Goal: Task Accomplishment & Management: Use online tool/utility

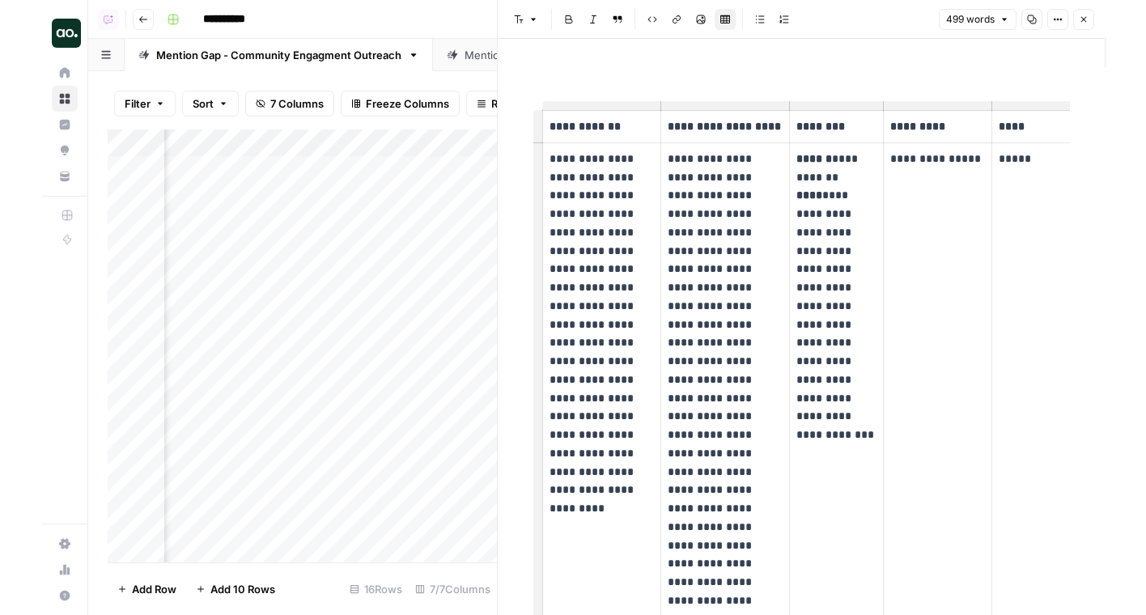
scroll to position [0, 1334]
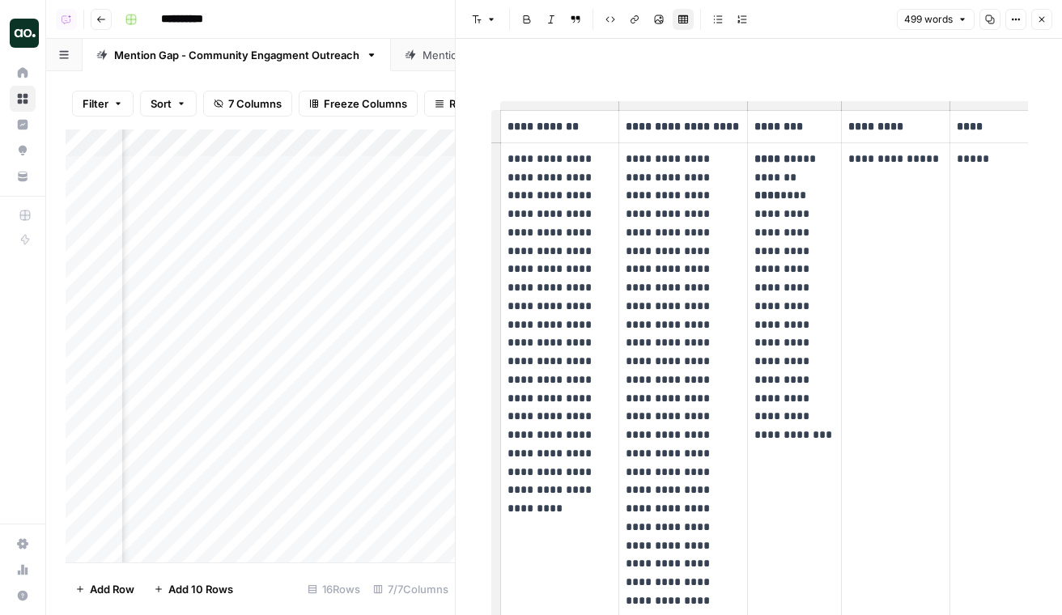
click at [413, 50] on icon at bounding box center [410, 54] width 11 height 11
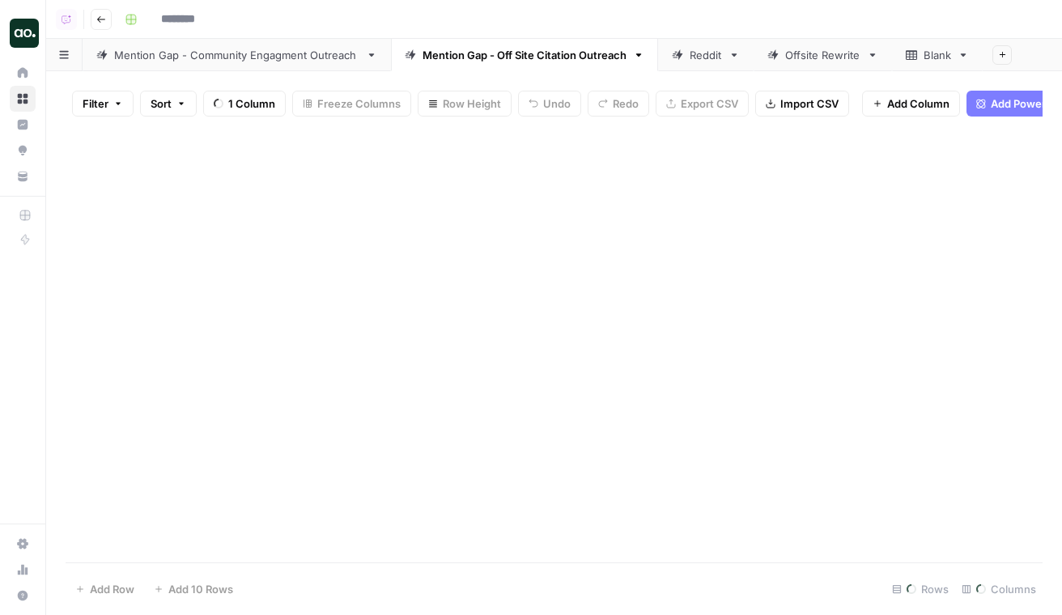
type input "**********"
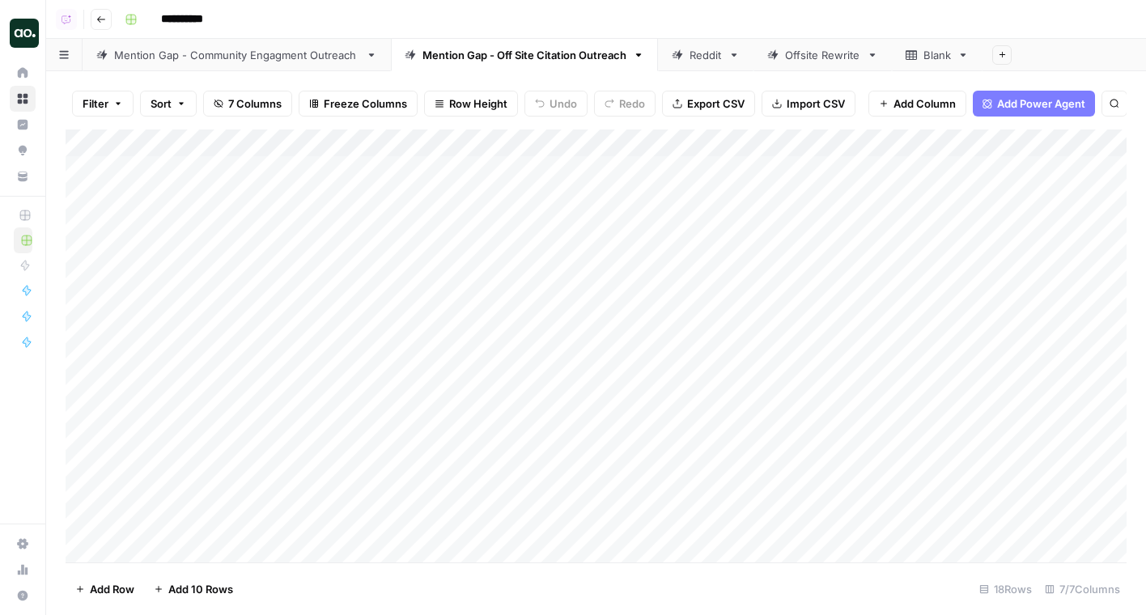
click at [38, 33] on img "Workspace: Dillon Test" at bounding box center [24, 33] width 29 height 29
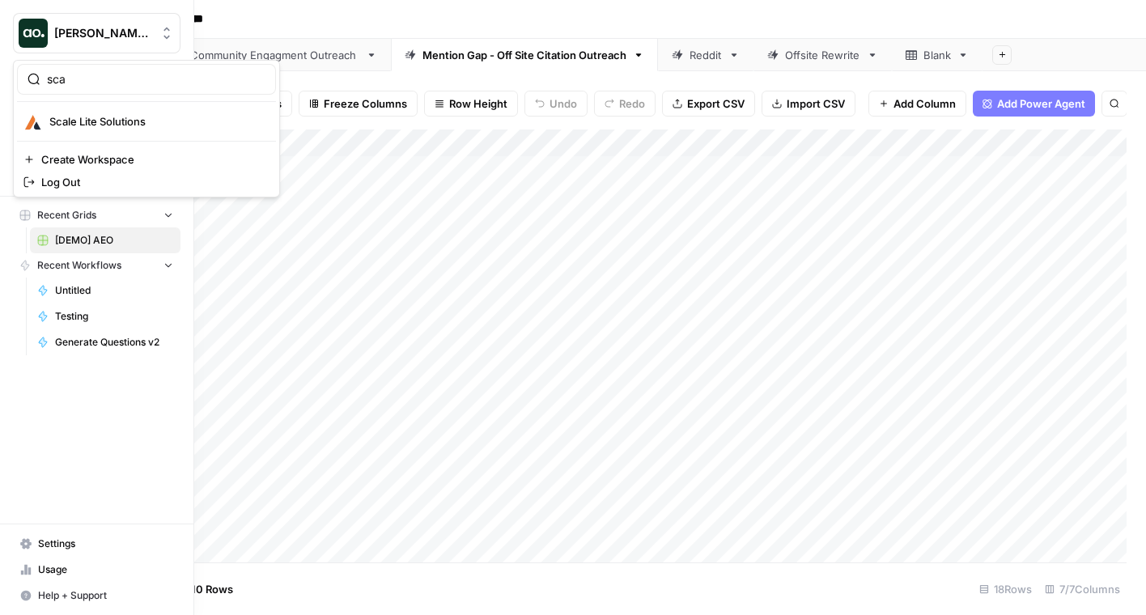
type input "sca"
click at [75, 134] on button "Scale Lite Solutions" at bounding box center [146, 121] width 259 height 26
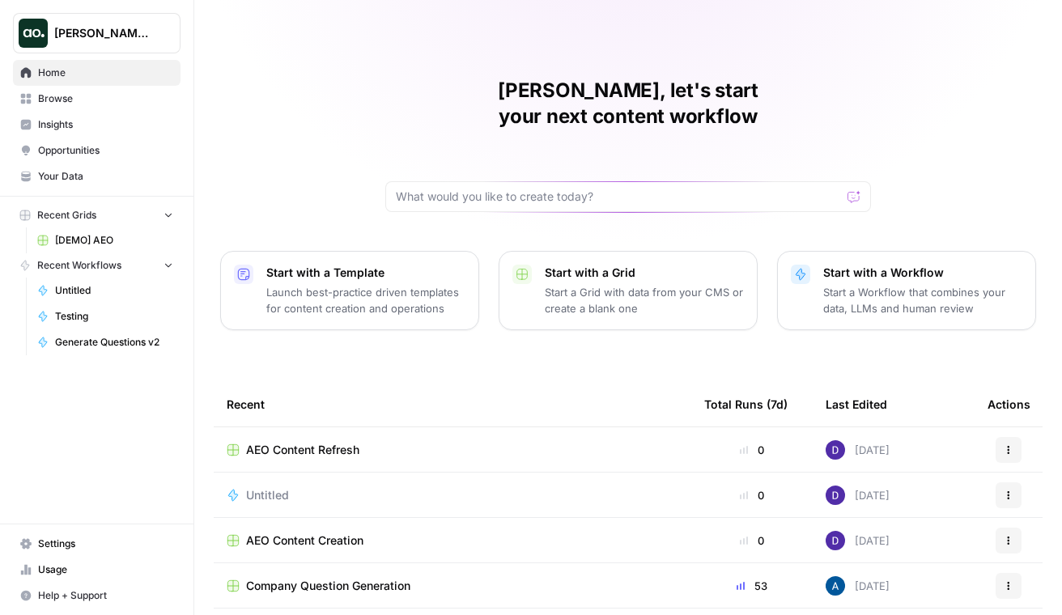
click at [82, 100] on span "Browse" at bounding box center [105, 98] width 135 height 15
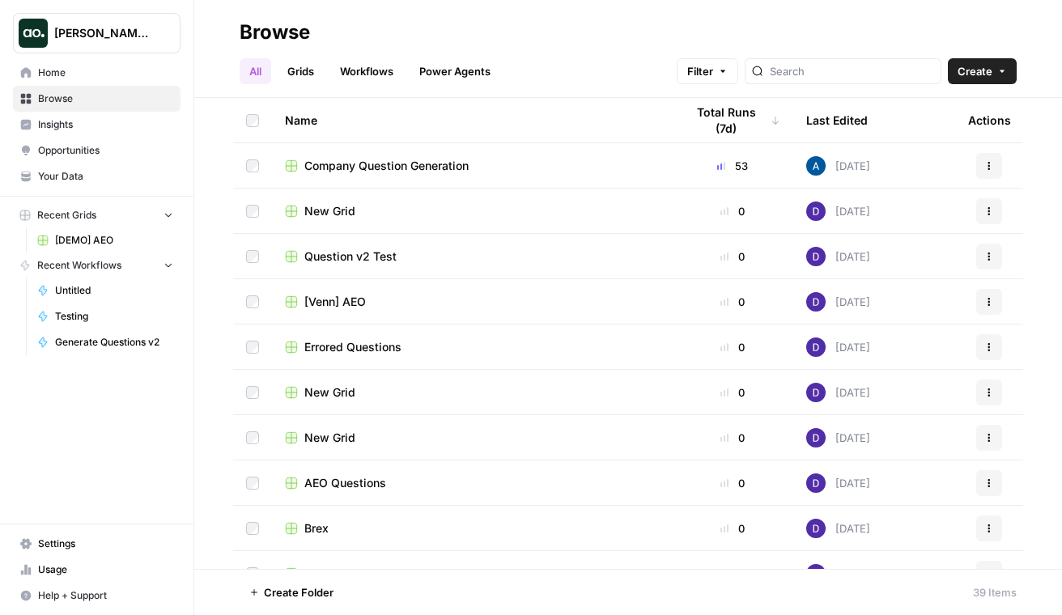
click at [295, 74] on link "Grids" at bounding box center [301, 71] width 46 height 26
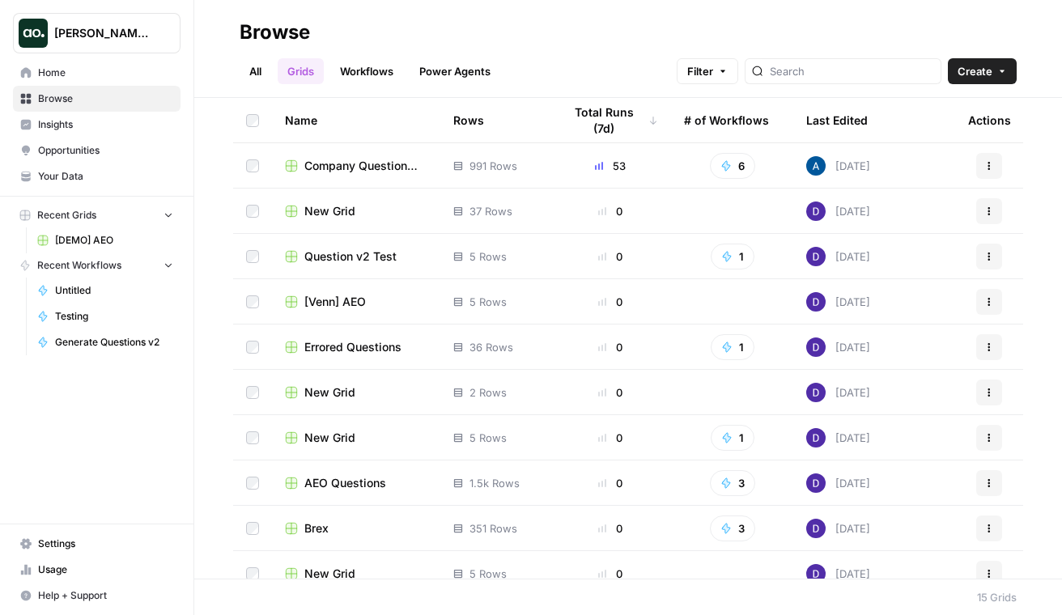
click at [121, 48] on button "Dillon Test" at bounding box center [97, 33] width 168 height 40
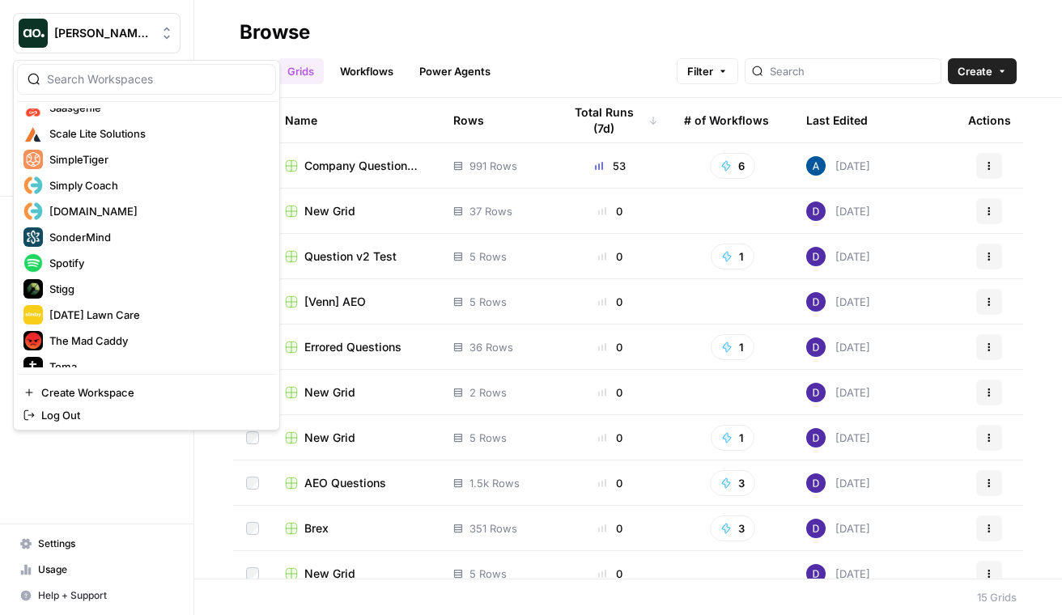
scroll to position [1774, 0]
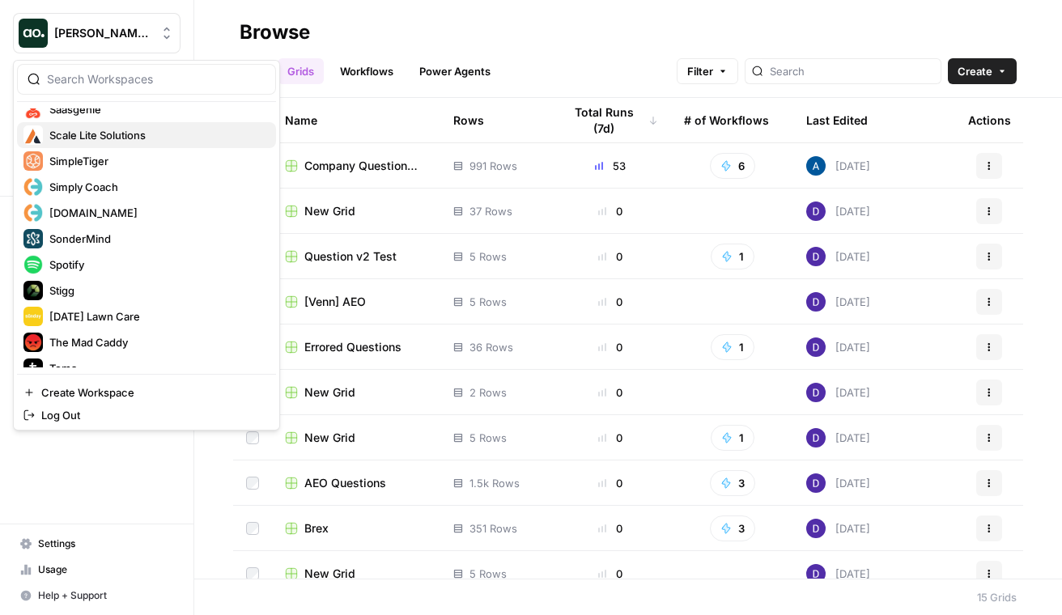
click at [87, 134] on span "Scale Lite Solutions" at bounding box center [156, 135] width 214 height 16
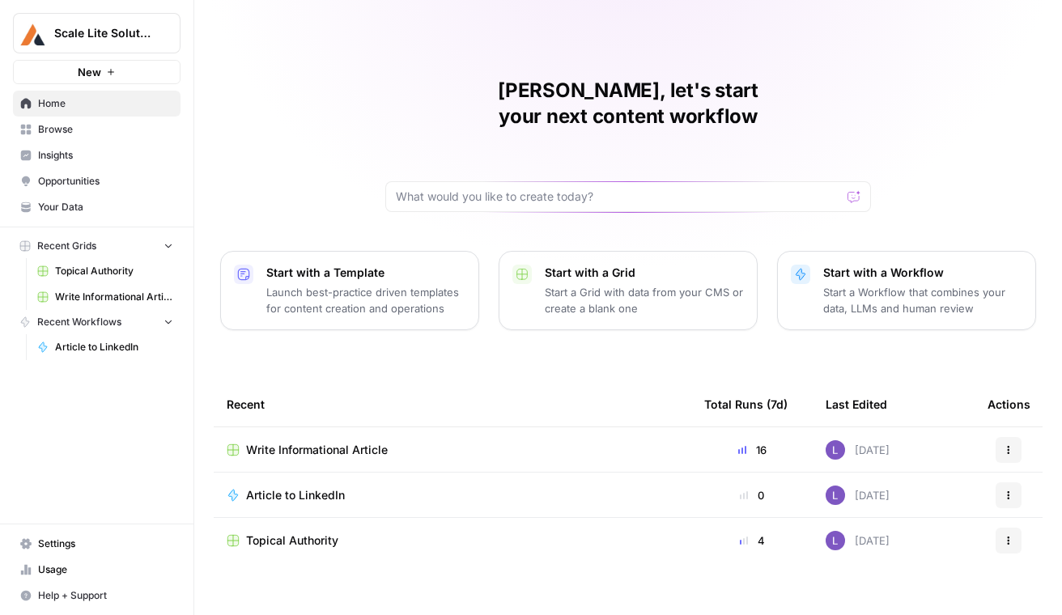
click at [294, 442] on span "Write Informational Article" at bounding box center [317, 450] width 142 height 16
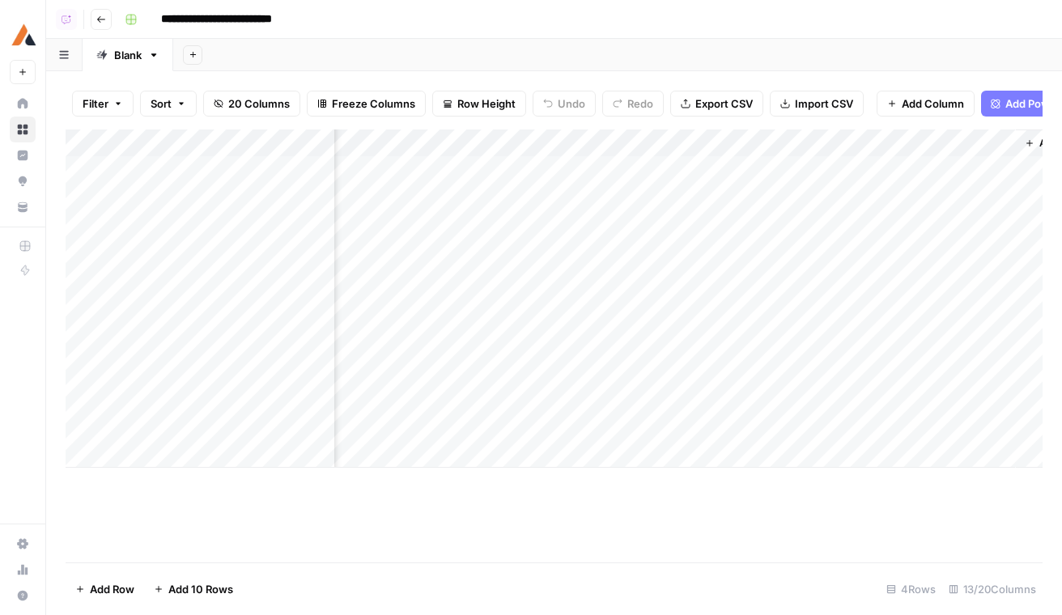
scroll to position [0, 1602]
click at [934, 172] on div "Add Column" at bounding box center [554, 299] width 977 height 338
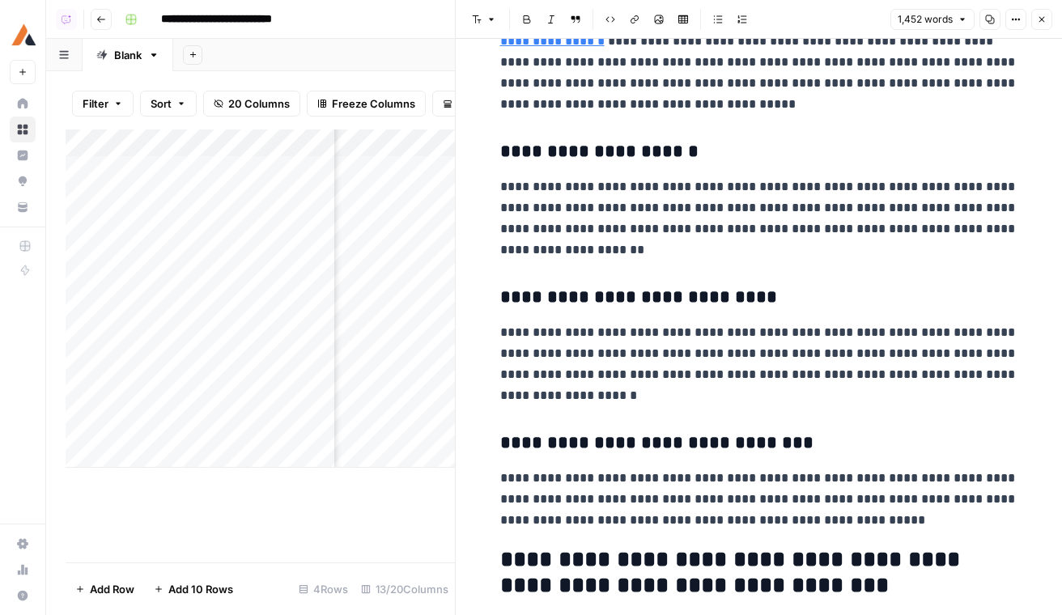
scroll to position [1180, 0]
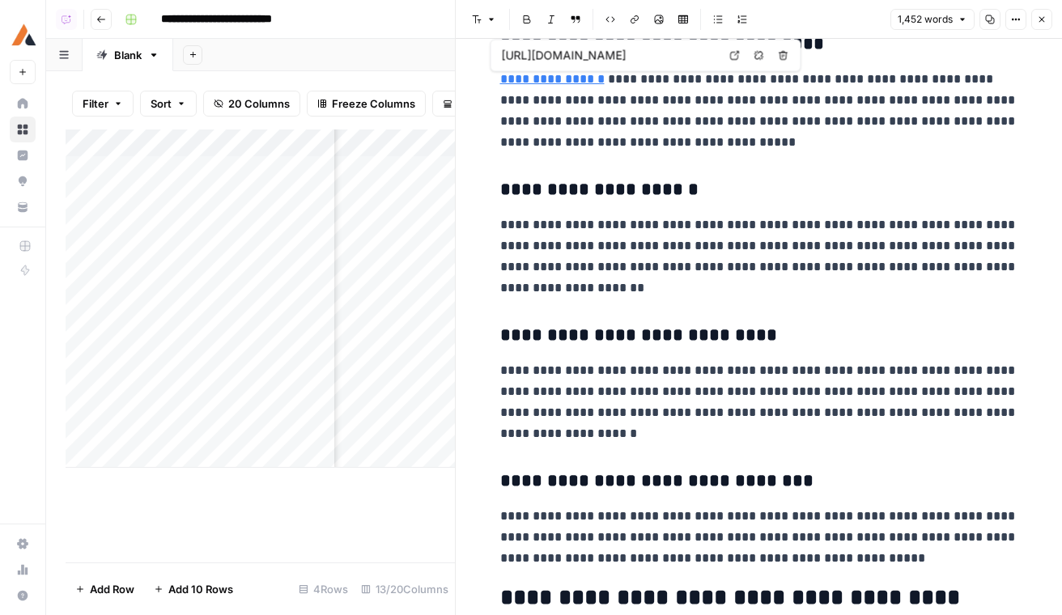
click at [569, 73] on link "**********" at bounding box center [552, 79] width 104 height 12
click at [560, 83] on link "**********" at bounding box center [552, 79] width 104 height 12
click at [733, 57] on icon at bounding box center [735, 56] width 10 height 10
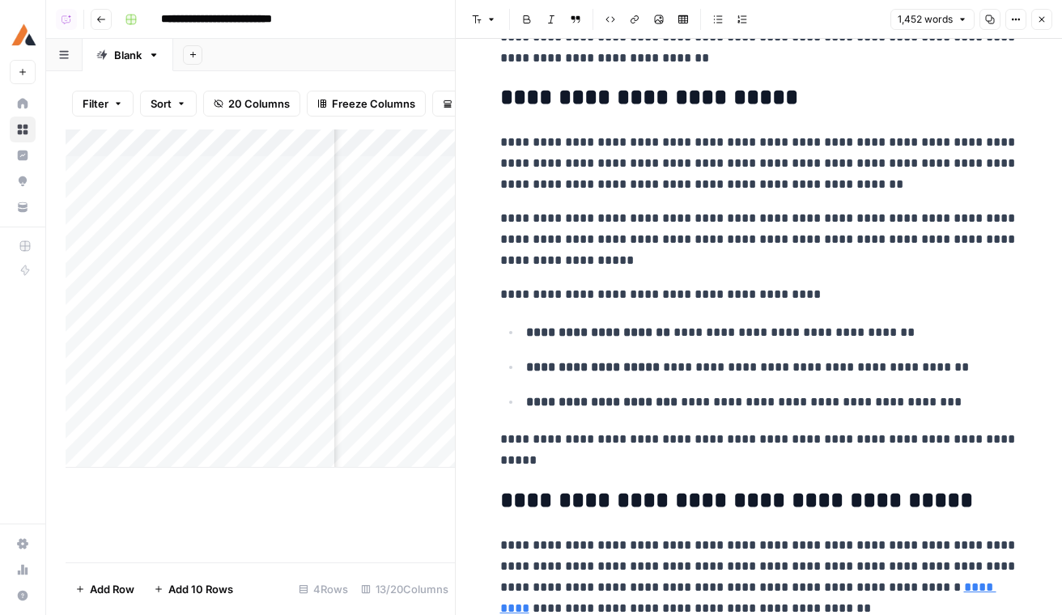
scroll to position [3620, 0]
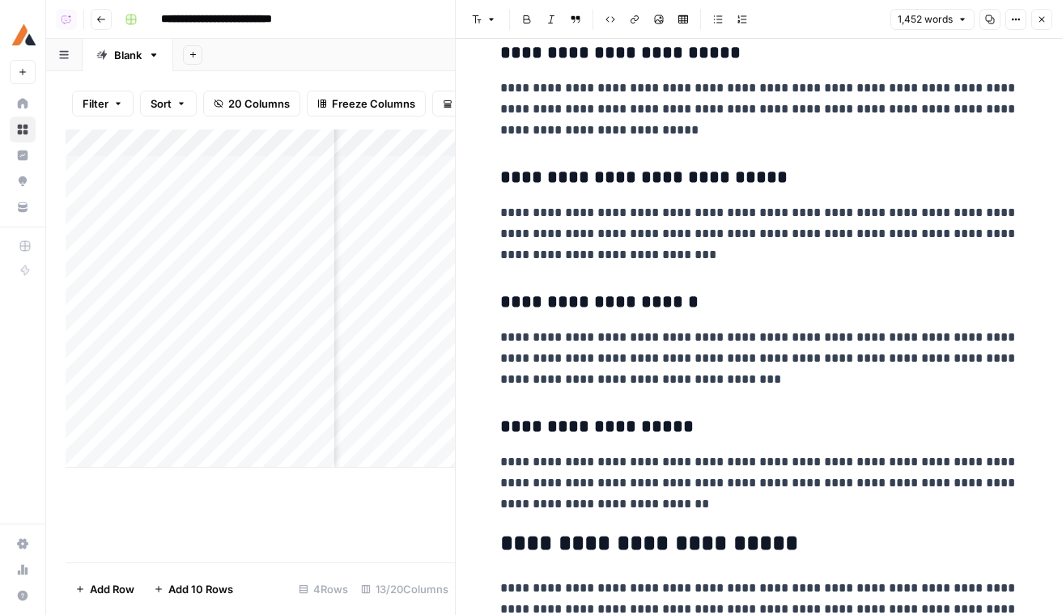
click at [1048, 23] on button "Close" at bounding box center [1041, 19] width 21 height 21
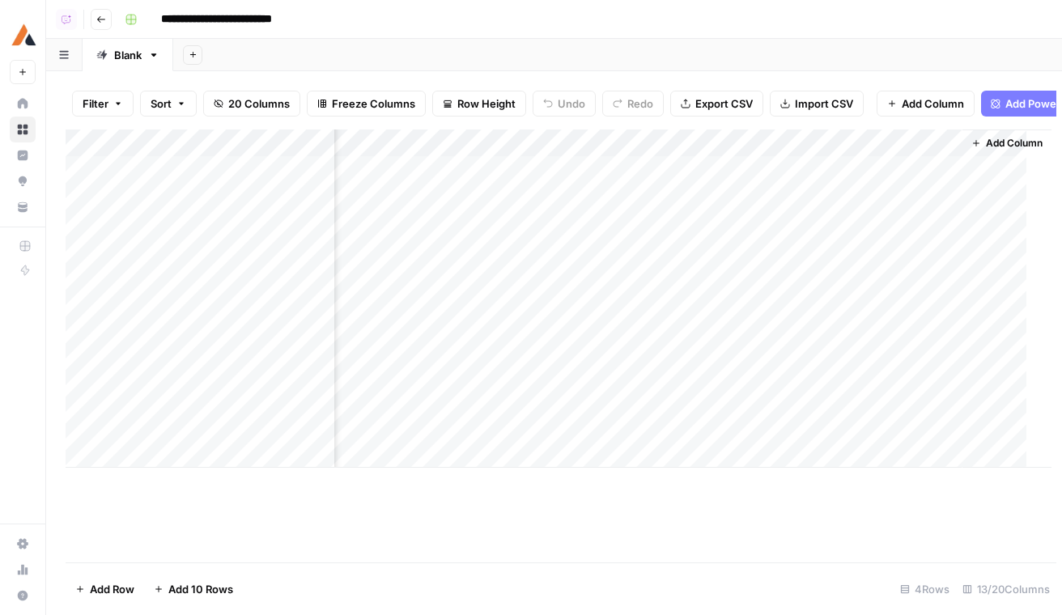
scroll to position [0, 1583]
click at [96, 21] on icon "button" at bounding box center [101, 20] width 10 height 10
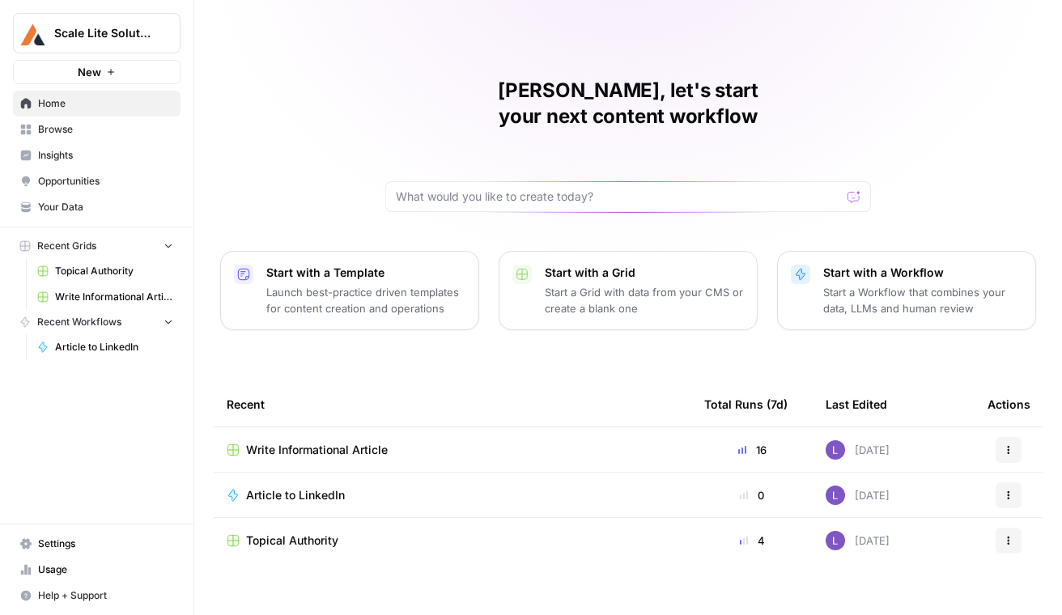
click at [305, 533] on span "Topical Authority" at bounding box center [292, 541] width 92 height 16
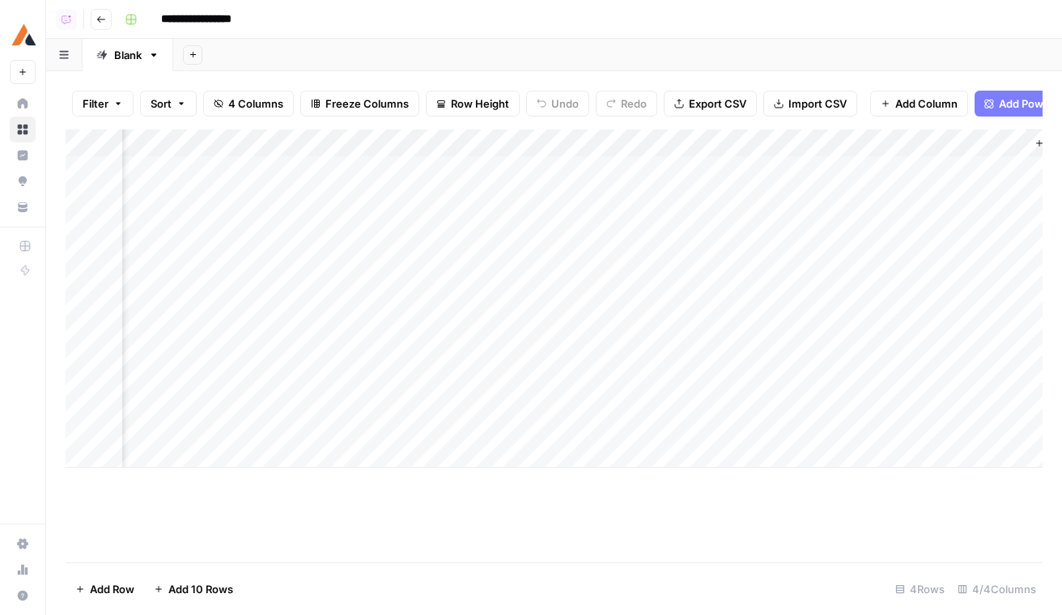
scroll to position [0, 185]
click at [938, 167] on div "Add Column" at bounding box center [554, 299] width 977 height 338
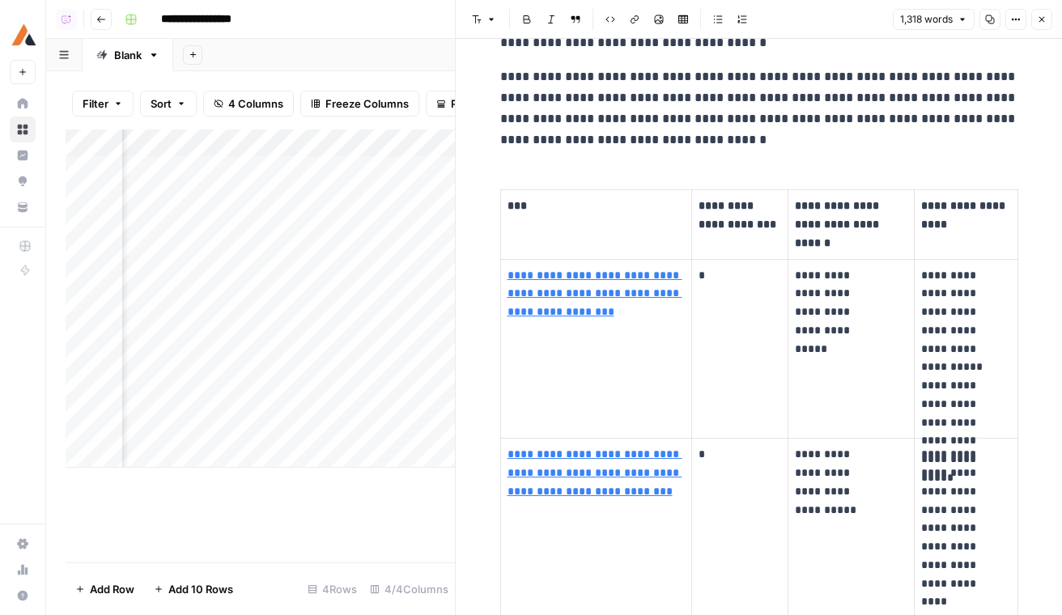
scroll to position [3691, 0]
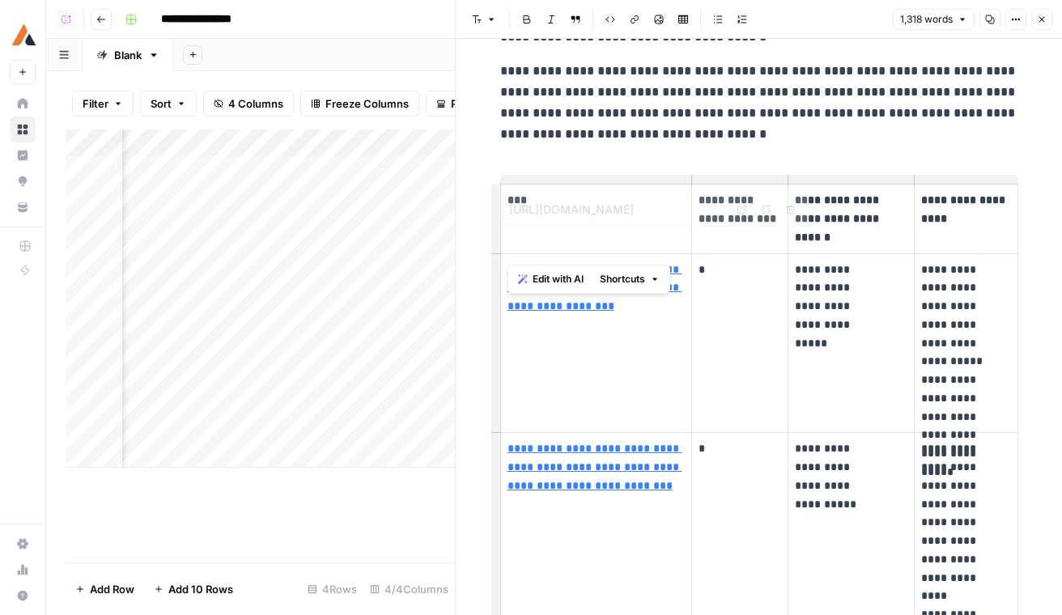
drag, startPoint x: 701, startPoint y: 269, endPoint x: 506, endPoint y: 230, distance: 198.9
click at [506, 253] on td "**********" at bounding box center [596, 343] width 192 height 180
copy link "**********"
click at [104, 20] on icon "button" at bounding box center [101, 20] width 10 height 10
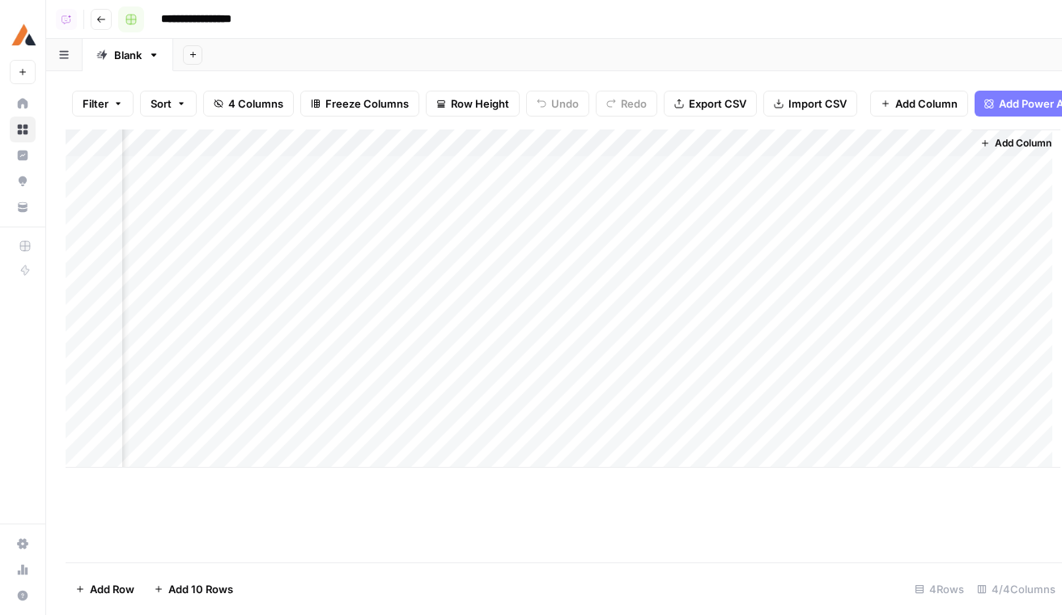
scroll to position [0, 165]
click at [110, 20] on button "Go back" at bounding box center [101, 19] width 21 height 21
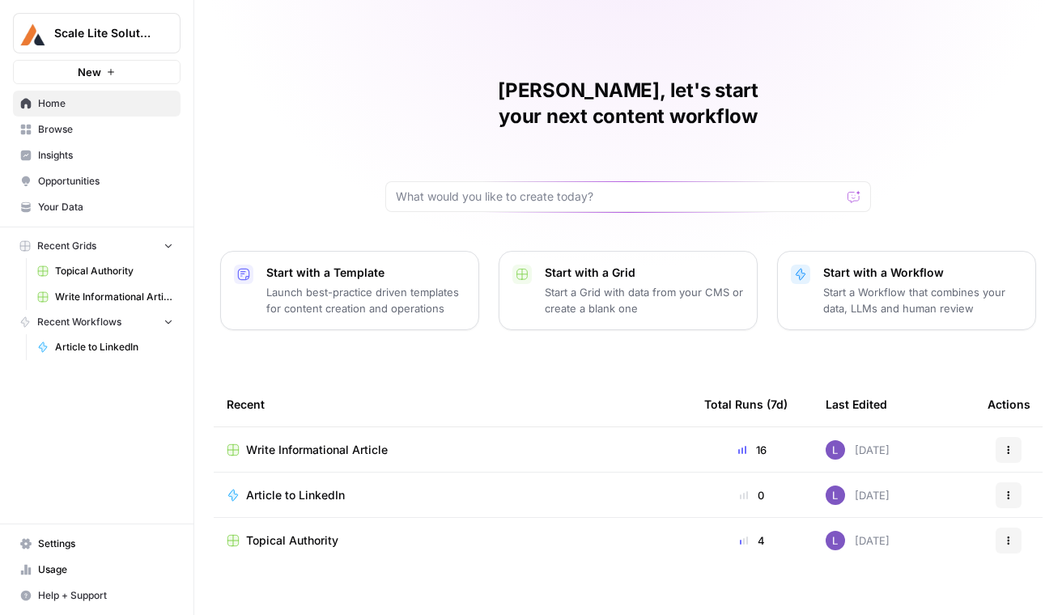
click at [100, 137] on link "Browse" at bounding box center [97, 130] width 168 height 26
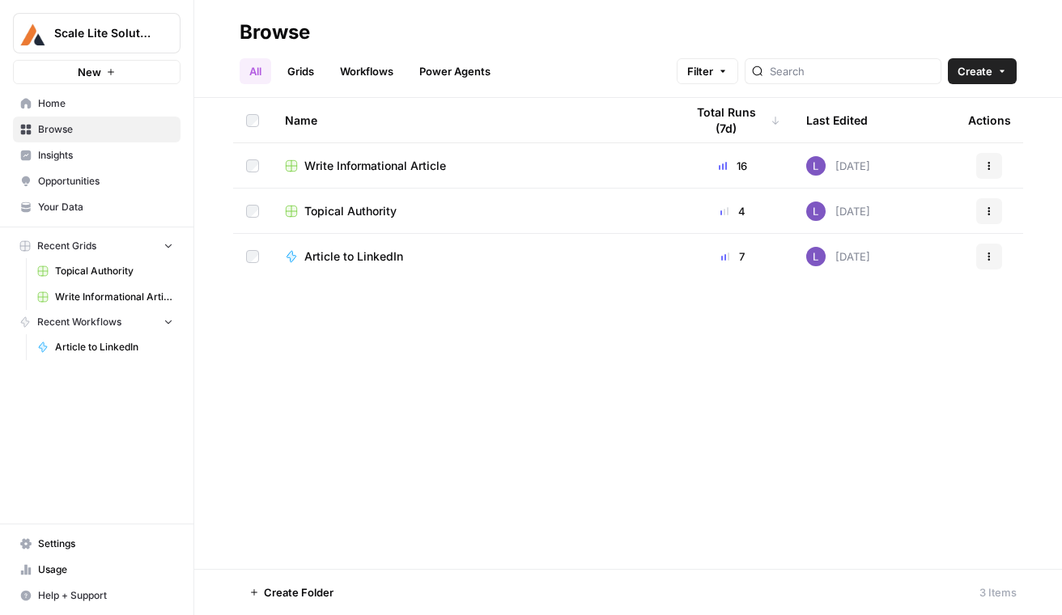
click at [307, 67] on link "Grids" at bounding box center [301, 71] width 46 height 26
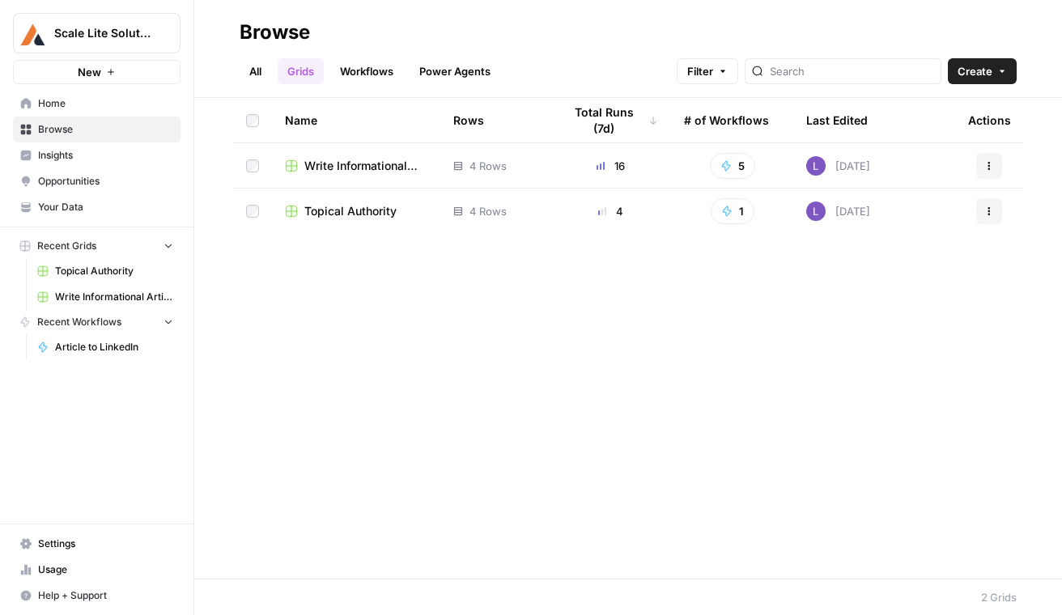
click at [979, 65] on span "Create" at bounding box center [975, 71] width 35 height 16
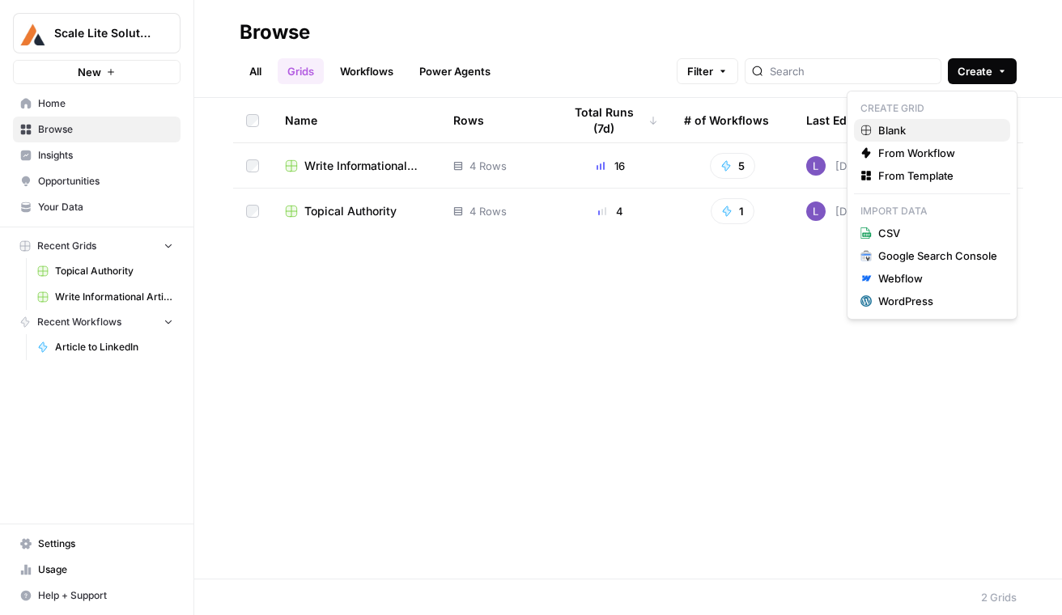
drag, startPoint x: 940, startPoint y: 179, endPoint x: 959, endPoint y: 121, distance: 60.7
click at [959, 121] on div "Create Grid Blank From Workflow From Template Import Data CSV Google Search Con…" at bounding box center [932, 205] width 171 height 229
click at [959, 121] on link "Blank" at bounding box center [932, 130] width 156 height 23
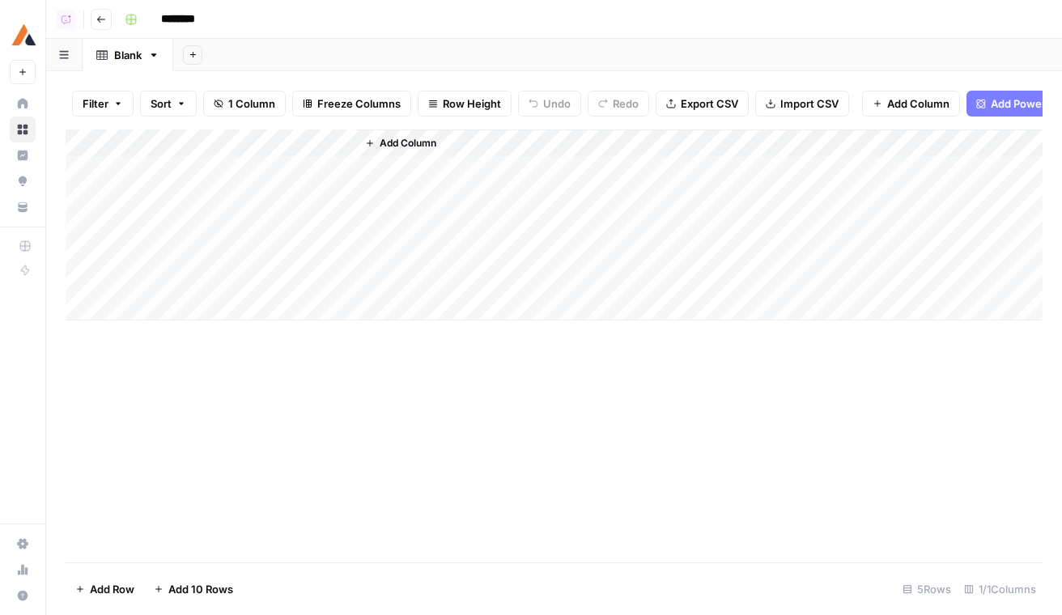
click at [213, 21] on input "********" at bounding box center [199, 19] width 91 height 26
type input "*******"
click at [215, 138] on div "Add Column" at bounding box center [554, 225] width 977 height 191
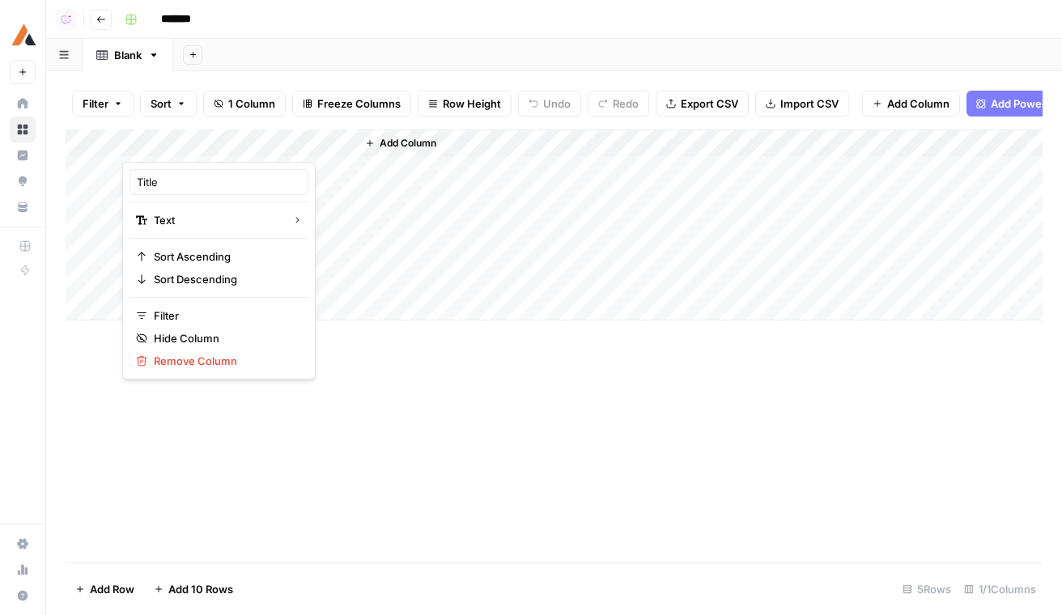
click at [215, 138] on div at bounding box center [239, 146] width 234 height 32
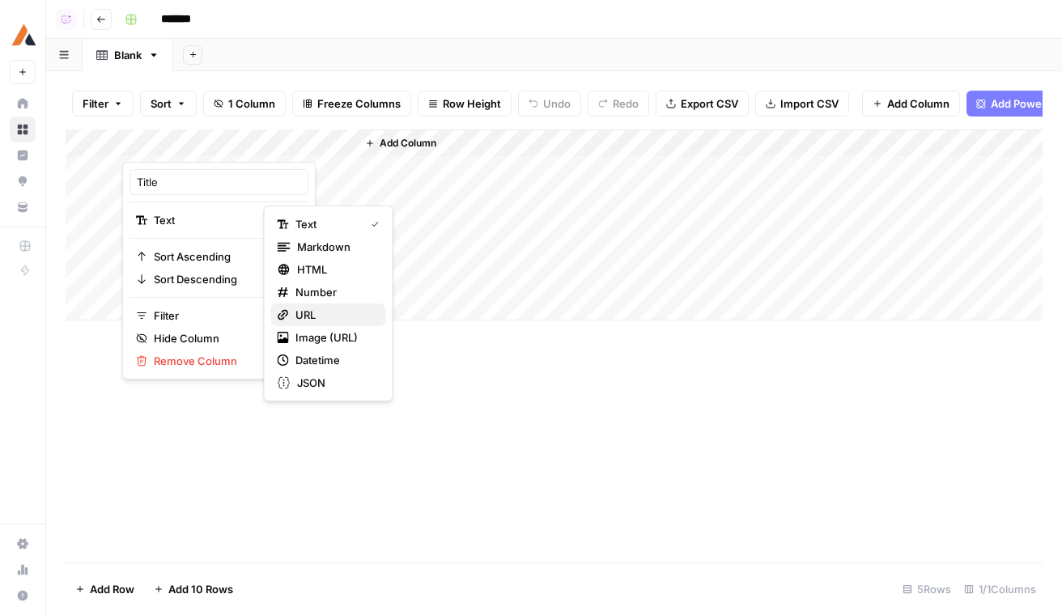
click at [332, 321] on span "URL" at bounding box center [334, 315] width 78 height 16
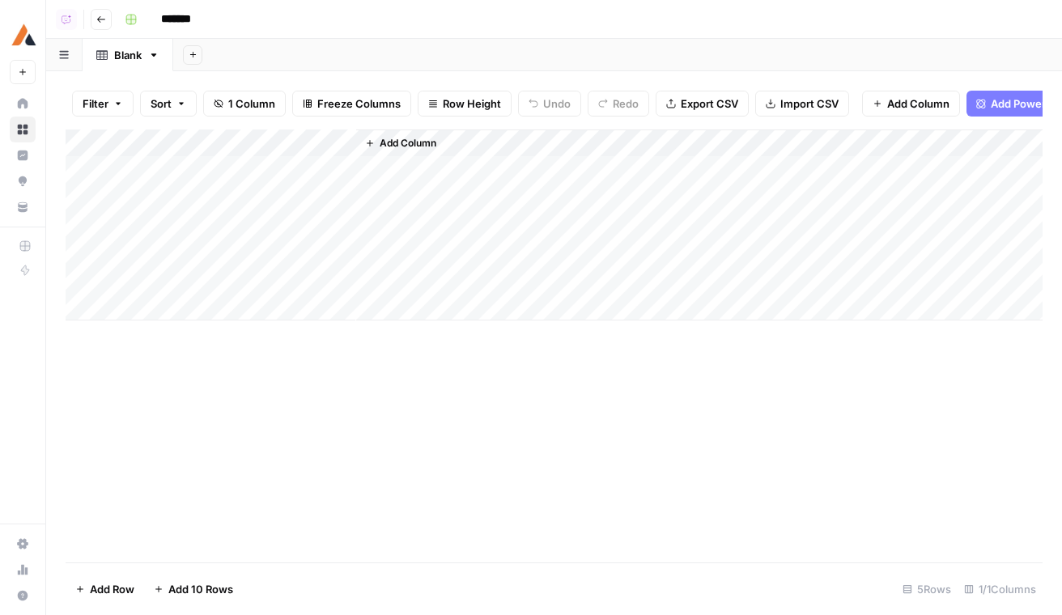
click at [176, 180] on div "Add Column" at bounding box center [554, 225] width 977 height 191
click at [176, 143] on div "Add Column" at bounding box center [554, 225] width 977 height 191
click at [157, 188] on input "Title" at bounding box center [219, 182] width 164 height 16
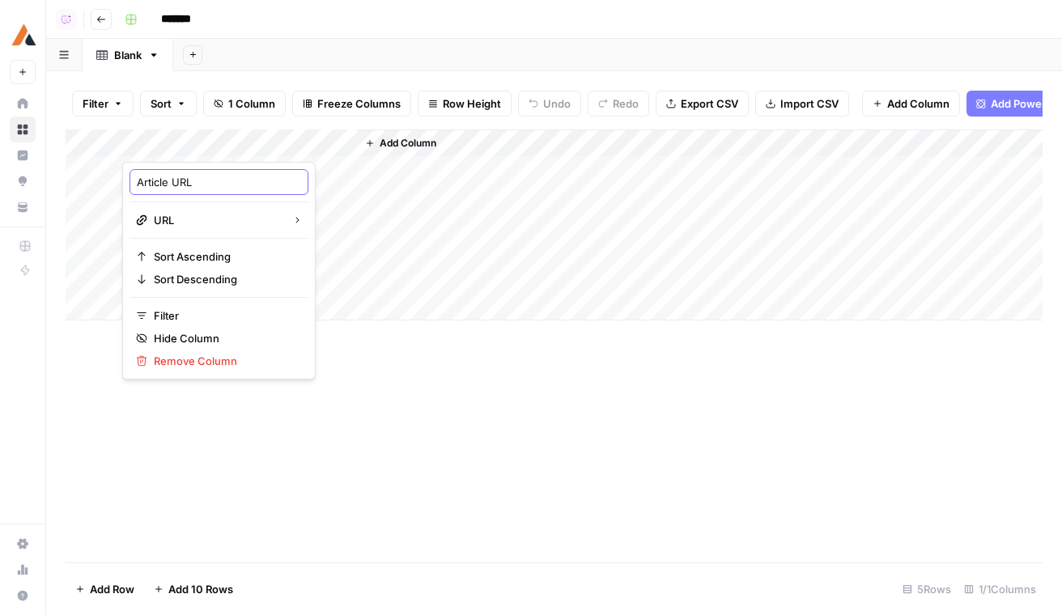
type input "Article URL"
click at [193, 167] on div "Add Column" at bounding box center [554, 225] width 977 height 191
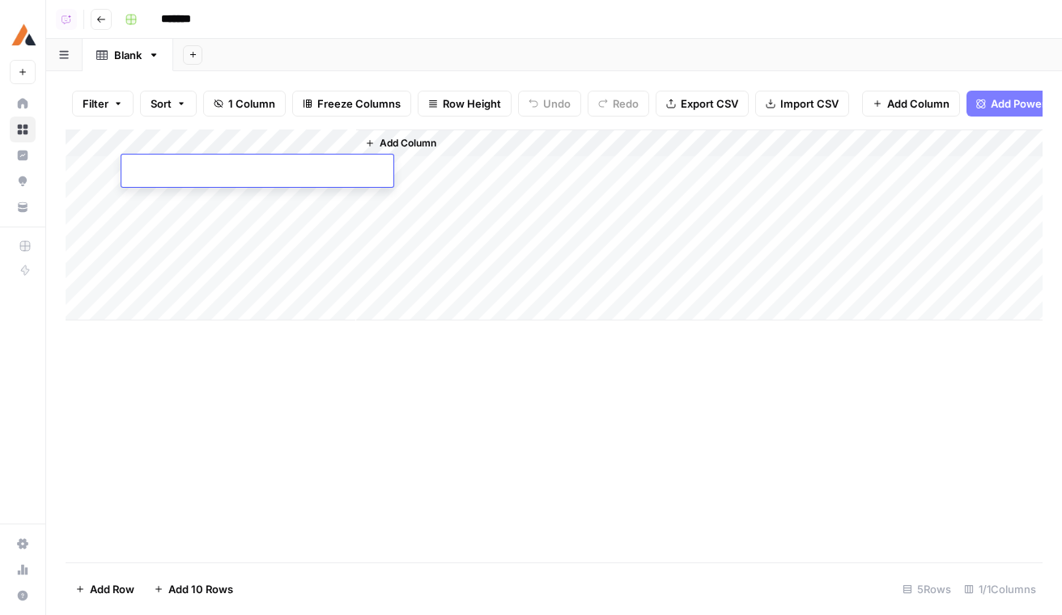
type input "**********"
click at [439, 130] on div "Add Column" at bounding box center [699, 225] width 686 height 191
click at [420, 140] on span "Add Column" at bounding box center [408, 143] width 57 height 15
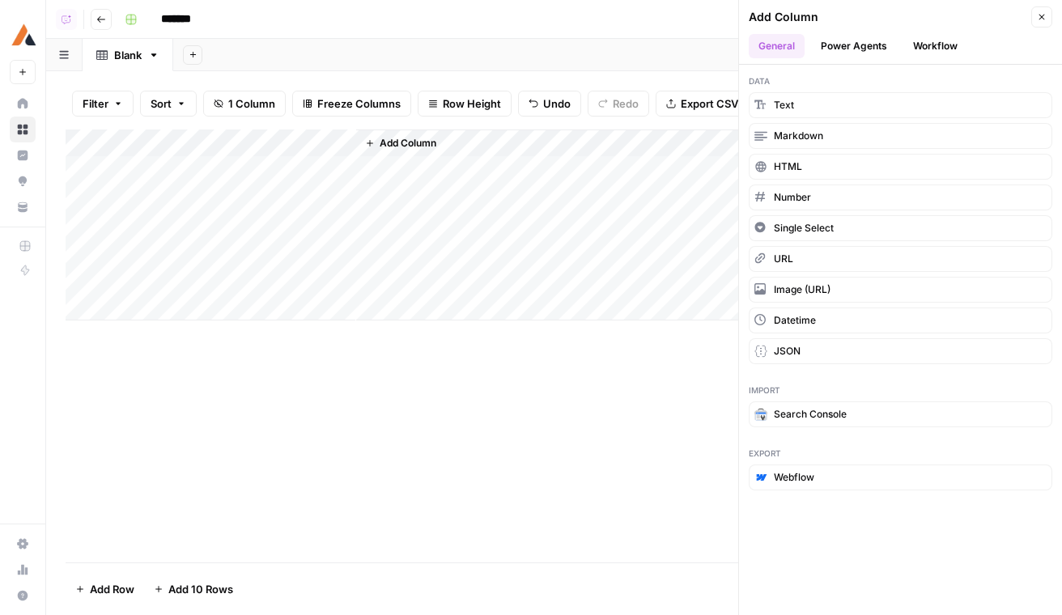
click at [852, 50] on button "Power Agents" at bounding box center [854, 46] width 86 height 24
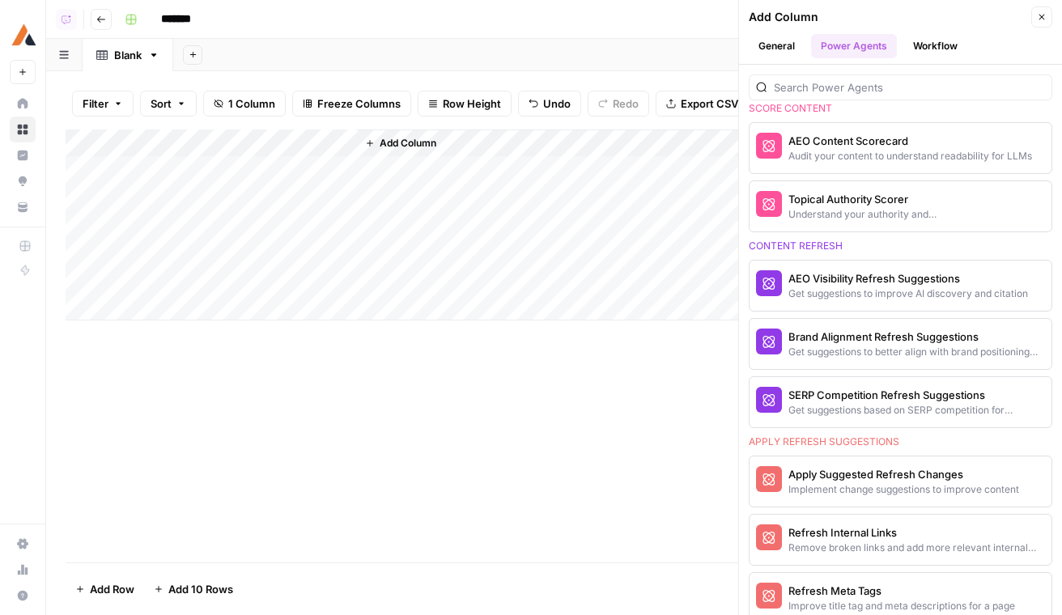
scroll to position [776, 0]
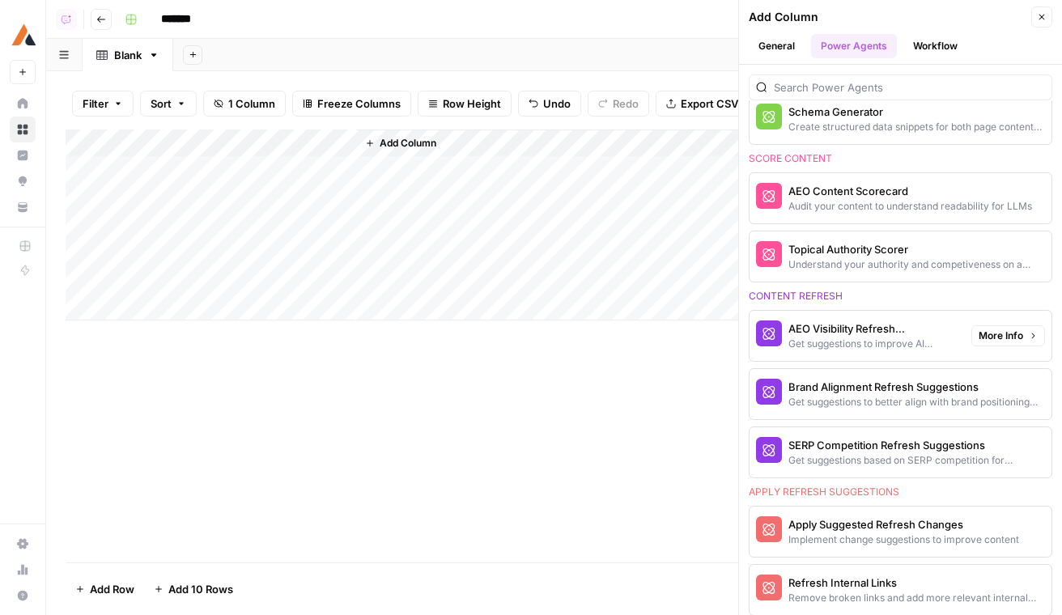
click at [878, 341] on div "Get suggestions to improve AI discovery and citation" at bounding box center [873, 344] width 170 height 15
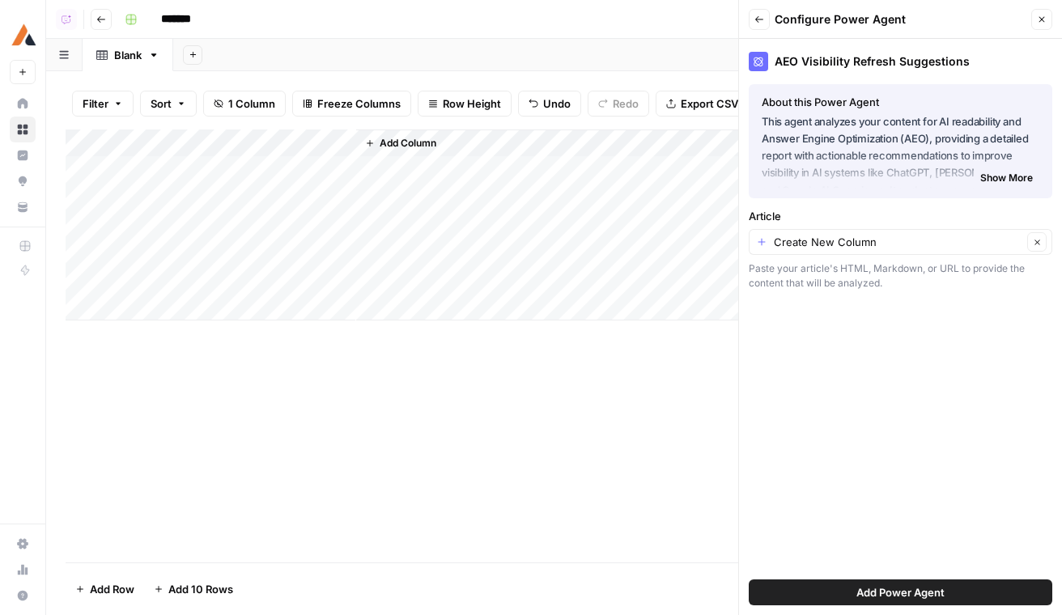
click at [866, 586] on span "Add Power Agent" at bounding box center [900, 592] width 88 height 16
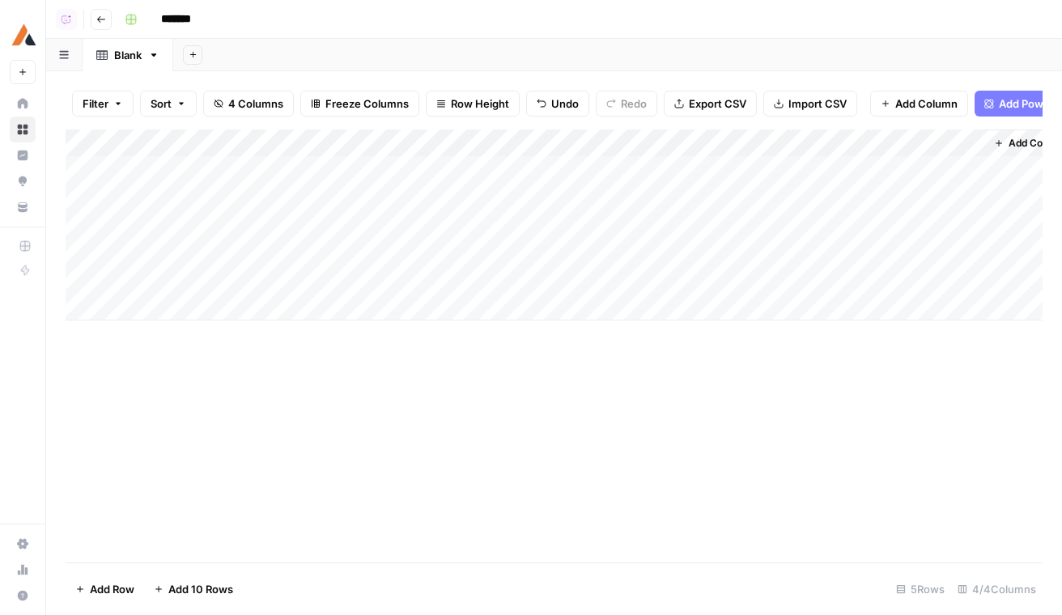
drag, startPoint x: 667, startPoint y: 142, endPoint x: 484, endPoint y: 142, distance: 183.0
click at [487, 142] on div "Add Column" at bounding box center [554, 225] width 977 height 191
click at [573, 143] on div "Add Column" at bounding box center [554, 225] width 977 height 191
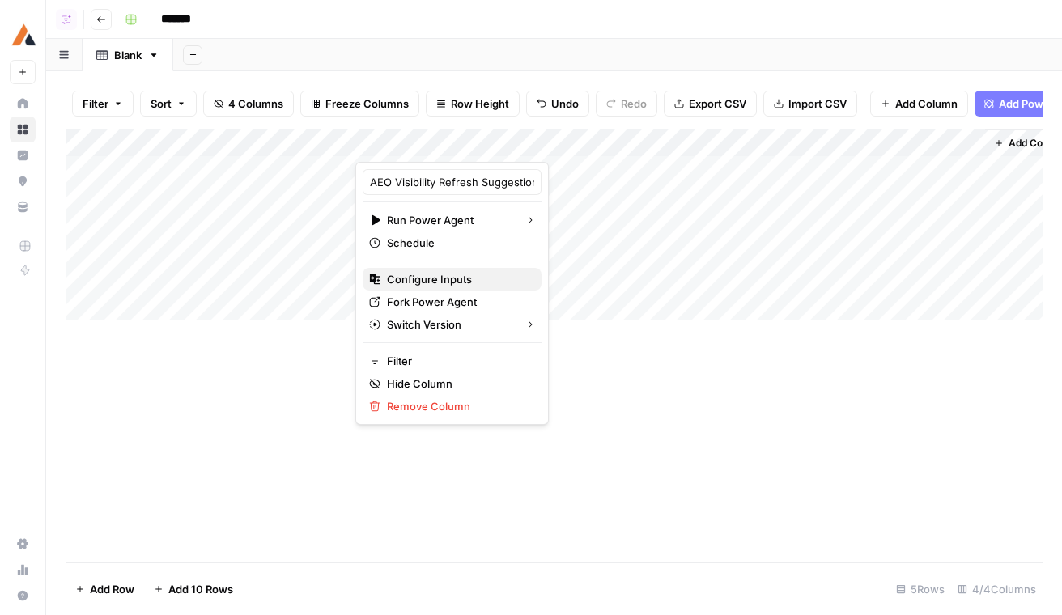
click at [426, 283] on span "Configure Inputs" at bounding box center [458, 279] width 142 height 16
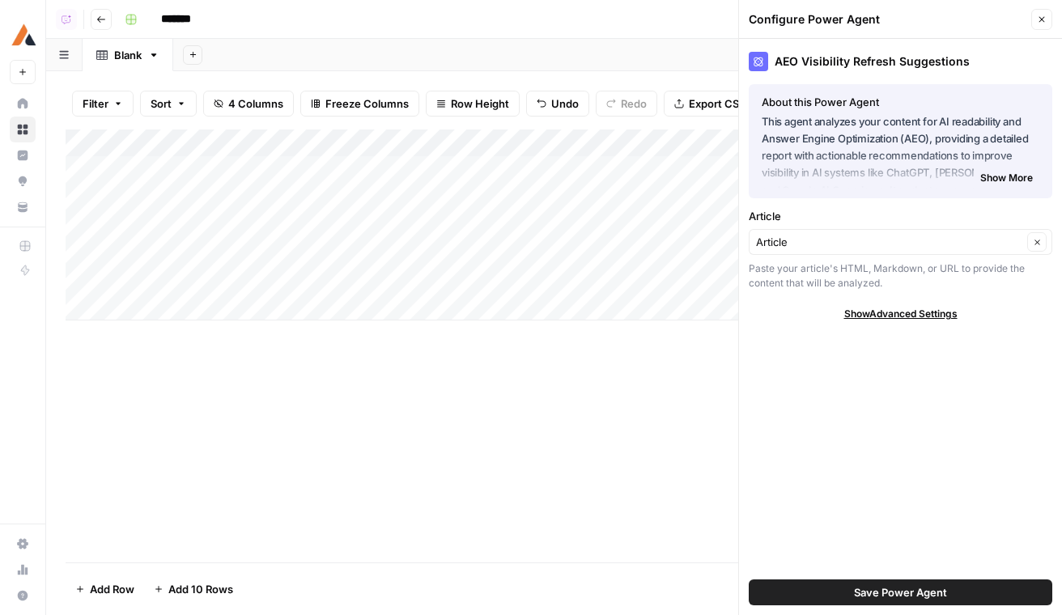
click at [839, 225] on div "Article Article Clear Paste your article's HTML, Markdown, or URL to provide th…" at bounding box center [901, 249] width 304 height 83
click at [869, 239] on input "Article" at bounding box center [889, 242] width 266 height 16
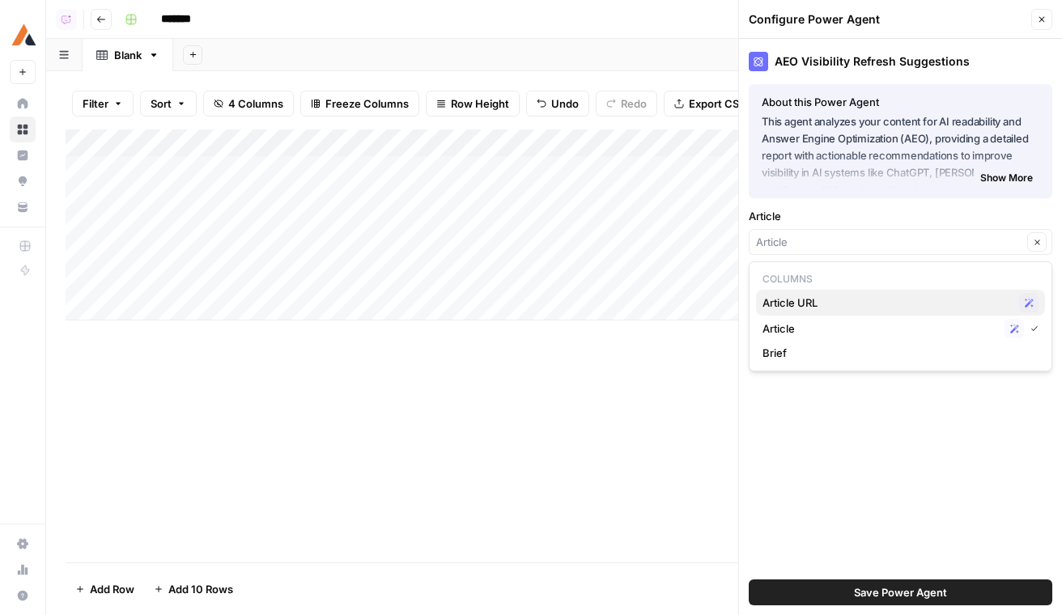
click at [787, 304] on span "Article URL" at bounding box center [888, 303] width 250 height 16
type input "Article URL"
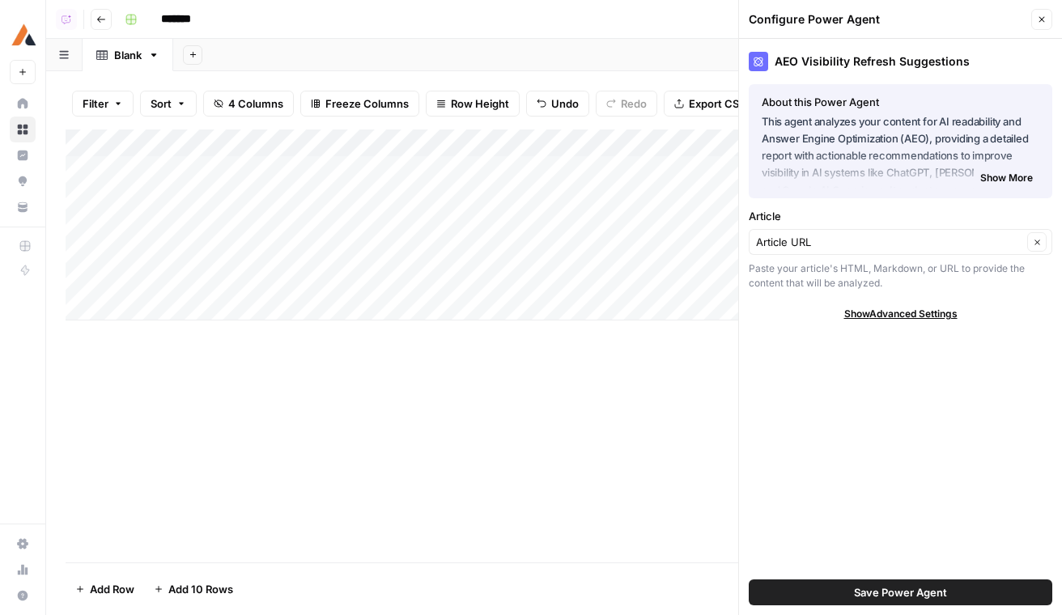
click at [903, 596] on span "Save Power Agent" at bounding box center [900, 592] width 93 height 16
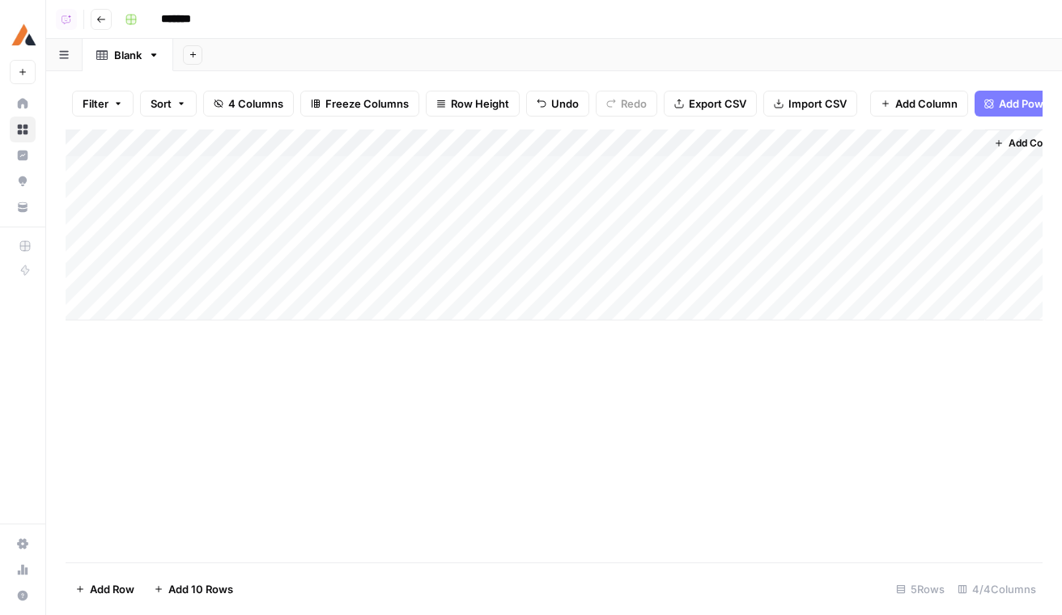
click at [452, 169] on div "Add Column" at bounding box center [554, 225] width 977 height 191
click at [828, 138] on div "Add Column" at bounding box center [554, 225] width 977 height 191
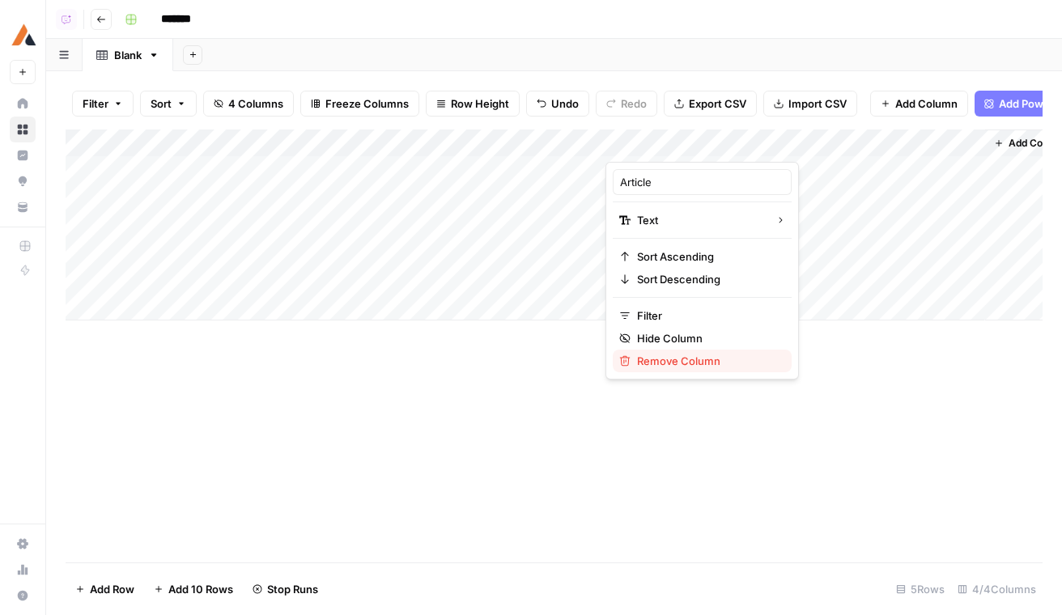
click at [702, 362] on span "Remove Column" at bounding box center [708, 361] width 142 height 16
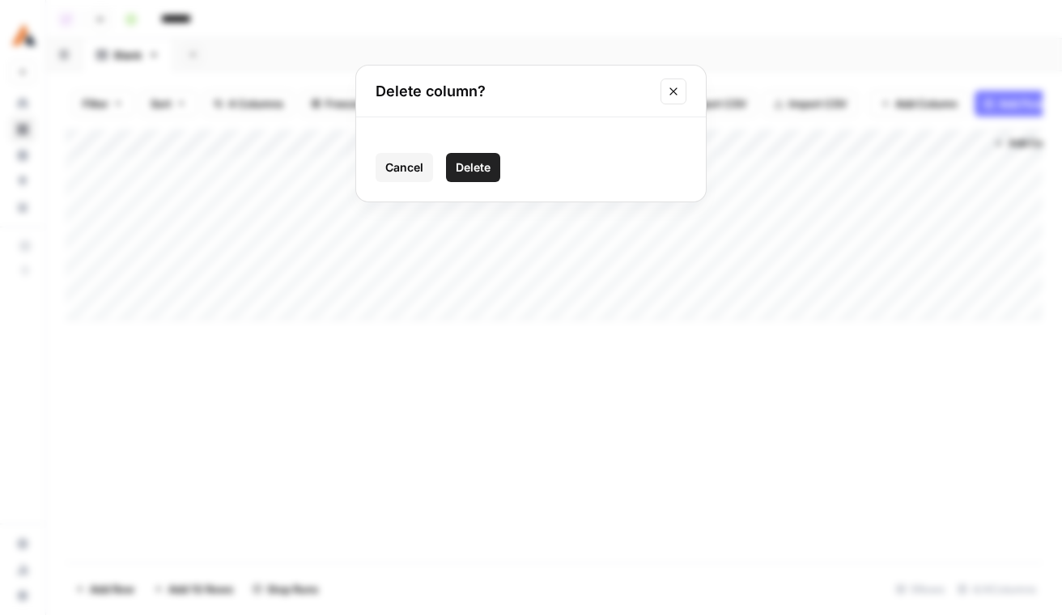
click at [482, 169] on span "Delete" at bounding box center [473, 167] width 35 height 16
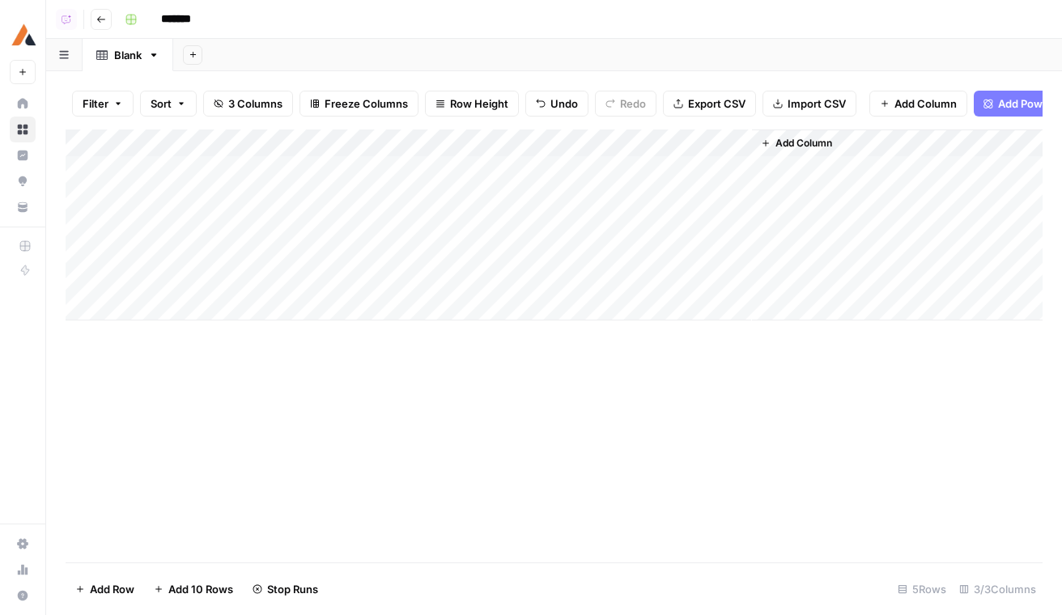
click at [104, 21] on icon "button" at bounding box center [101, 20] width 10 height 10
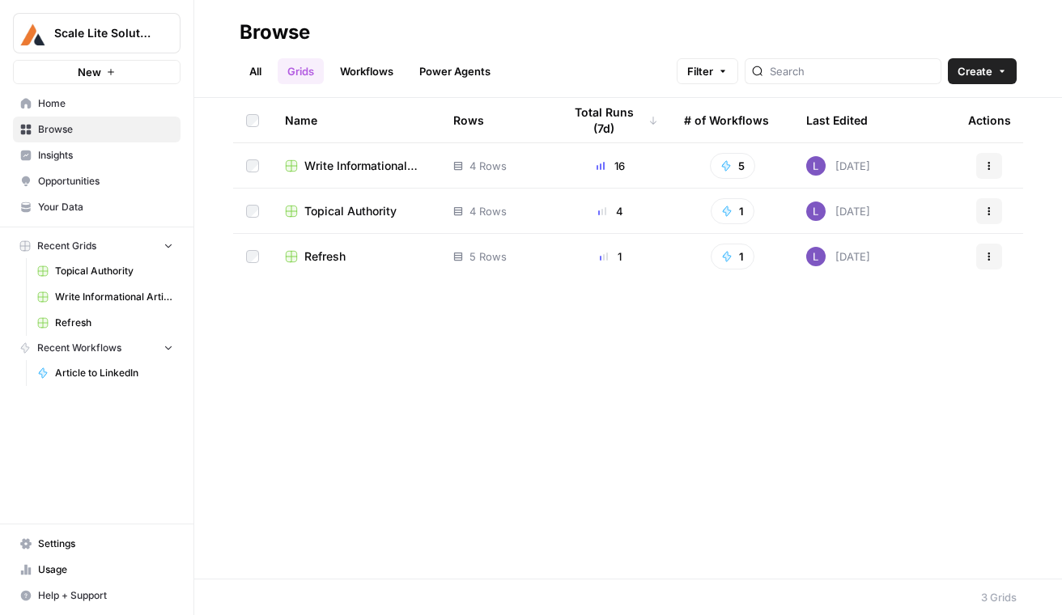
click at [335, 260] on span "Refresh" at bounding box center [324, 257] width 41 height 16
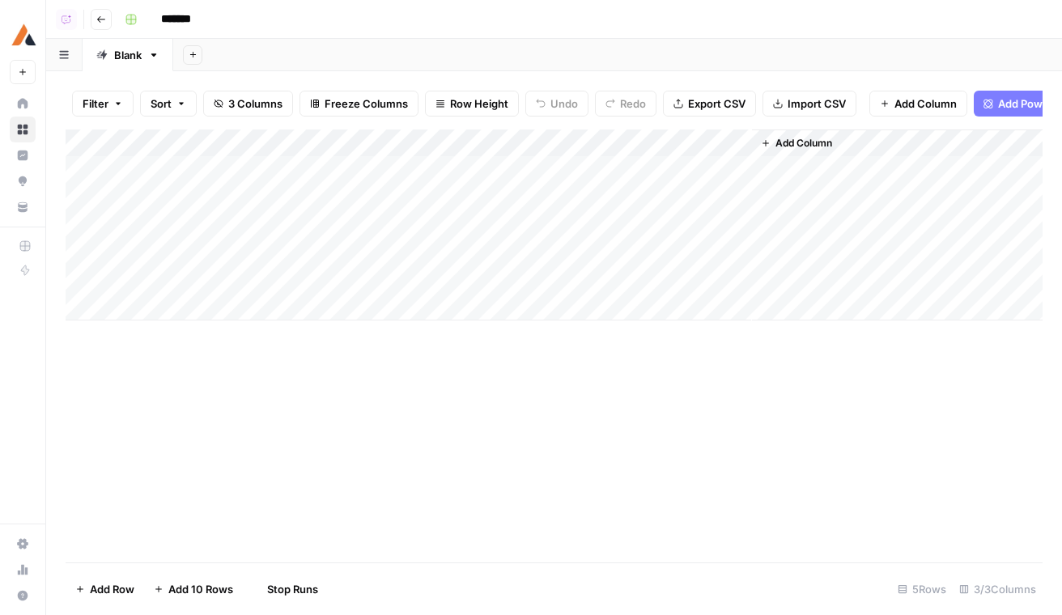
click at [173, 8] on input "*******" at bounding box center [199, 19] width 91 height 26
type input "**********"
click at [99, 31] on header "**********" at bounding box center [554, 19] width 1016 height 39
click at [111, 16] on button "Go back" at bounding box center [101, 19] width 21 height 21
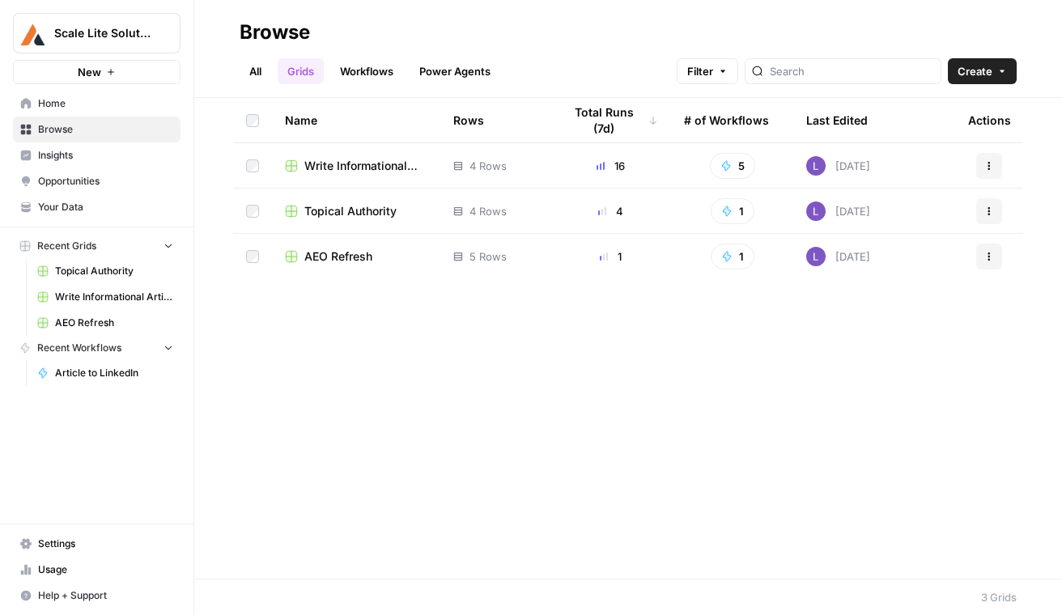
click at [342, 210] on span "Topical Authority" at bounding box center [350, 211] width 92 height 16
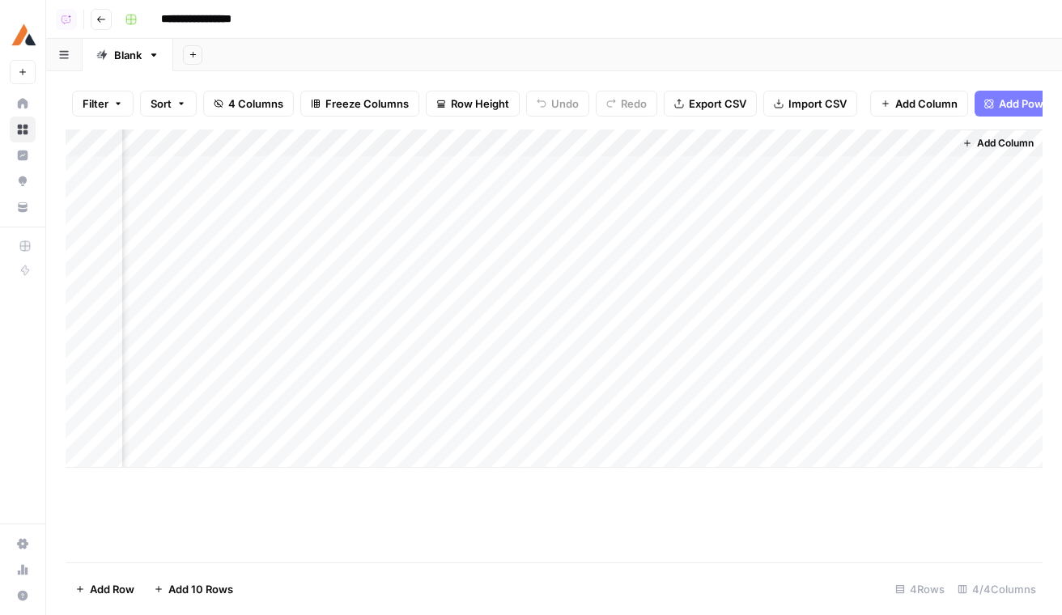
click at [937, 172] on div "Add Column" at bounding box center [554, 299] width 977 height 338
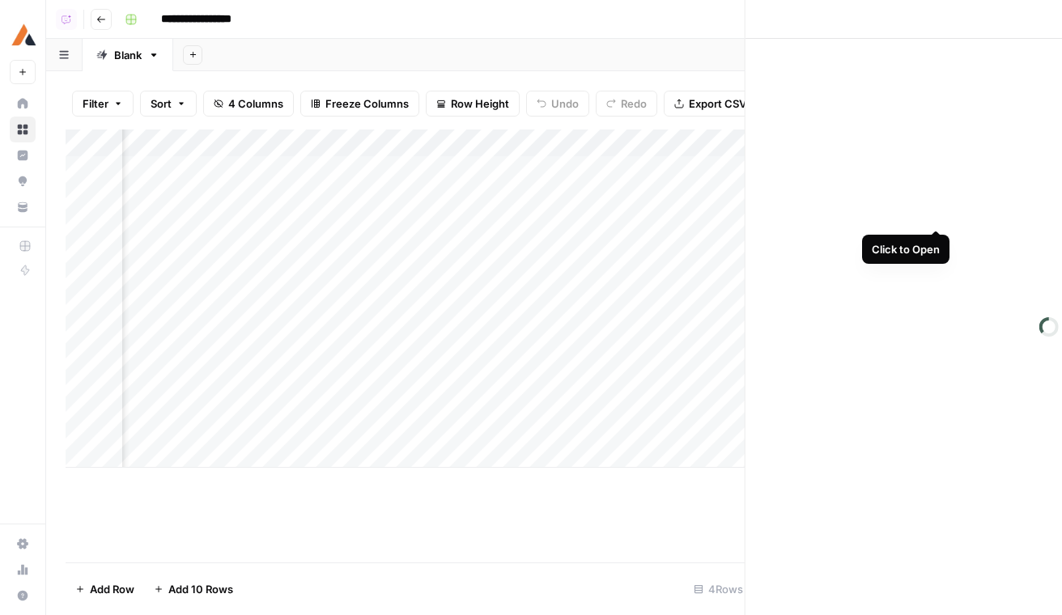
scroll to position [0, 172]
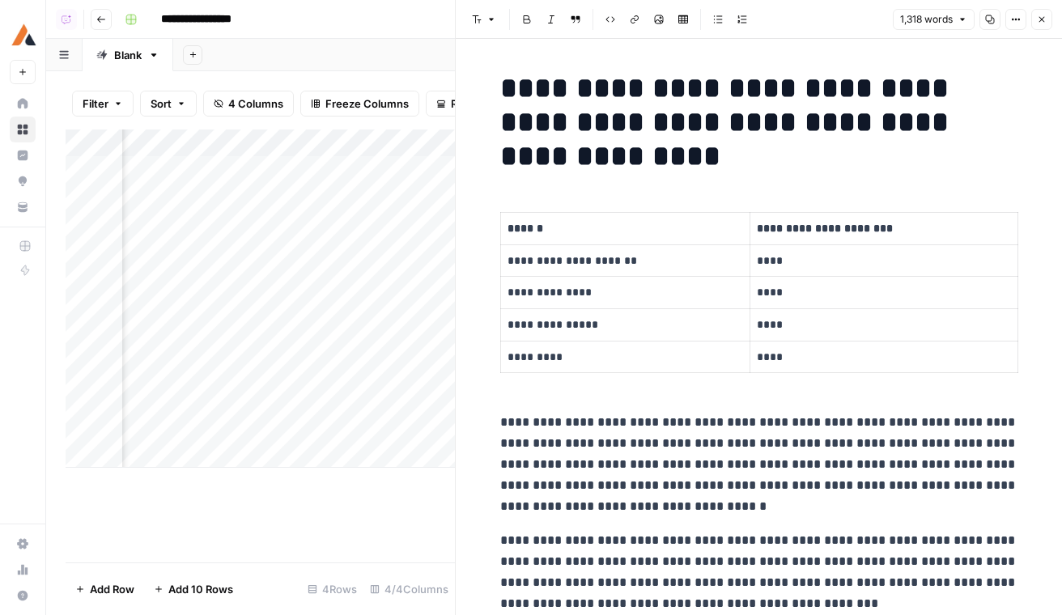
click at [366, 307] on div "Add Column" at bounding box center [260, 299] width 389 height 338
click at [1042, 21] on icon "button" at bounding box center [1042, 20] width 10 height 10
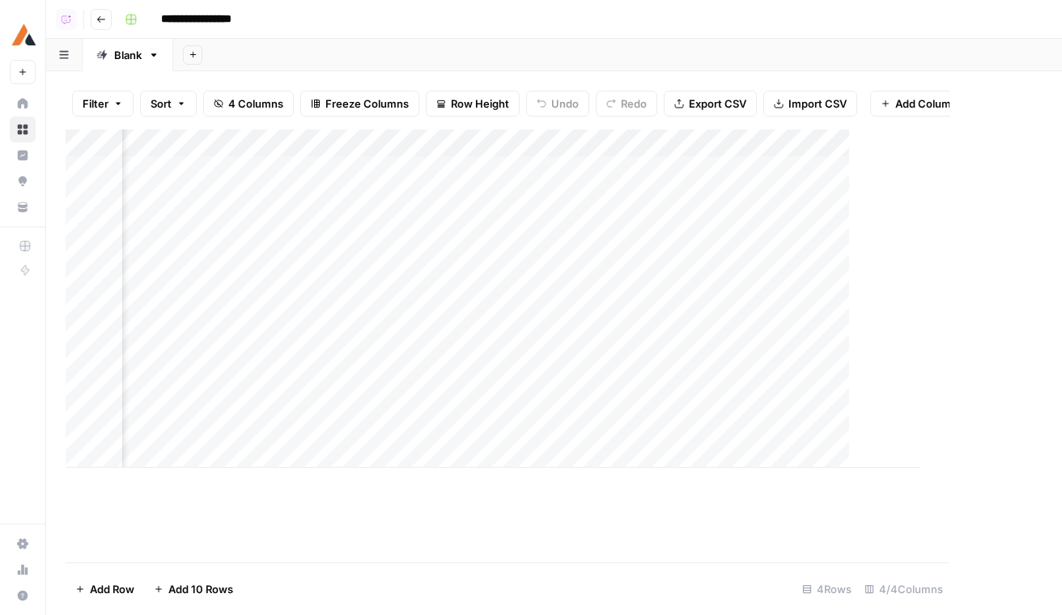
scroll to position [0, 165]
click at [958, 245] on div "Add Column" at bounding box center [554, 299] width 977 height 338
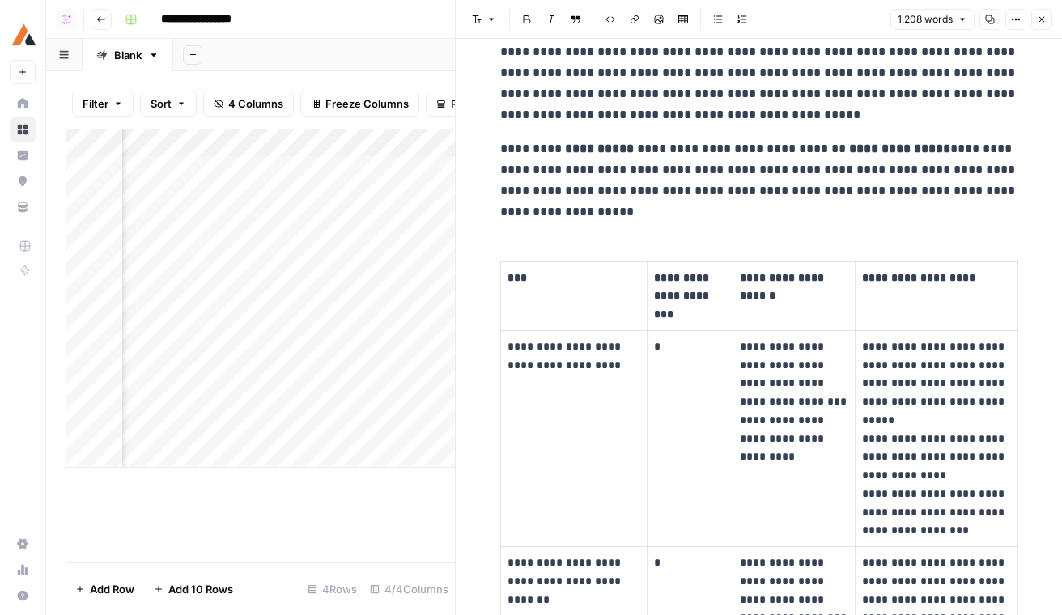
scroll to position [3504, 0]
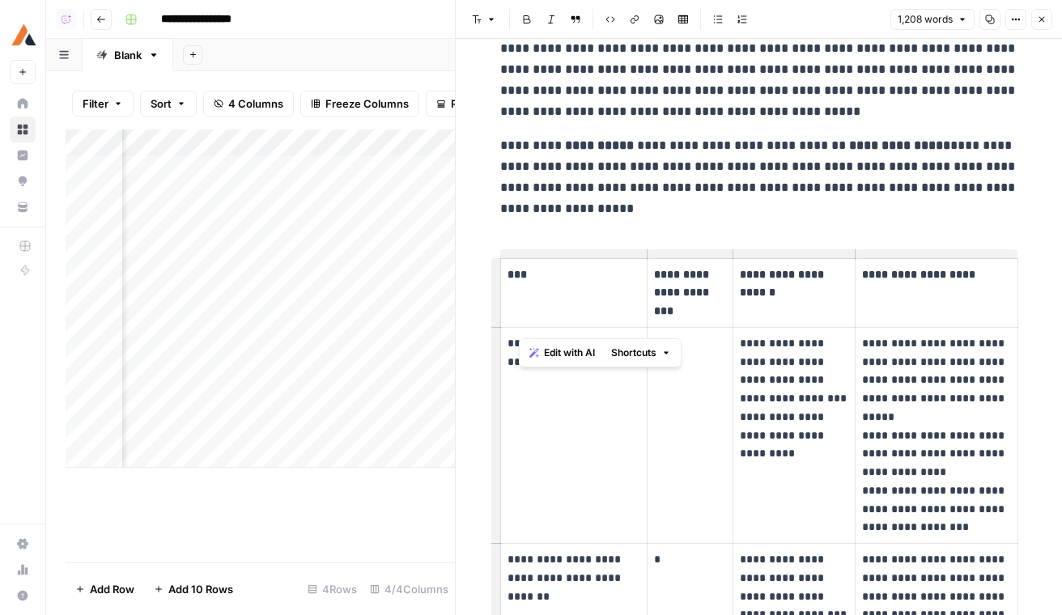
drag, startPoint x: 628, startPoint y: 328, endPoint x: 520, endPoint y: 304, distance: 111.0
click at [520, 334] on p "**********" at bounding box center [575, 352] width 134 height 37
copy p "**********"
click at [603, 441] on td "**********" at bounding box center [573, 435] width 147 height 216
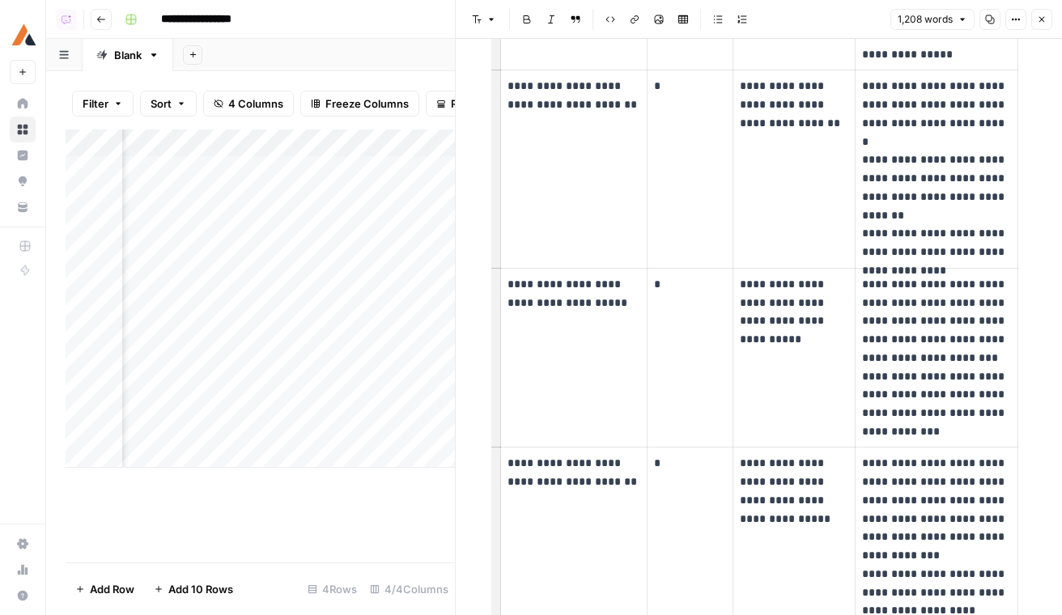
scroll to position [4834, 0]
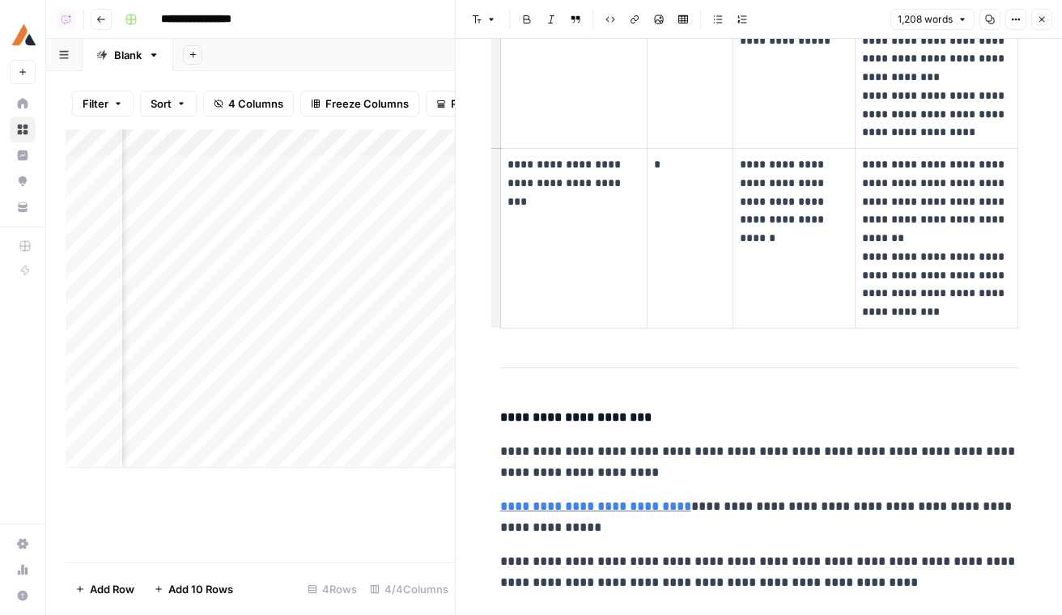
click at [87, 30] on header "**********" at bounding box center [554, 19] width 1016 height 39
click at [93, 28] on button "Go back" at bounding box center [101, 19] width 21 height 21
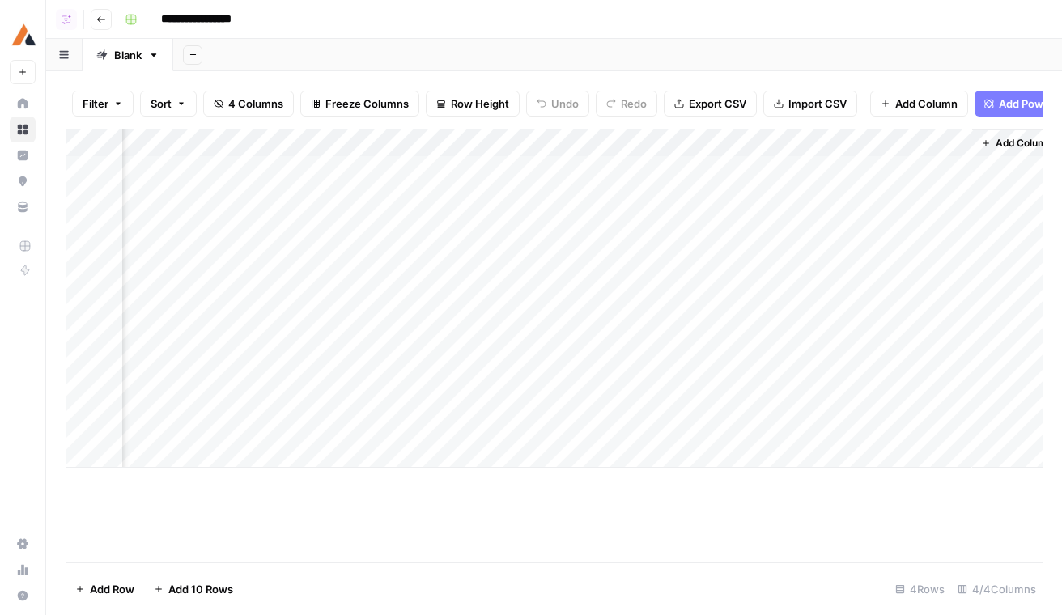
click at [88, 22] on header "**********" at bounding box center [554, 19] width 1016 height 39
click at [93, 17] on button "Go back" at bounding box center [101, 19] width 21 height 21
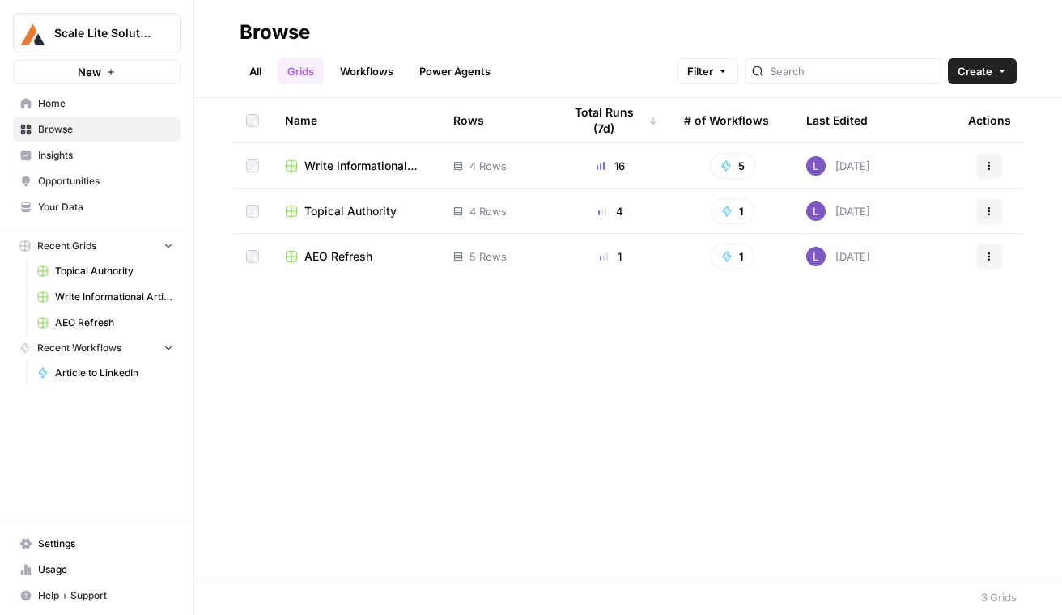
click at [348, 247] on td "AEO Refresh" at bounding box center [356, 256] width 168 height 45
click at [355, 255] on span "AEO Refresh" at bounding box center [338, 257] width 68 height 16
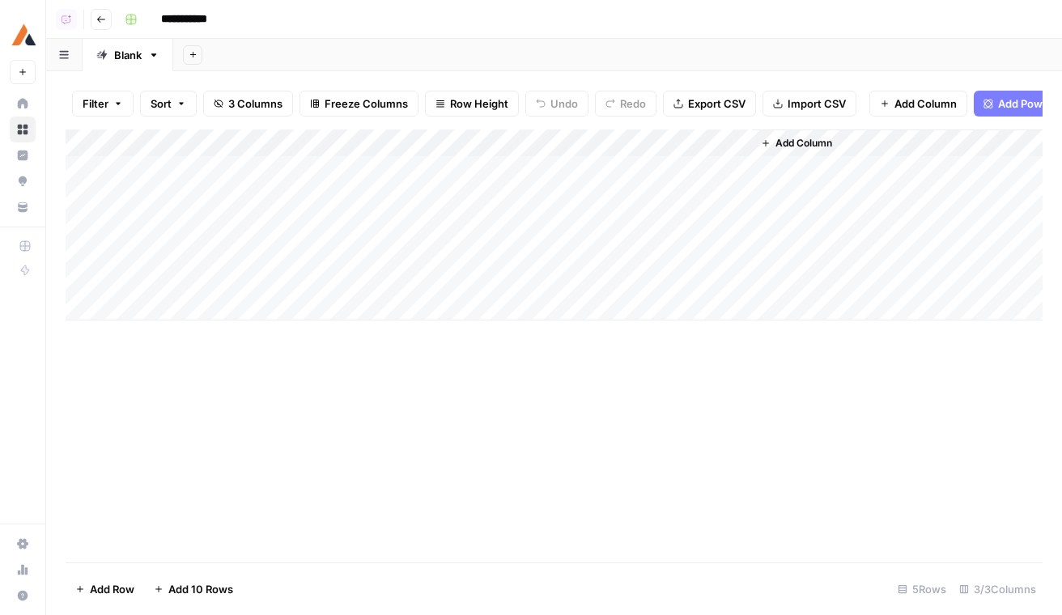
click at [250, 183] on div "Add Column" at bounding box center [554, 225] width 977 height 191
click at [262, 196] on div "Add Column" at bounding box center [554, 225] width 977 height 191
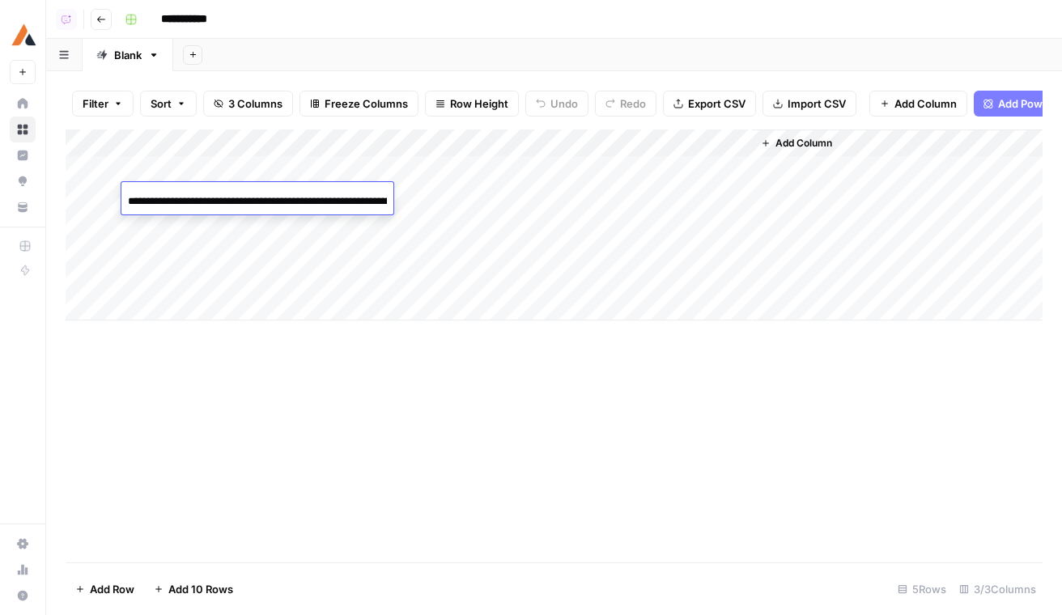
scroll to position [0, 105]
click at [484, 207] on div "Add Column" at bounding box center [554, 225] width 977 height 191
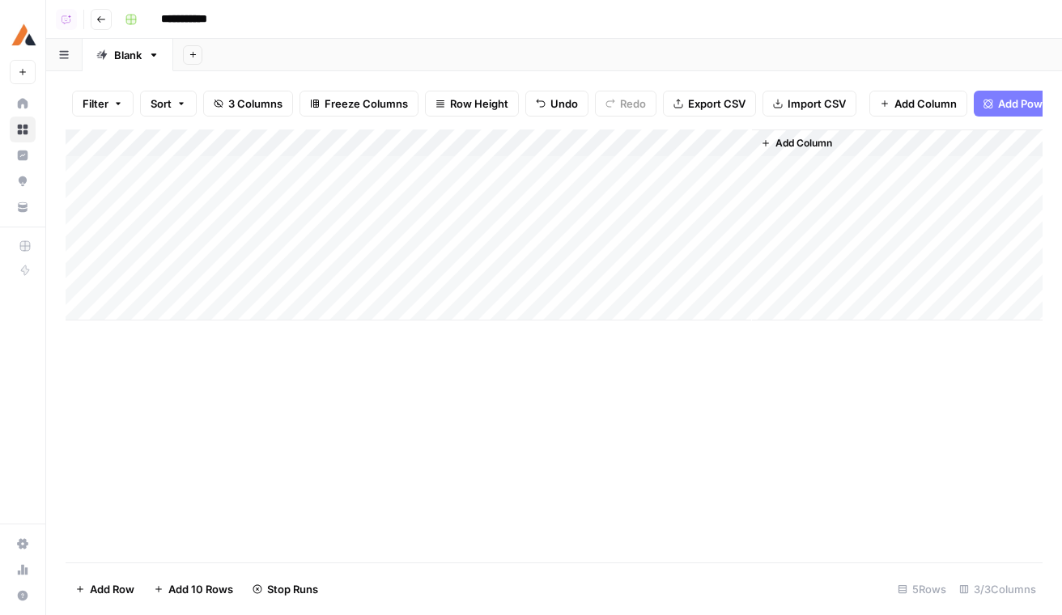
click at [100, 20] on icon "button" at bounding box center [101, 20] width 10 height 10
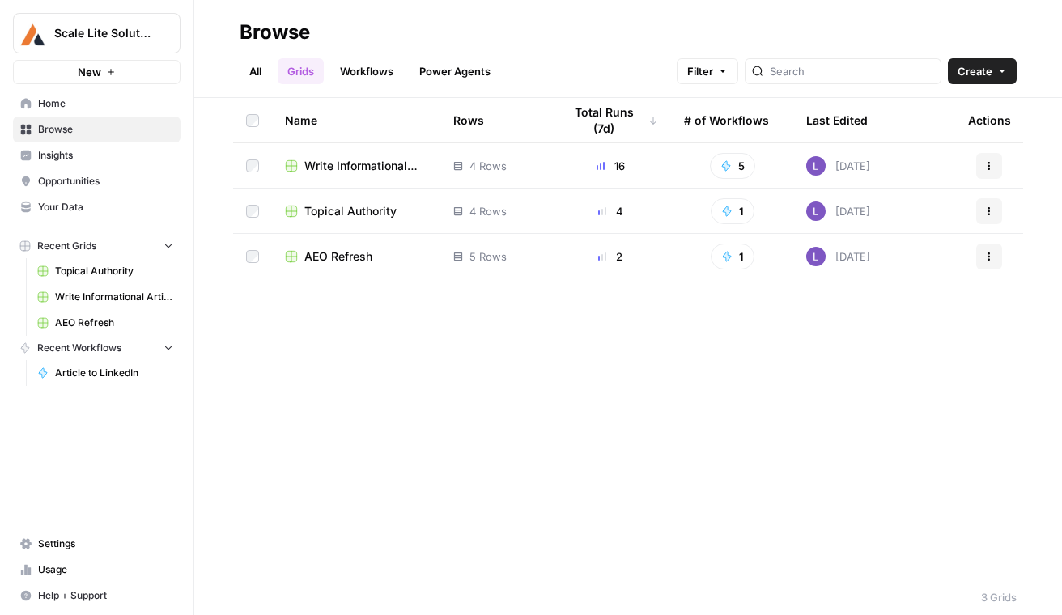
click at [365, 216] on span "Topical Authority" at bounding box center [350, 211] width 92 height 16
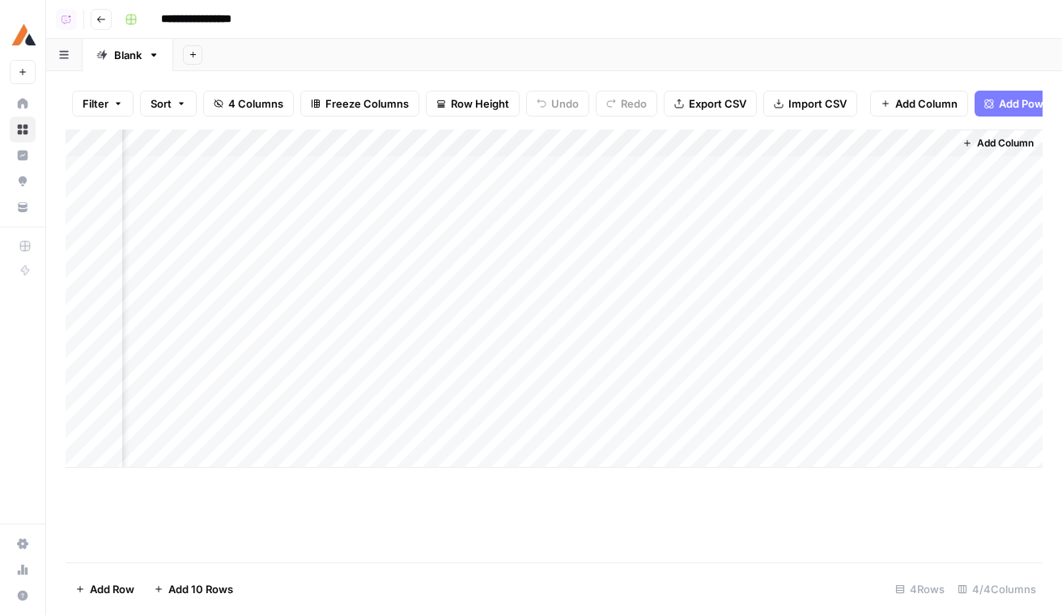
click at [933, 307] on div "Add Column" at bounding box center [554, 299] width 977 height 338
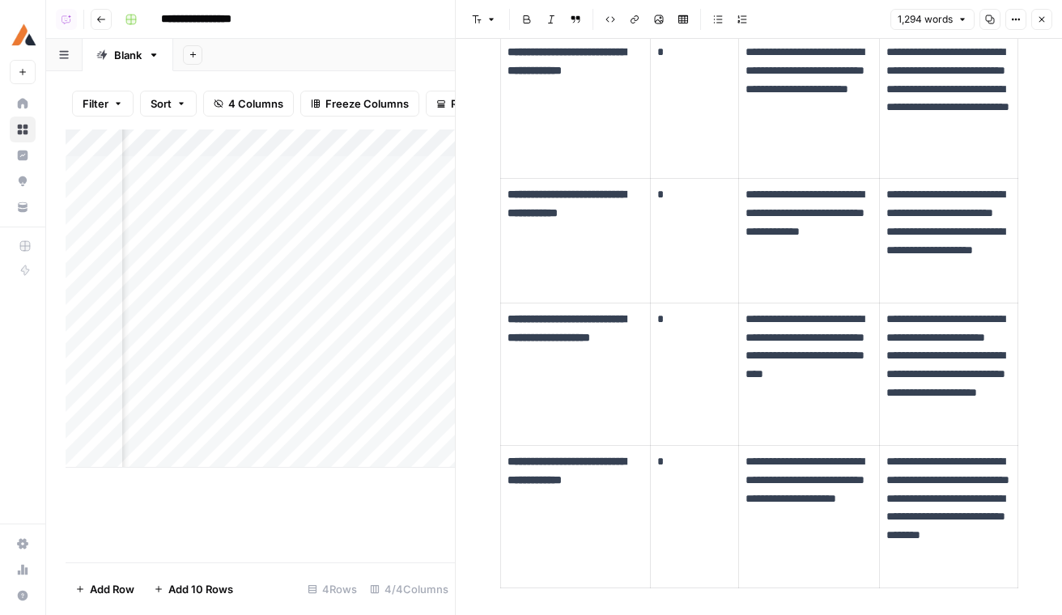
scroll to position [3846, 0]
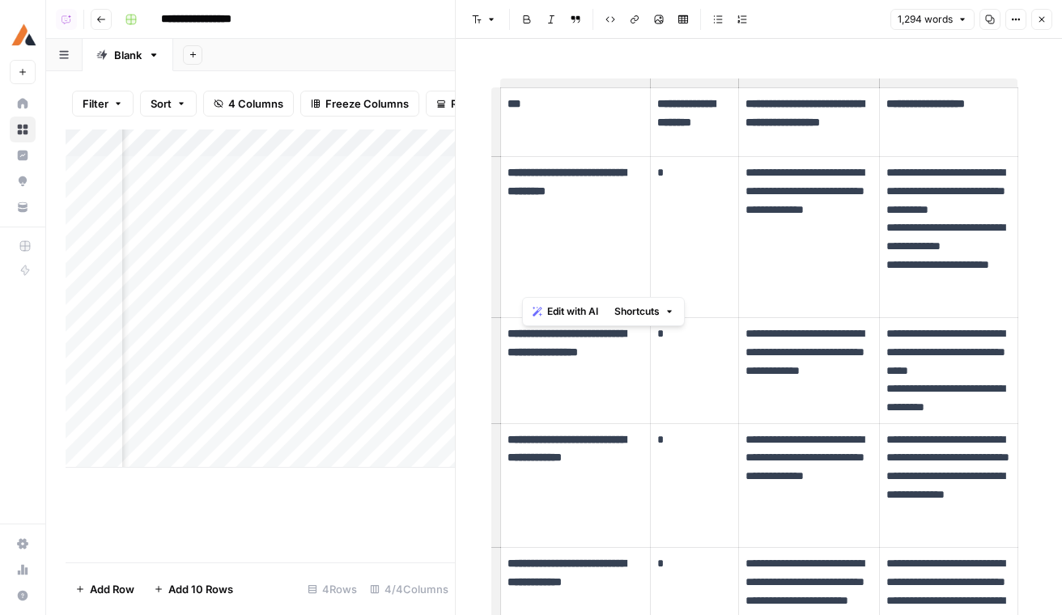
drag, startPoint x: 639, startPoint y: 287, endPoint x: 520, endPoint y: 266, distance: 121.0
click at [520, 201] on p "**********" at bounding box center [576, 182] width 137 height 37
copy strong "**********"
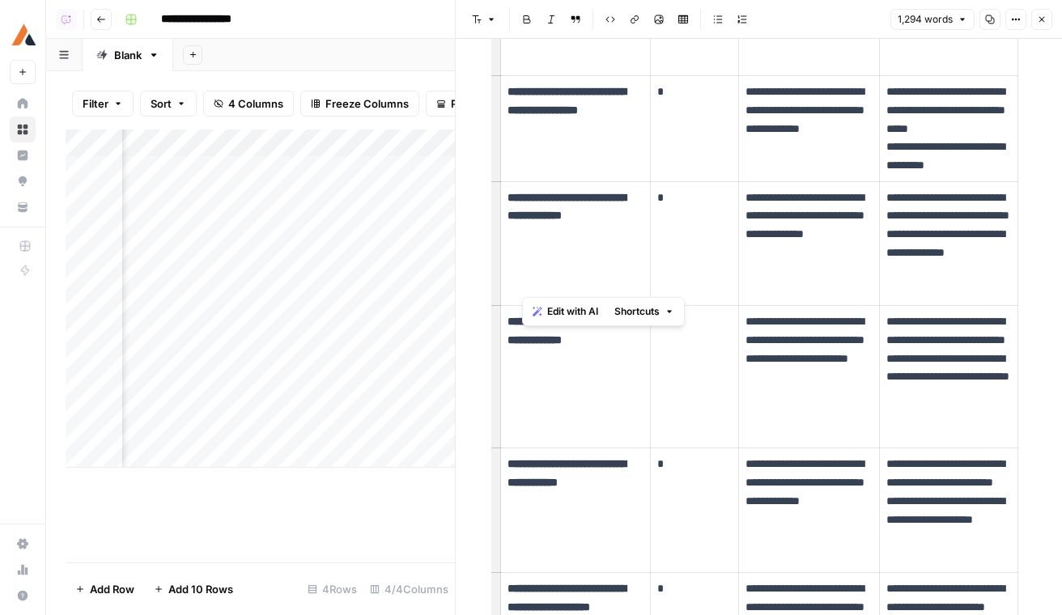
scroll to position [4090, 0]
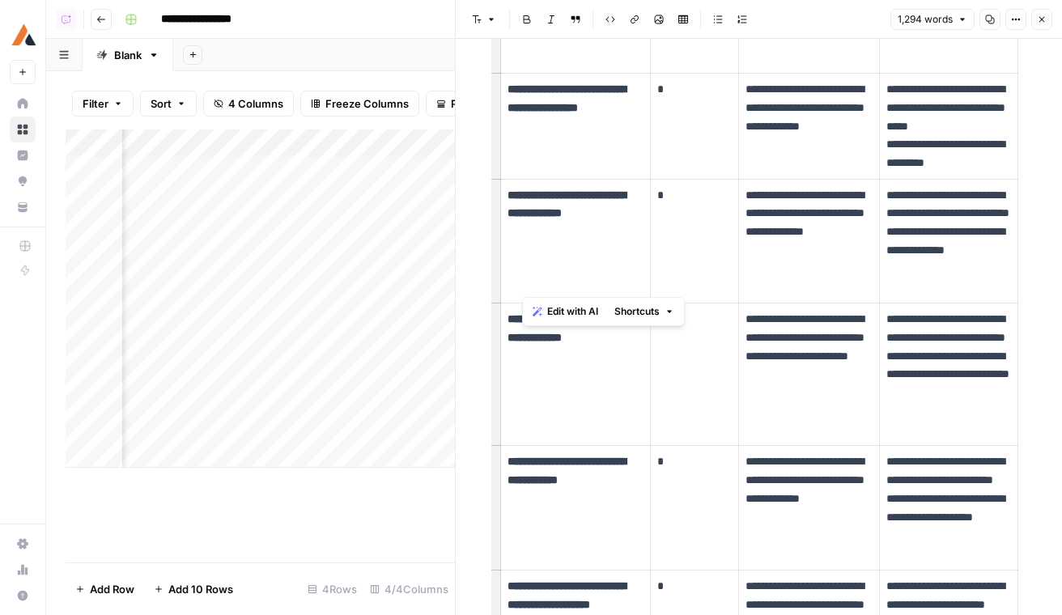
click at [581, 347] on p "**********" at bounding box center [576, 328] width 137 height 37
drag, startPoint x: 628, startPoint y: 439, endPoint x: 520, endPoint y: 414, distance: 111.2
click at [520, 347] on p "**********" at bounding box center [576, 328] width 137 height 37
copy strong "**********"
click at [108, 15] on button "Go back" at bounding box center [101, 19] width 21 height 21
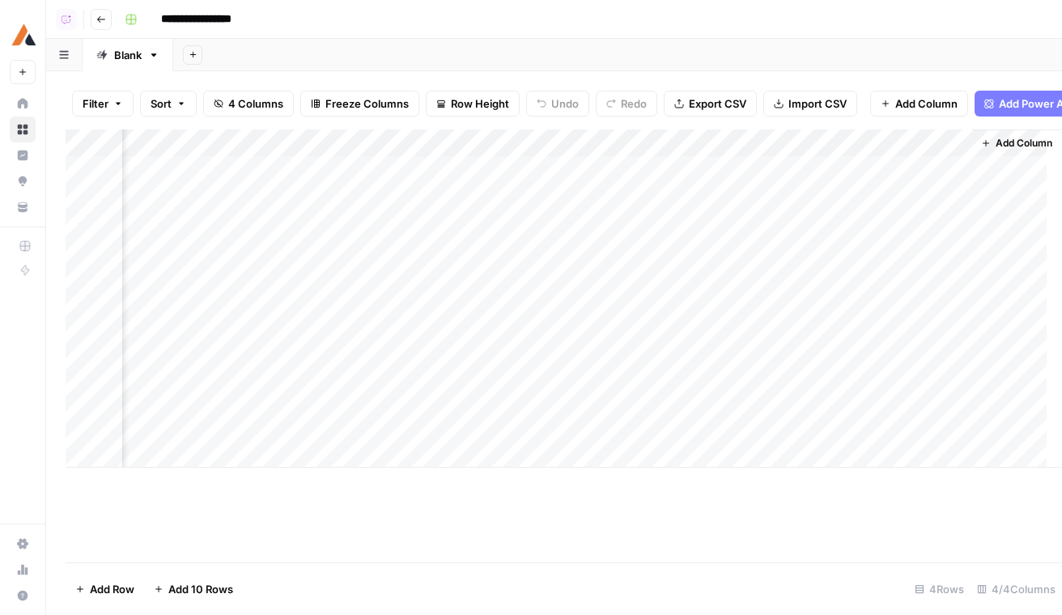
scroll to position [0, 165]
click at [101, 9] on button "Go back" at bounding box center [101, 19] width 21 height 21
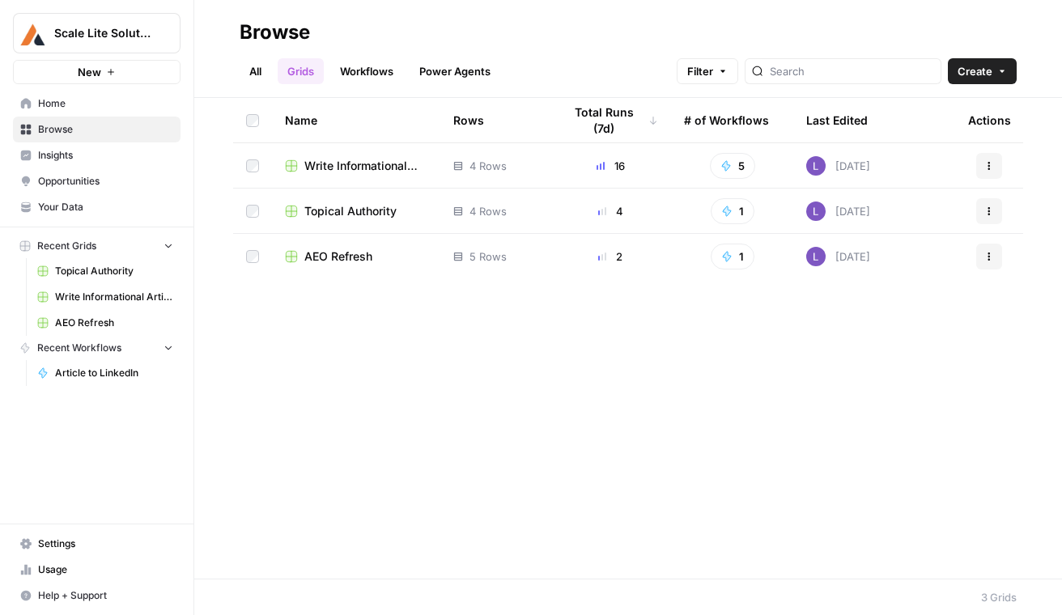
click at [348, 256] on span "AEO Refresh" at bounding box center [338, 257] width 68 height 16
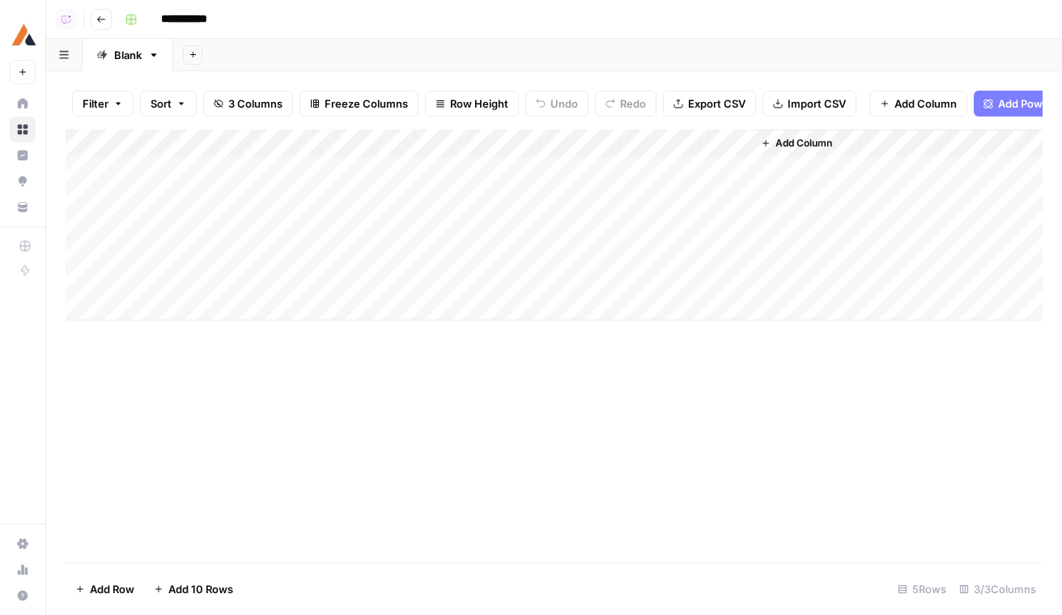
click at [247, 210] on div "Add Column" at bounding box center [554, 225] width 977 height 191
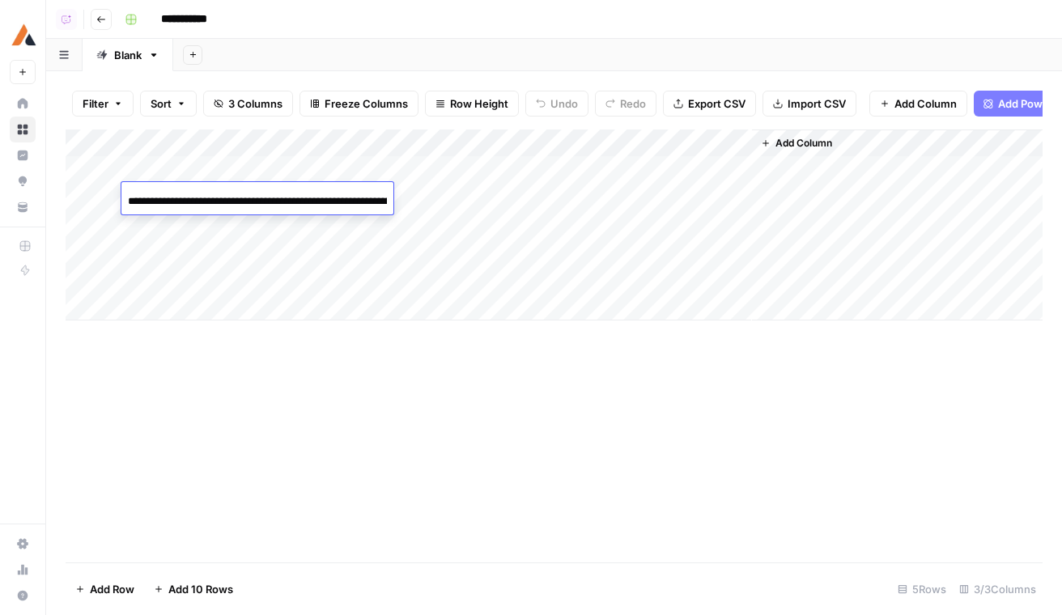
scroll to position [0, 105]
click at [233, 227] on div "Add Column" at bounding box center [554, 225] width 977 height 191
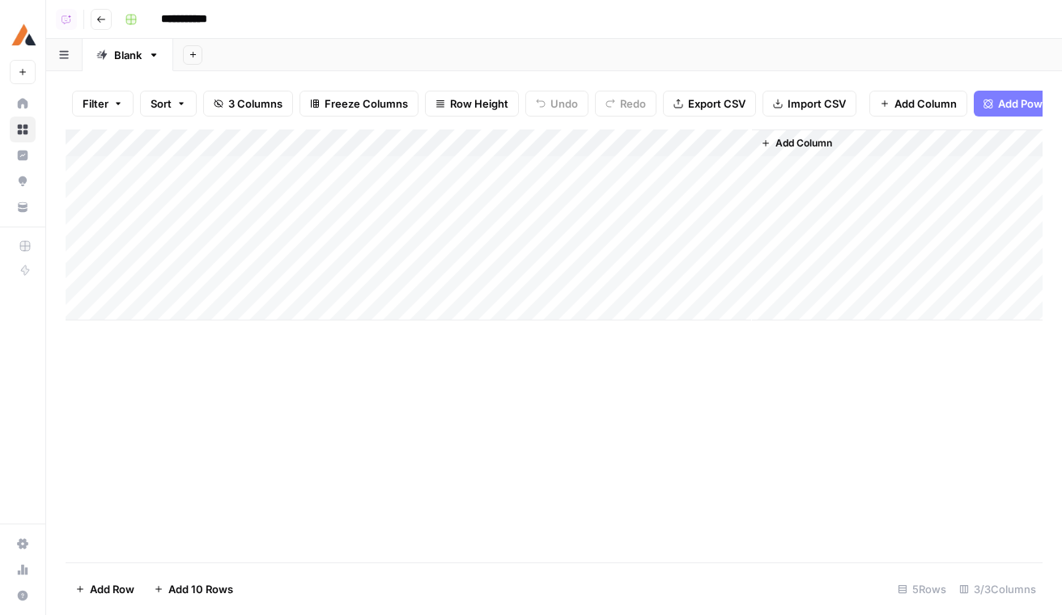
click at [233, 227] on div "Add Column" at bounding box center [554, 225] width 977 height 191
click at [85, 283] on div "Add Column" at bounding box center [554, 225] width 977 height 191
click at [109, 582] on span "Delete 1 Row" at bounding box center [107, 589] width 65 height 16
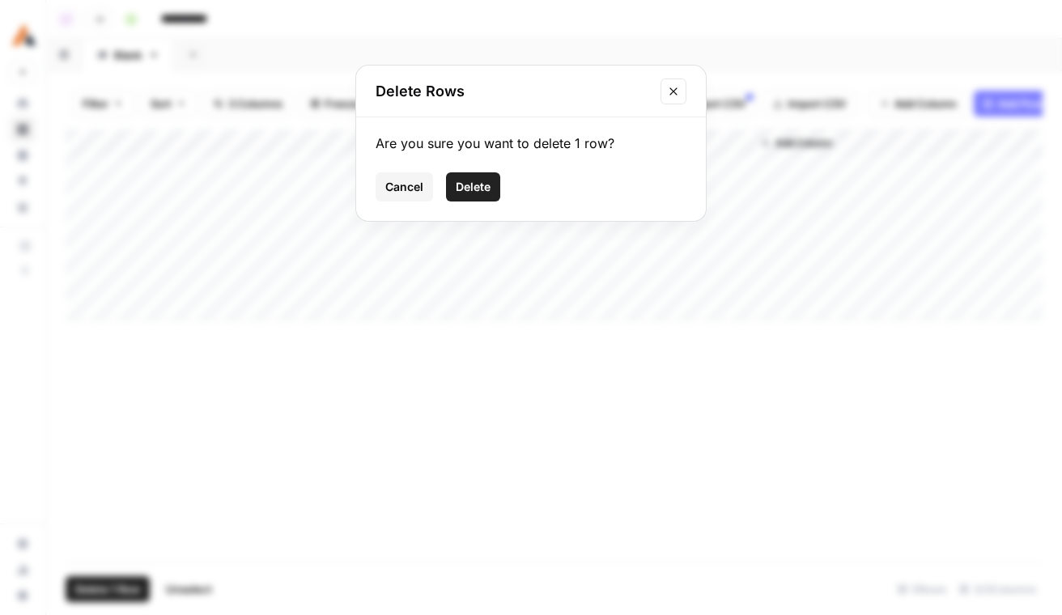
click at [457, 200] on button "Delete" at bounding box center [473, 186] width 54 height 29
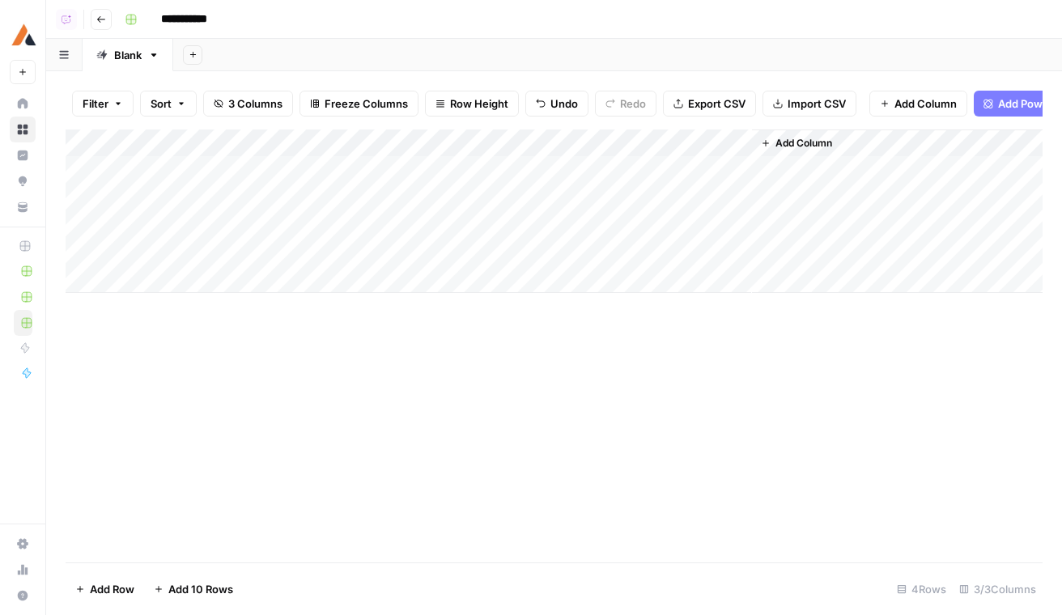
click at [461, 213] on div "Add Column" at bounding box center [554, 212] width 977 height 164
click at [108, 11] on button "Go back" at bounding box center [101, 19] width 21 height 21
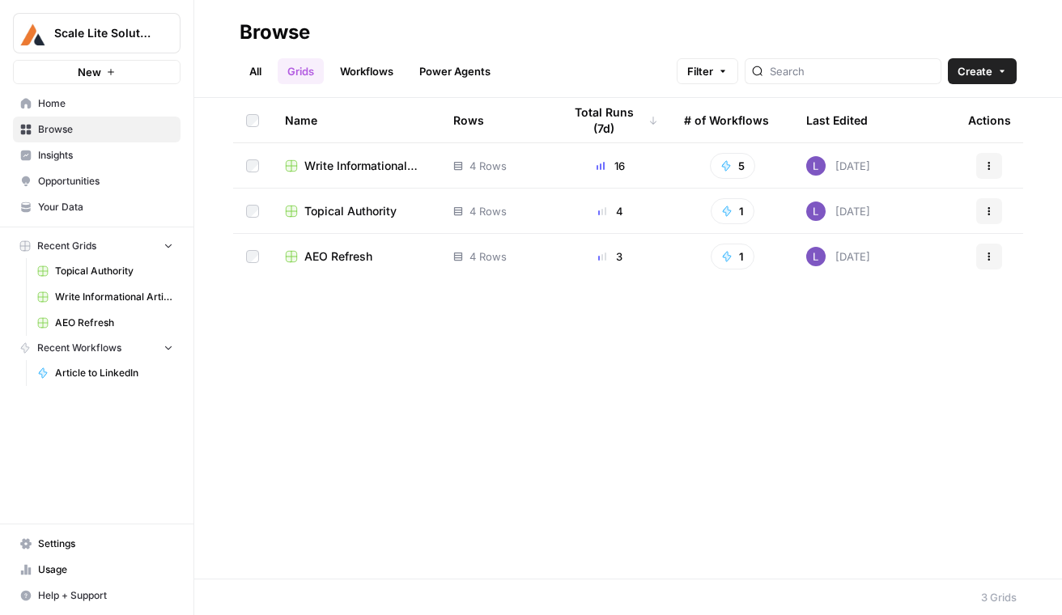
click at [312, 257] on span "AEO Refresh" at bounding box center [338, 257] width 68 height 16
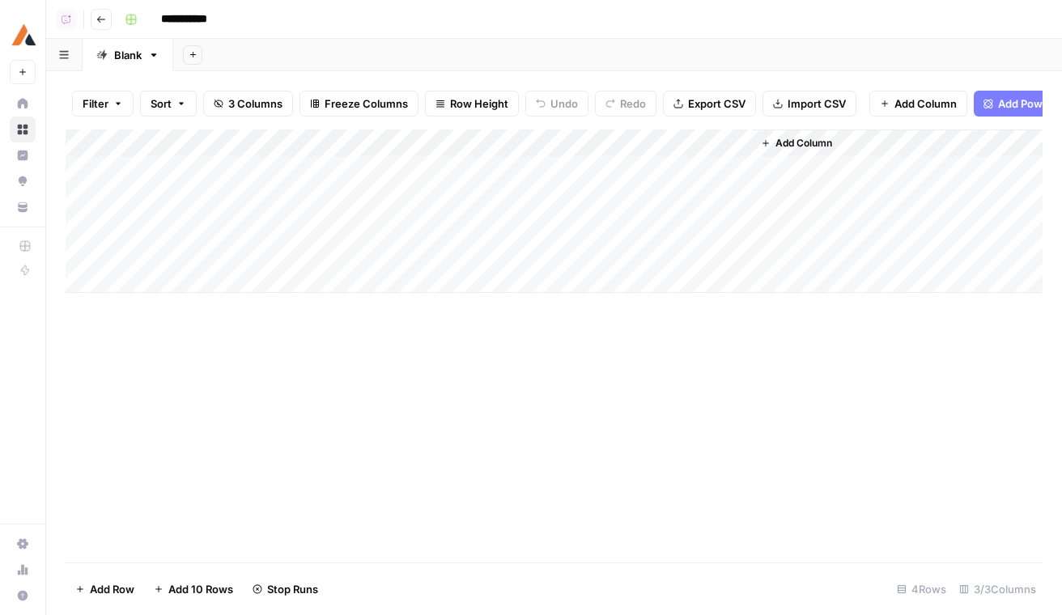
click at [100, 26] on button "Go back" at bounding box center [101, 19] width 21 height 21
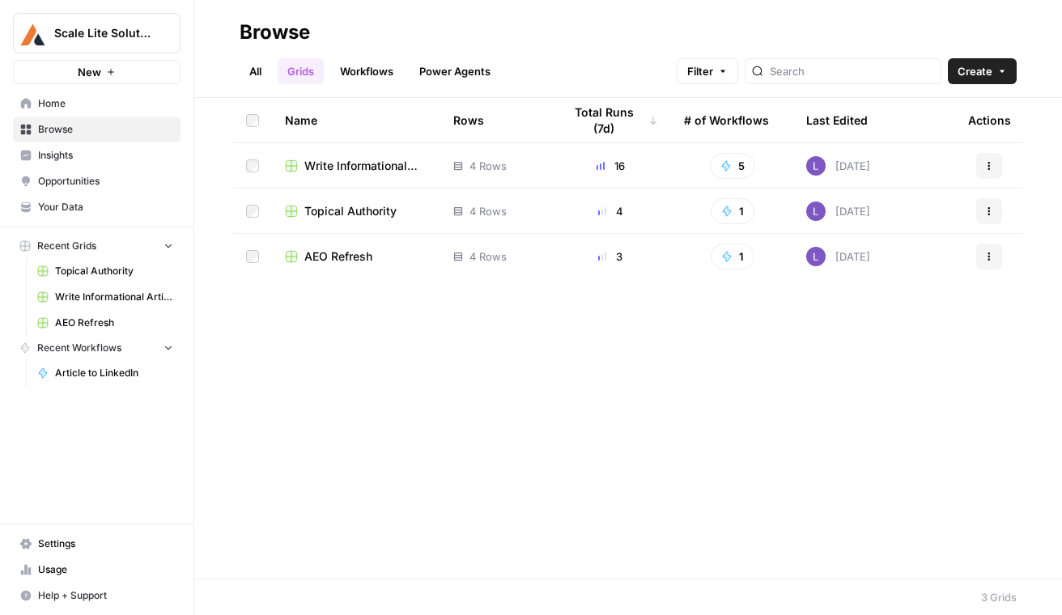
click at [334, 210] on span "Topical Authority" at bounding box center [350, 211] width 92 height 16
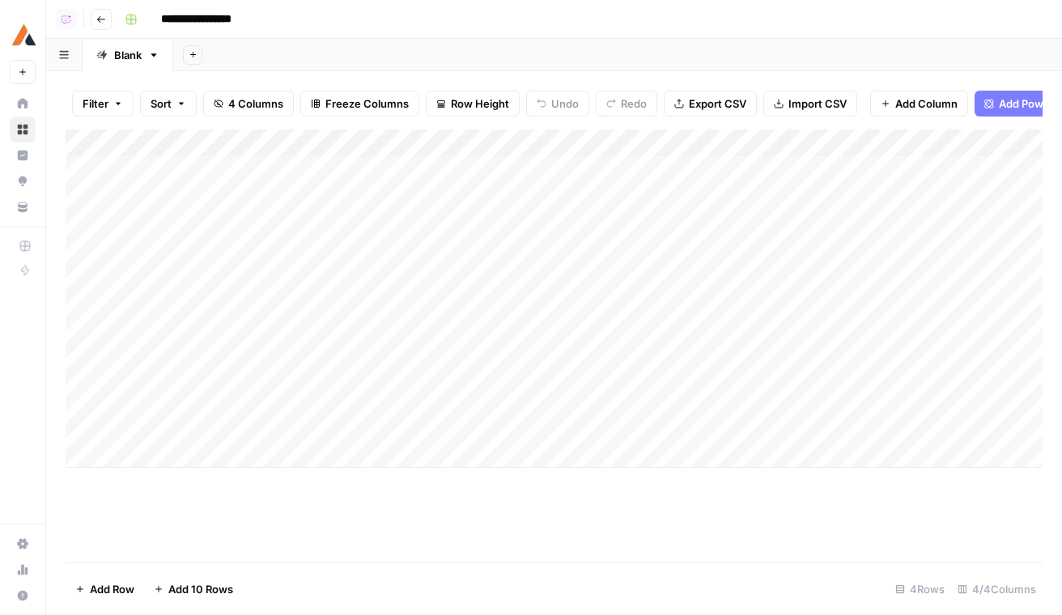
scroll to position [0, 185]
click at [937, 384] on div "Add Column" at bounding box center [554, 299] width 977 height 338
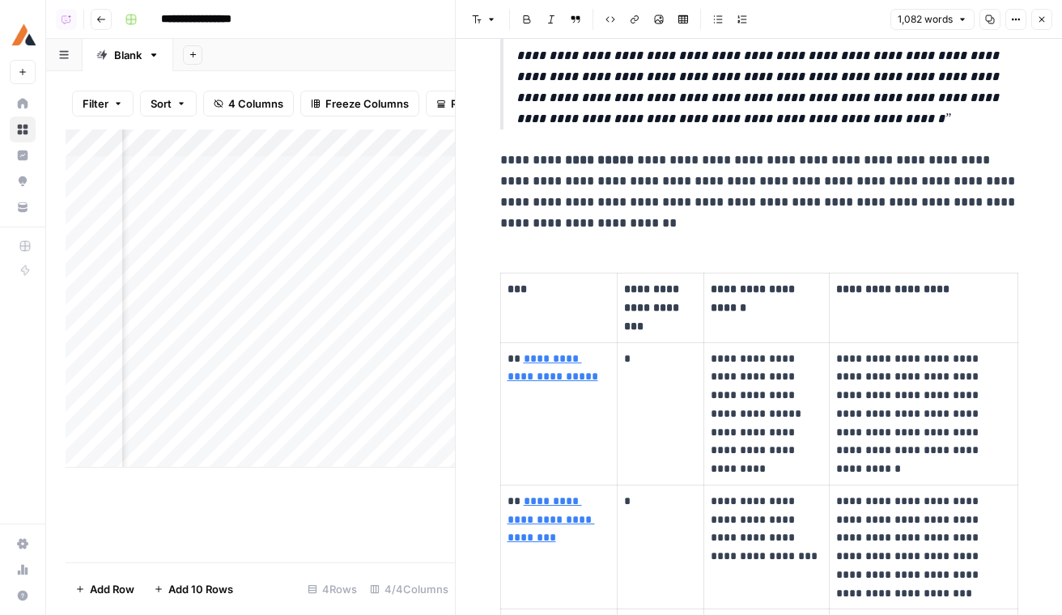
scroll to position [3262, 0]
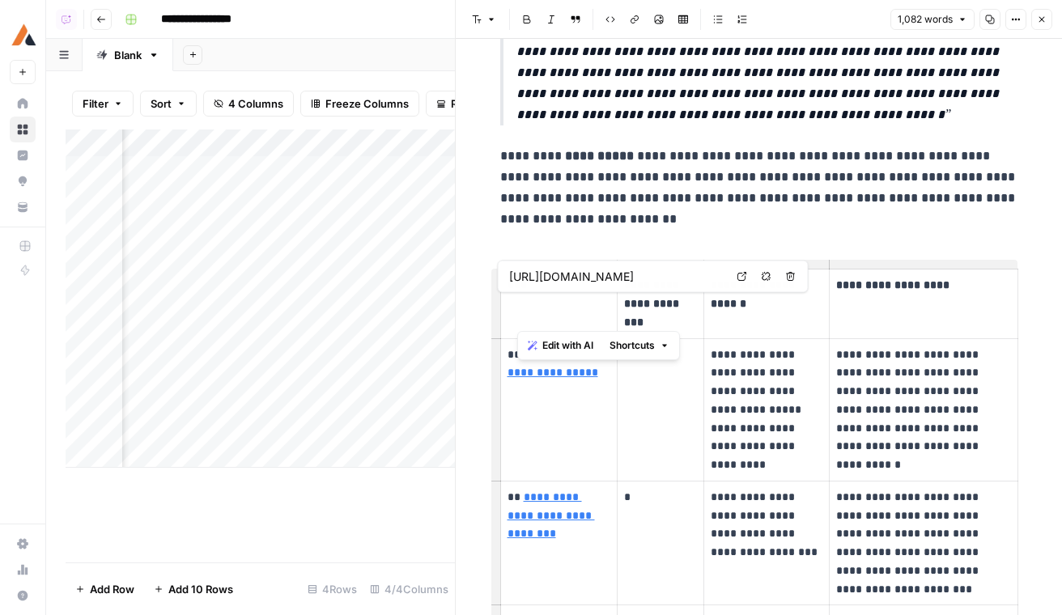
drag, startPoint x: 579, startPoint y: 319, endPoint x: 517, endPoint y: 306, distance: 62.9
click at [517, 346] on p "**********" at bounding box center [559, 364] width 103 height 37
copy link "**********"
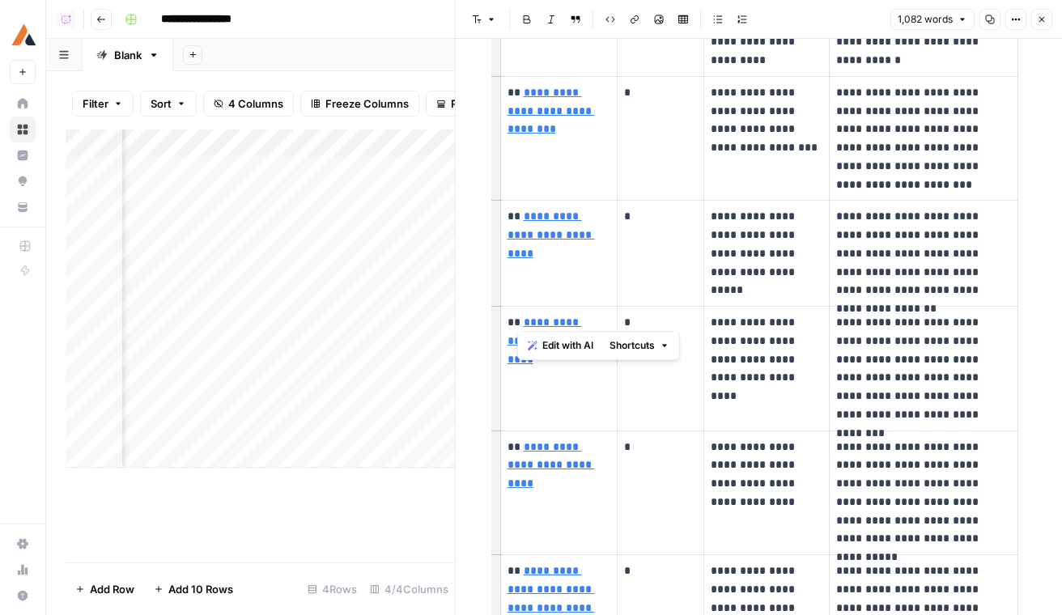
scroll to position [3724, 0]
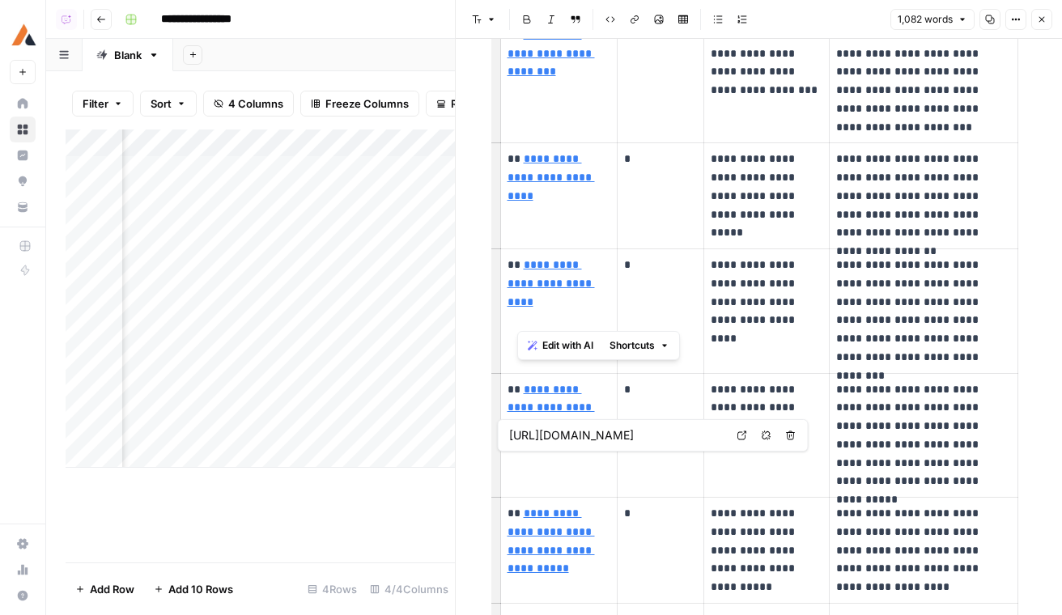
click at [552, 508] on link "**********" at bounding box center [551, 541] width 87 height 66
click at [527, 508] on link "**********" at bounding box center [551, 541] width 87 height 66
click at [569, 504] on p "**********" at bounding box center [559, 541] width 103 height 74
click at [563, 508] on link "**********" at bounding box center [551, 541] width 87 height 66
click at [742, 436] on icon at bounding box center [742, 436] width 10 height 10
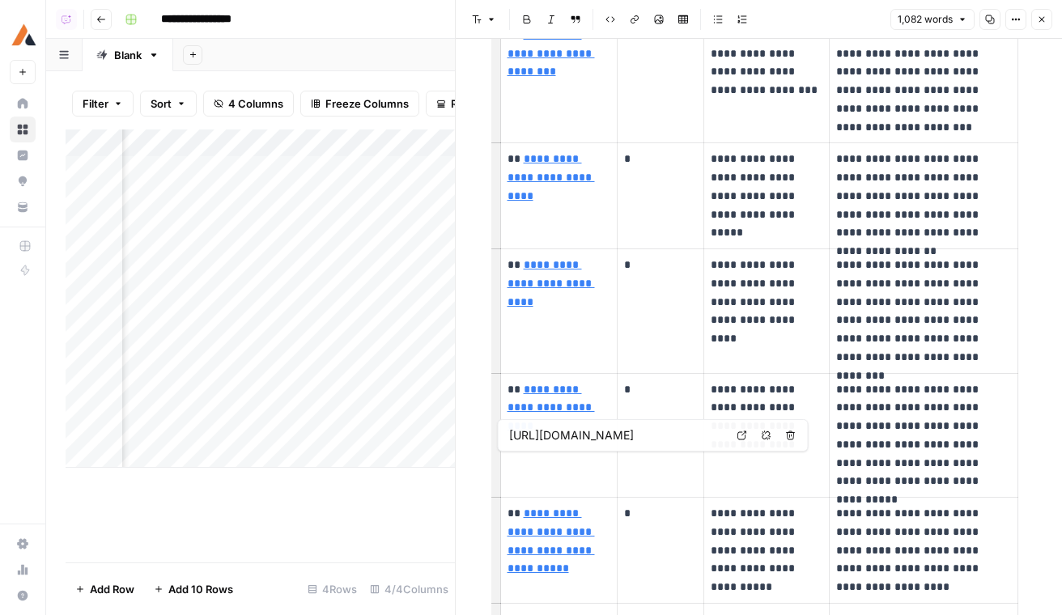
type input "https://scalelitesolutions.com/resources/how-to-drive-business-growth"
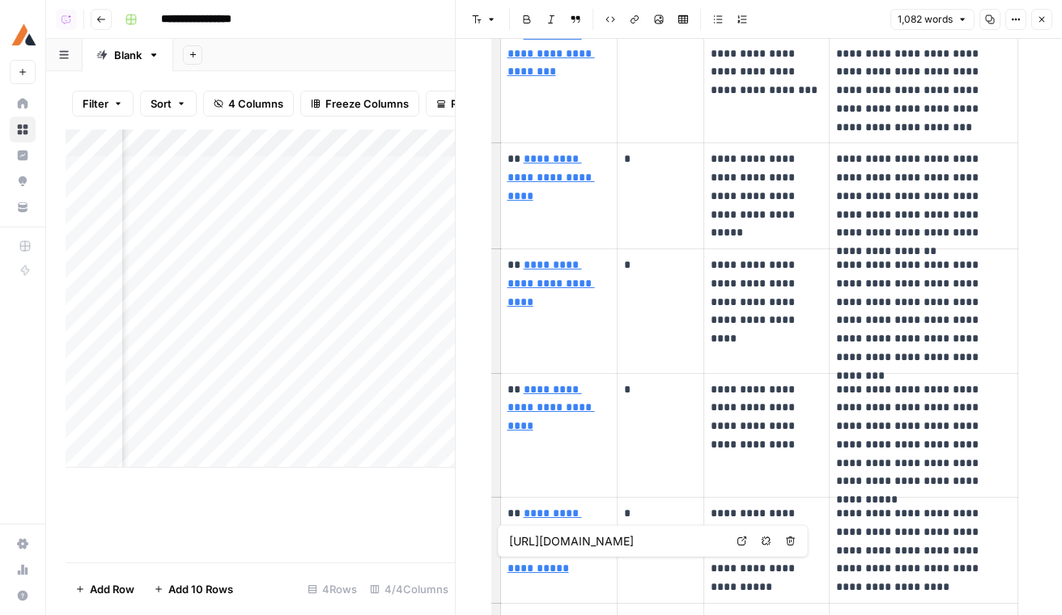
click at [740, 542] on icon at bounding box center [742, 542] width 10 height 10
click at [103, 15] on icon "button" at bounding box center [101, 20] width 10 height 10
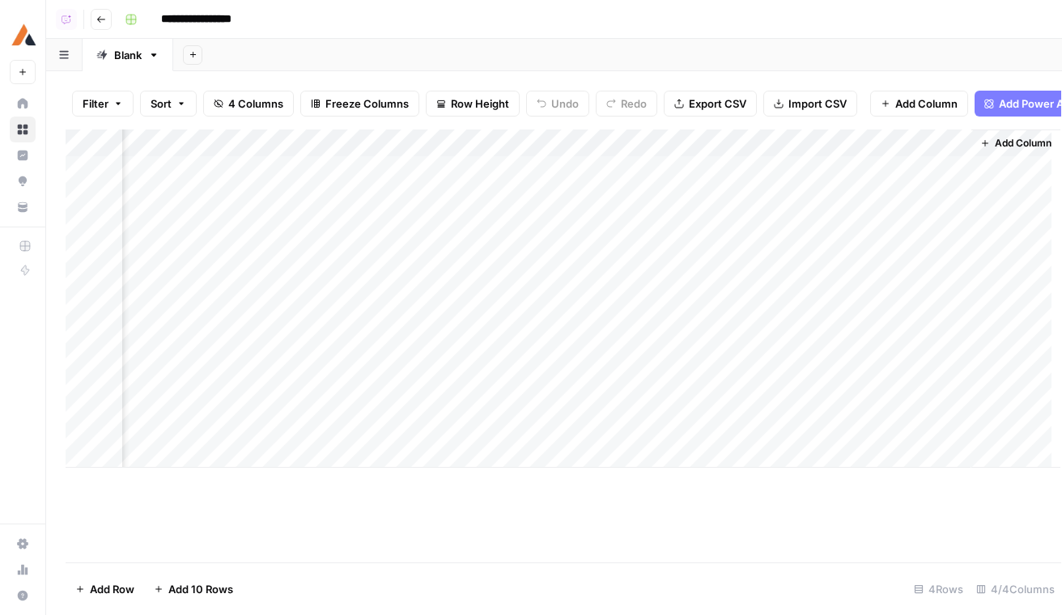
scroll to position [0, 165]
click at [91, 32] on header "**********" at bounding box center [554, 19] width 1016 height 39
click at [92, 23] on button "Go back" at bounding box center [101, 19] width 21 height 21
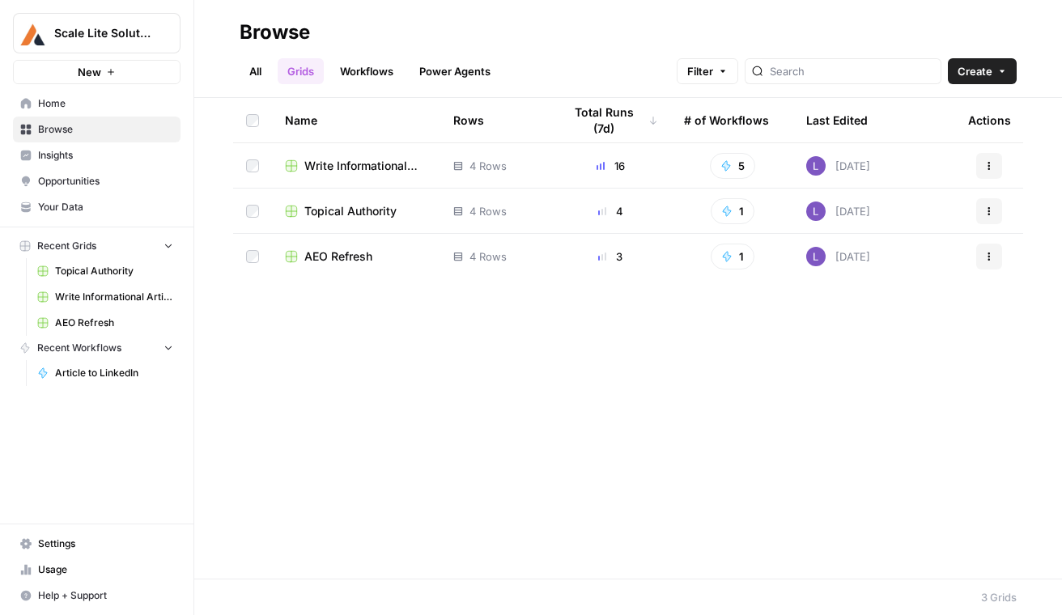
click at [342, 253] on span "AEO Refresh" at bounding box center [338, 257] width 68 height 16
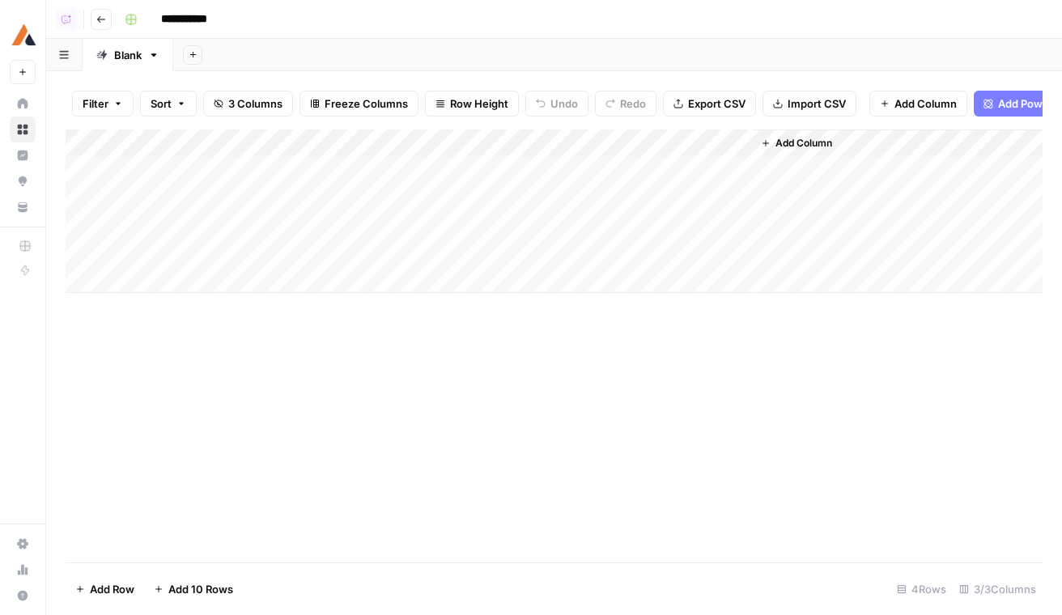
click at [219, 248] on div "Add Column" at bounding box center [554, 212] width 977 height 164
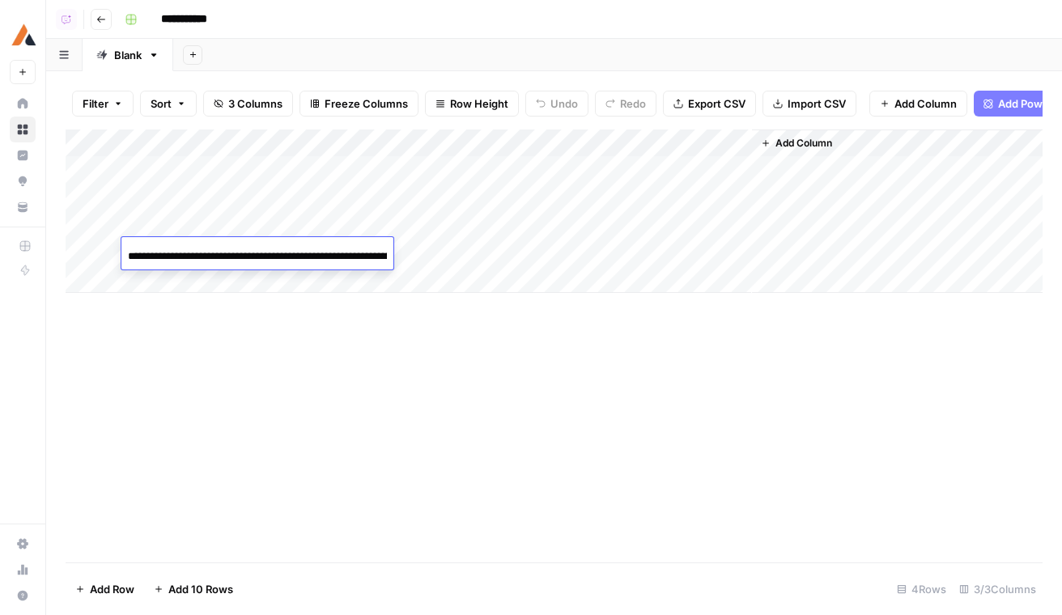
scroll to position [0, 125]
click at [486, 253] on div "Add Column" at bounding box center [554, 212] width 977 height 164
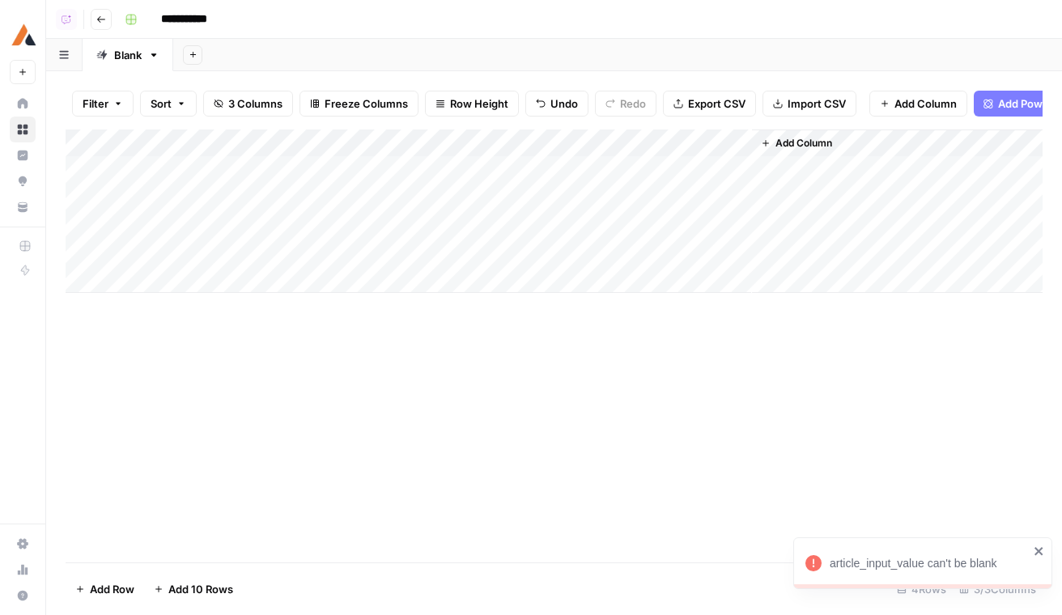
click at [453, 256] on div "Add Column" at bounding box center [554, 212] width 977 height 164
click at [104, 19] on icon "button" at bounding box center [101, 20] width 10 height 10
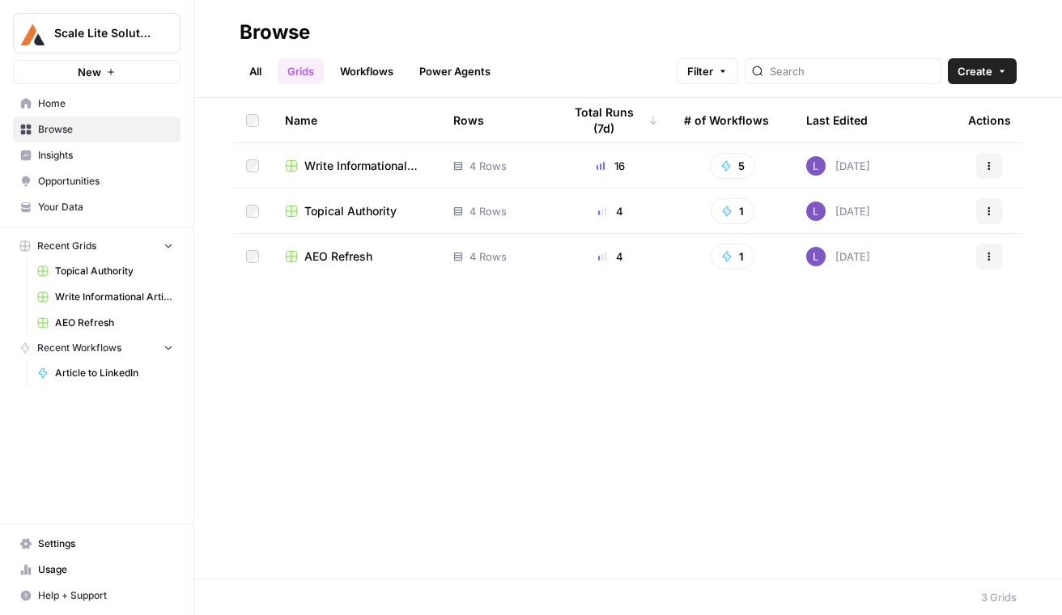
click at [355, 205] on span "Topical Authority" at bounding box center [350, 211] width 92 height 16
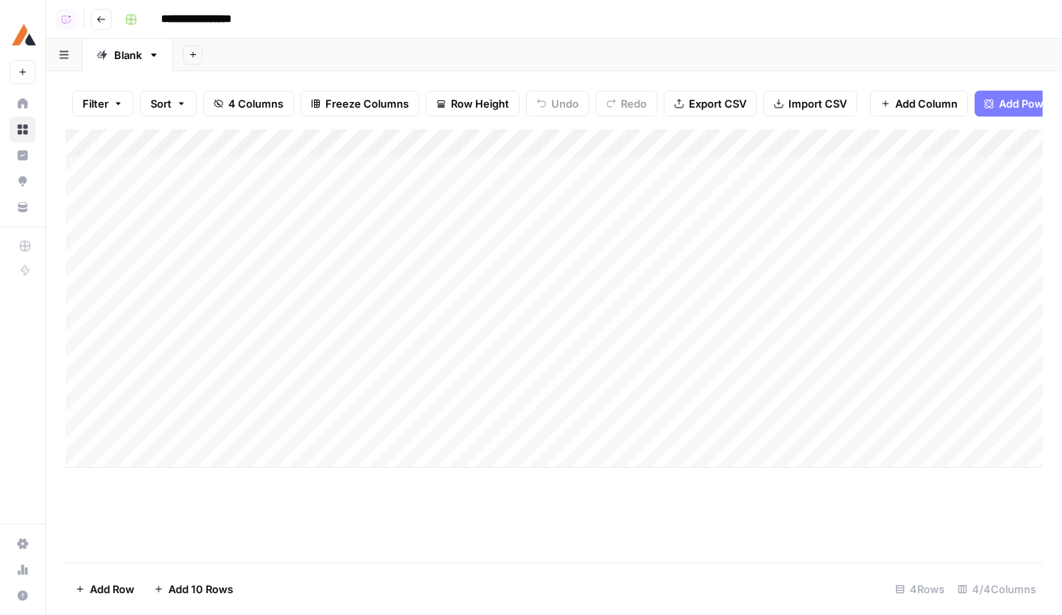
click at [91, 8] on header "**********" at bounding box center [554, 19] width 1016 height 39
click at [102, 23] on button "Go back" at bounding box center [101, 19] width 21 height 21
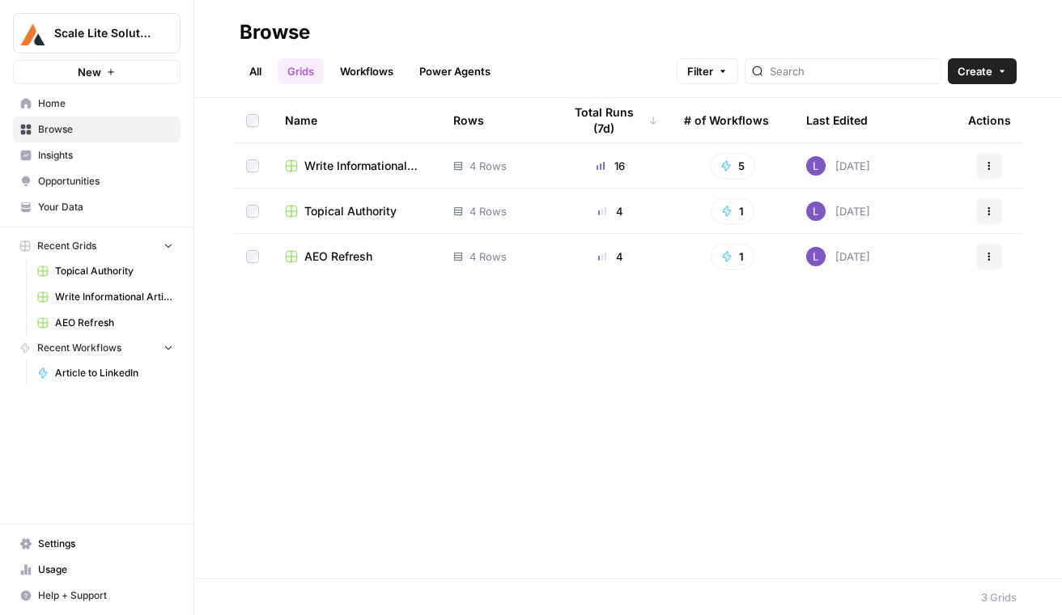
click at [314, 171] on span "Write Informational Article" at bounding box center [365, 166] width 123 height 16
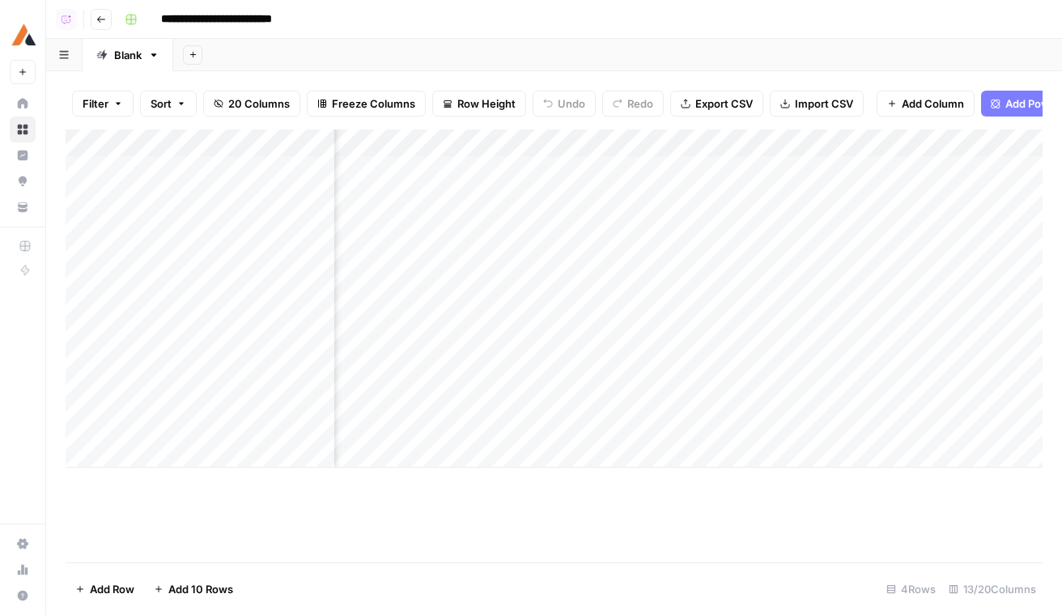
scroll to position [0, 1288]
click at [682, 145] on div "Add Column" at bounding box center [554, 299] width 977 height 338
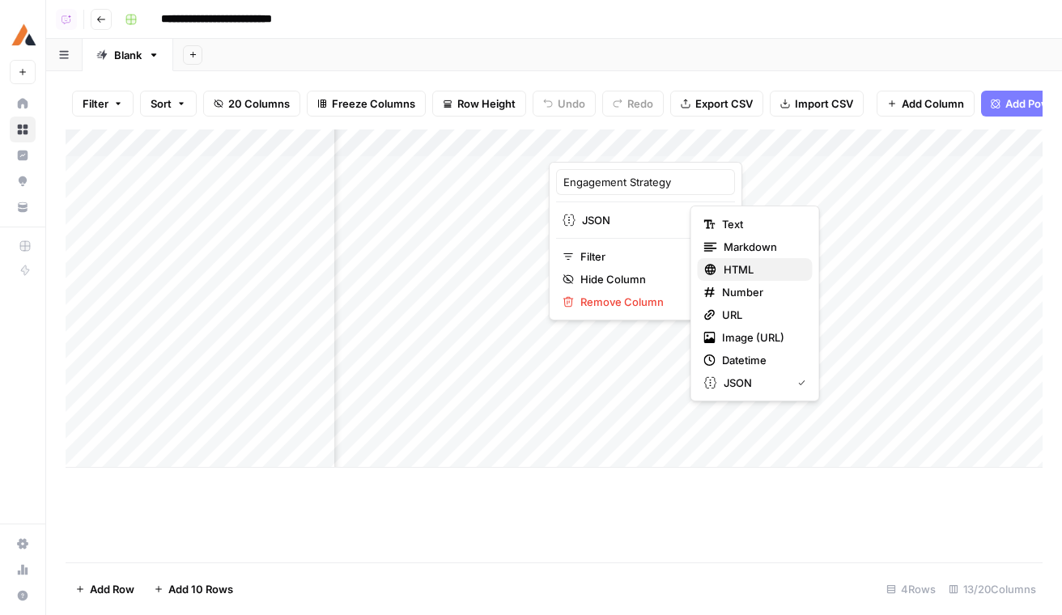
click at [752, 261] on span "HTML" at bounding box center [762, 269] width 76 height 16
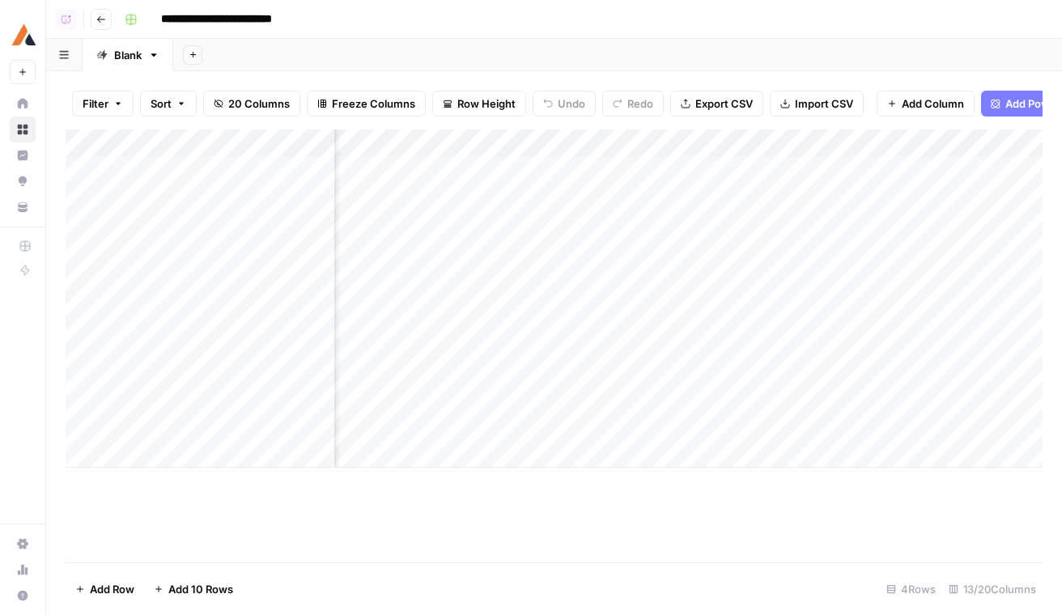
click at [680, 144] on div "Add Column" at bounding box center [554, 299] width 977 height 338
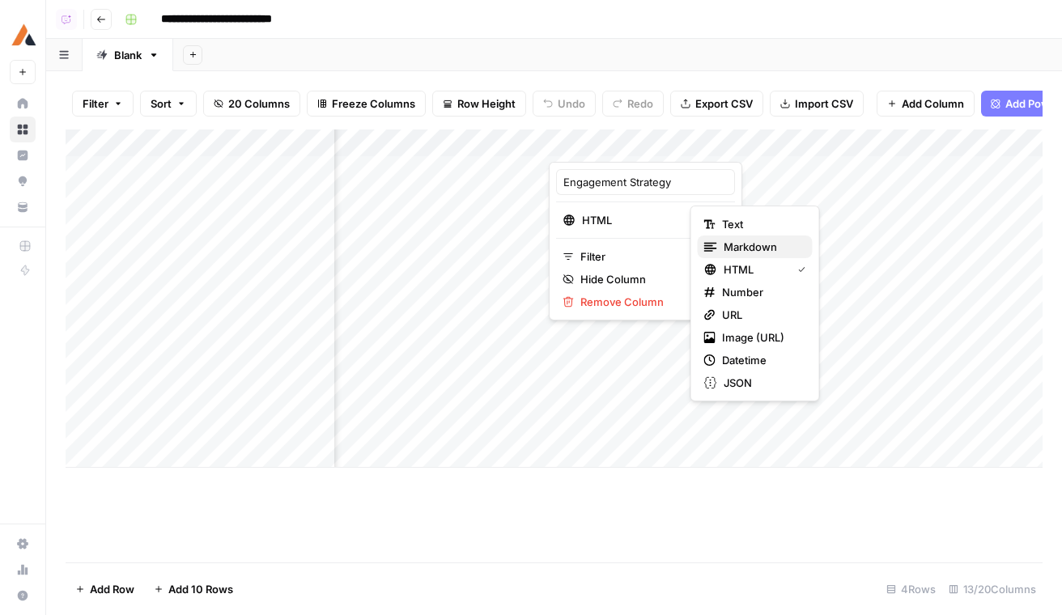
click at [737, 244] on span "Markdown" at bounding box center [762, 247] width 76 height 16
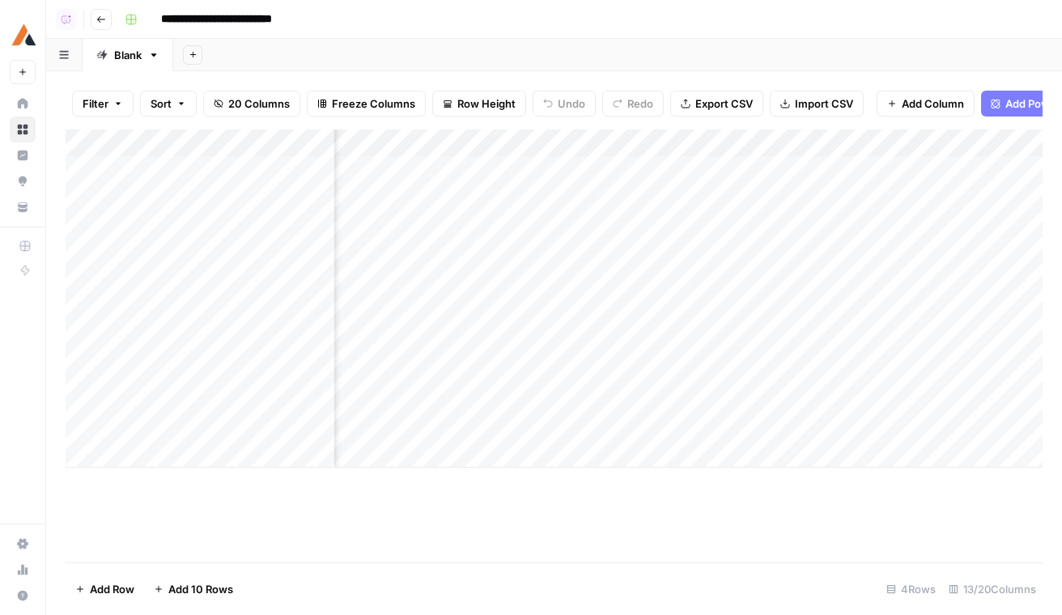
click at [677, 168] on div "Add Column" at bounding box center [554, 299] width 977 height 338
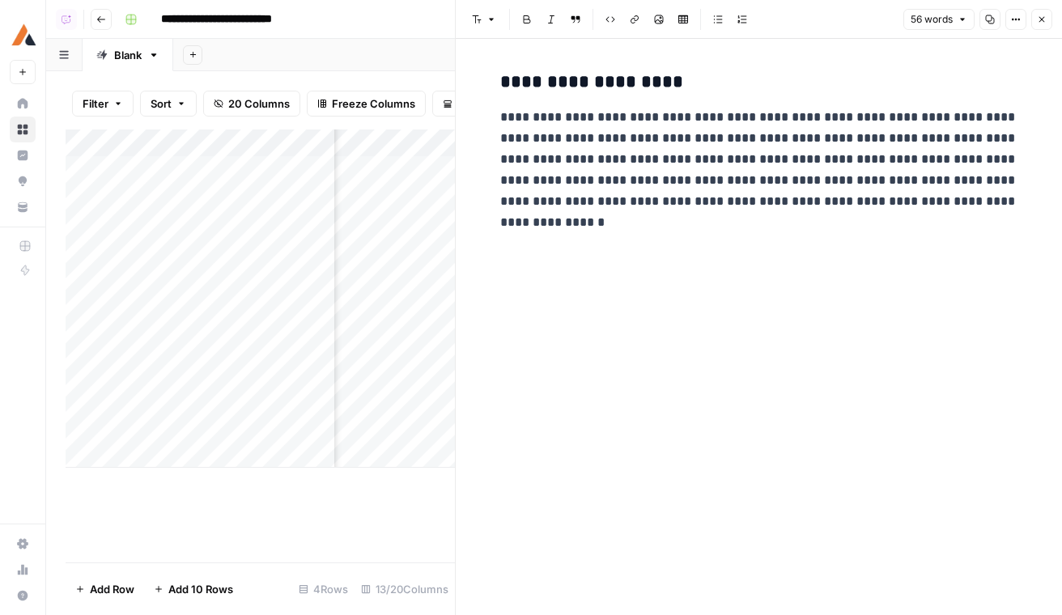
click at [1043, 23] on icon "button" at bounding box center [1042, 20] width 10 height 10
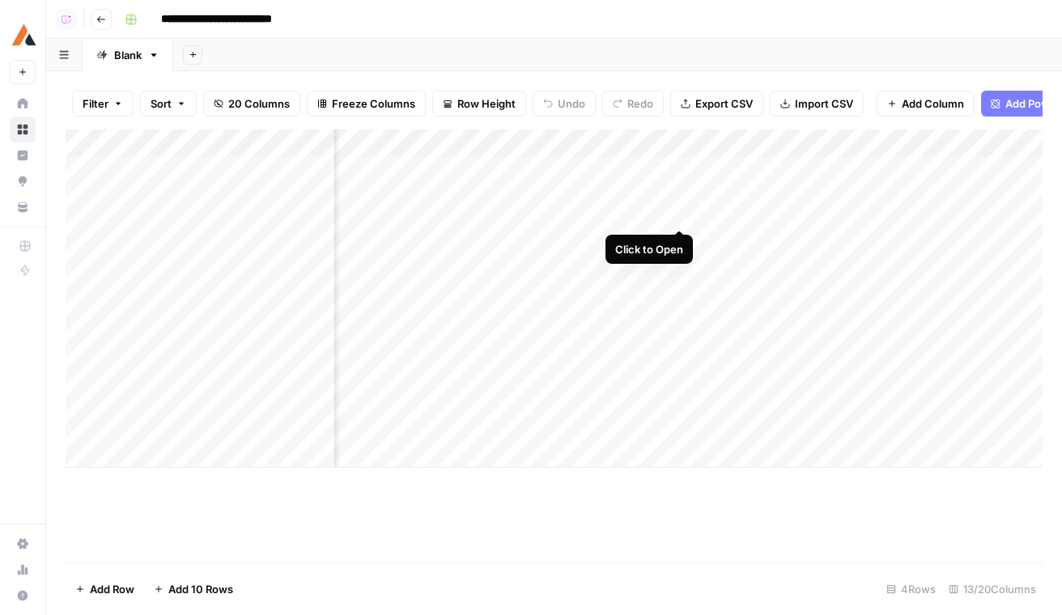
click at [681, 140] on div "Add Column" at bounding box center [554, 299] width 977 height 338
click at [813, 172] on div "Add Column" at bounding box center [554, 299] width 977 height 338
click at [823, 168] on div "Add Column" at bounding box center [554, 299] width 977 height 338
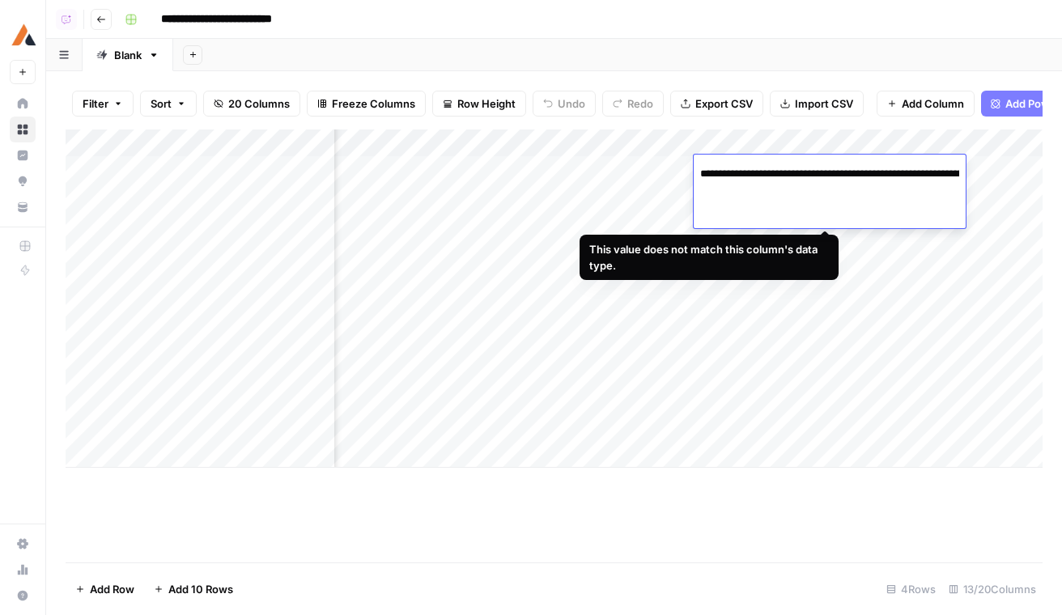
scroll to position [0, 1631]
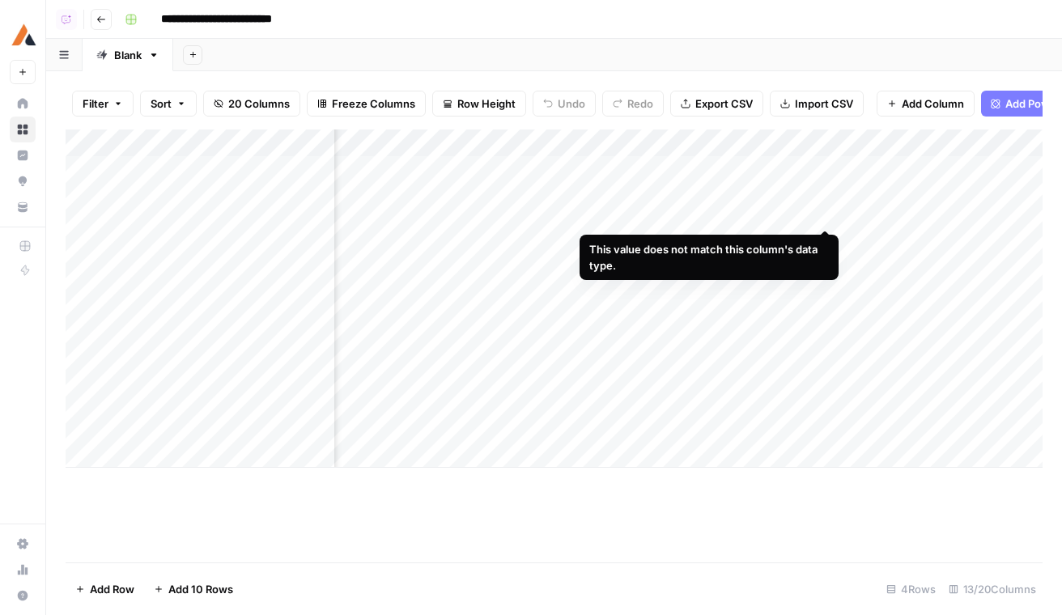
click at [835, 151] on div "Add Column" at bounding box center [554, 299] width 977 height 338
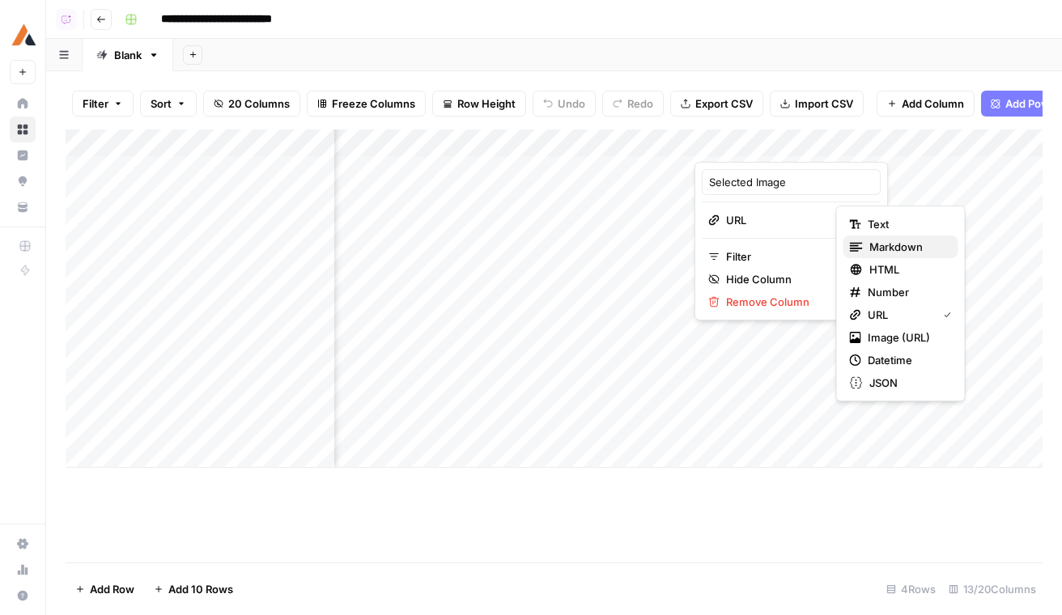
click at [888, 240] on span "Markdown" at bounding box center [907, 247] width 76 height 16
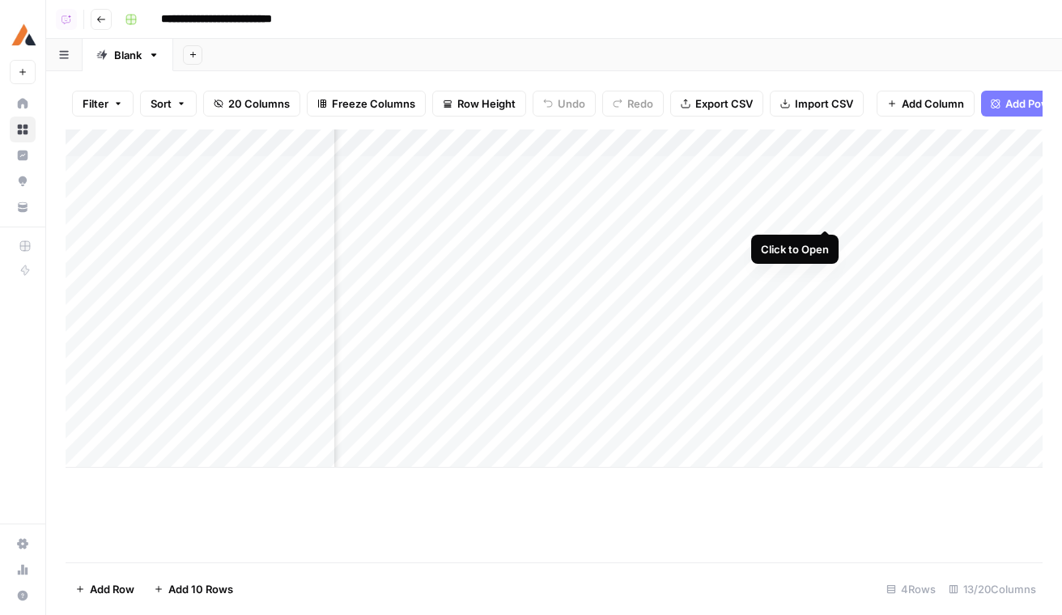
click at [820, 170] on div "Add Column" at bounding box center [554, 299] width 977 height 338
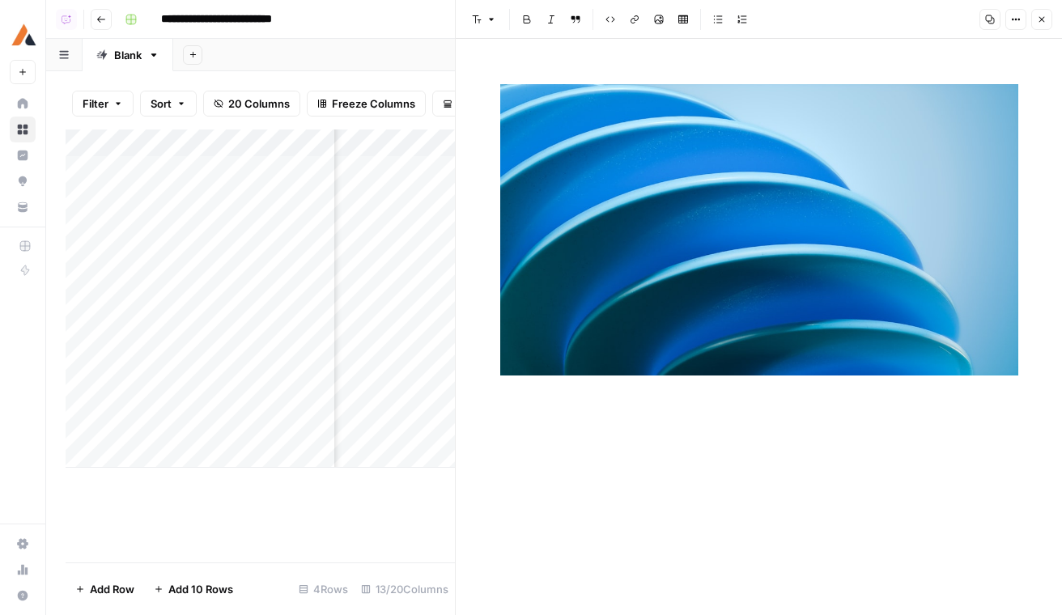
click at [1035, 11] on button "Close" at bounding box center [1041, 19] width 21 height 21
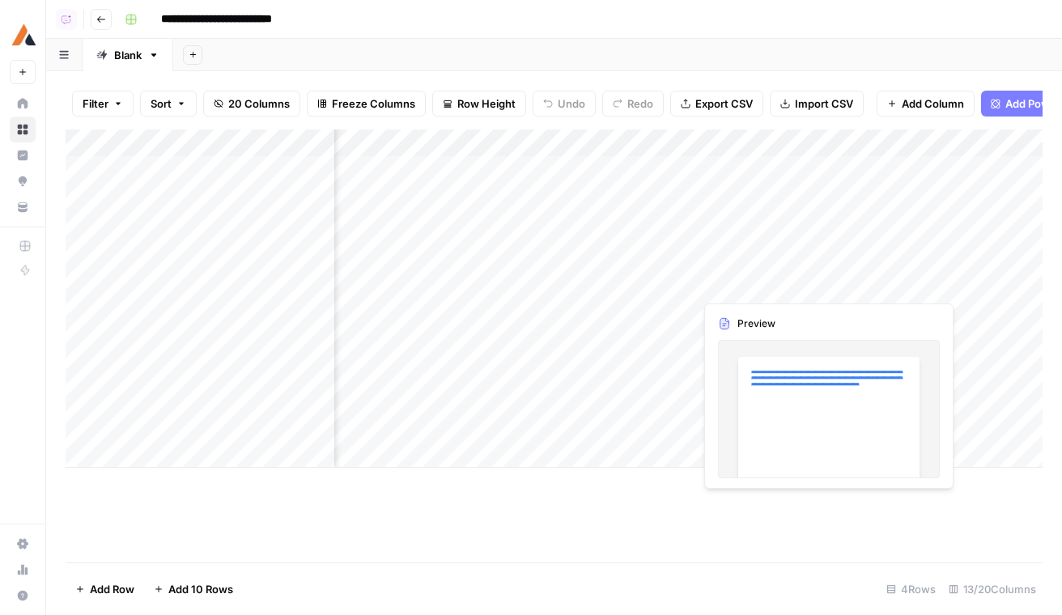
scroll to position [0, 1094]
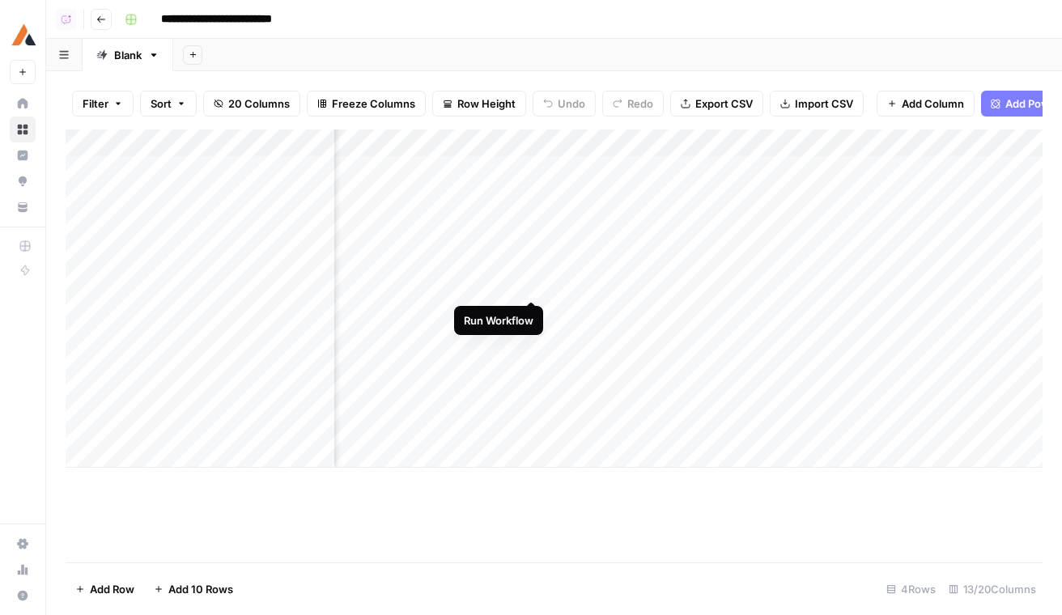
click at [533, 240] on div "Add Column" at bounding box center [554, 299] width 977 height 338
click at [938, 167] on div "Add Column" at bounding box center [554, 299] width 977 height 338
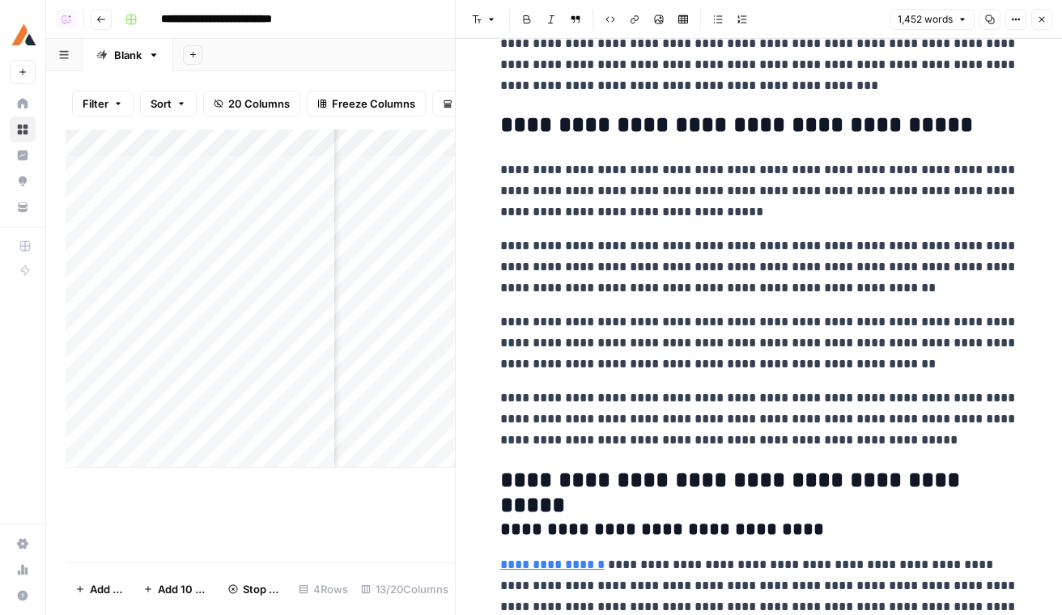
scroll to position [1171, 0]
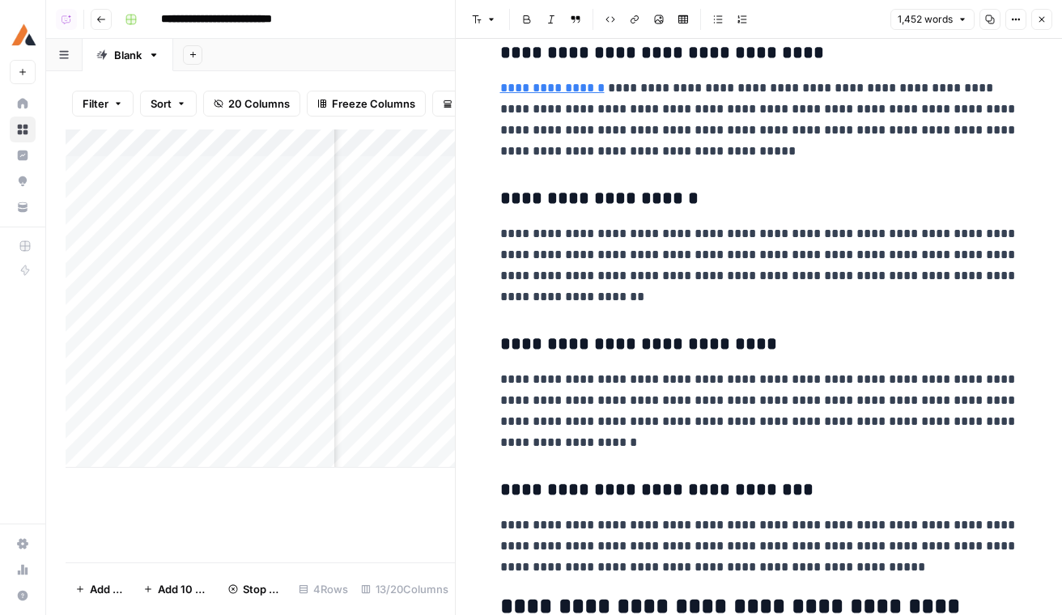
click at [1040, 28] on button "Close" at bounding box center [1041, 19] width 21 height 21
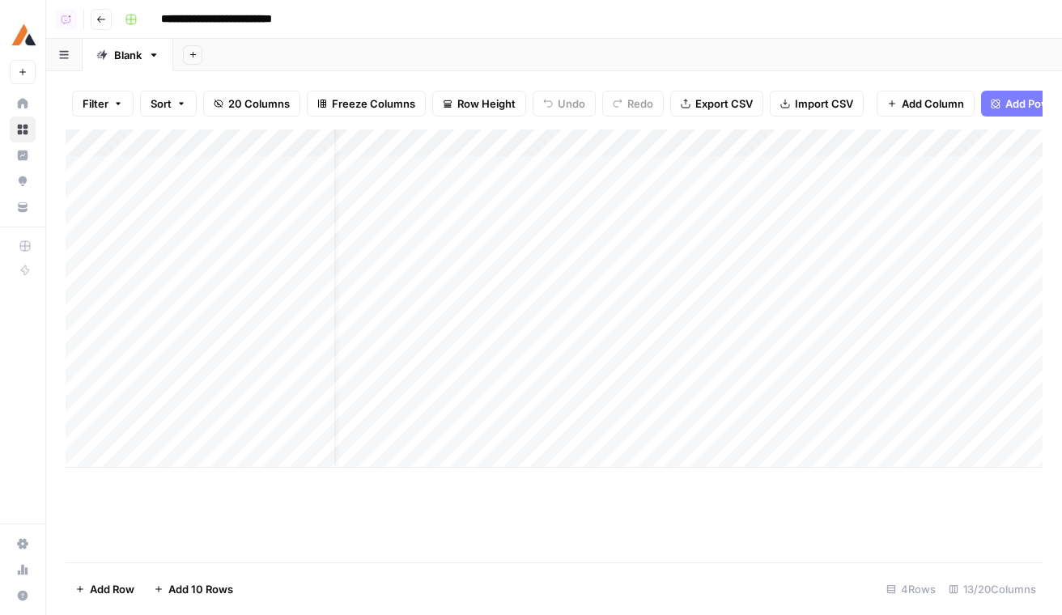
scroll to position [0, 155]
click at [137, 56] on div "Blank" at bounding box center [128, 55] width 28 height 16
type input "*******"
click at [210, 53] on icon "button" at bounding box center [210, 54] width 9 height 9
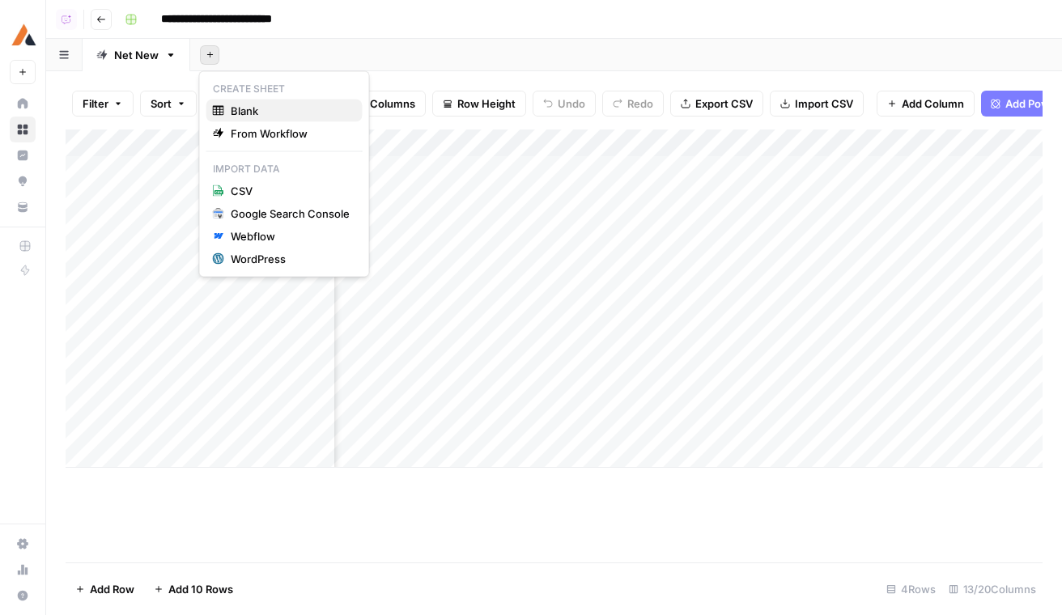
click at [229, 104] on div "Blank" at bounding box center [284, 111] width 143 height 16
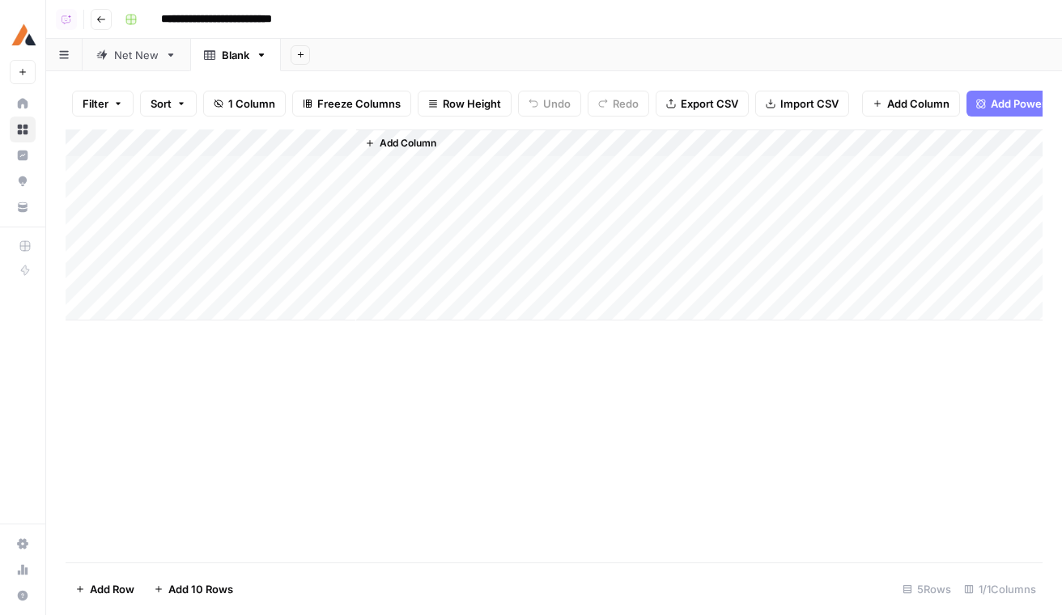
click at [239, 58] on div "Blank" at bounding box center [236, 55] width 28 height 16
type input "**********"
click at [209, 151] on div "Add Column" at bounding box center [554, 225] width 977 height 191
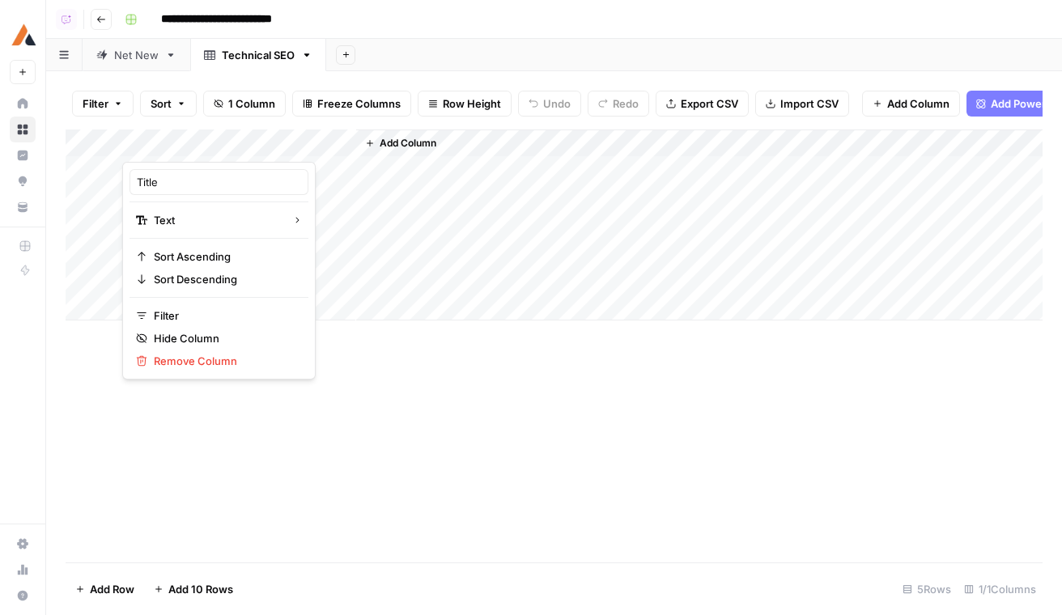
click at [209, 151] on div at bounding box center [239, 146] width 234 height 32
click at [190, 179] on input "Title" at bounding box center [219, 182] width 164 height 16
type input "Article"
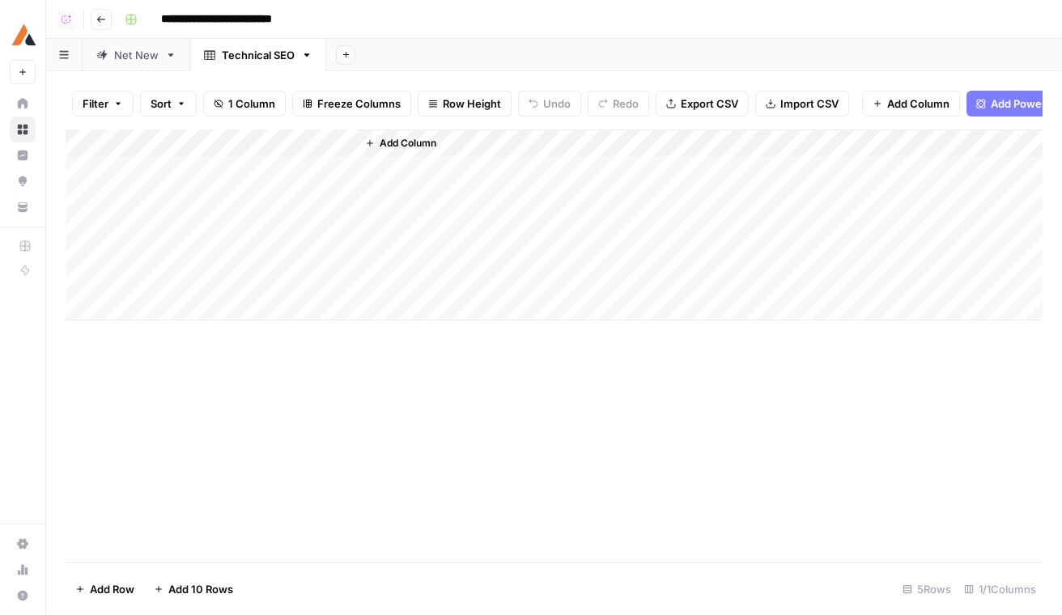
click at [207, 143] on div "Add Column" at bounding box center [554, 225] width 977 height 191
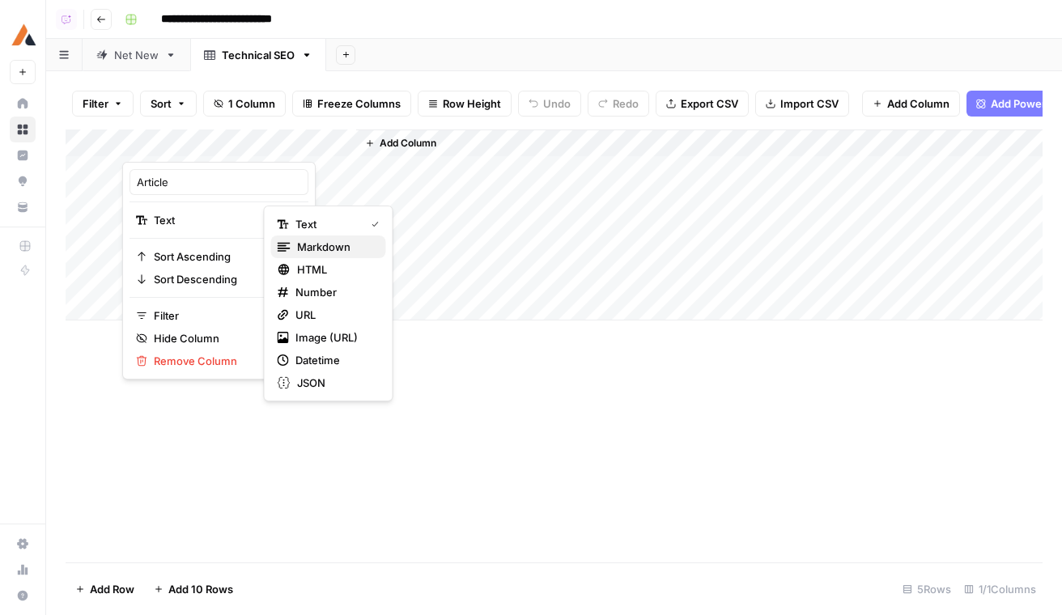
click at [308, 239] on span "Markdown" at bounding box center [335, 247] width 76 height 16
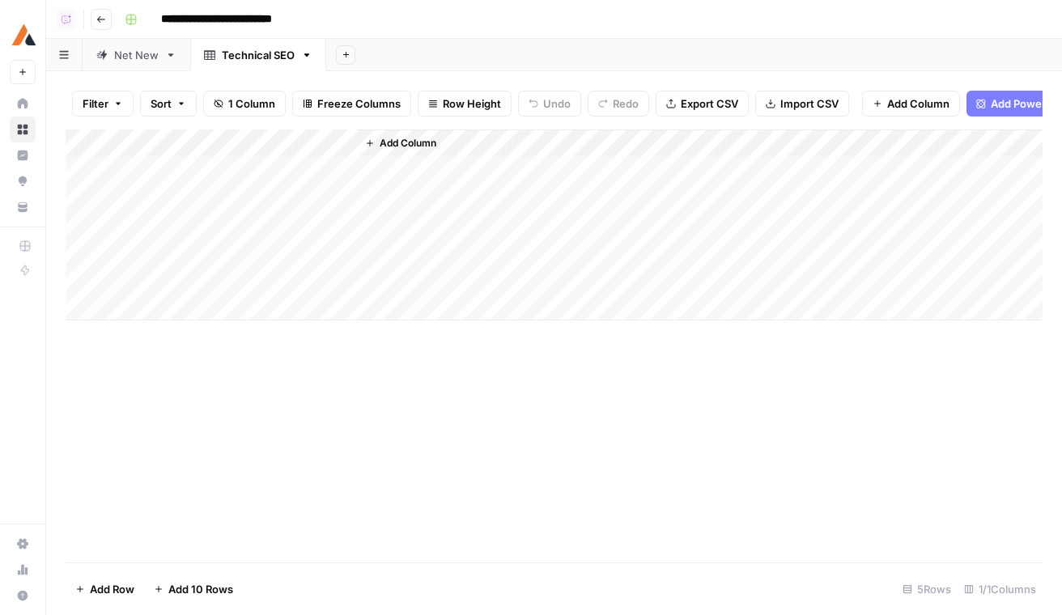
click at [126, 62] on div "Net New" at bounding box center [136, 55] width 45 height 16
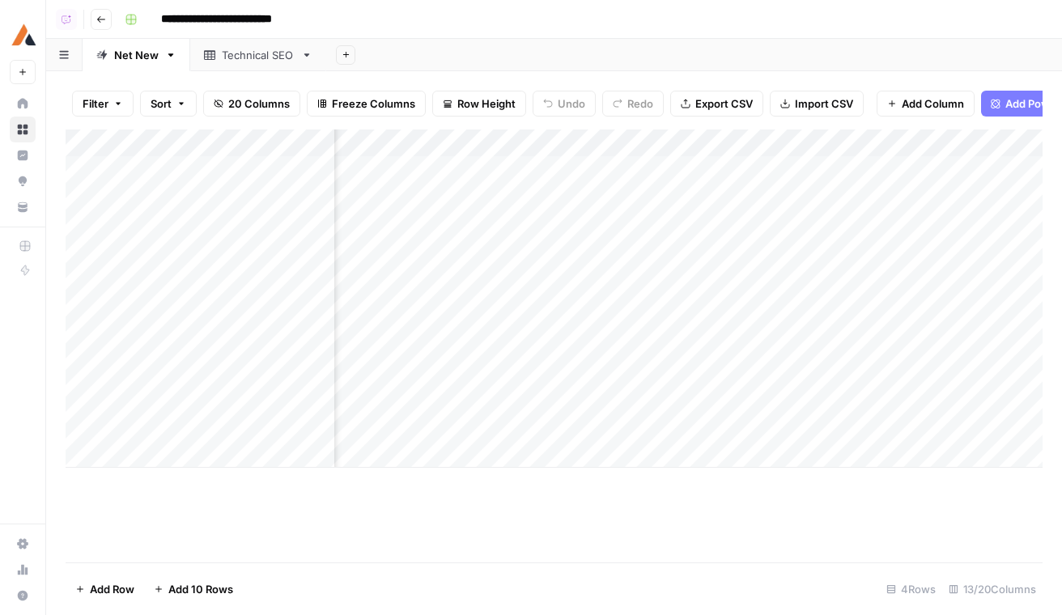
scroll to position [0, 525]
click at [558, 168] on div "Add Column" at bounding box center [554, 299] width 977 height 338
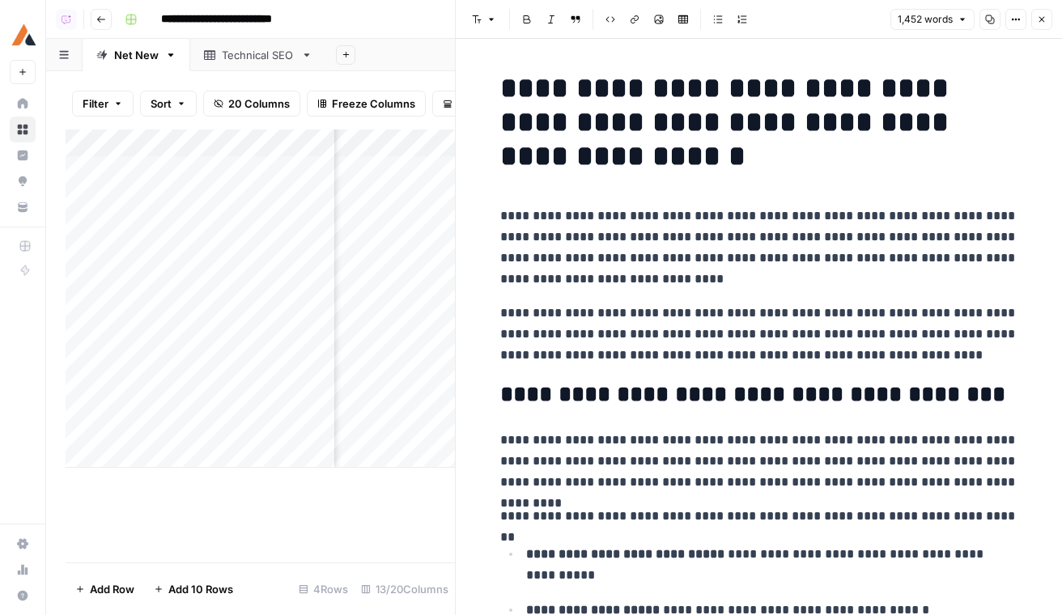
click at [997, 15] on button "Copy" at bounding box center [990, 19] width 21 height 21
click at [238, 64] on link "Technical SEO" at bounding box center [258, 55] width 136 height 32
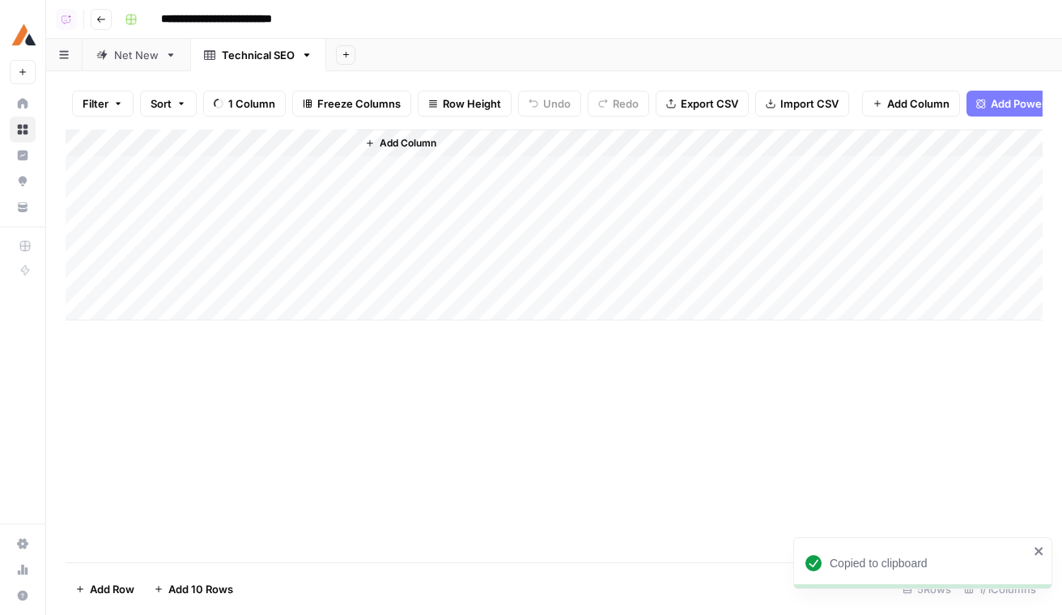
click at [225, 181] on div "Add Column" at bounding box center [554, 225] width 977 height 191
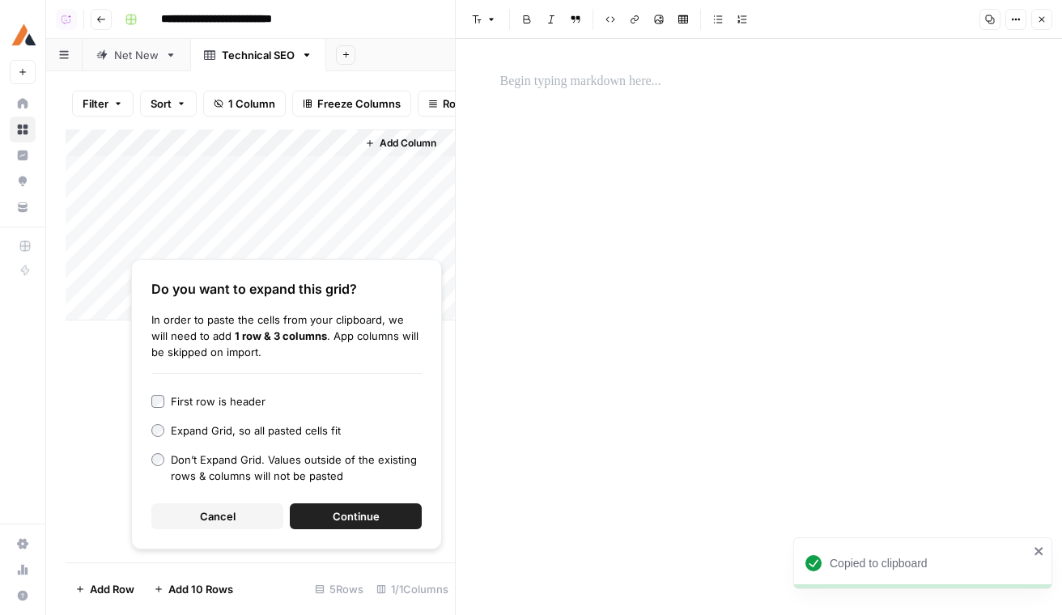
click at [576, 168] on div at bounding box center [760, 327] width 538 height 576
click at [551, 109] on div at bounding box center [760, 327] width 538 height 576
click at [558, 77] on p at bounding box center [759, 81] width 518 height 21
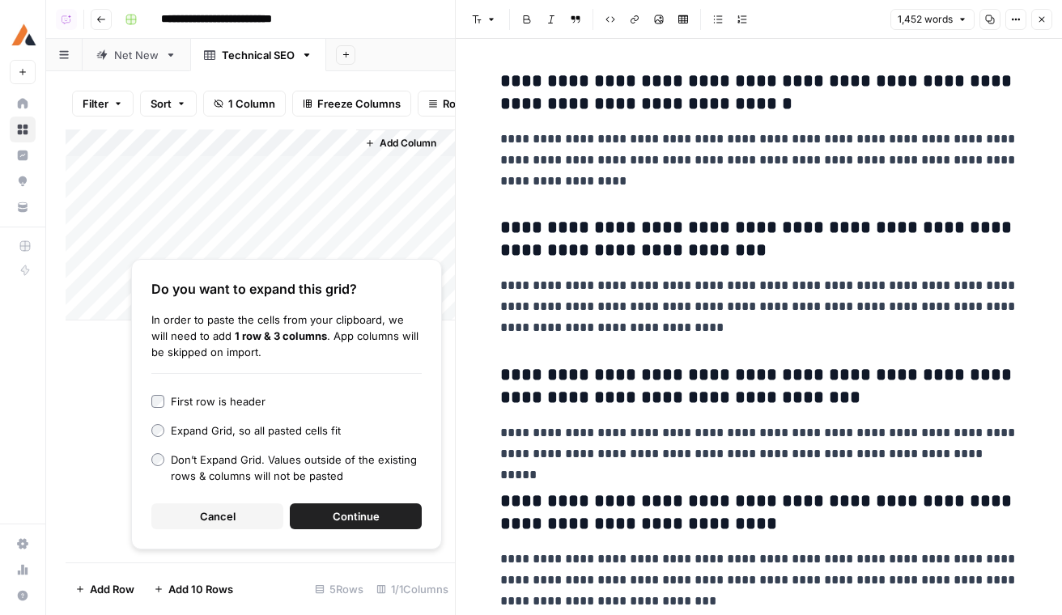
click at [439, 146] on button "Add Column" at bounding box center [401, 143] width 84 height 21
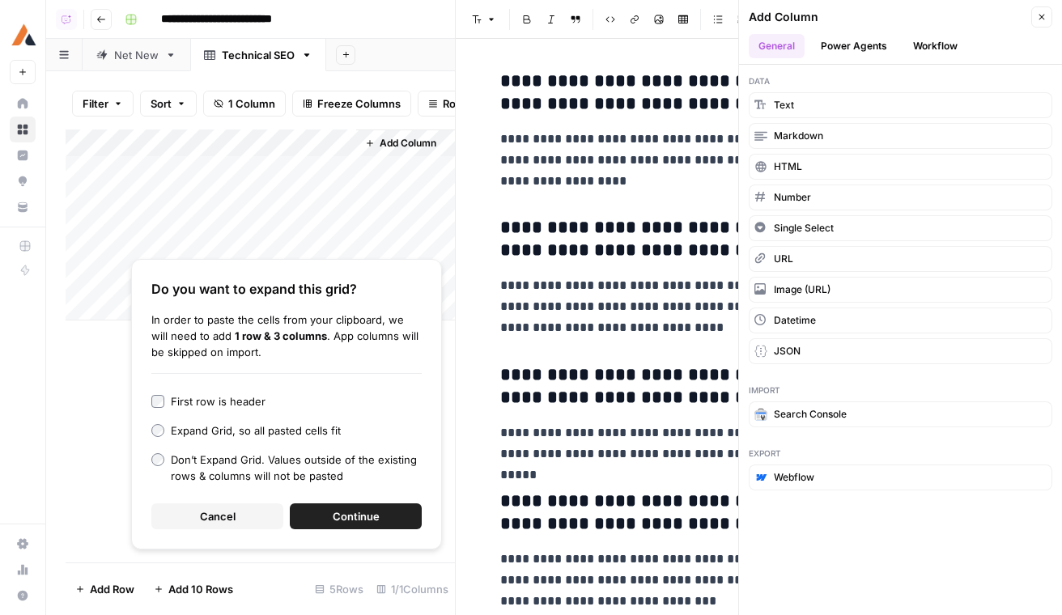
click at [376, 515] on span "Continue" at bounding box center [356, 516] width 47 height 16
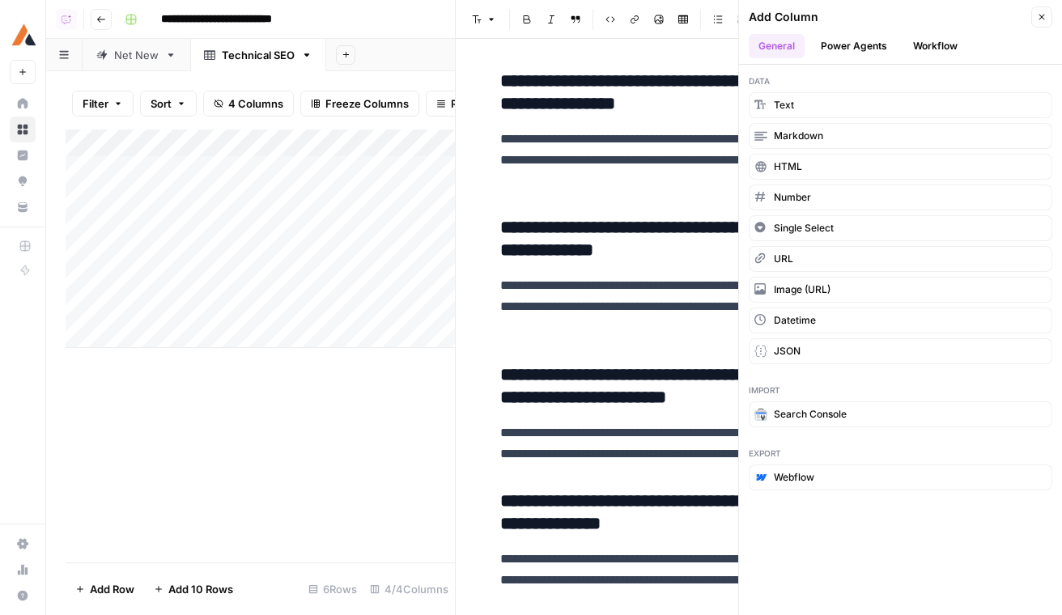
click at [1044, 15] on icon "button" at bounding box center [1042, 17] width 10 height 10
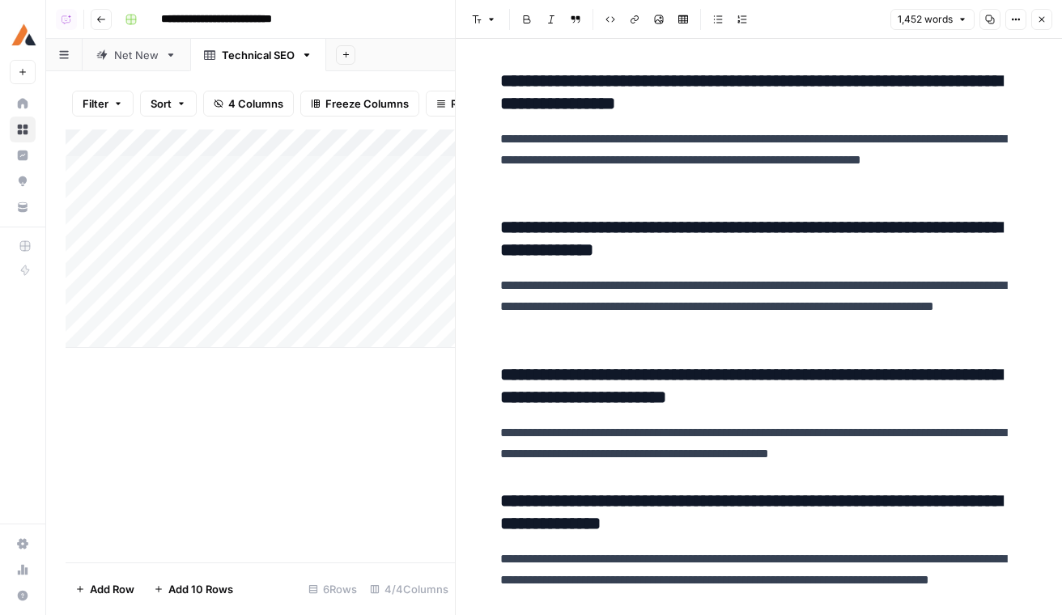
click at [234, 161] on div "Add Column" at bounding box center [260, 239] width 389 height 219
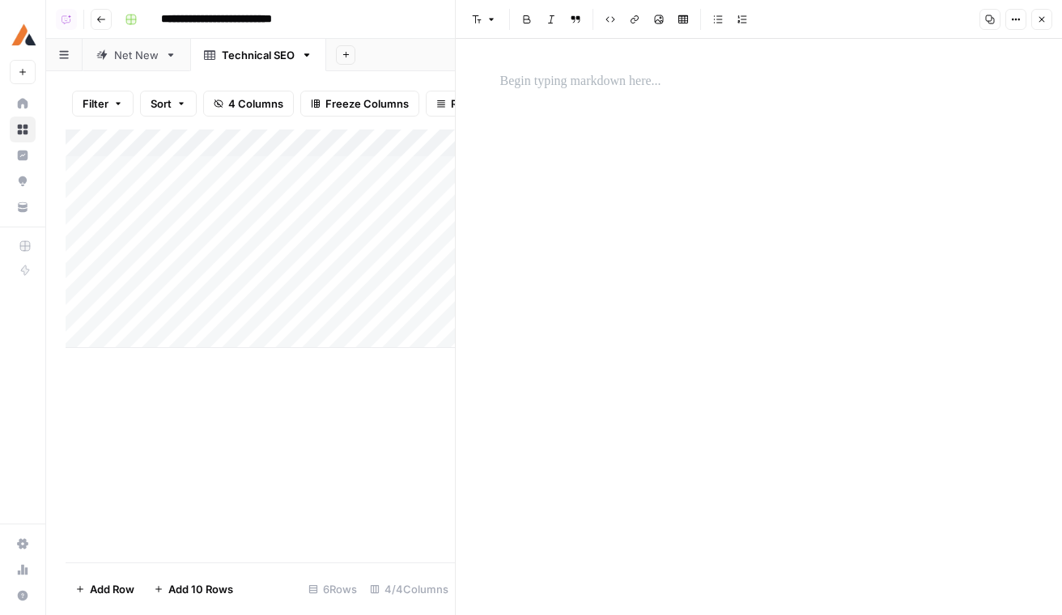
click at [719, 147] on div at bounding box center [760, 327] width 538 height 576
click at [606, 91] on p at bounding box center [759, 81] width 518 height 21
click at [319, 135] on div "Add Column" at bounding box center [260, 239] width 389 height 219
click at [322, 159] on div at bounding box center [239, 146] width 234 height 32
click at [333, 169] on div "Add Column" at bounding box center [260, 239] width 389 height 219
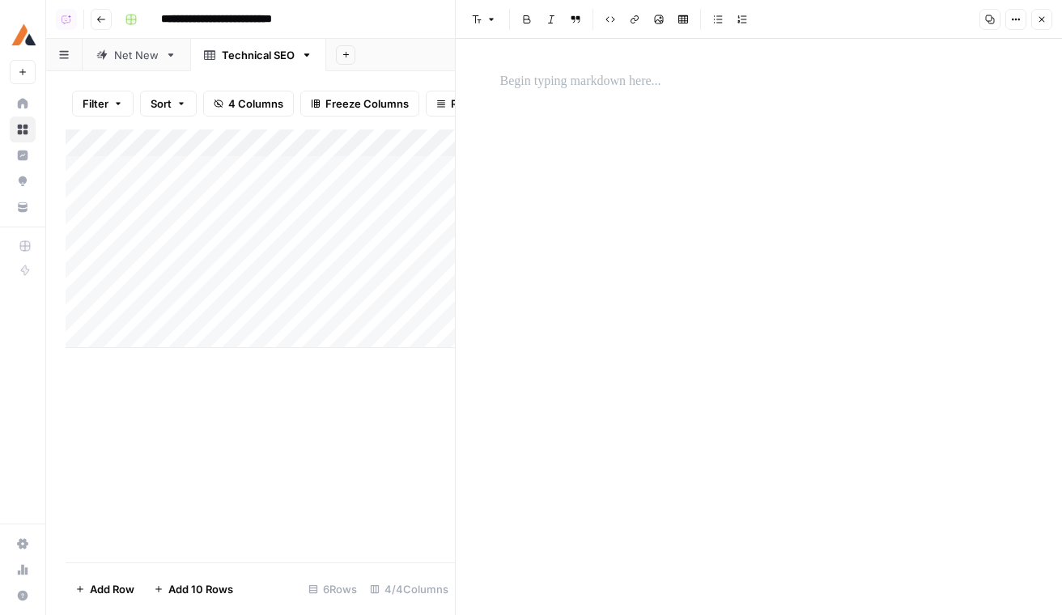
click at [670, 62] on div at bounding box center [760, 327] width 538 height 576
click at [592, 80] on p at bounding box center [759, 81] width 518 height 21
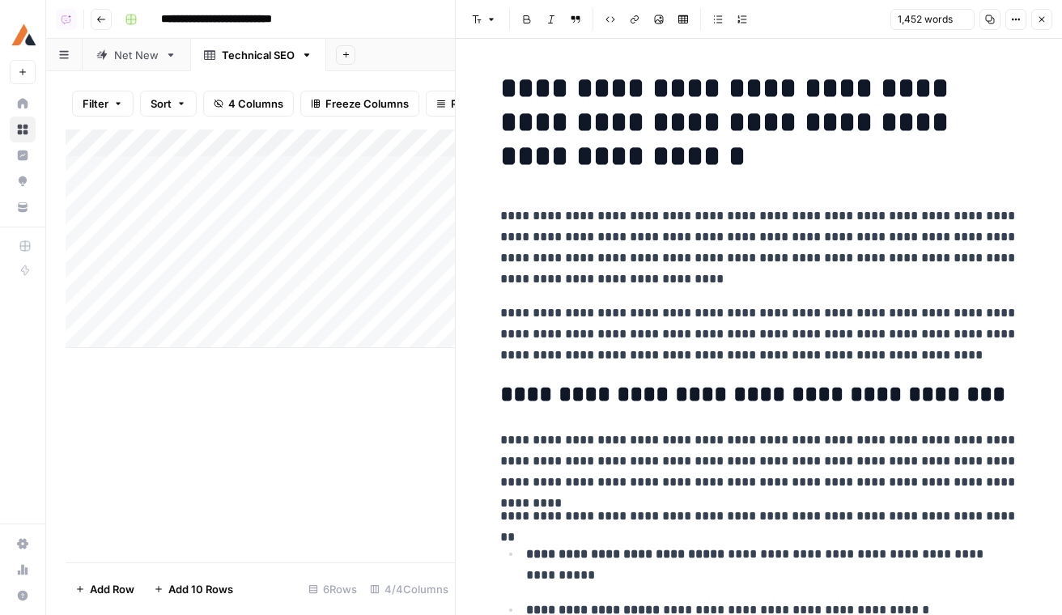
scroll to position [4987, 0]
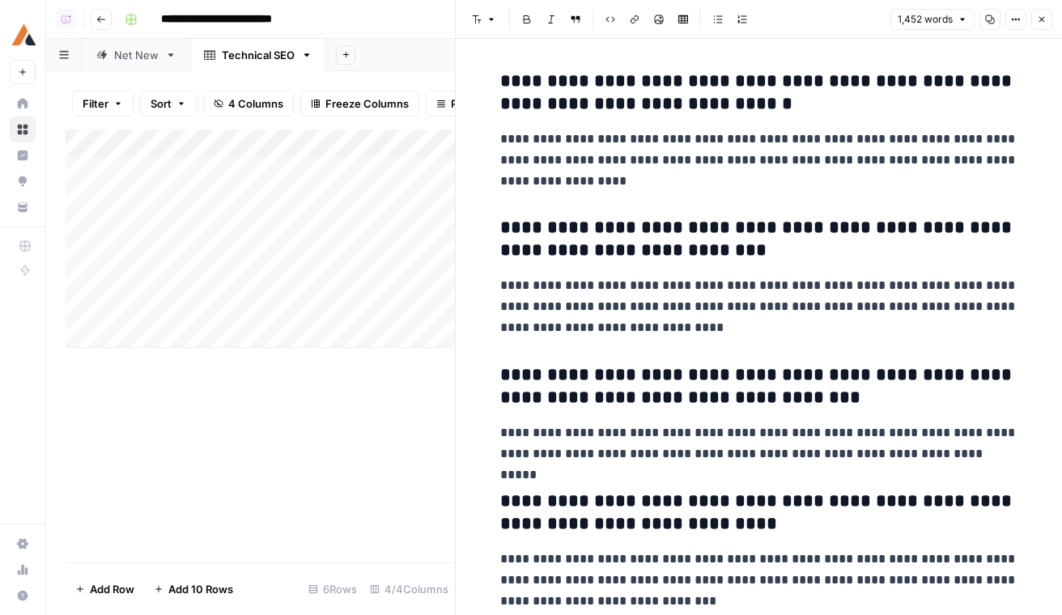
click at [256, 203] on div "Add Column" at bounding box center [260, 239] width 389 height 219
click at [264, 172] on div "Add Column" at bounding box center [260, 239] width 389 height 219
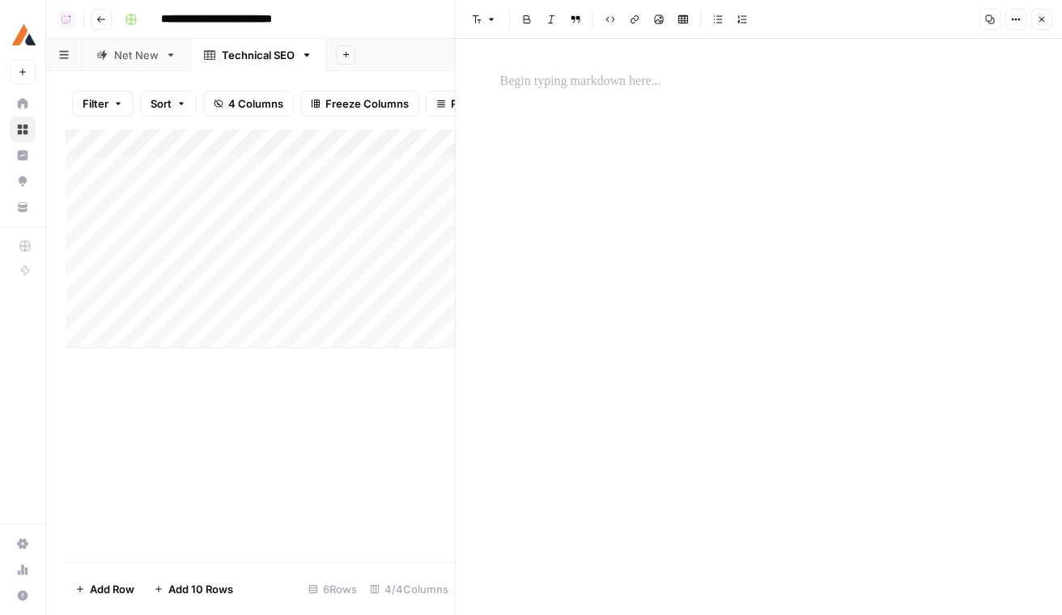
click at [574, 77] on p at bounding box center [759, 81] width 518 height 21
click at [574, 79] on p at bounding box center [759, 81] width 518 height 21
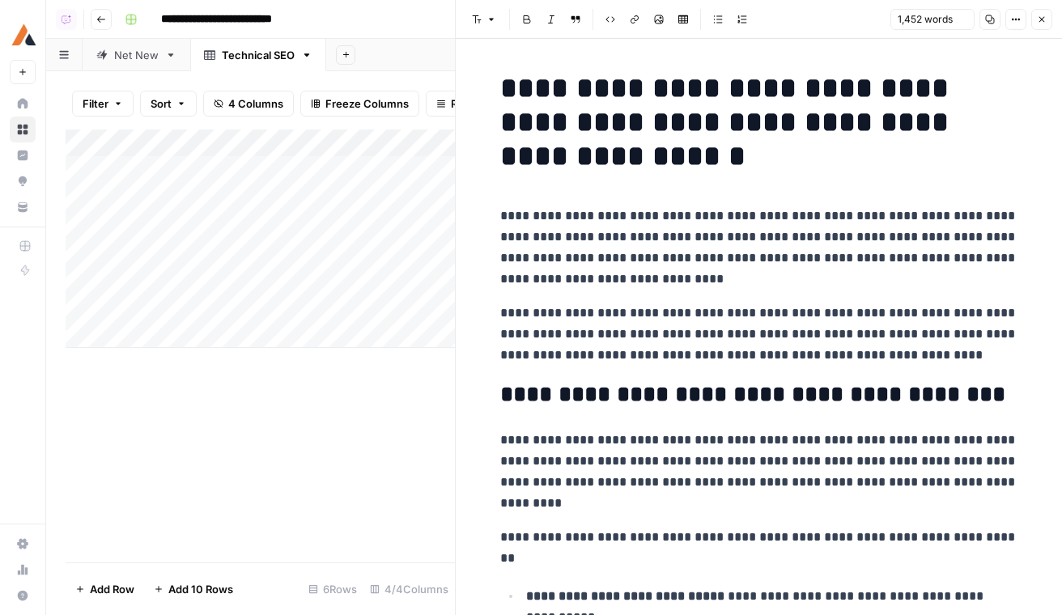
scroll to position [4987, 0]
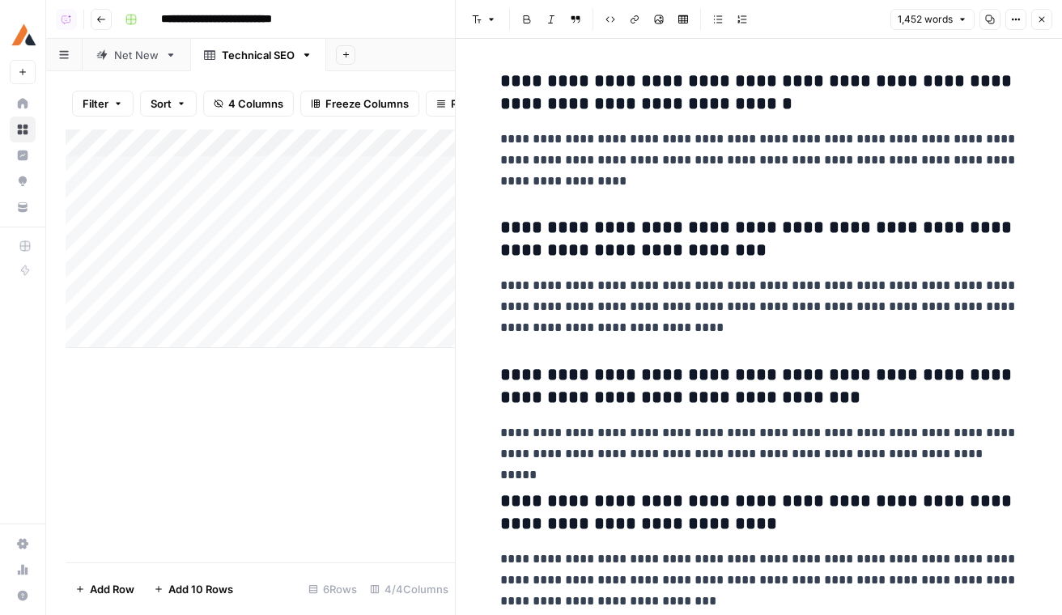
click at [1039, 26] on button "Close" at bounding box center [1041, 19] width 21 height 21
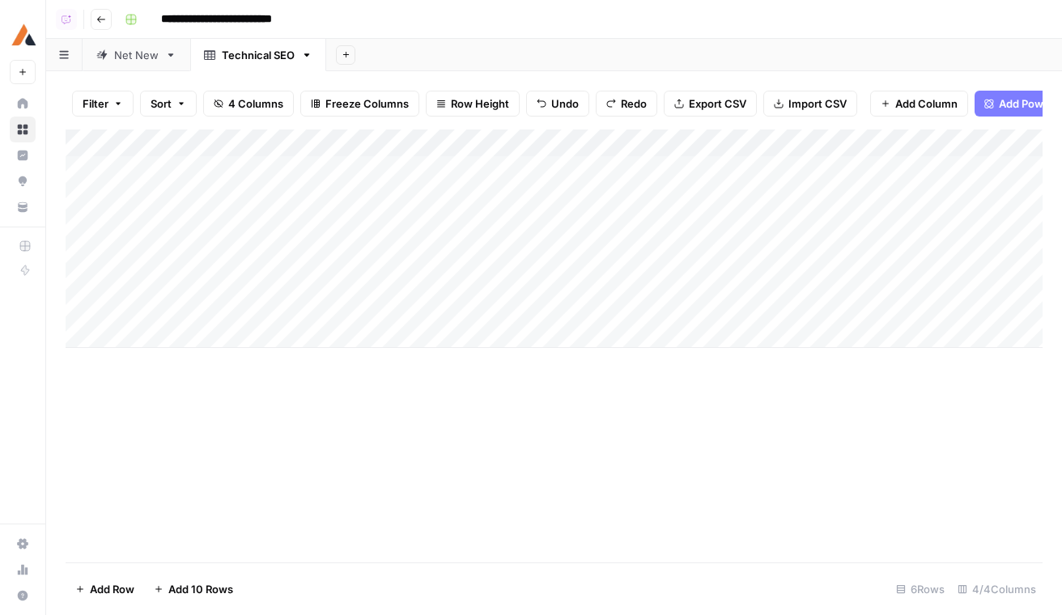
click at [448, 172] on div "Add Column" at bounding box center [554, 239] width 977 height 219
click at [211, 151] on div "Add Column" at bounding box center [554, 239] width 977 height 219
click at [303, 166] on div "Add Column" at bounding box center [554, 239] width 977 height 219
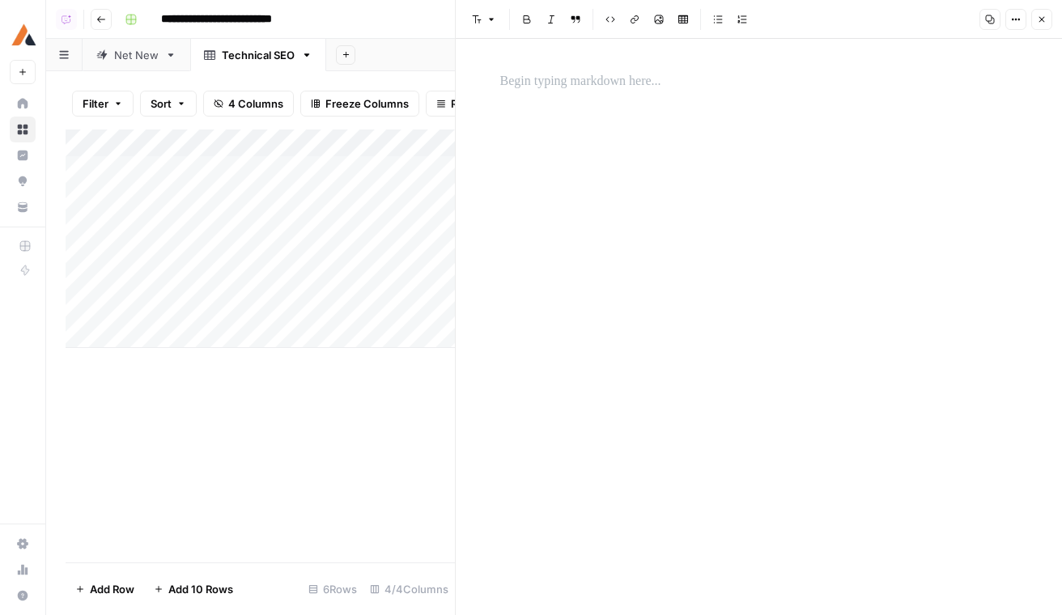
click at [584, 78] on p at bounding box center [759, 81] width 518 height 21
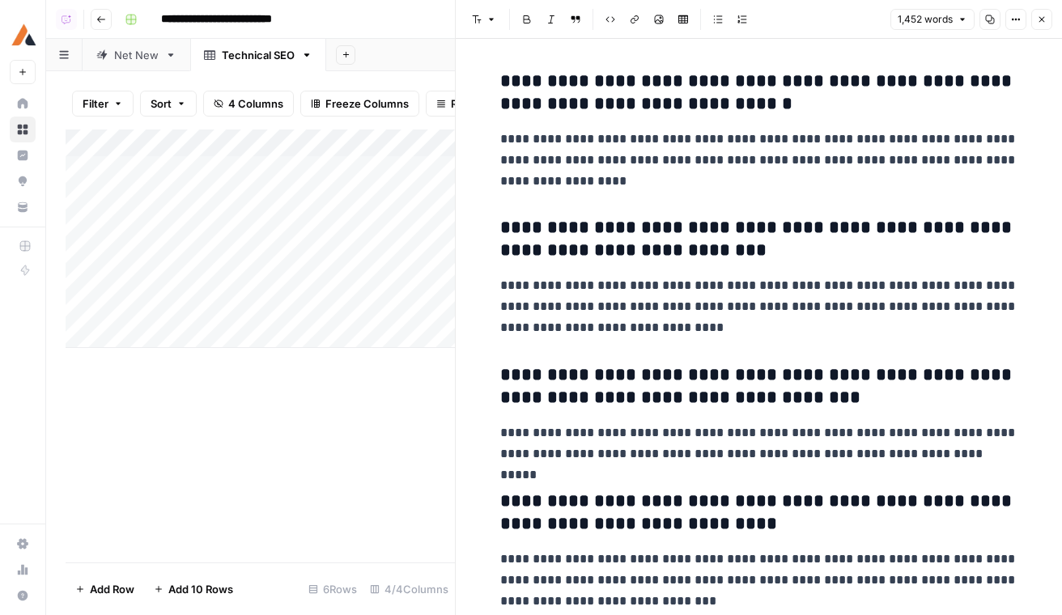
scroll to position [5021, 0]
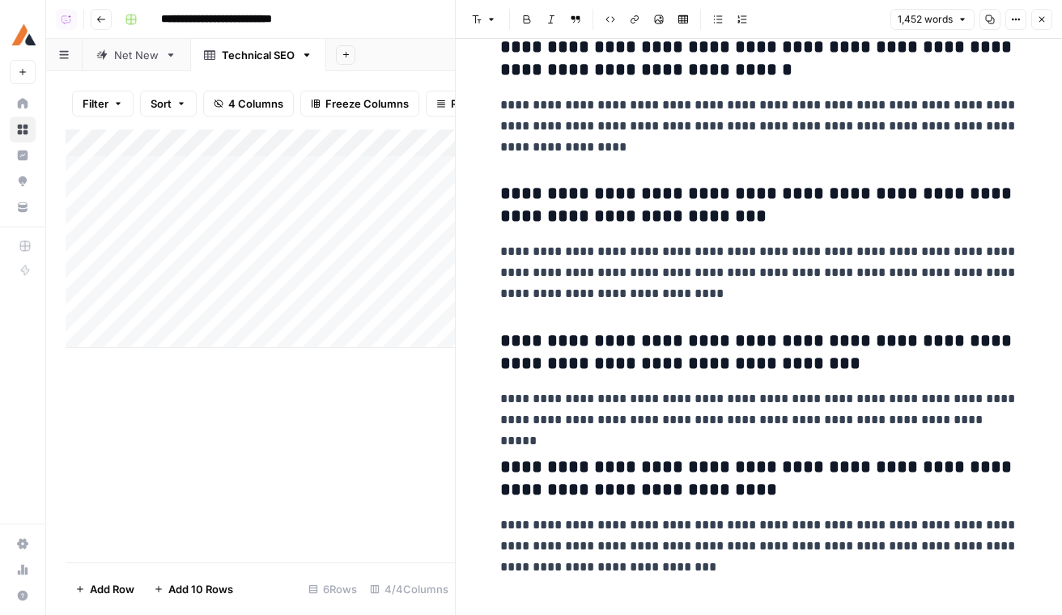
click at [208, 193] on div "Add Column" at bounding box center [260, 239] width 389 height 219
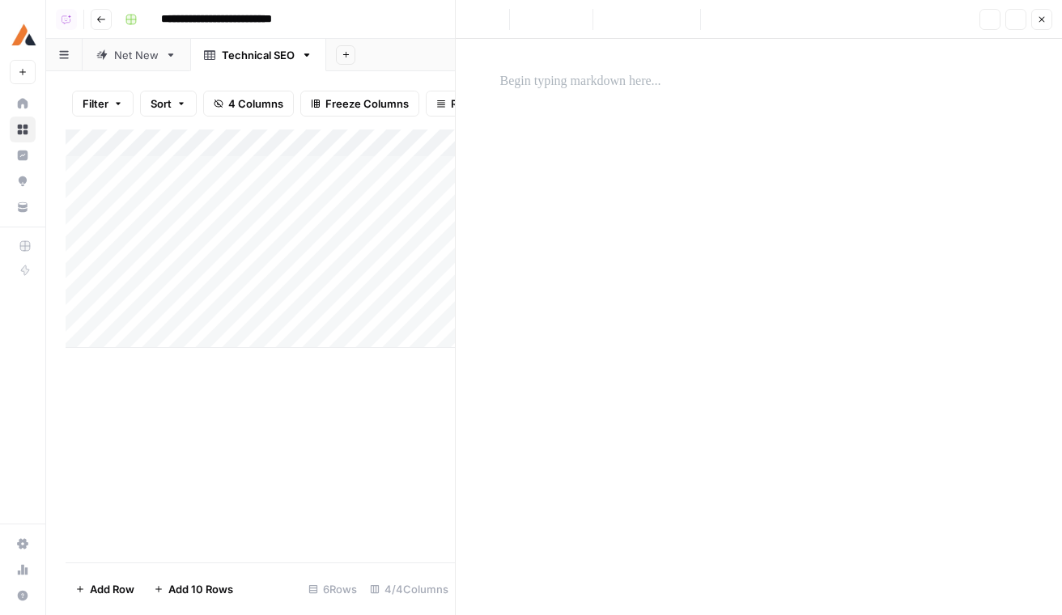
click at [130, 64] on link "Net New" at bounding box center [137, 55] width 108 height 32
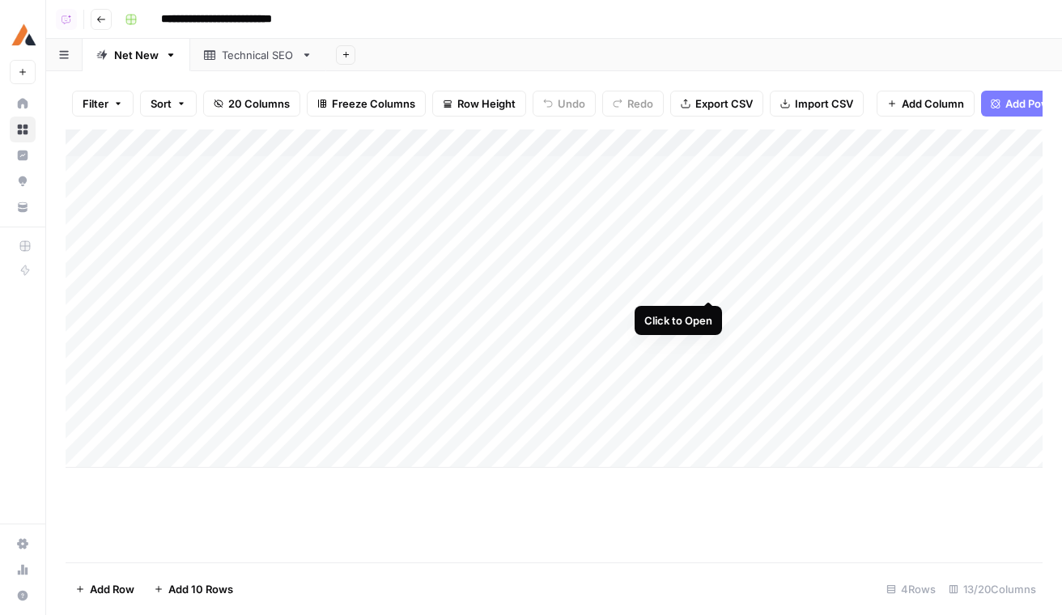
click at [708, 236] on div "Add Column" at bounding box center [554, 299] width 977 height 338
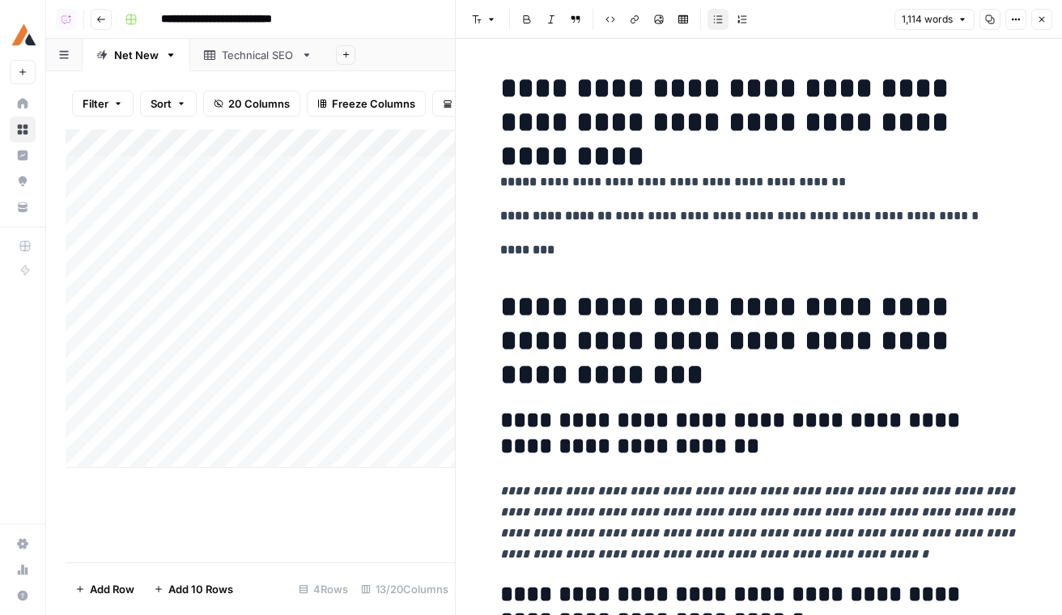
click at [995, 23] on button "Copy" at bounding box center [990, 19] width 21 height 21
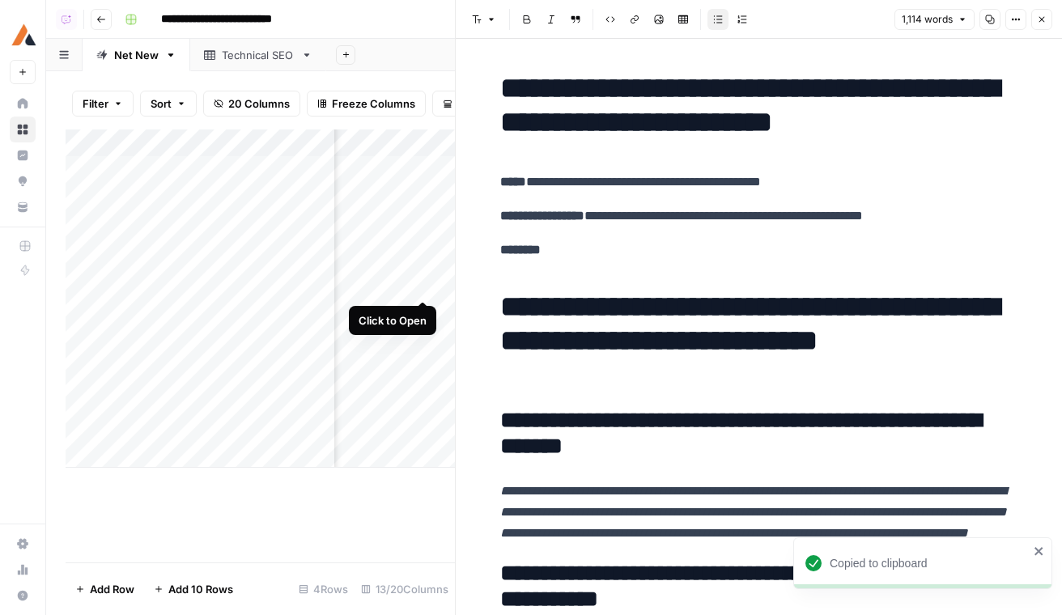
click at [423, 240] on div "Add Column" at bounding box center [260, 299] width 389 height 338
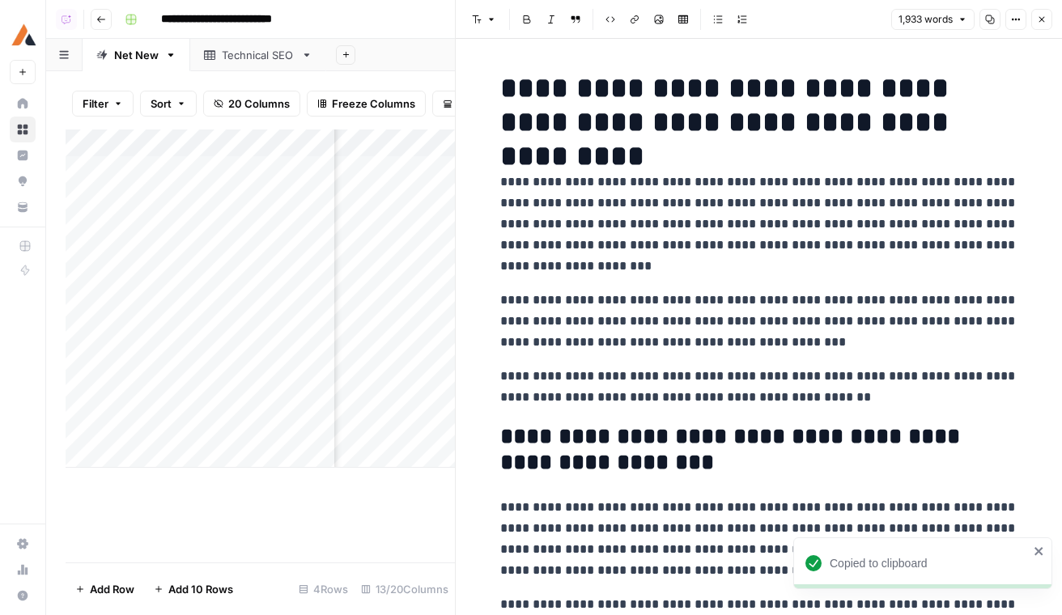
click at [985, 23] on icon "button" at bounding box center [990, 20] width 10 height 10
click at [204, 51] on icon at bounding box center [209, 55] width 11 height 10
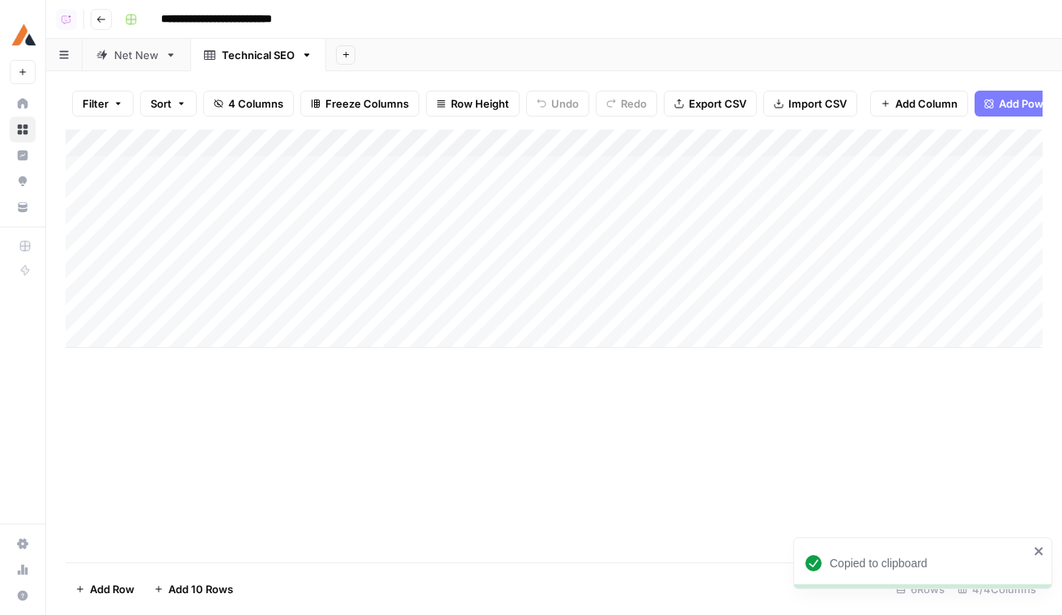
click at [236, 167] on div "Add Column" at bounding box center [554, 239] width 977 height 219
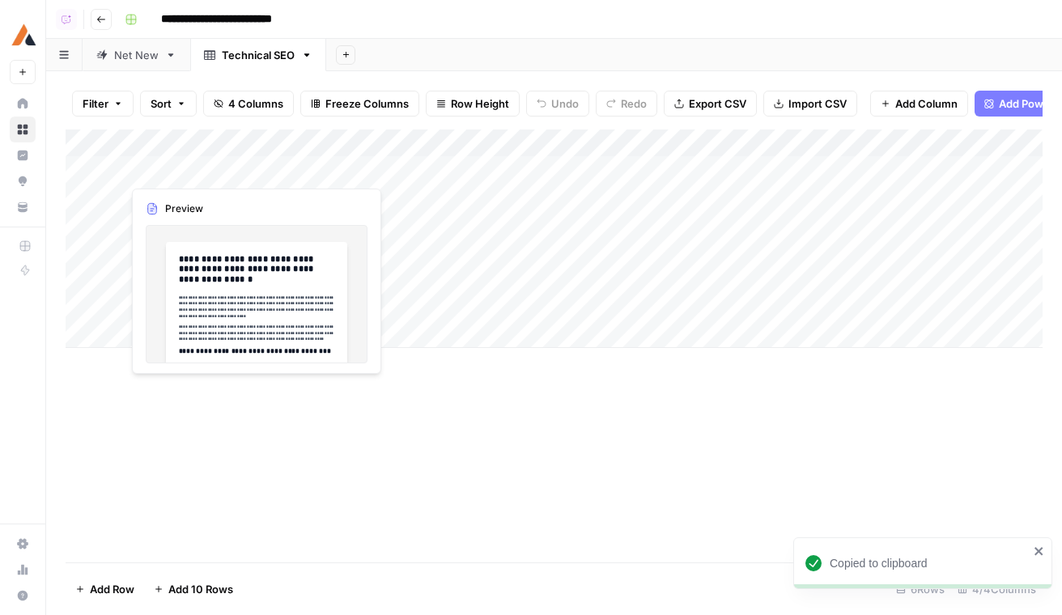
click at [236, 167] on div "Add Column" at bounding box center [554, 239] width 977 height 219
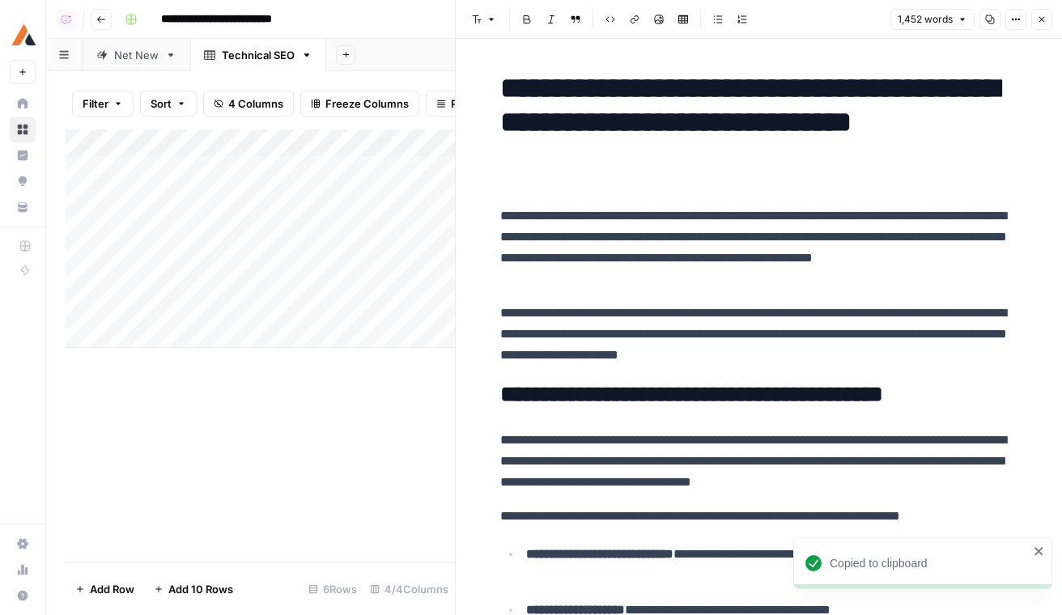
click at [227, 196] on div "Add Column" at bounding box center [260, 239] width 389 height 219
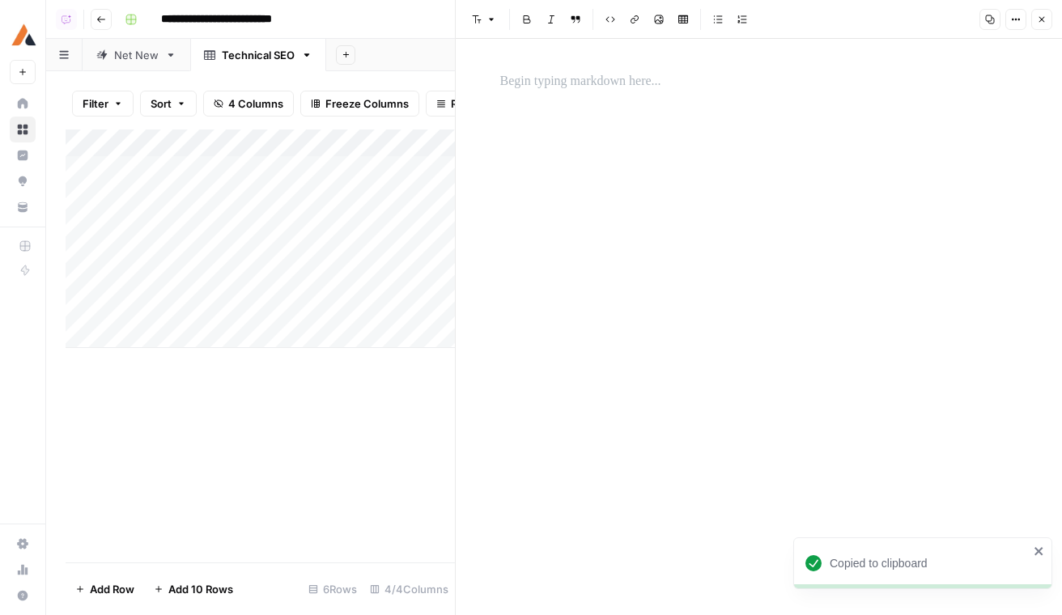
click at [727, 206] on div at bounding box center [760, 327] width 538 height 576
click at [610, 113] on div at bounding box center [760, 327] width 538 height 576
click at [562, 87] on p at bounding box center [759, 81] width 518 height 21
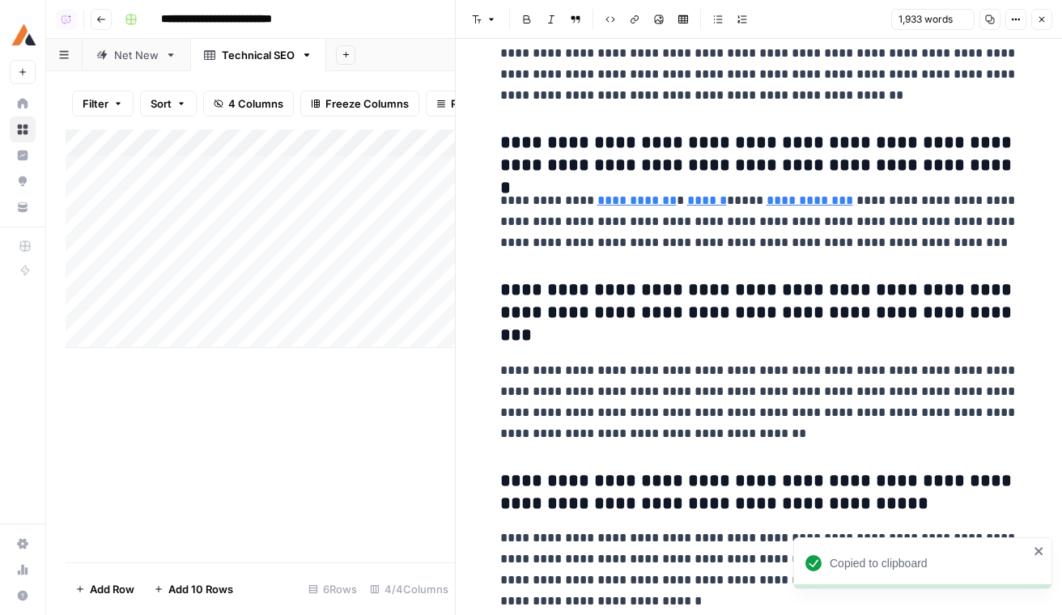
scroll to position [5901, 0]
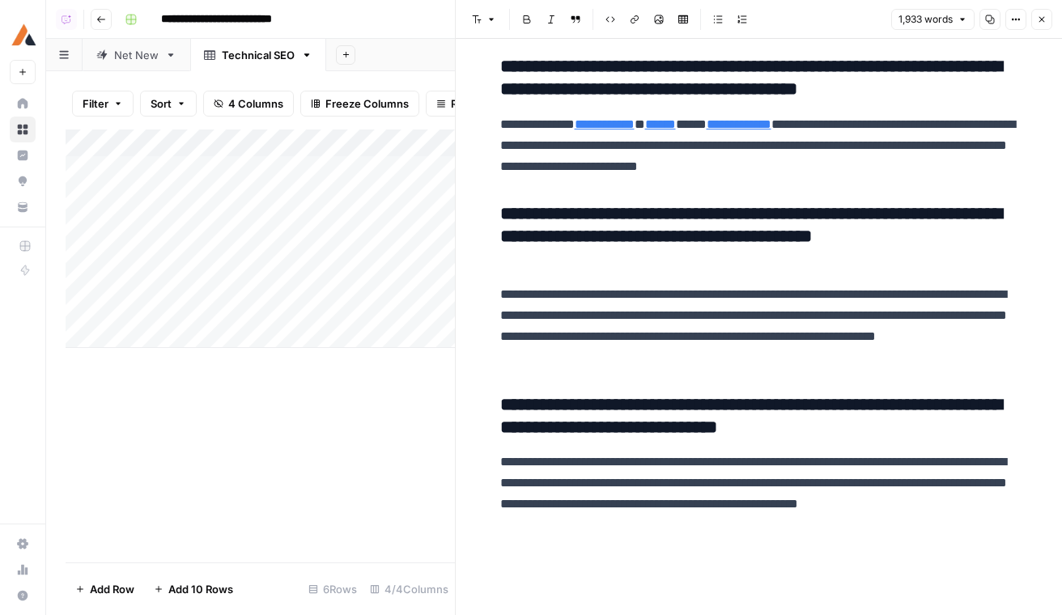
click at [138, 59] on div "Net New" at bounding box center [136, 55] width 45 height 16
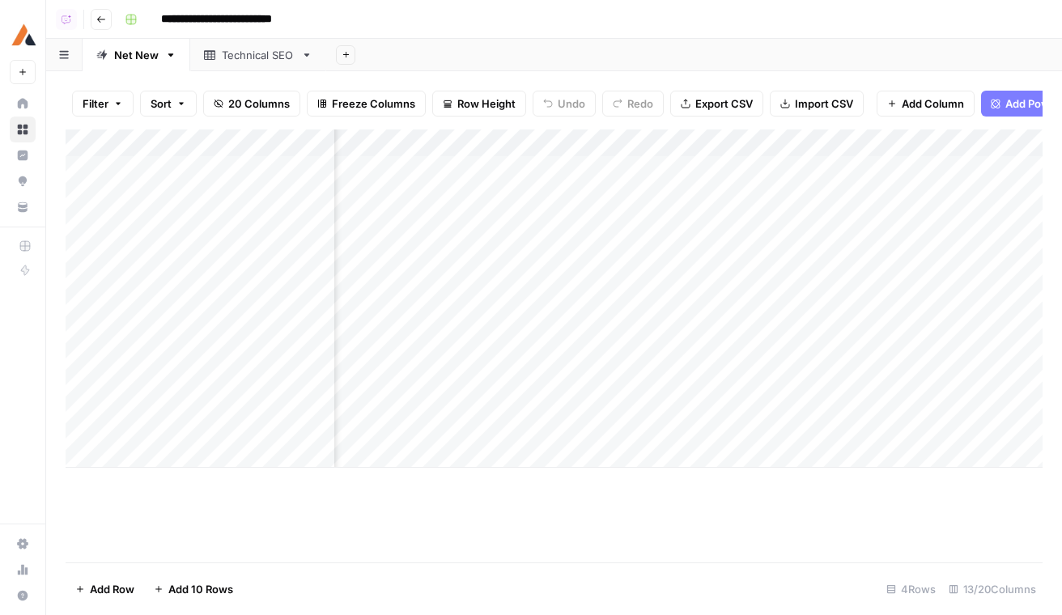
scroll to position [0, 275]
click at [805, 311] on div "Add Column" at bounding box center [554, 299] width 977 height 338
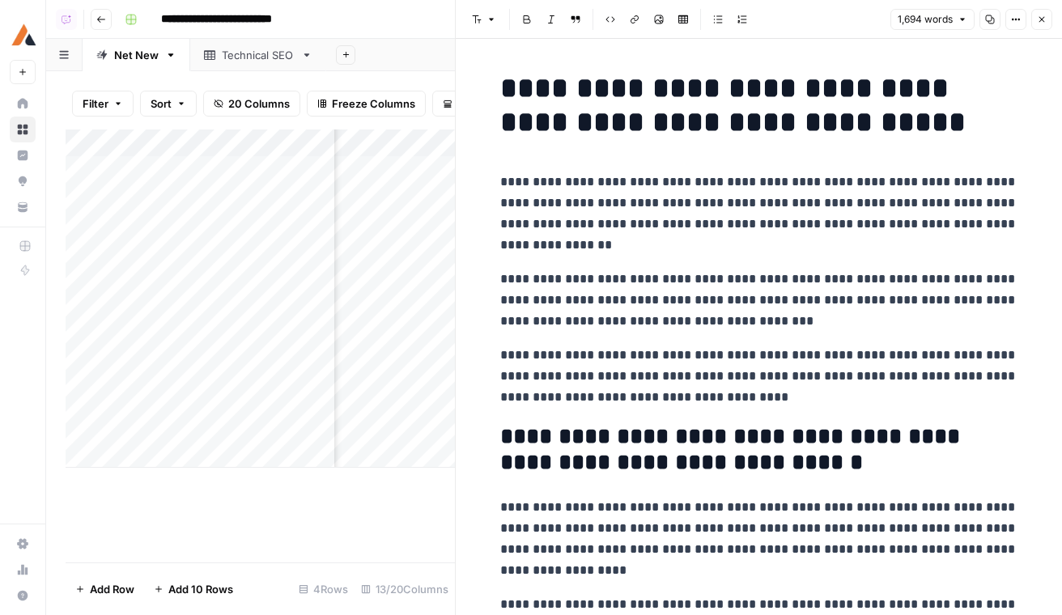
click at [997, 16] on button "Copy" at bounding box center [990, 19] width 21 height 21
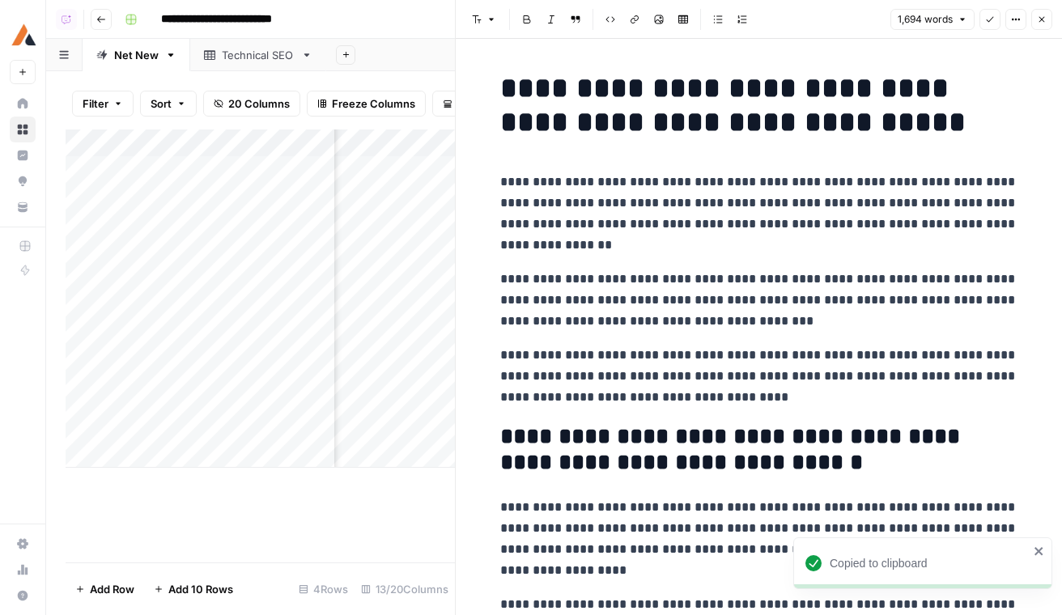
click at [273, 71] on div "Filter Sort 20 Columns Freeze Columns Row Height Undo Redo Export CSV Import CS…" at bounding box center [250, 343] width 409 height 544
click at [266, 62] on div "Technical SEO" at bounding box center [258, 55] width 73 height 16
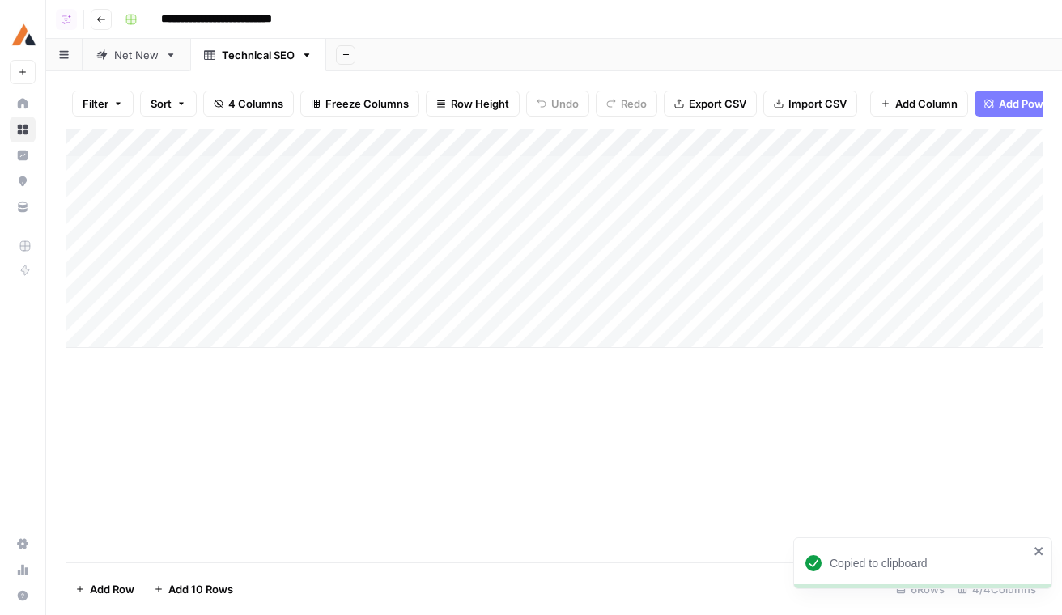
click at [276, 236] on div "Add Column" at bounding box center [554, 239] width 977 height 219
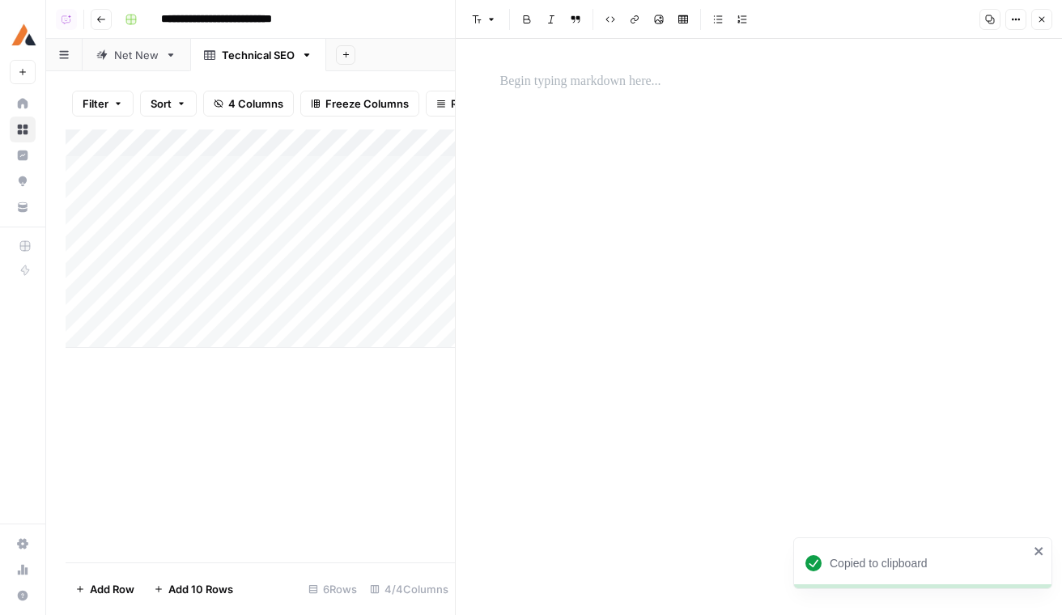
click at [730, 88] on p at bounding box center [759, 81] width 518 height 21
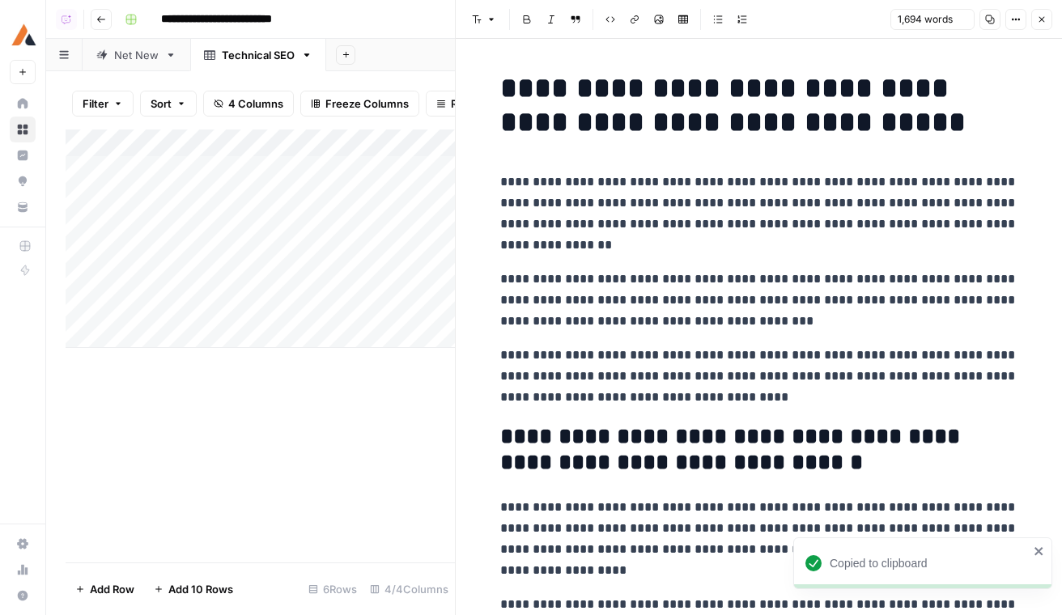
scroll to position [4483, 0]
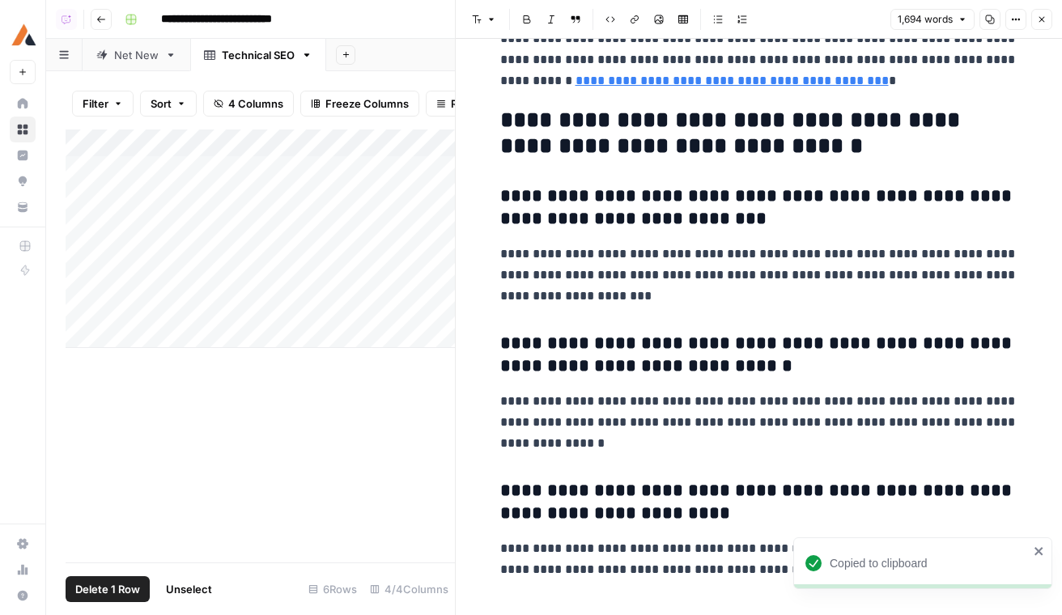
click at [81, 259] on div "Add Column" at bounding box center [260, 239] width 389 height 219
click at [81, 283] on div "Add Column" at bounding box center [260, 239] width 389 height 219
click at [81, 309] on div "Add Column" at bounding box center [260, 239] width 389 height 219
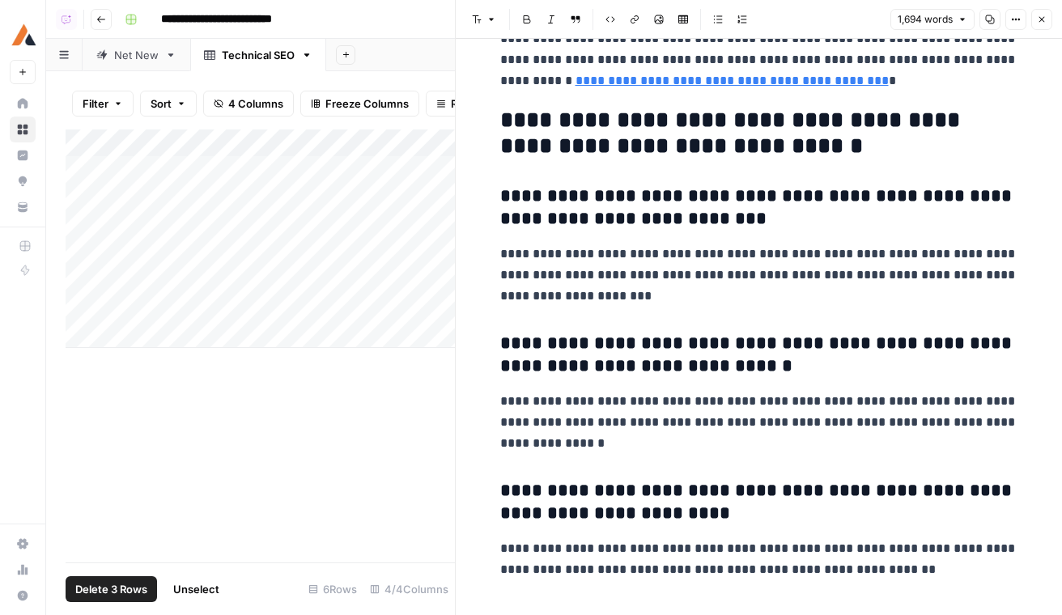
click at [120, 587] on span "Delete 3 Rows" at bounding box center [111, 589] width 72 height 16
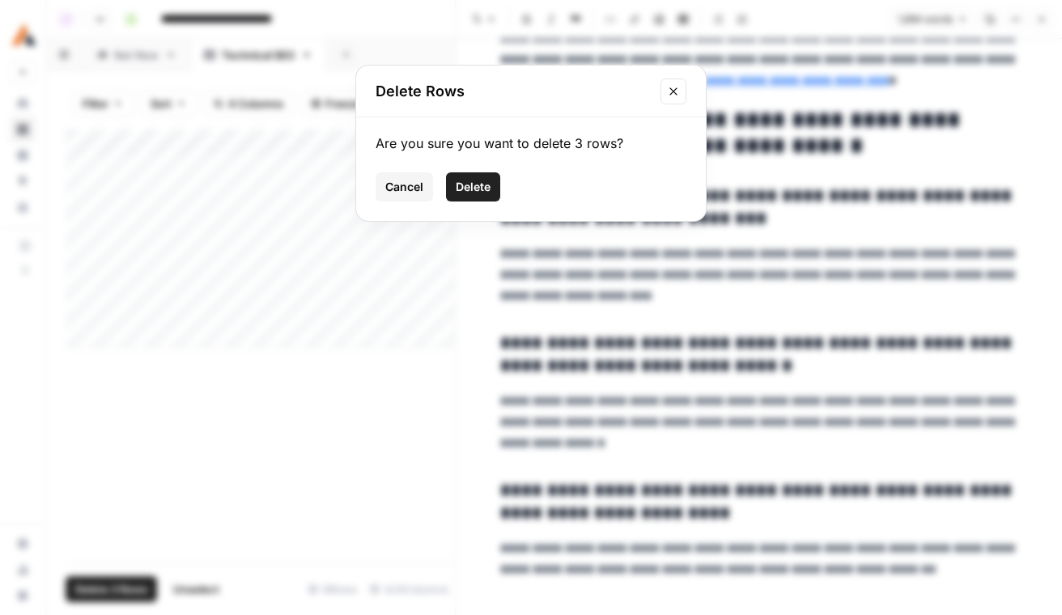
click at [489, 201] on button "Delete" at bounding box center [473, 186] width 54 height 29
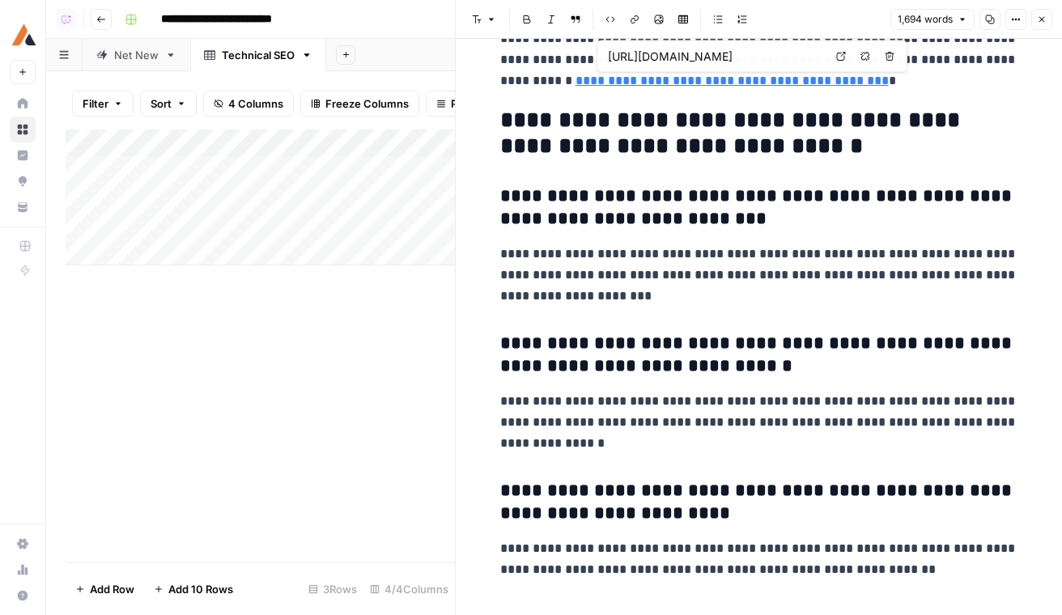
click at [1042, 17] on icon "button" at bounding box center [1042, 20] width 10 height 10
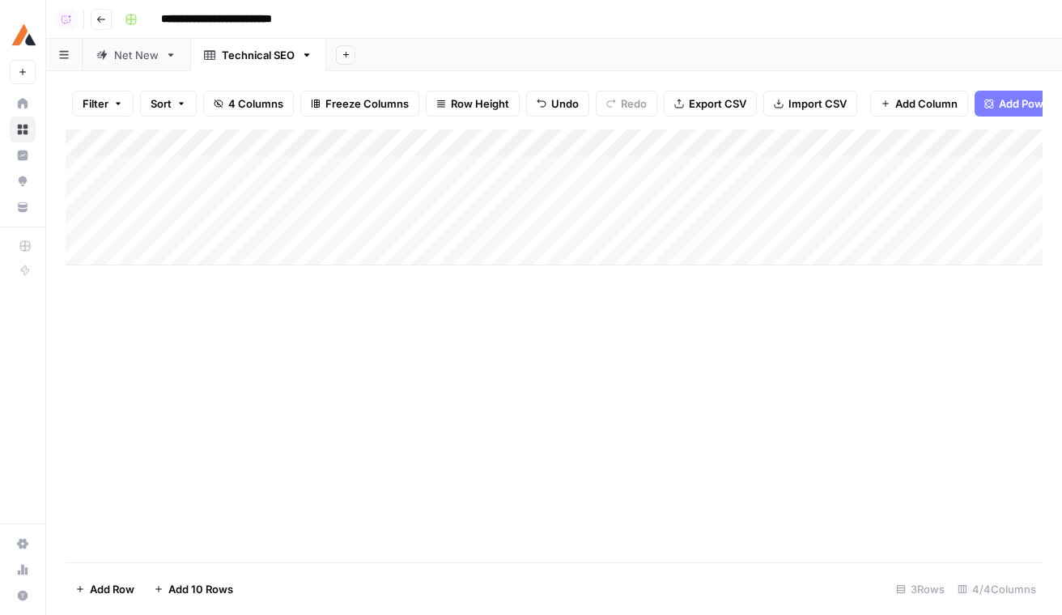
click at [576, 142] on div "Add Column" at bounding box center [554, 198] width 977 height 136
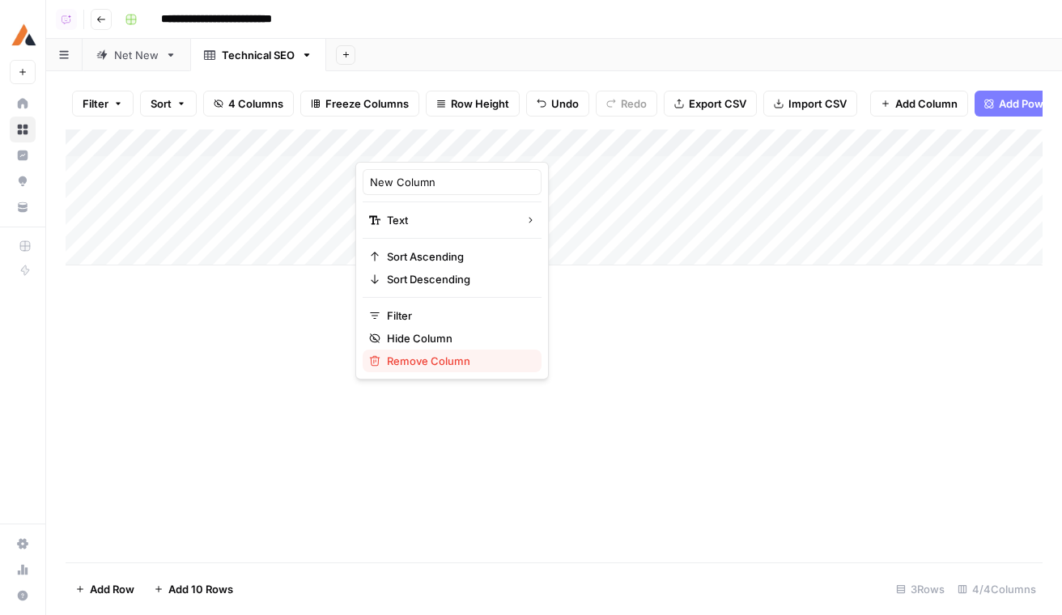
click at [432, 360] on span "Remove Column" at bounding box center [458, 361] width 142 height 16
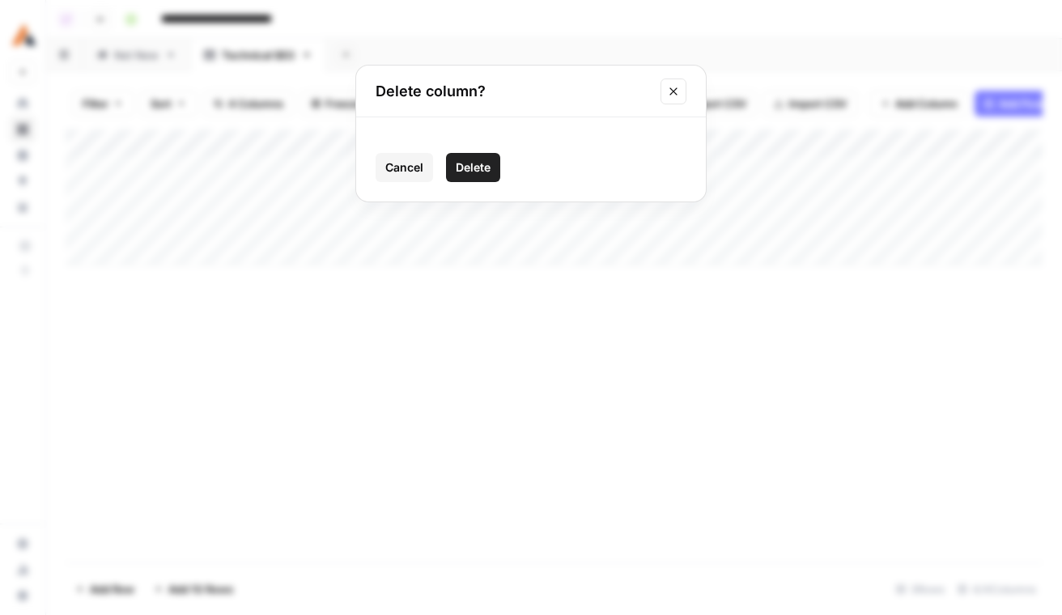
click at [480, 175] on span "Delete" at bounding box center [473, 167] width 35 height 16
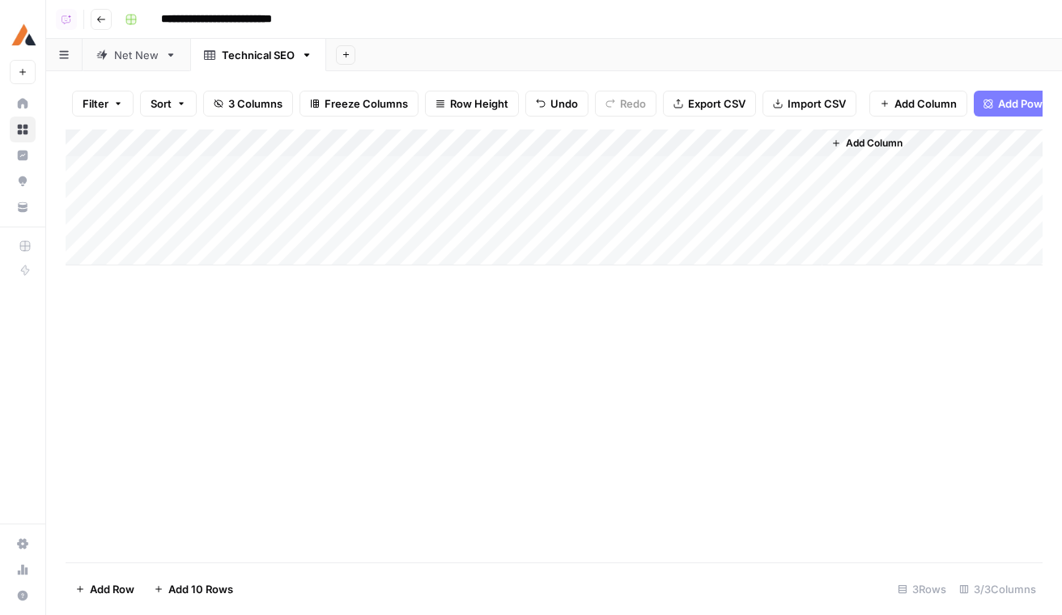
click at [1005, 106] on span "Add Power Agent" at bounding box center [1042, 104] width 88 height 16
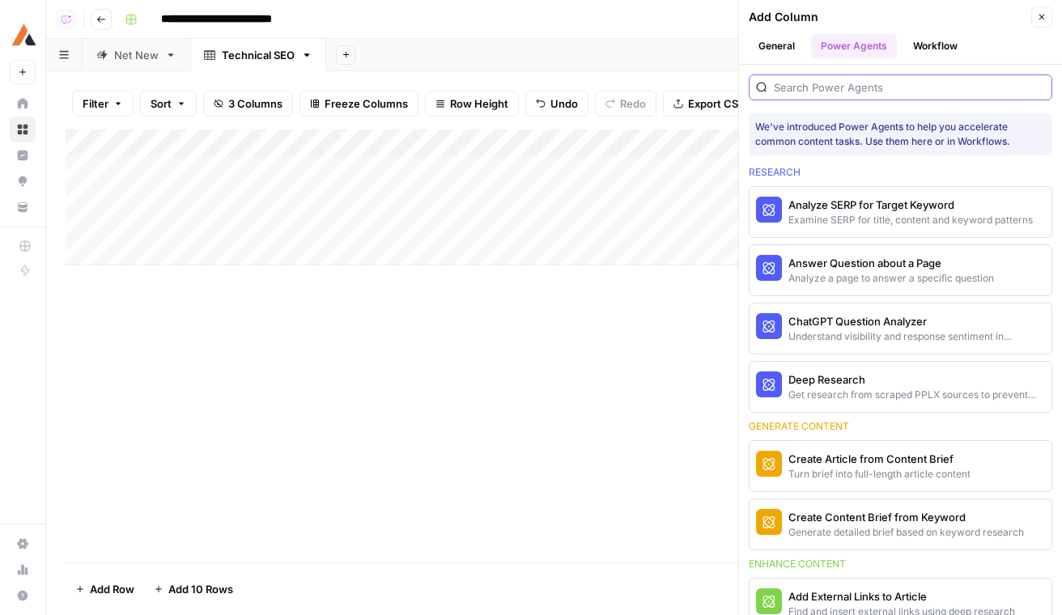
click at [873, 79] on input "search" at bounding box center [909, 87] width 271 height 16
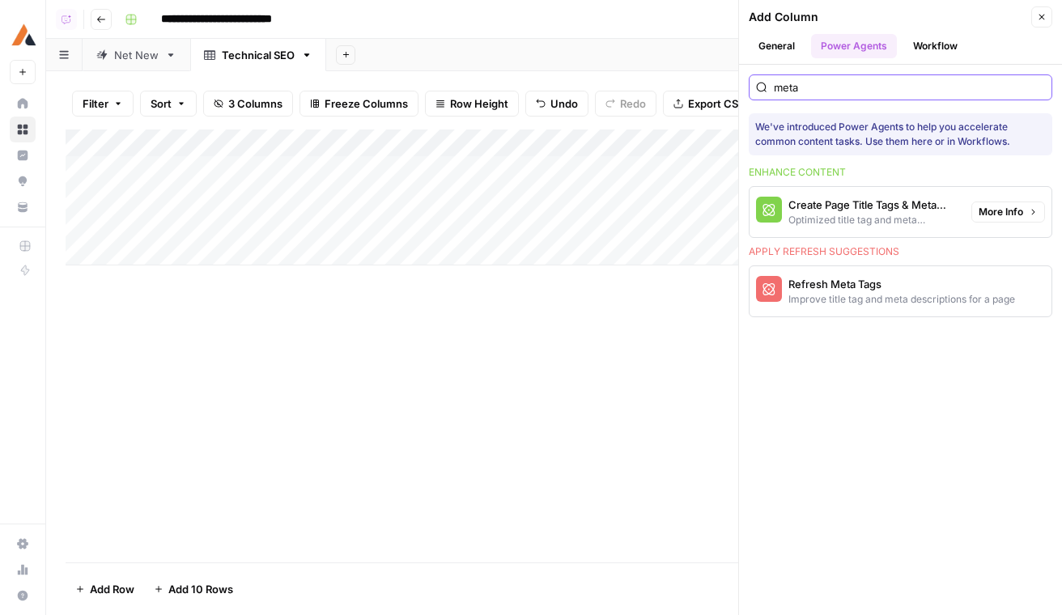
type input "meta"
drag, startPoint x: 937, startPoint y: 215, endPoint x: 473, endPoint y: 181, distance: 465.1
click at [473, 181] on div "**********" at bounding box center [554, 307] width 1016 height 615
click at [856, 200] on div "Create Page Title Tags & Meta Descriptions" at bounding box center [906, 205] width 236 height 16
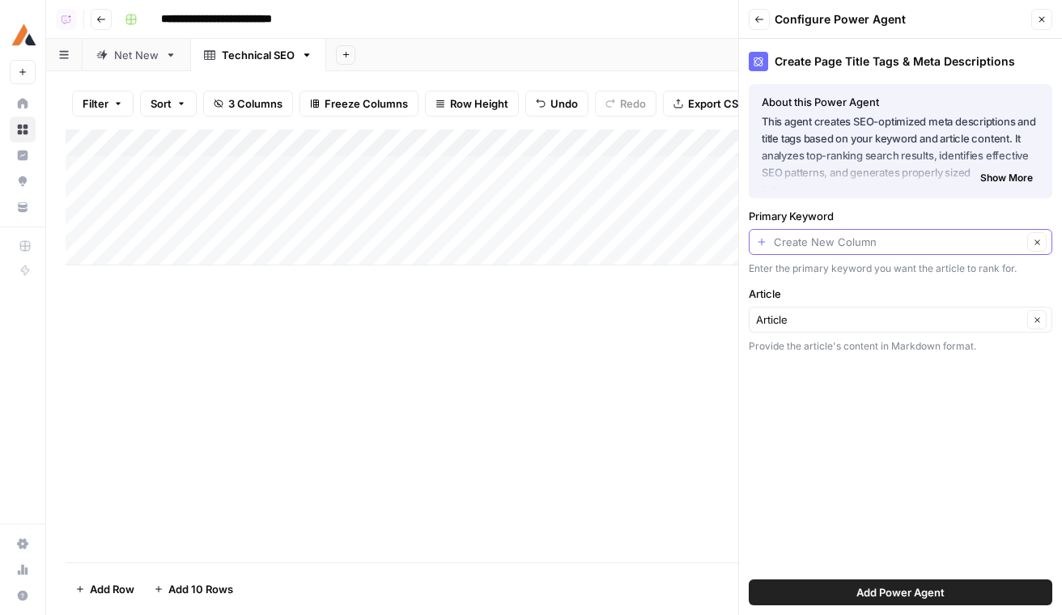
click at [875, 240] on input "Primary Keyword" at bounding box center [898, 242] width 249 height 16
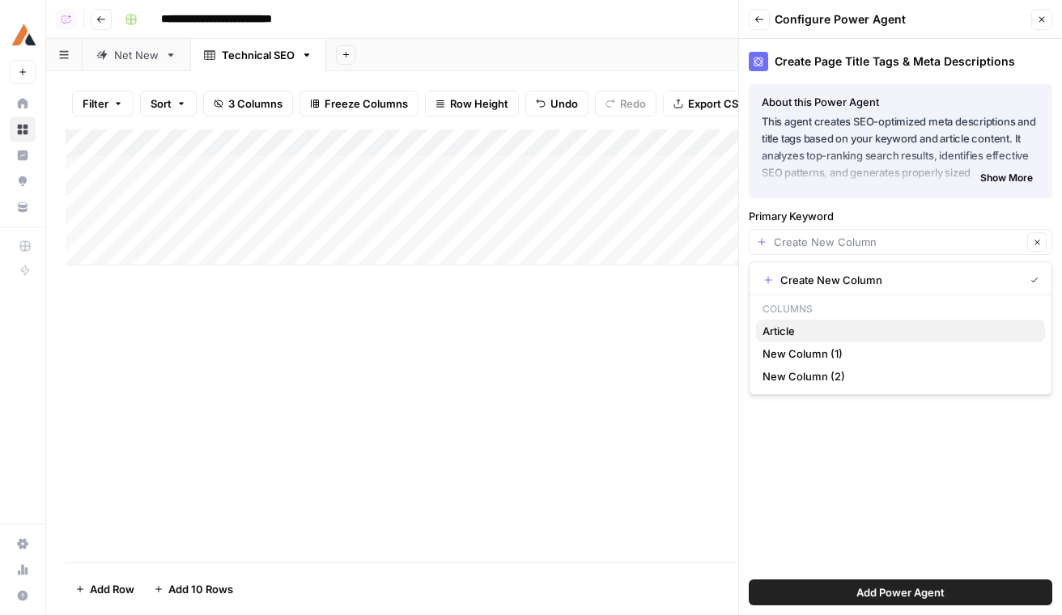
click at [869, 326] on span "Article" at bounding box center [898, 331] width 270 height 16
type input "Article"
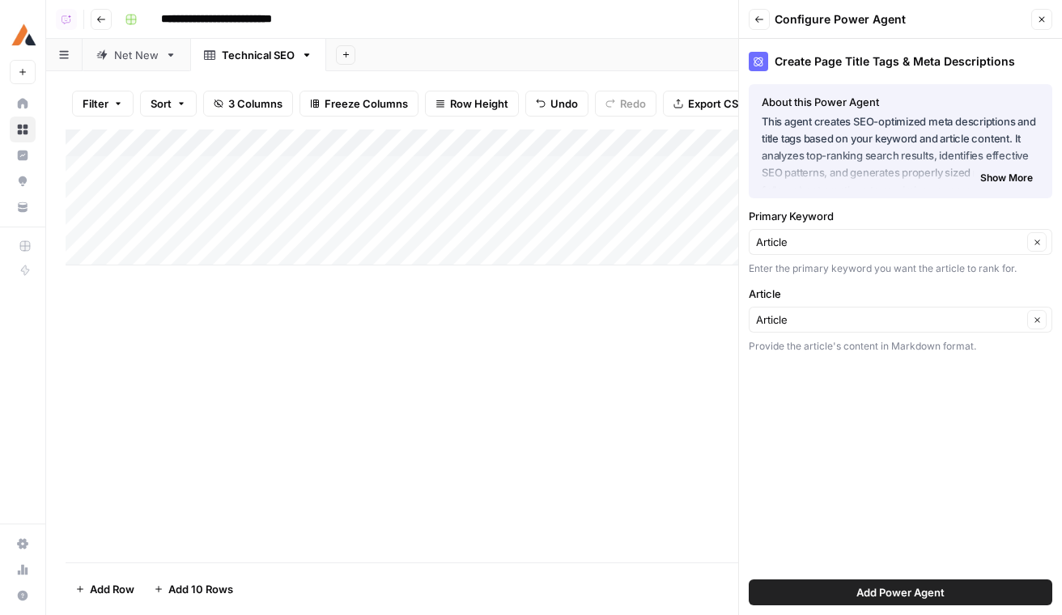
click at [608, 218] on div "Add Column" at bounding box center [554, 198] width 977 height 136
drag, startPoint x: 389, startPoint y: 140, endPoint x: 127, endPoint y: 140, distance: 261.5
click at [127, 140] on div "Add Column" at bounding box center [554, 198] width 977 height 136
click at [184, 140] on div "Add Column" at bounding box center [554, 198] width 977 height 136
click at [184, 140] on div at bounding box center [239, 146] width 234 height 32
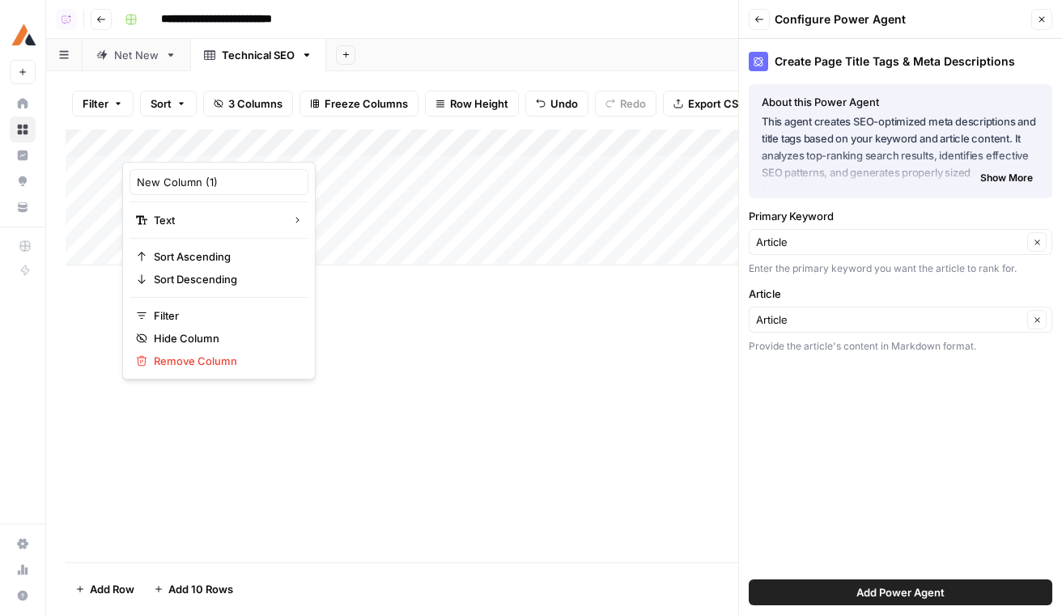
click at [189, 171] on div "New Column (1)" at bounding box center [219, 182] width 179 height 26
click at [189, 171] on div "Add Column" at bounding box center [554, 198] width 977 height 136
click at [204, 150] on div "Add Column" at bounding box center [554, 198] width 977 height 136
click at [196, 189] on input "New Column (1)" at bounding box center [219, 182] width 164 height 16
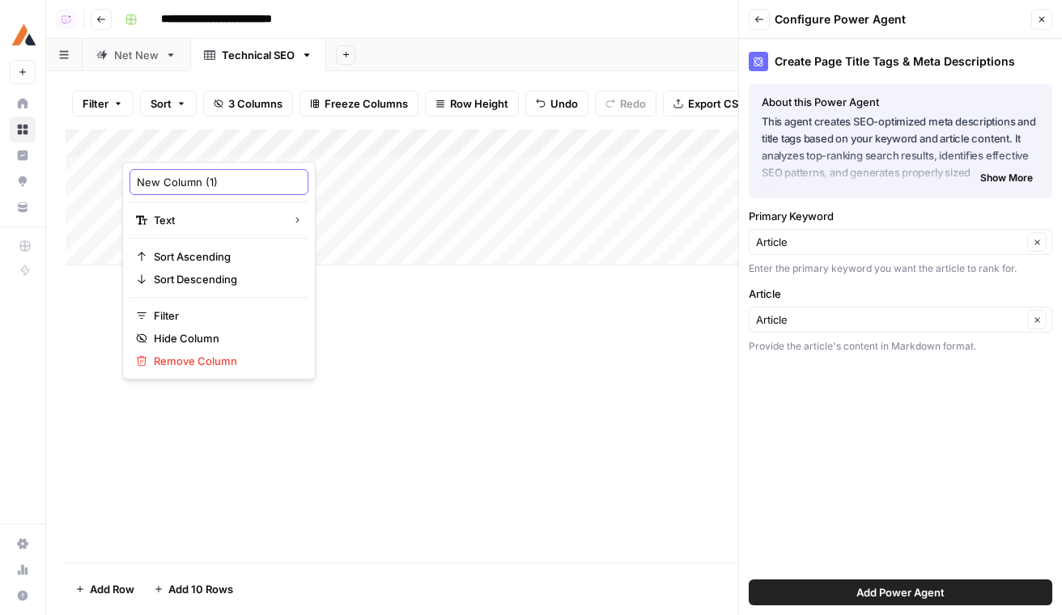
click at [196, 189] on input "New Column (1)" at bounding box center [219, 182] width 164 height 16
type input "Topic"
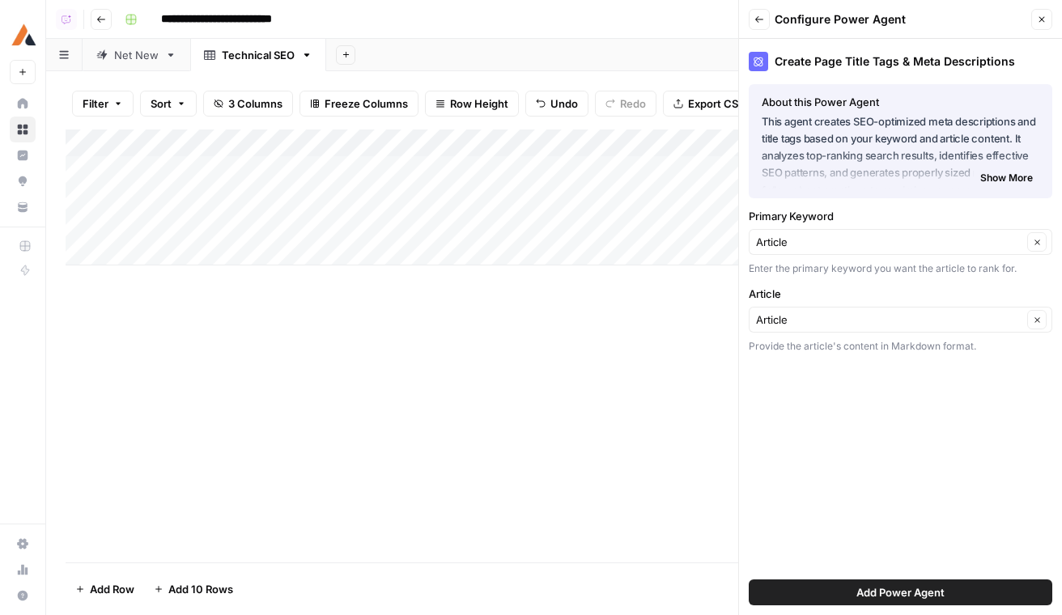
click at [127, 58] on div "Net New" at bounding box center [136, 55] width 45 height 16
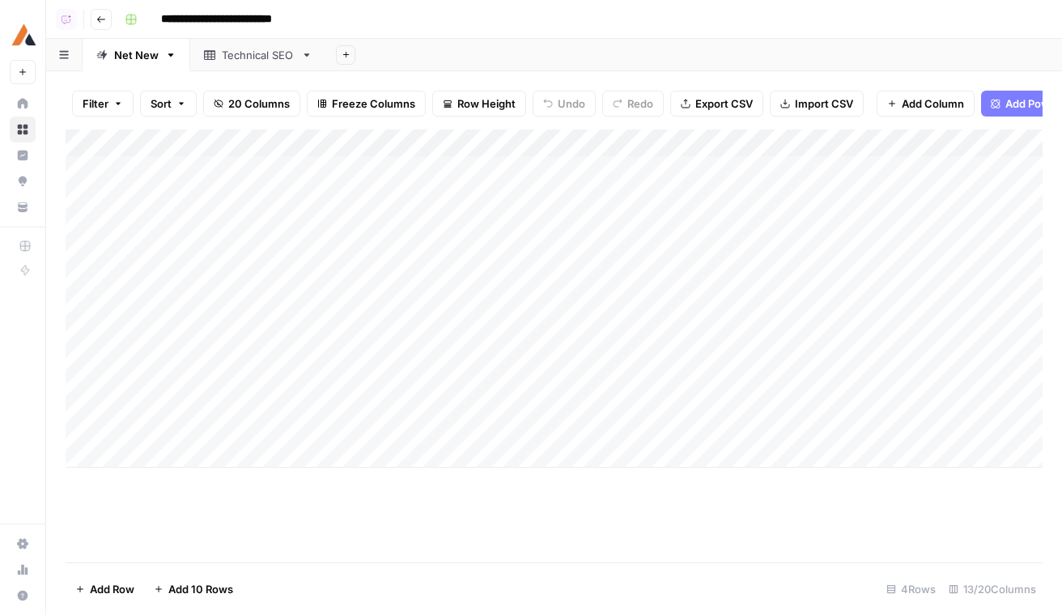
click at [253, 172] on div "Add Column" at bounding box center [554, 299] width 977 height 338
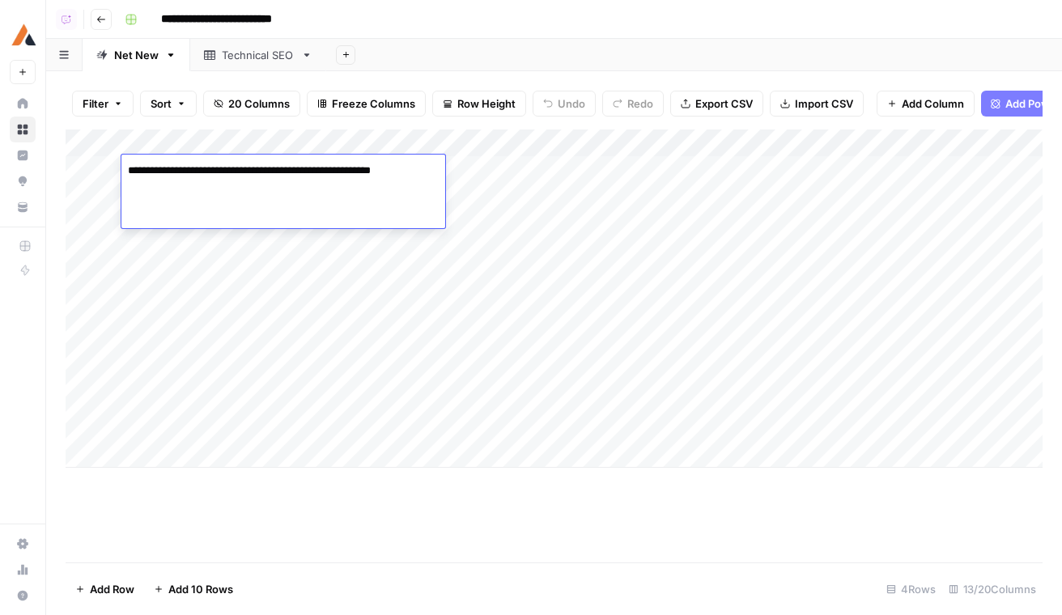
click at [253, 172] on textarea "**********" at bounding box center [281, 170] width 321 height 23
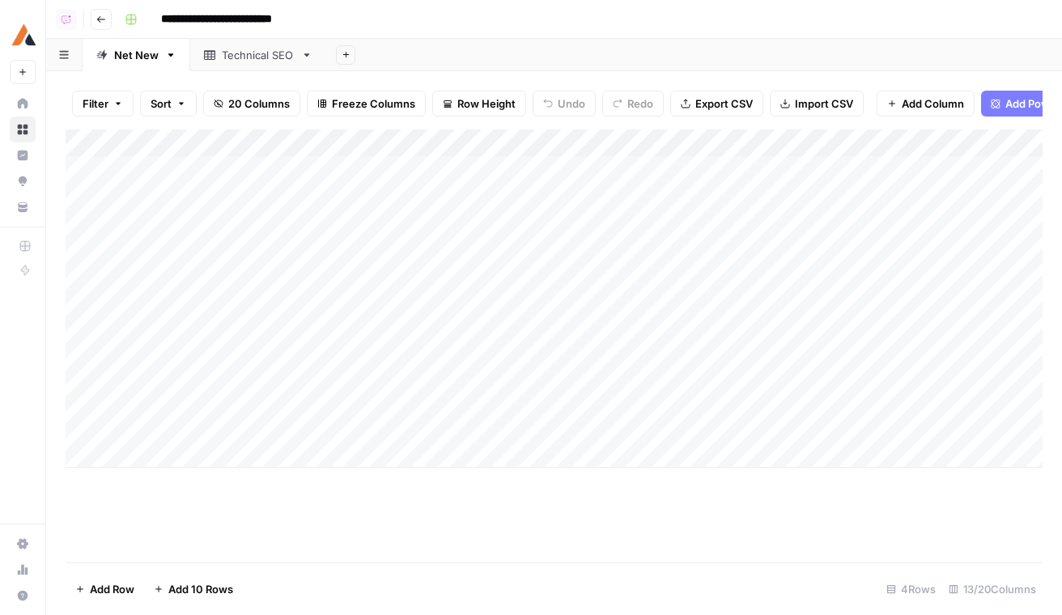
click at [253, 59] on div "Technical SEO" at bounding box center [258, 55] width 73 height 16
click at [236, 168] on div "Add Column" at bounding box center [554, 198] width 977 height 136
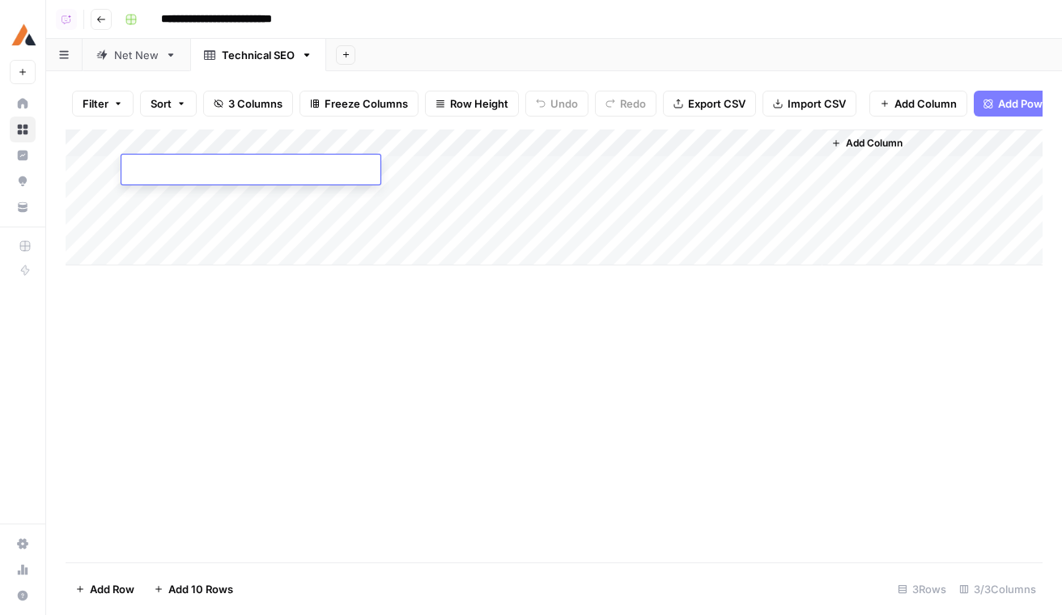
click at [236, 168] on textarea at bounding box center [250, 170] width 259 height 23
type textarea "**********"
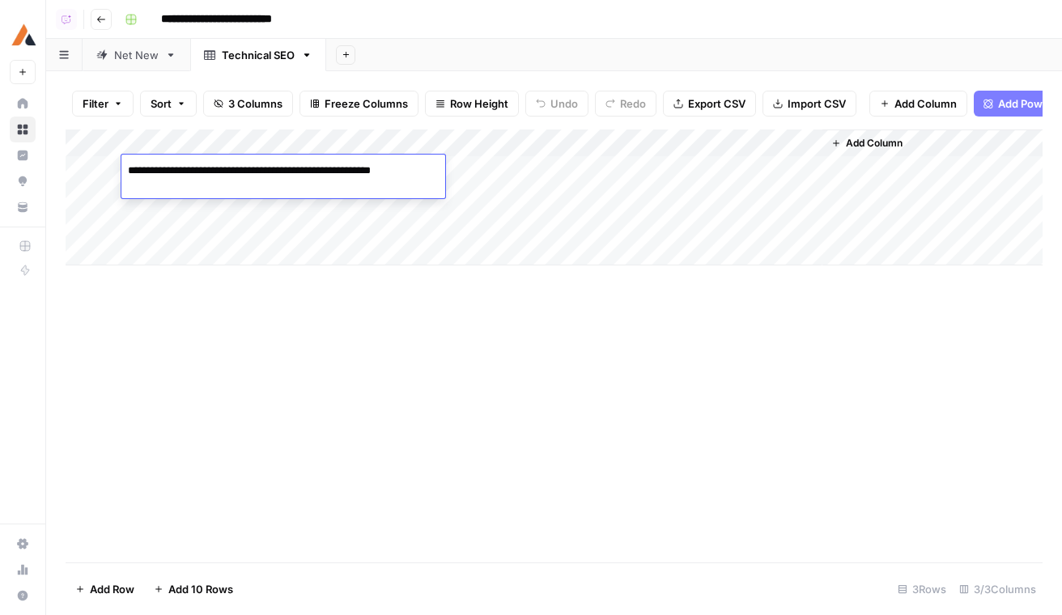
click at [128, 68] on link "Net New" at bounding box center [137, 55] width 108 height 32
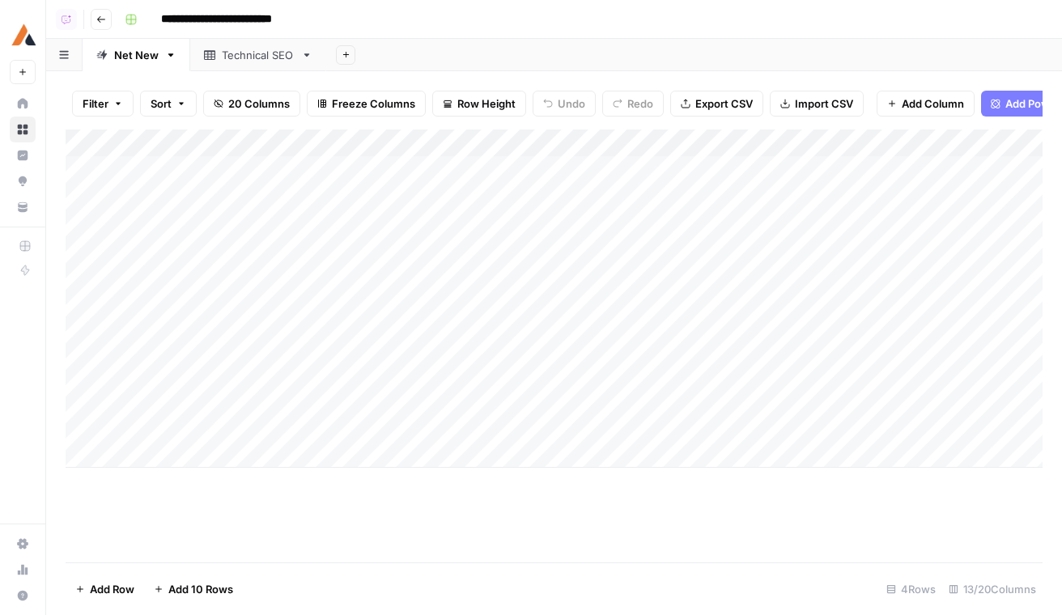
click at [190, 253] on div "Add Column" at bounding box center [554, 299] width 977 height 338
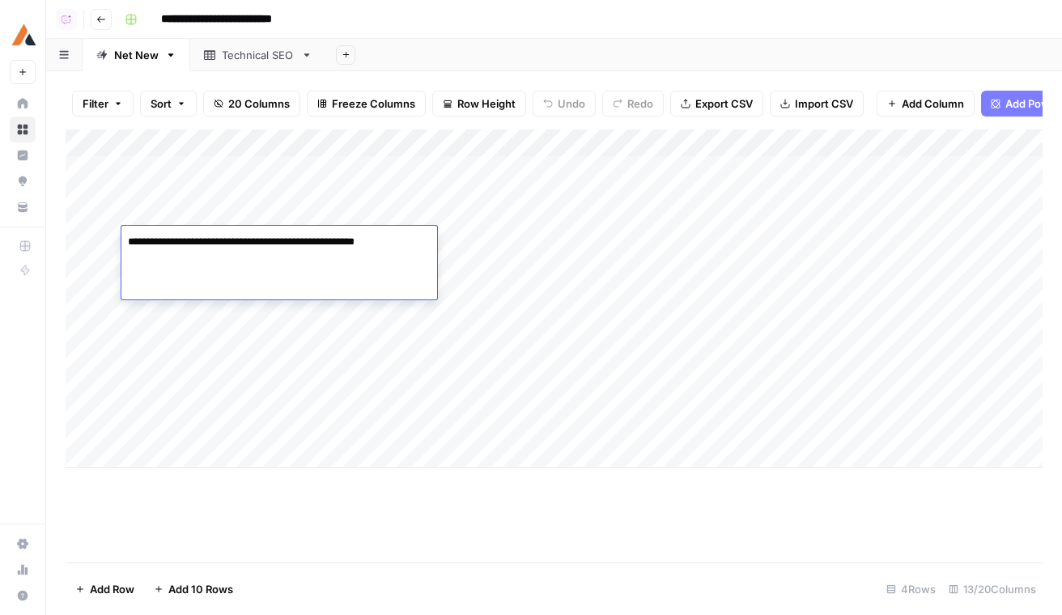
click at [190, 253] on div "**********" at bounding box center [279, 263] width 316 height 74
click at [199, 240] on textarea "**********" at bounding box center [277, 242] width 312 height 23
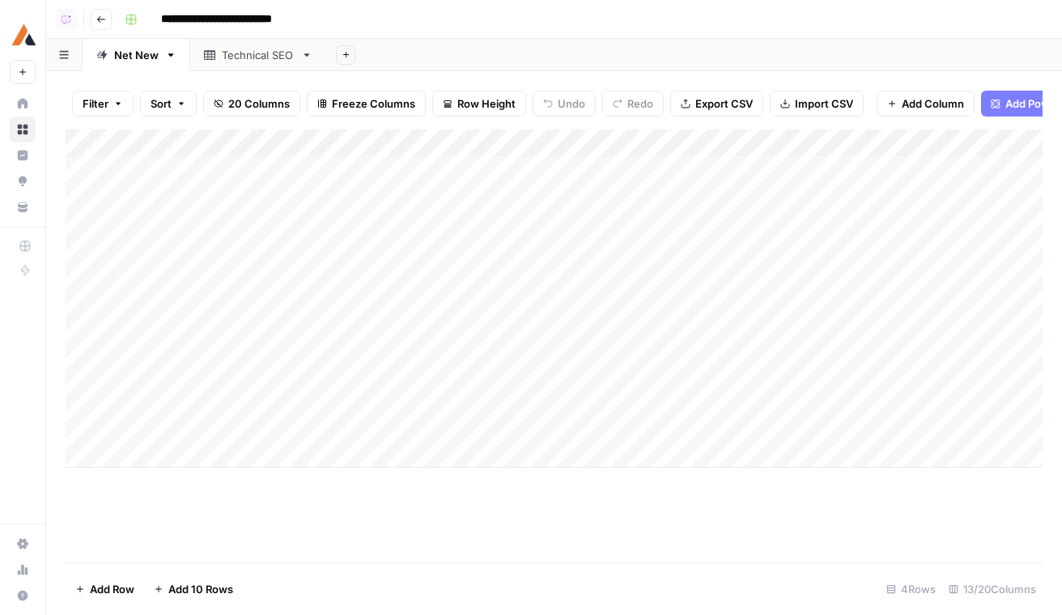
click at [249, 57] on div "Technical SEO" at bounding box center [258, 55] width 73 height 16
click at [186, 196] on div "Add Column" at bounding box center [554, 198] width 977 height 136
click at [139, 65] on link "Net New" at bounding box center [137, 55] width 108 height 32
click at [217, 308] on div "Add Column" at bounding box center [554, 299] width 977 height 338
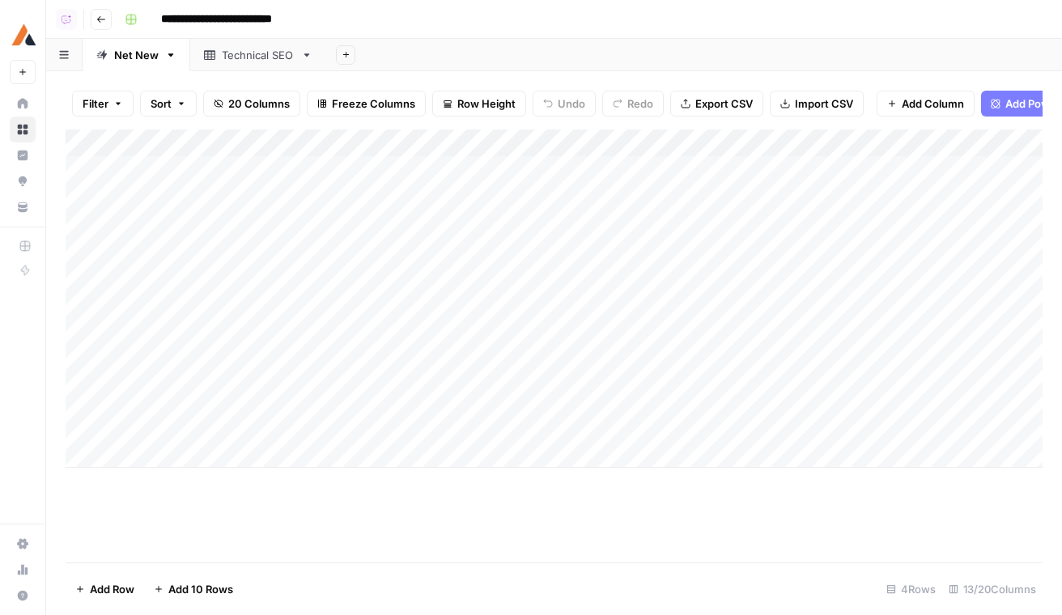
click at [217, 308] on div "Add Column" at bounding box center [554, 299] width 977 height 338
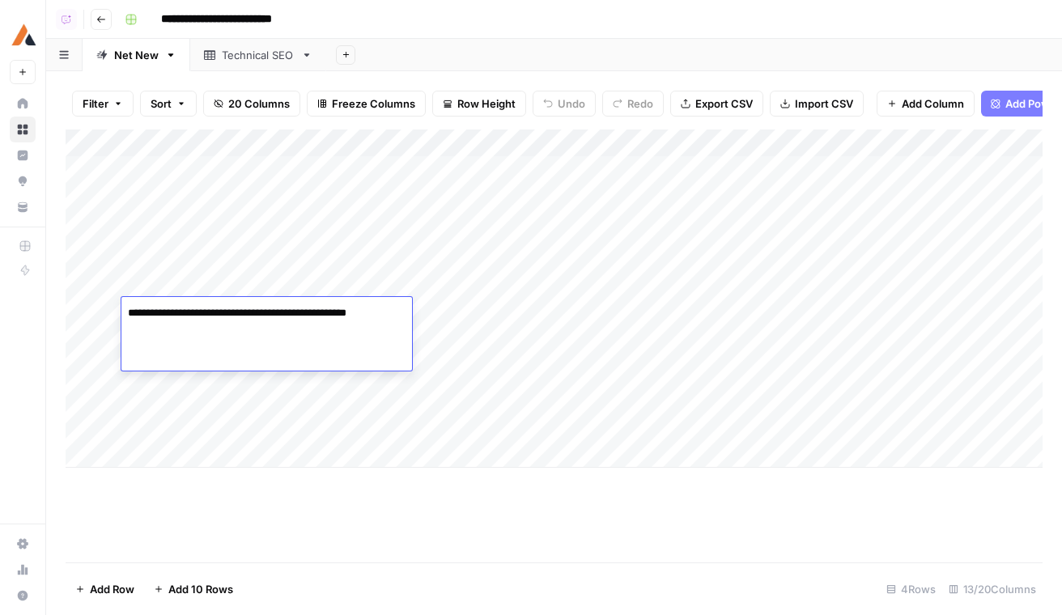
click at [217, 308] on textarea "**********" at bounding box center [265, 313] width 289 height 23
click at [242, 54] on div "Technical SEO" at bounding box center [258, 55] width 73 height 16
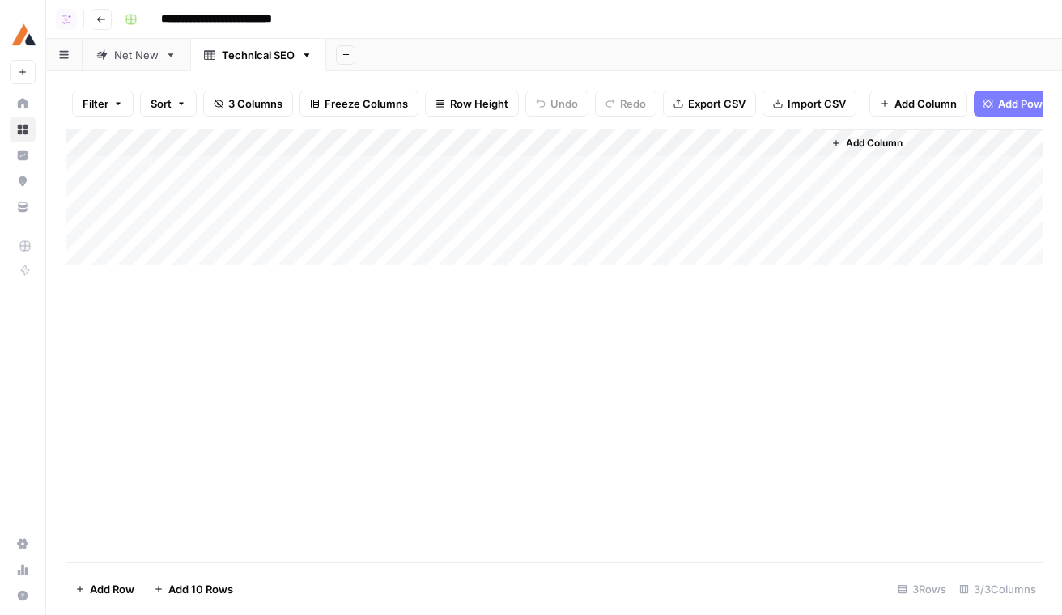
click at [201, 226] on div "Add Column" at bounding box center [554, 198] width 977 height 136
type textarea "**********"
click at [728, 178] on div "Add Column" at bounding box center [554, 198] width 977 height 136
click at [802, 140] on div "Add Column" at bounding box center [554, 198] width 977 height 136
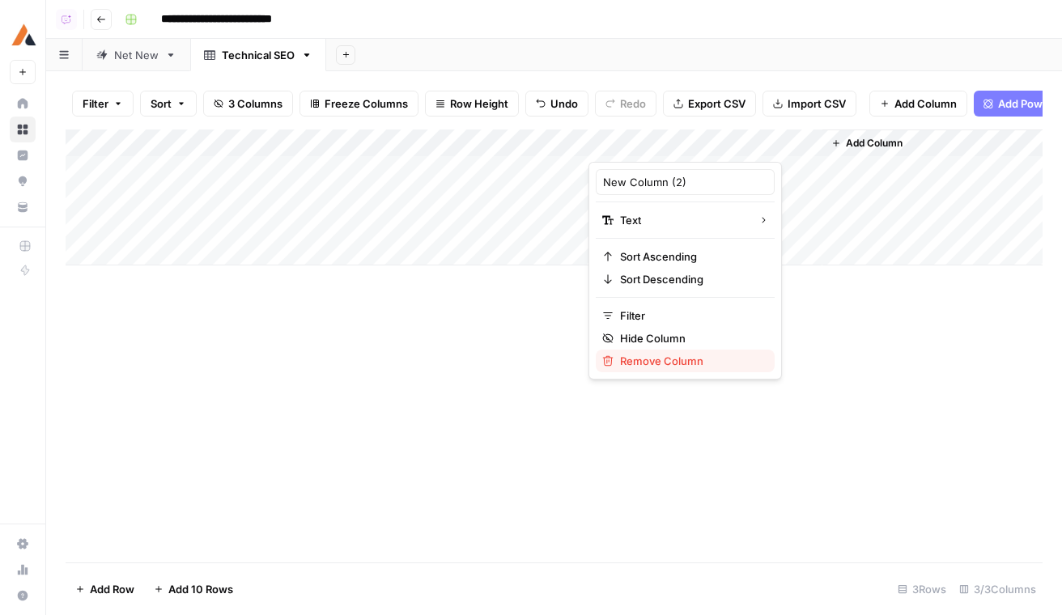
click at [638, 358] on span "Remove Column" at bounding box center [691, 361] width 142 height 16
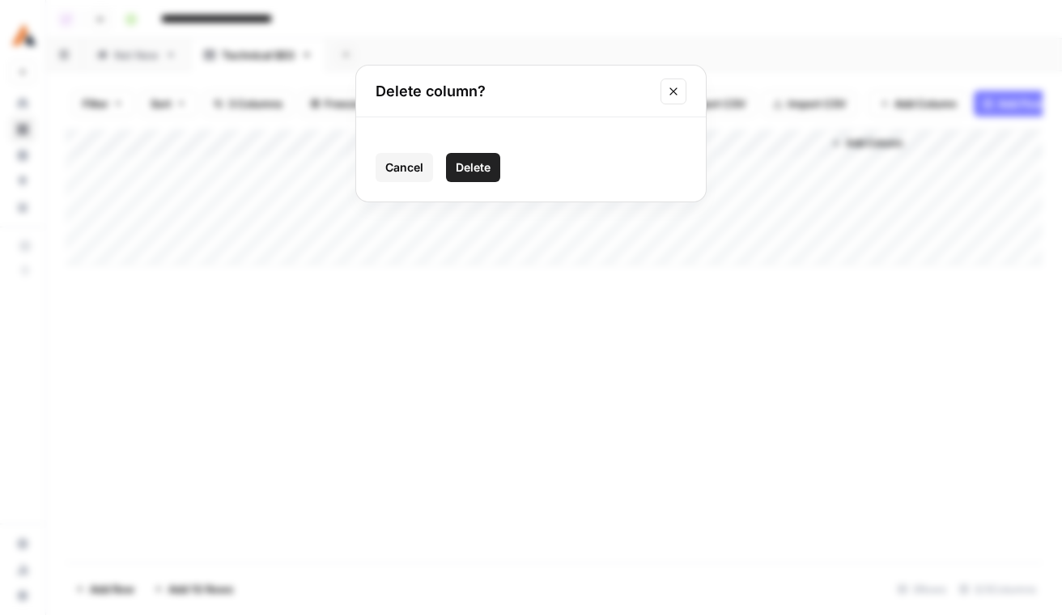
click at [498, 166] on button "Delete" at bounding box center [473, 167] width 54 height 29
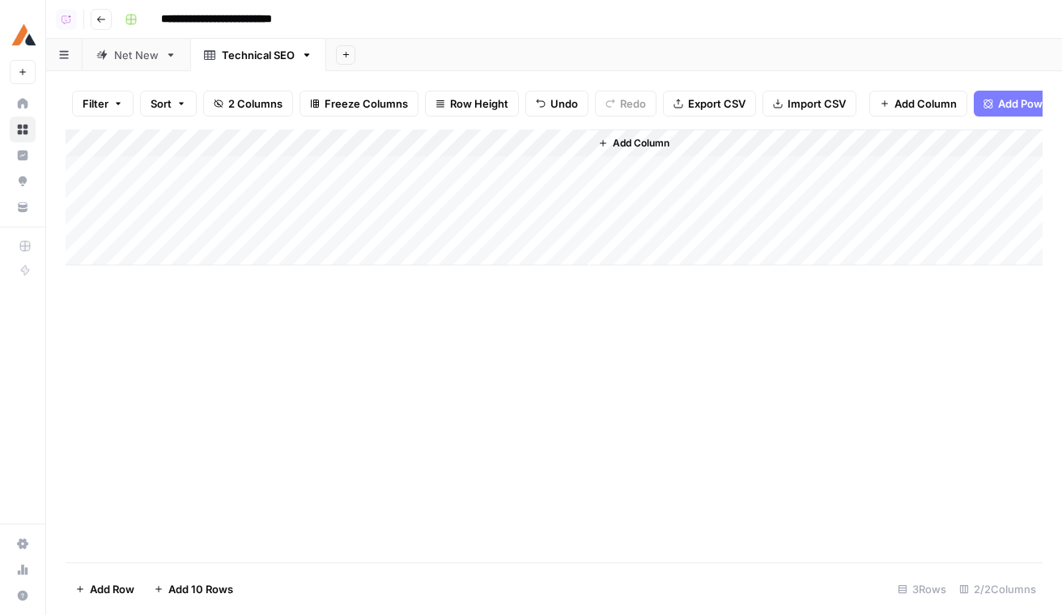
click at [1002, 94] on button "Add Power Agent" at bounding box center [1035, 104] width 122 height 26
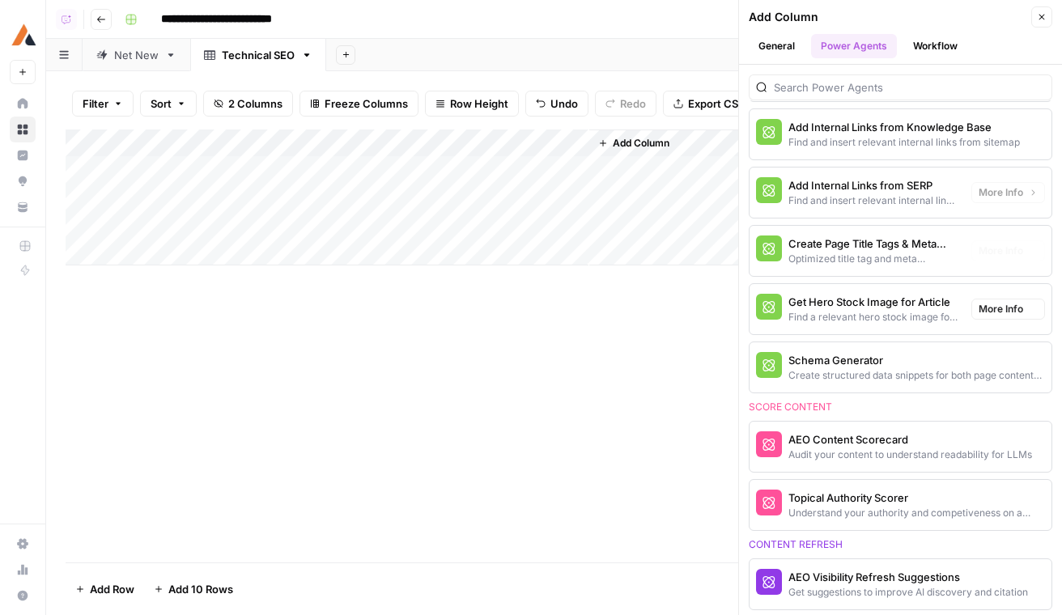
scroll to position [618, 0]
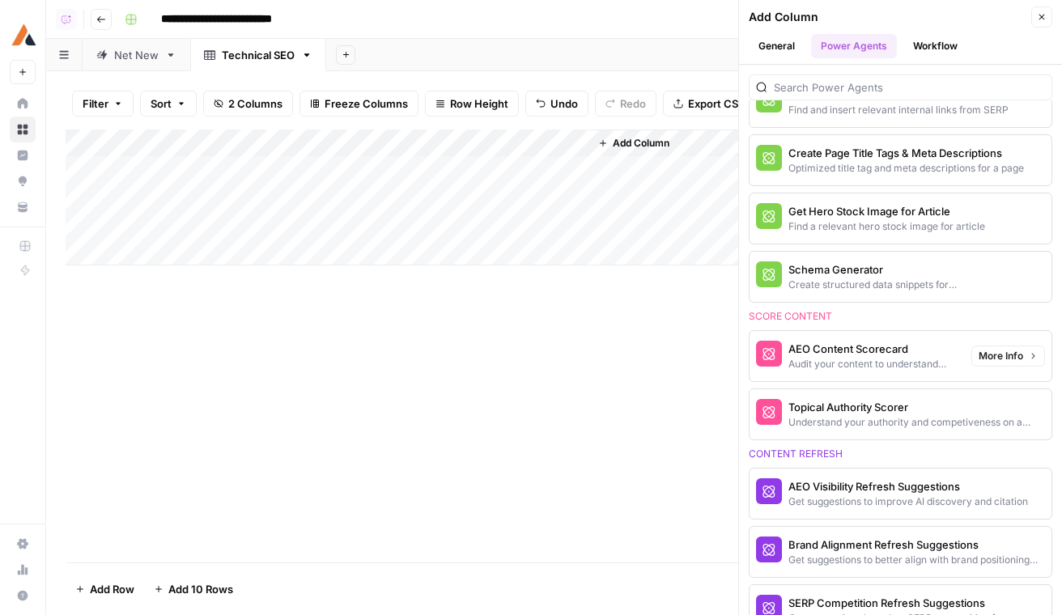
click at [852, 267] on div "Schema Generator" at bounding box center [873, 269] width 170 height 16
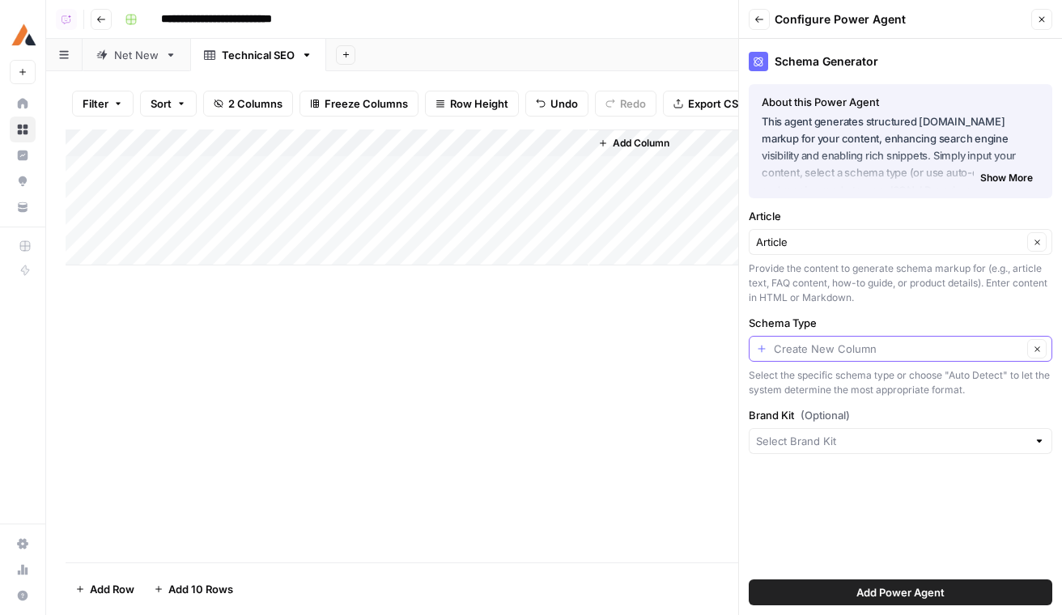
click at [857, 355] on input "Schema Type" at bounding box center [898, 349] width 249 height 16
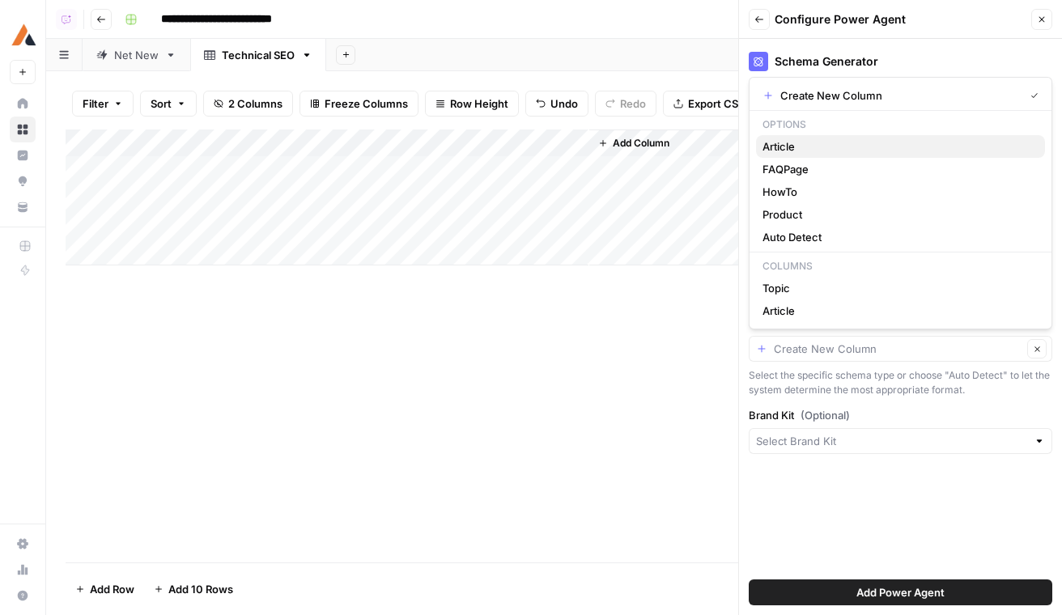
click at [816, 147] on span "Article" at bounding box center [898, 146] width 270 height 16
type input "Article"
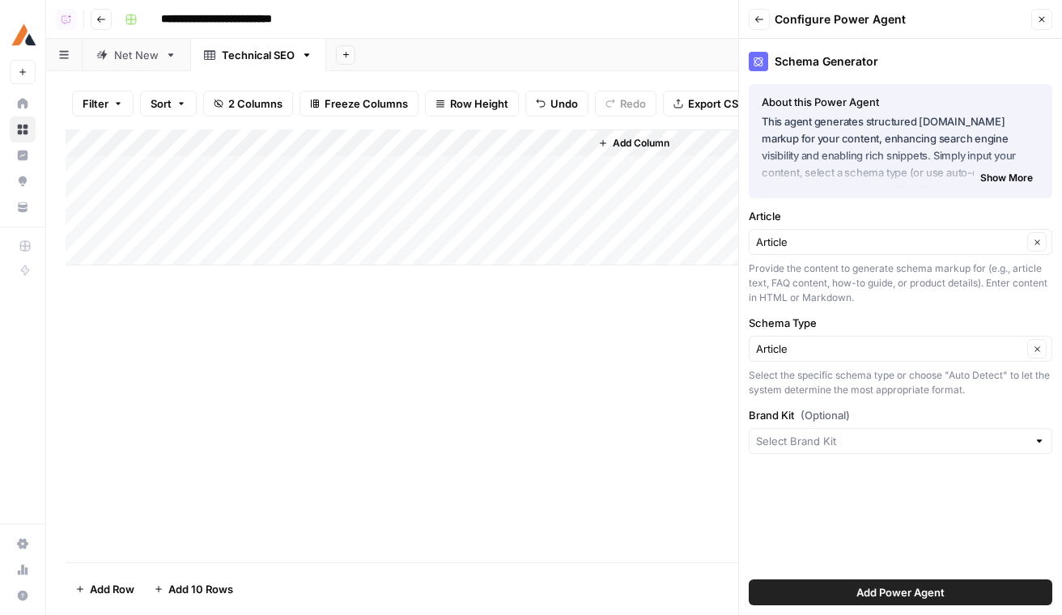
click at [886, 427] on div "Brand Kit (Optional)" at bounding box center [901, 430] width 304 height 47
click at [897, 434] on input "Brand Kit (Optional)" at bounding box center [891, 441] width 271 height 16
click at [888, 483] on span "Scale Lite" at bounding box center [898, 479] width 270 height 16
type input "Scale Lite"
click at [933, 597] on span "Add Power Agent" at bounding box center [900, 592] width 88 height 16
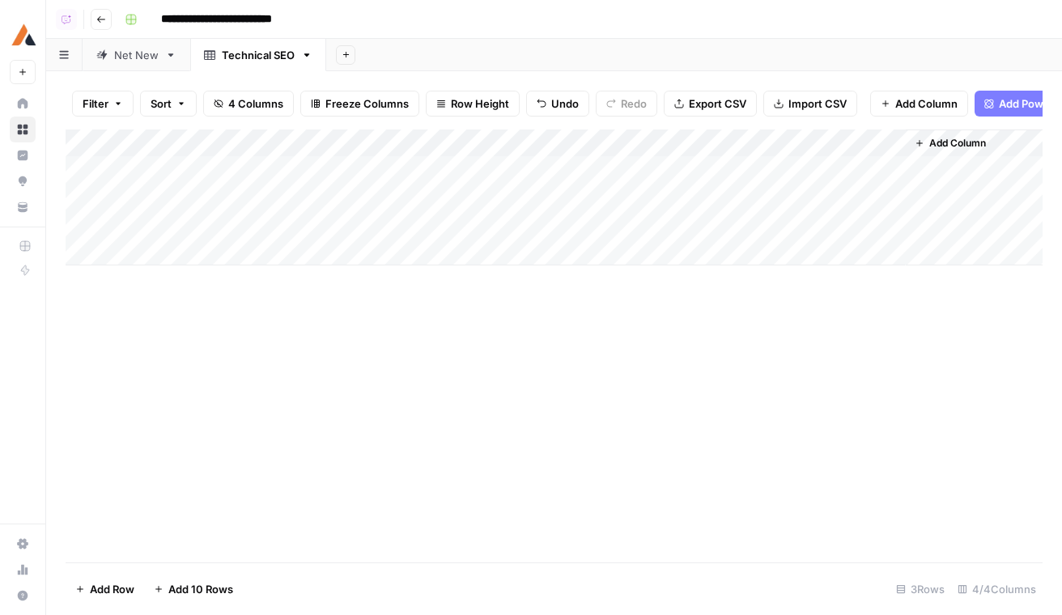
click at [669, 172] on div "Add Column" at bounding box center [554, 198] width 977 height 136
click at [670, 194] on div "Add Column" at bounding box center [554, 198] width 977 height 136
click at [670, 222] on div "Add Column" at bounding box center [554, 198] width 977 height 136
click at [955, 133] on button "Add Column" at bounding box center [950, 143] width 84 height 21
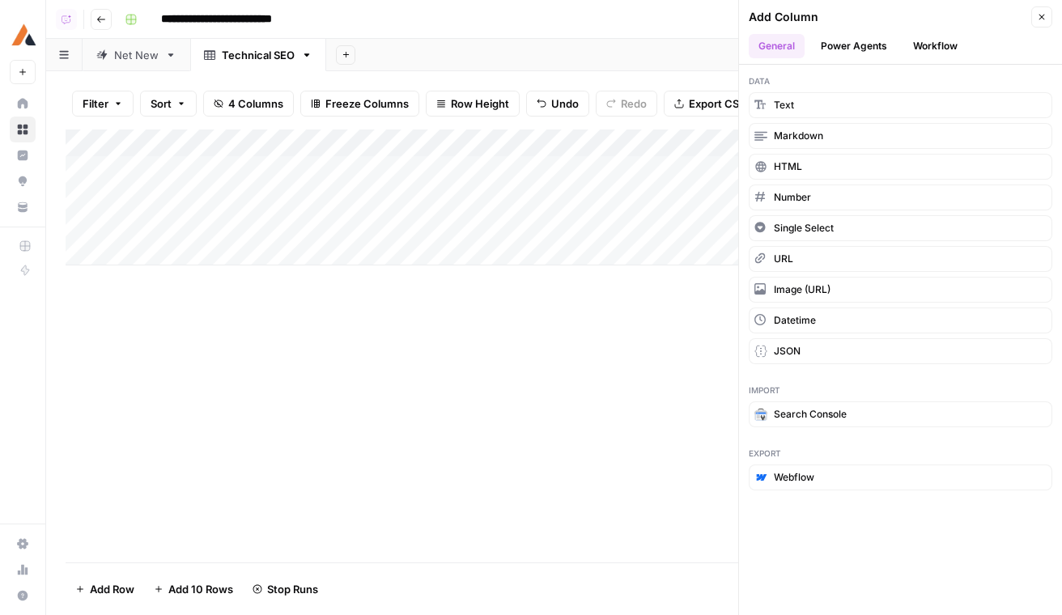
click at [850, 49] on button "Power Agents" at bounding box center [854, 46] width 86 height 24
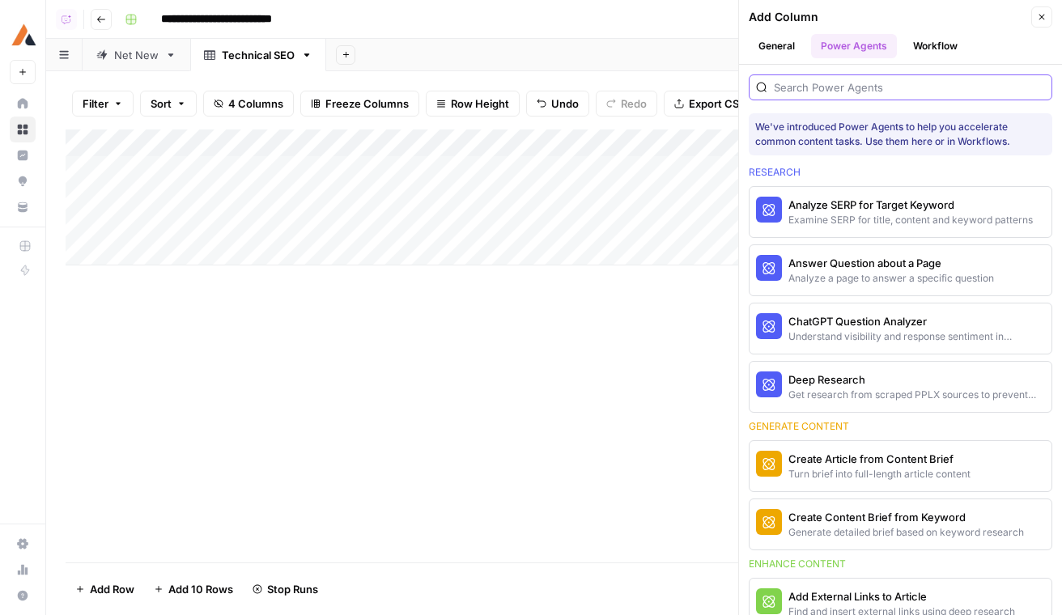
click at [850, 89] on input "search" at bounding box center [909, 87] width 271 height 16
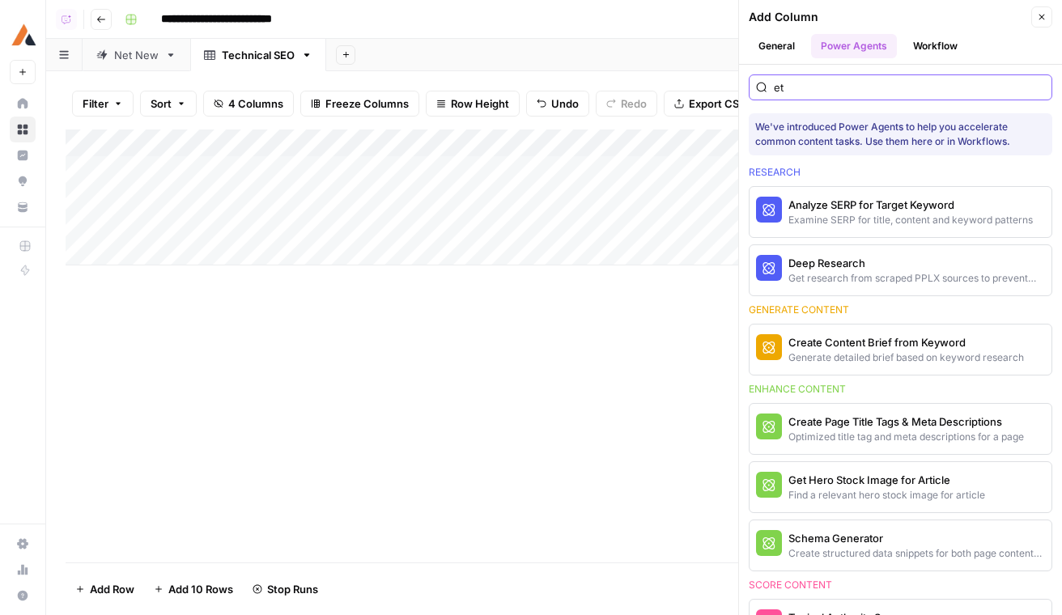
type input "e"
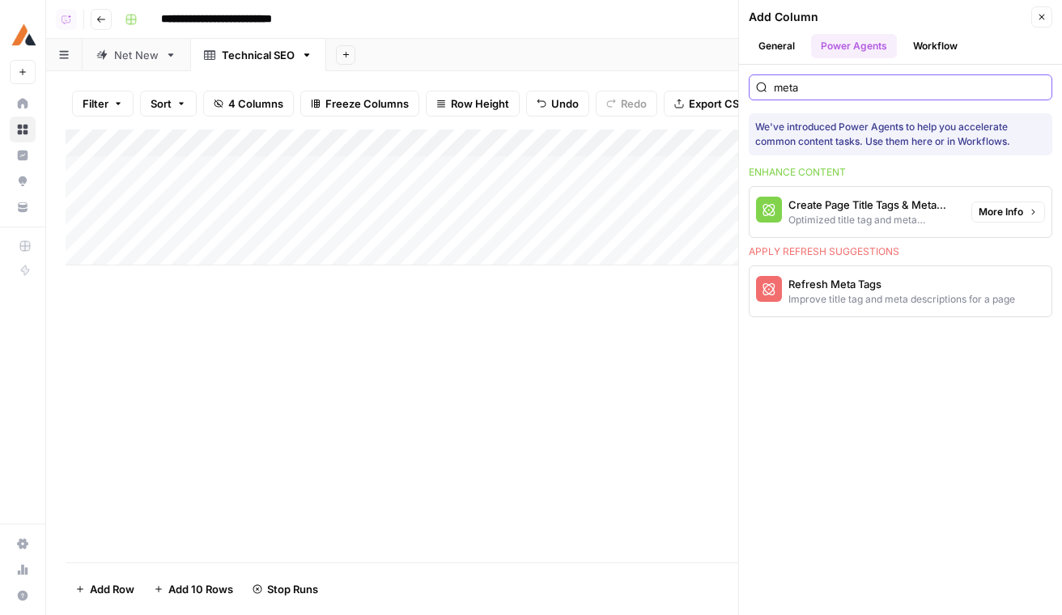
type input "meta"
click at [890, 221] on div "Optimized title tag and meta descriptions for a page" at bounding box center [873, 220] width 170 height 15
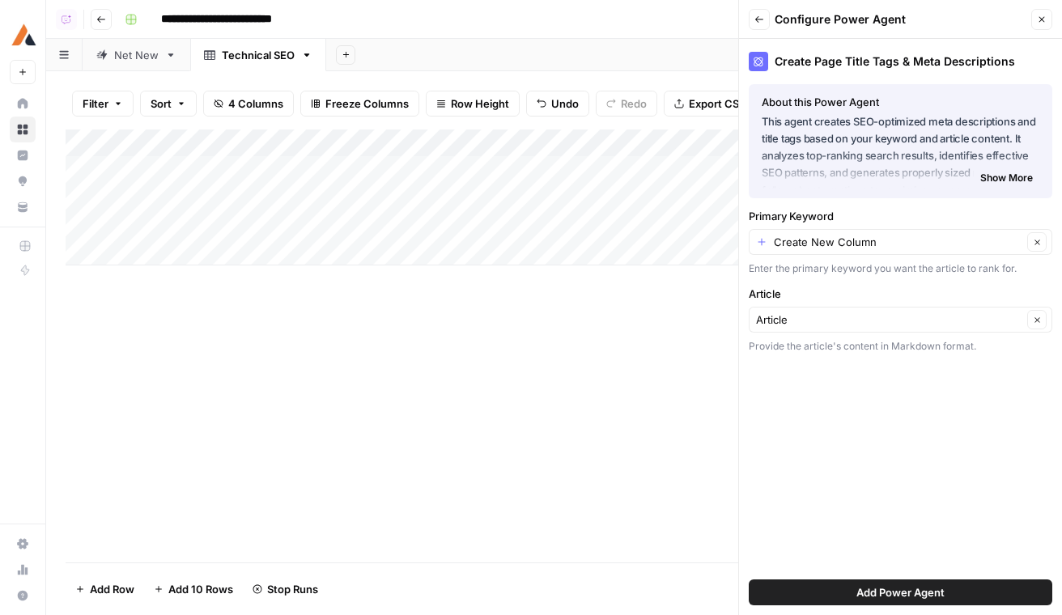
click at [854, 251] on div "Create New Column Clear" at bounding box center [901, 242] width 304 height 26
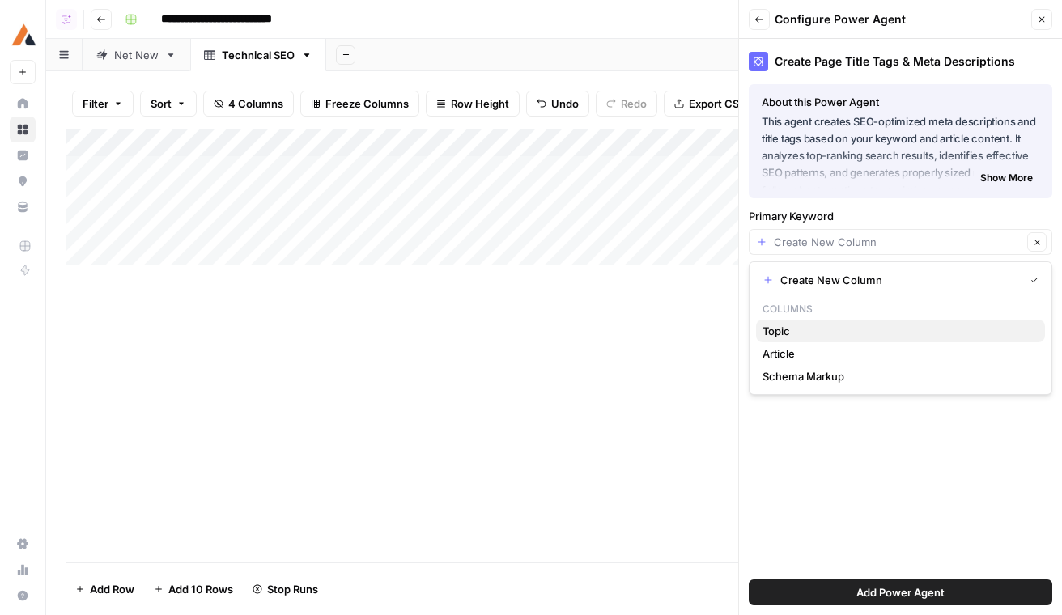
click at [859, 329] on span "Topic" at bounding box center [898, 331] width 270 height 16
type input "Topic"
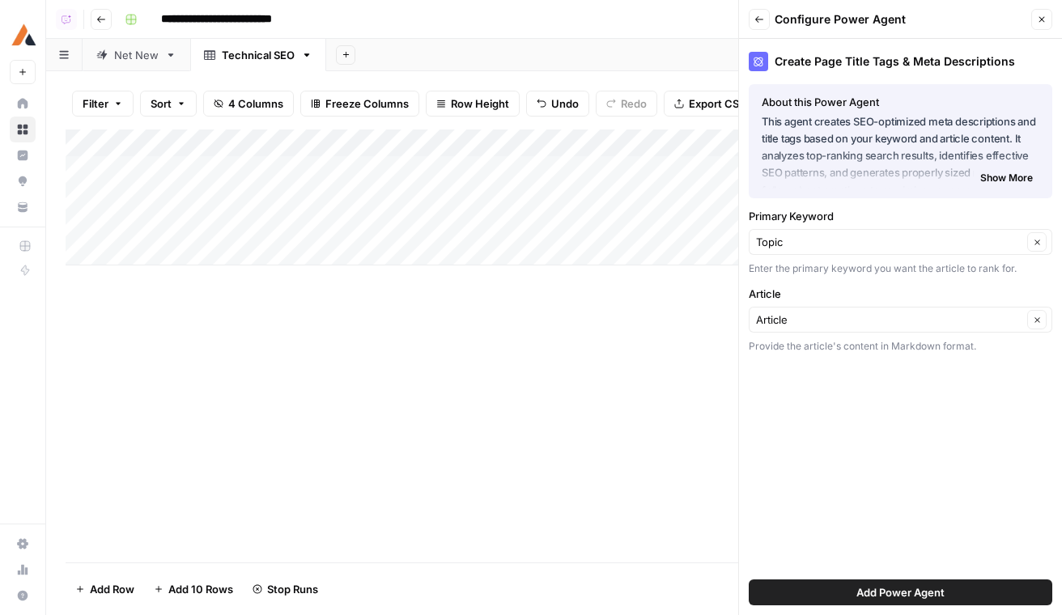
click at [941, 591] on span "Add Power Agent" at bounding box center [900, 592] width 88 height 16
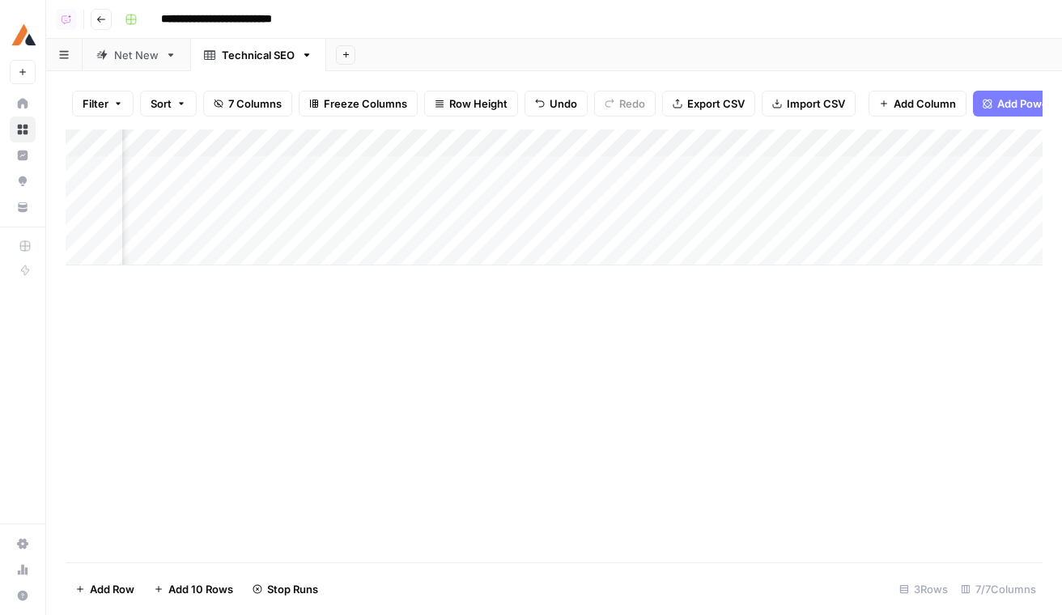
scroll to position [0, 278]
click at [709, 174] on div "Add Column" at bounding box center [554, 198] width 977 height 136
click at [709, 204] on div "Add Column" at bounding box center [554, 198] width 977 height 136
click at [709, 216] on div "Add Column" at bounding box center [554, 198] width 977 height 136
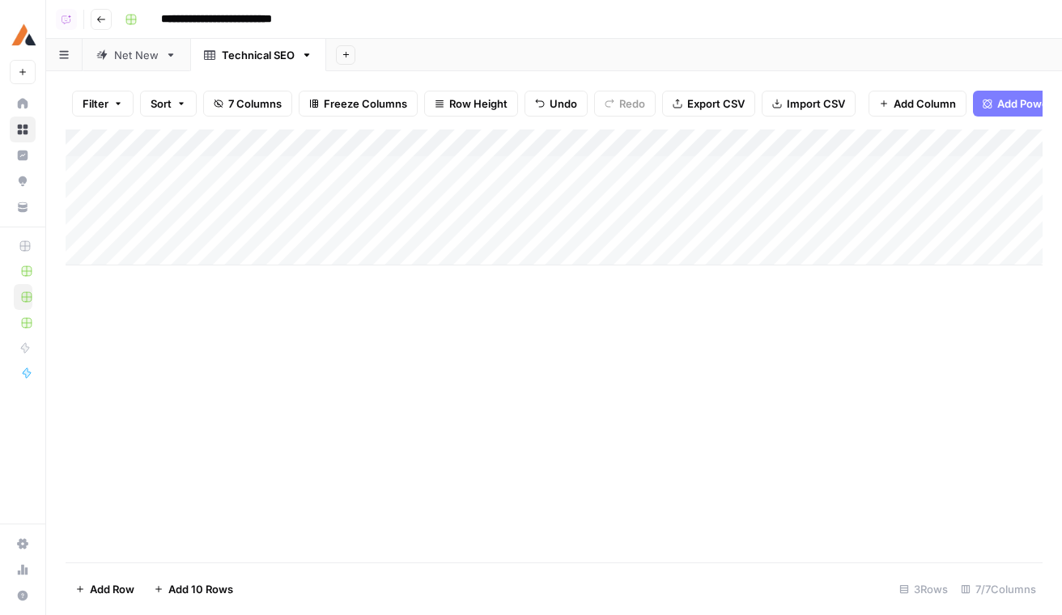
click at [874, 193] on div "Add Column" at bounding box center [554, 198] width 977 height 136
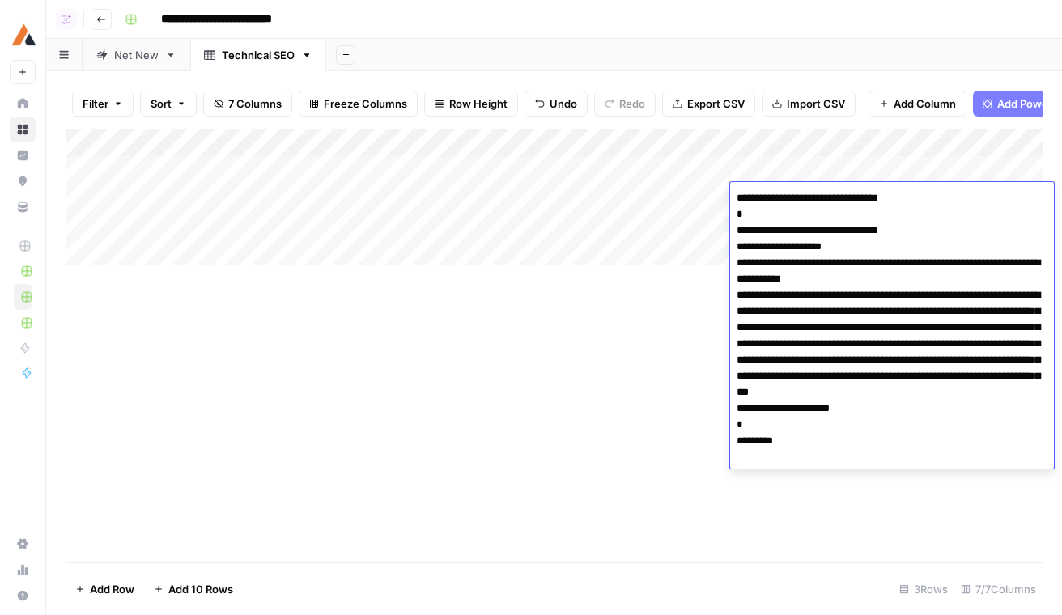
click at [653, 423] on div "Add Column" at bounding box center [554, 346] width 977 height 433
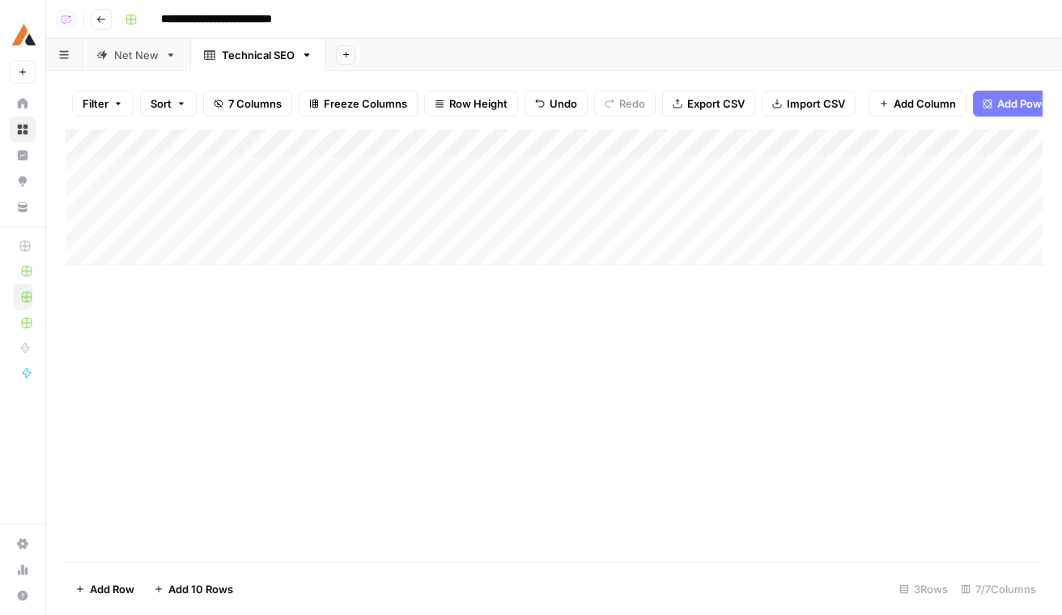
click at [96, 36] on header "**********" at bounding box center [554, 19] width 1016 height 39
click at [101, 21] on icon "button" at bounding box center [101, 20] width 10 height 10
click at [102, 19] on icon "button" at bounding box center [101, 20] width 10 height 10
click at [108, 28] on button "Go back" at bounding box center [101, 19] width 21 height 21
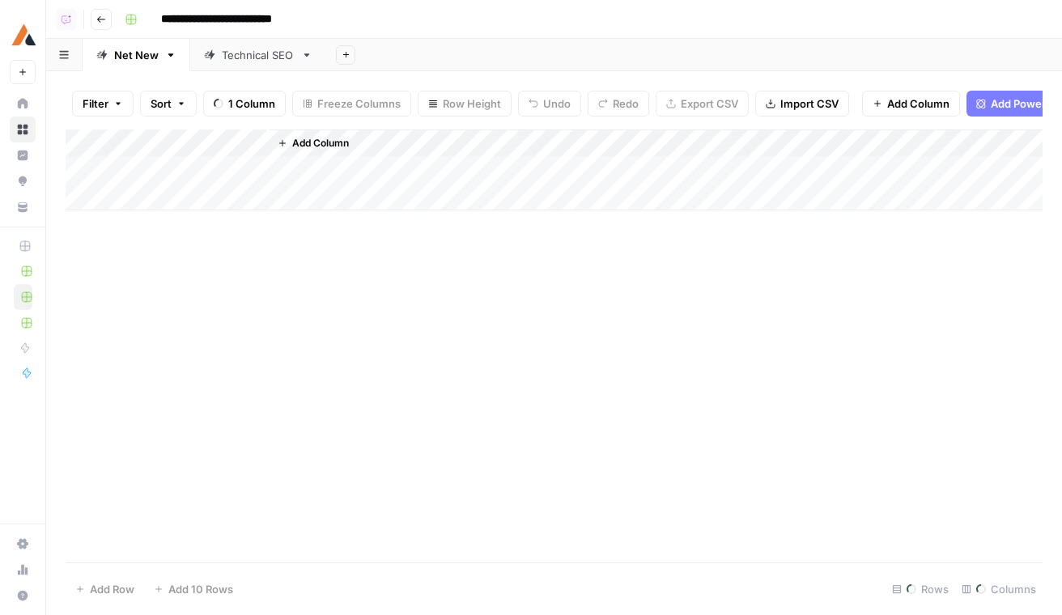
click at [107, 14] on button "Go back" at bounding box center [101, 19] width 21 height 21
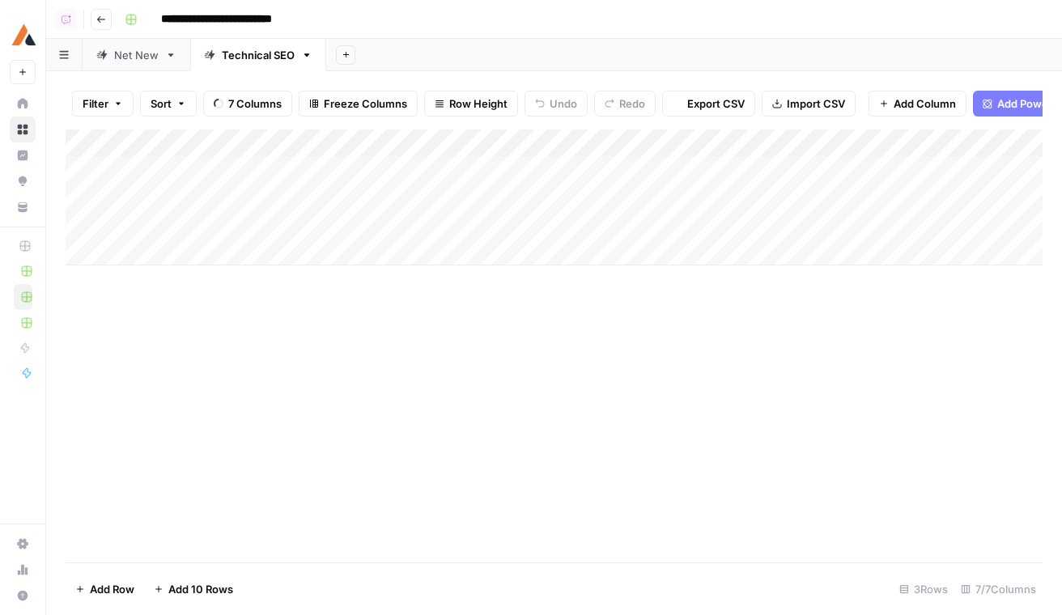
click at [100, 23] on button "Go back" at bounding box center [101, 19] width 21 height 21
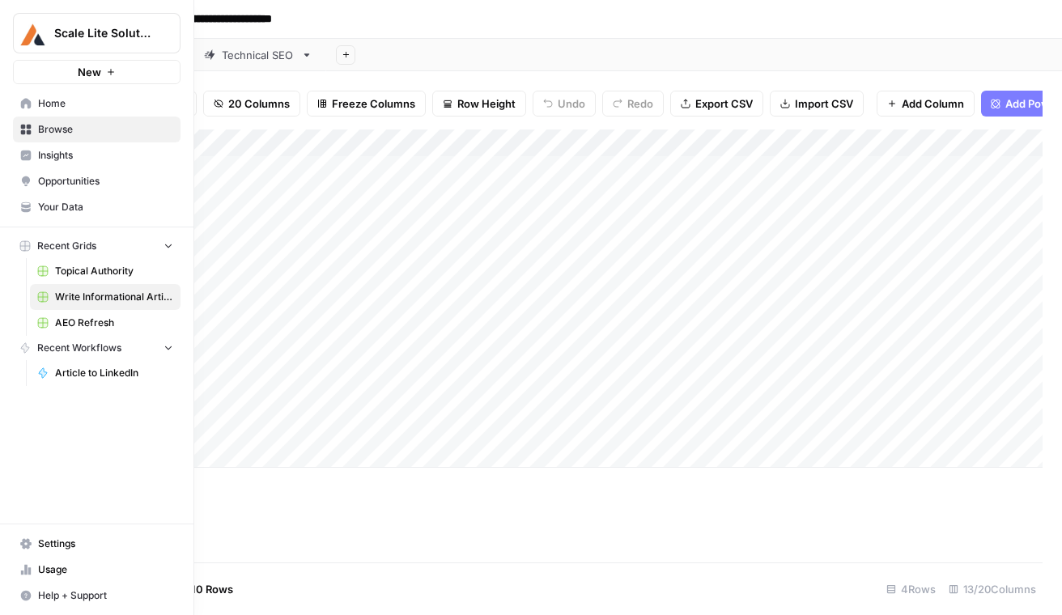
click at [104, 321] on span "AEO Refresh" at bounding box center [114, 323] width 118 height 15
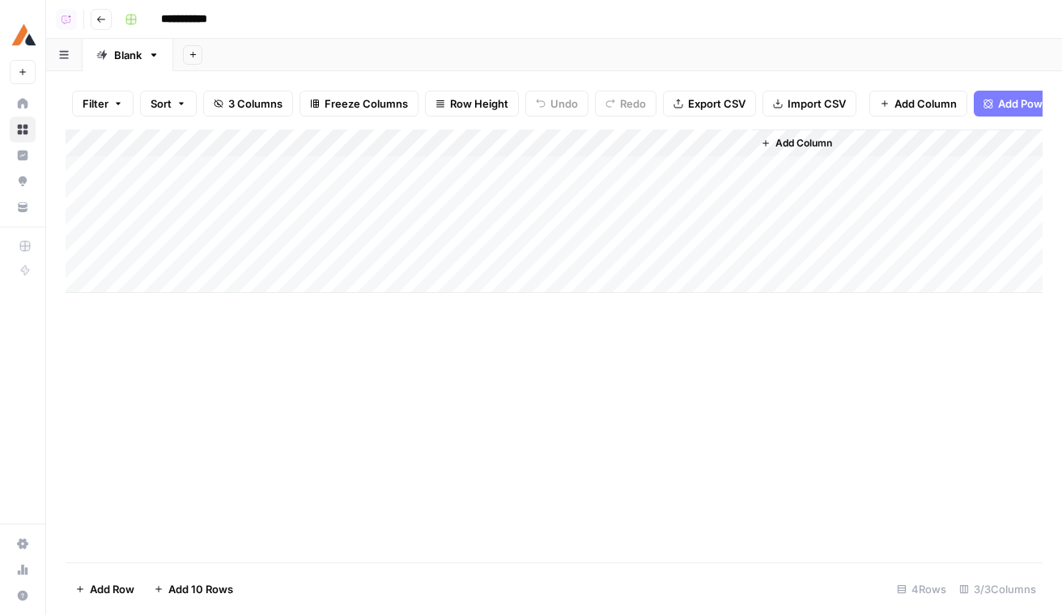
click at [803, 145] on span "Add Column" at bounding box center [804, 143] width 57 height 15
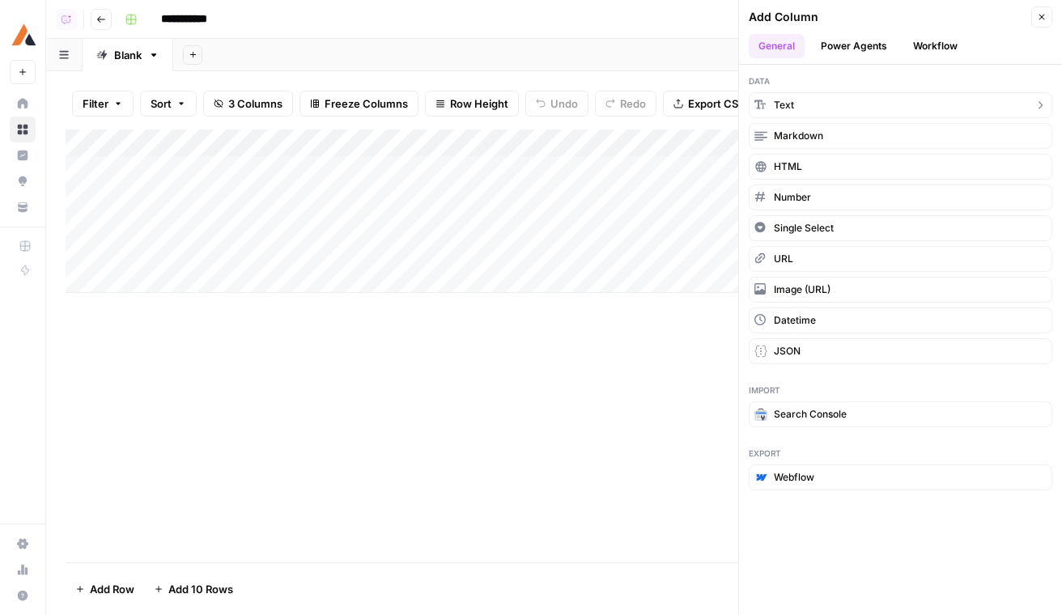
click at [845, 95] on button "Text" at bounding box center [901, 105] width 304 height 26
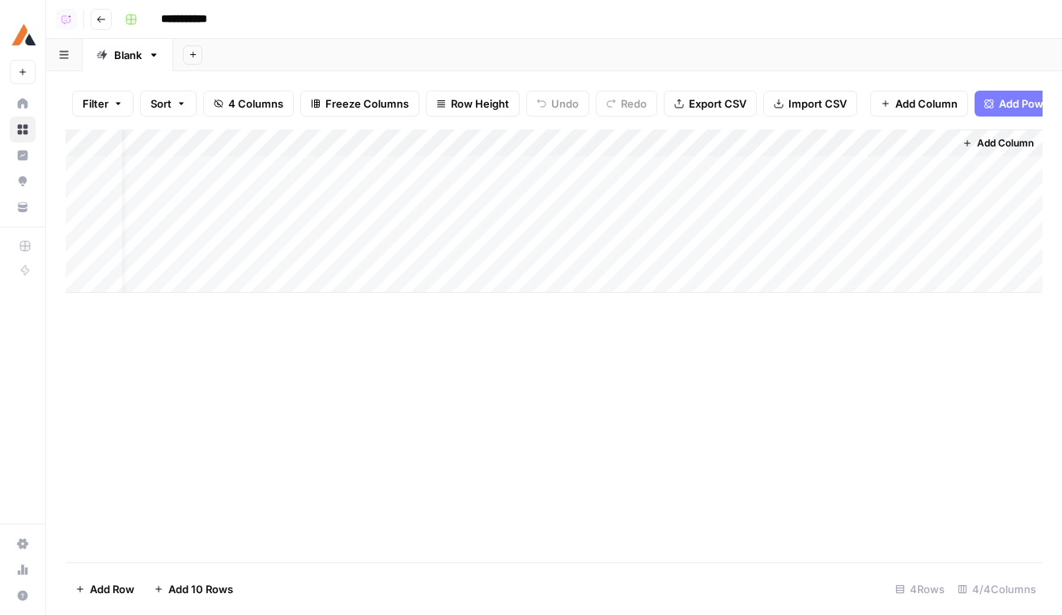
click at [938, 138] on div "Add Column" at bounding box center [554, 212] width 977 height 164
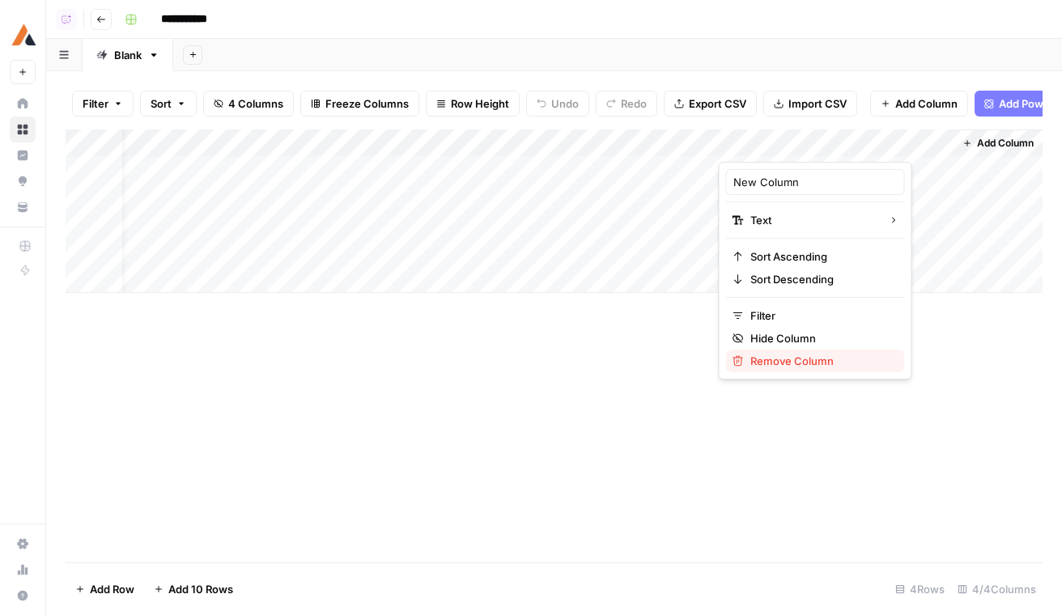
click at [791, 363] on span "Remove Column" at bounding box center [821, 361] width 142 height 16
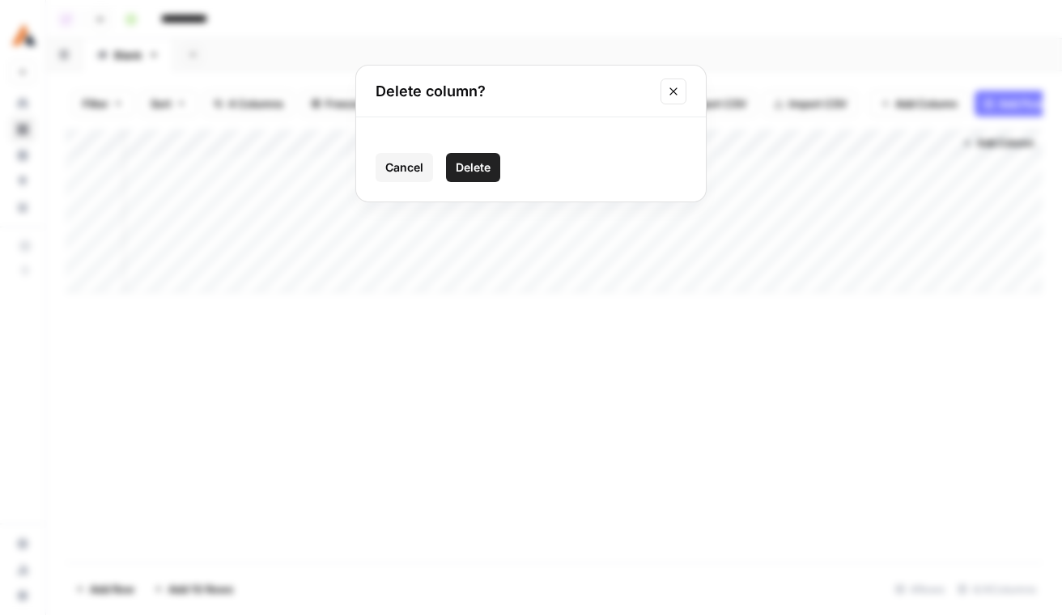
click at [480, 168] on span "Delete" at bounding box center [473, 167] width 35 height 16
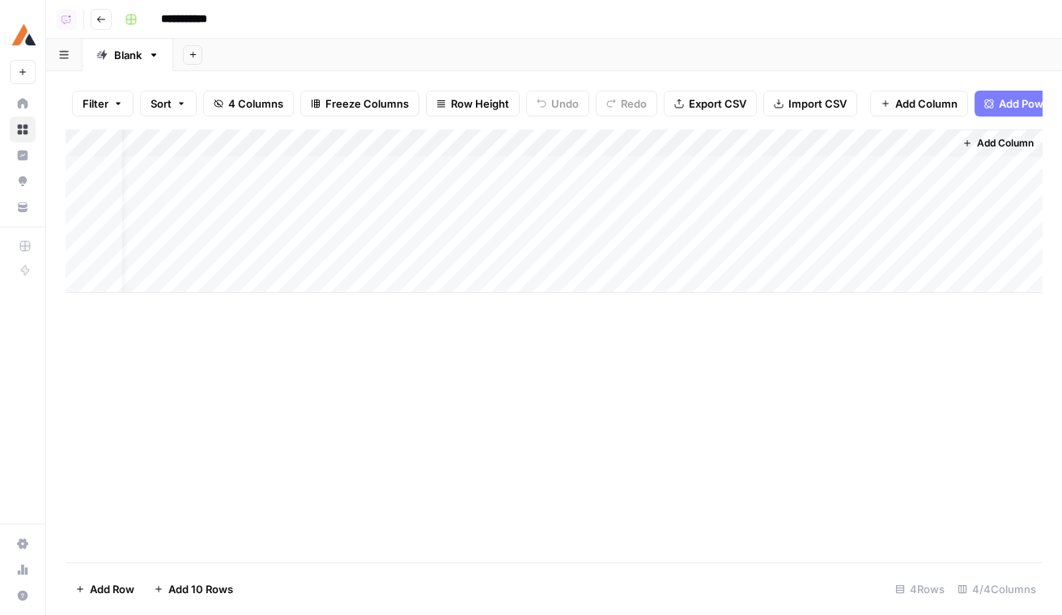
scroll to position [0, 0]
click at [825, 141] on span "Add Column" at bounding box center [804, 143] width 57 height 15
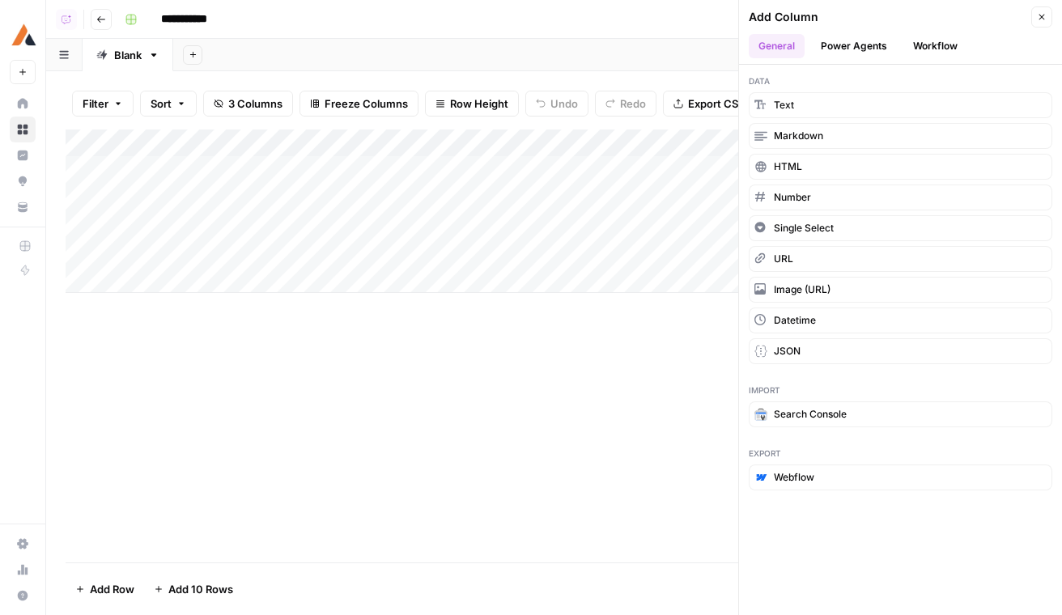
click at [859, 57] on button "Power Agents" at bounding box center [854, 46] width 86 height 24
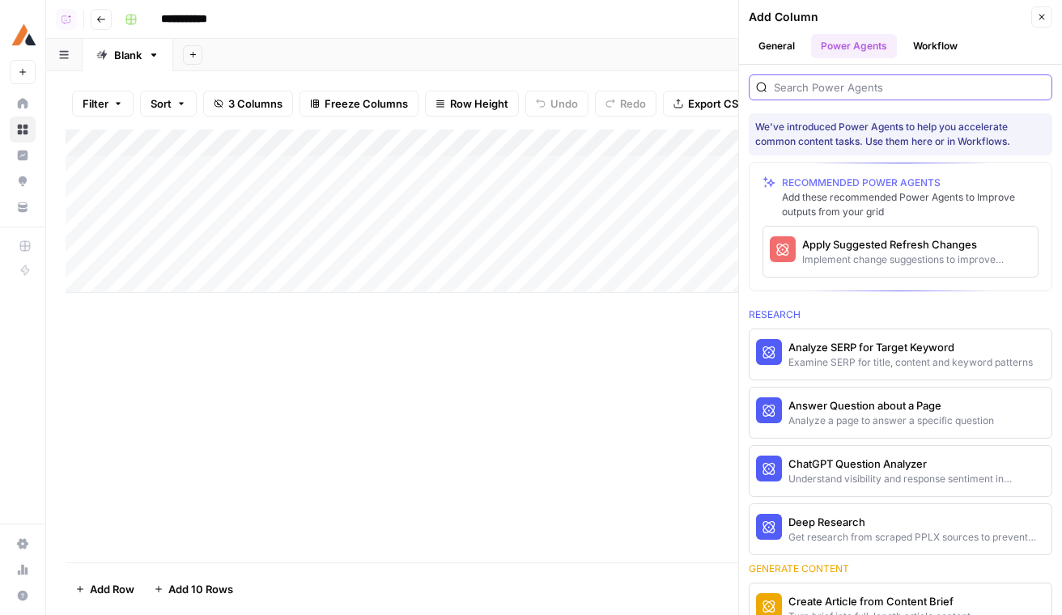
click at [861, 85] on input "search" at bounding box center [909, 87] width 271 height 16
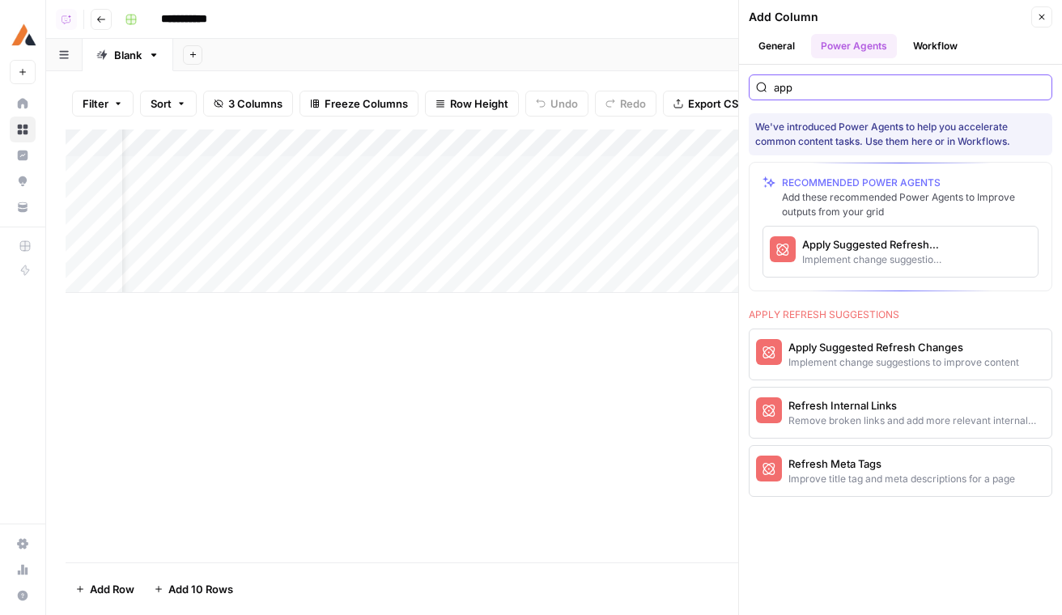
type input "app"
click at [877, 259] on div "Implement change suggestions to improve content" at bounding box center [873, 260] width 142 height 15
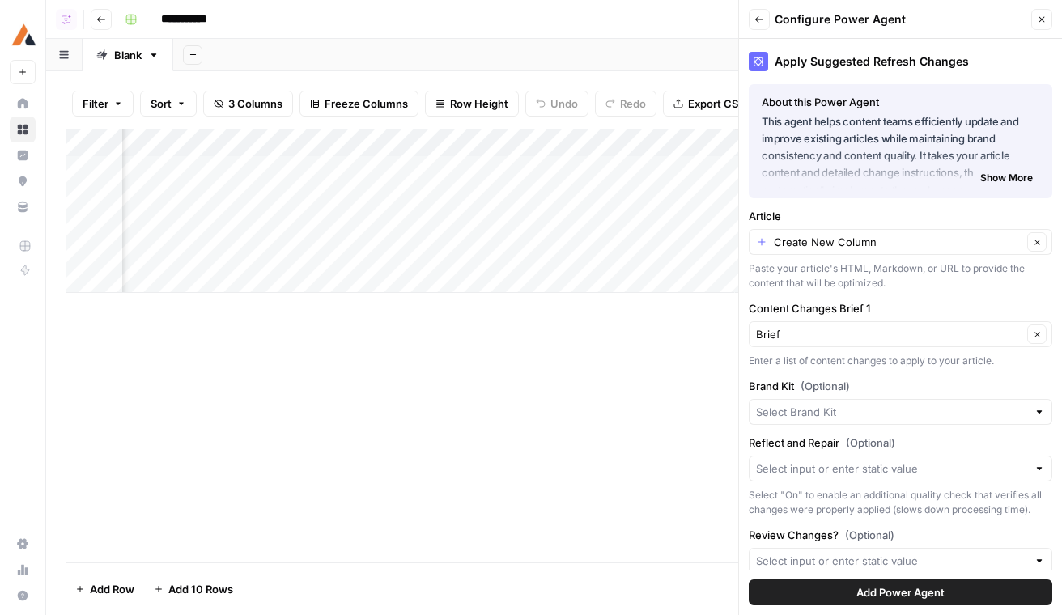
scroll to position [0, 285]
click at [876, 250] on div "Create New Column Clear" at bounding box center [901, 242] width 304 height 26
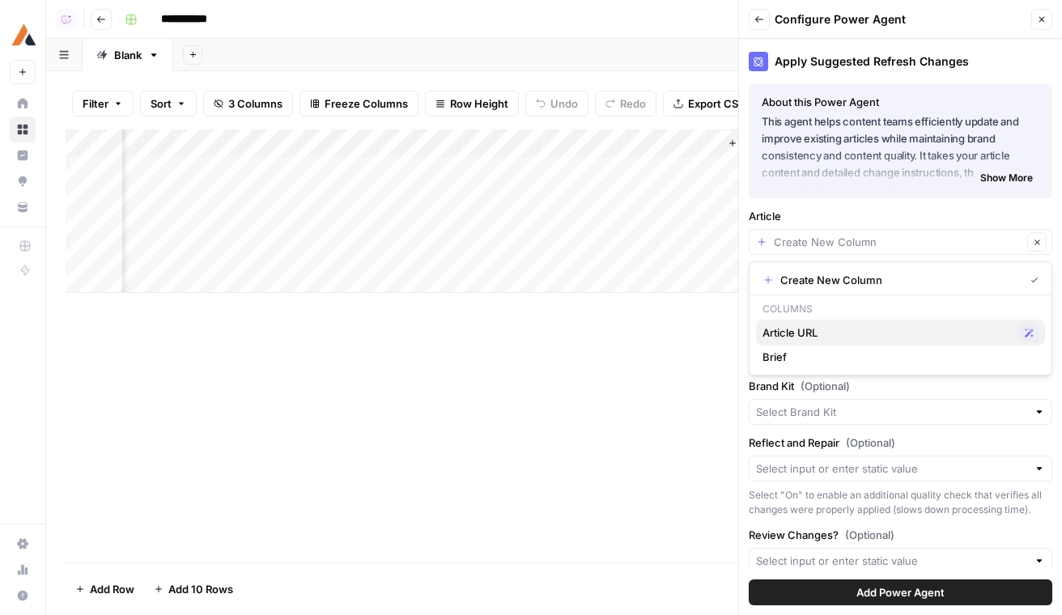
click at [864, 334] on span "Article URL" at bounding box center [888, 333] width 250 height 16
type input "Article URL"
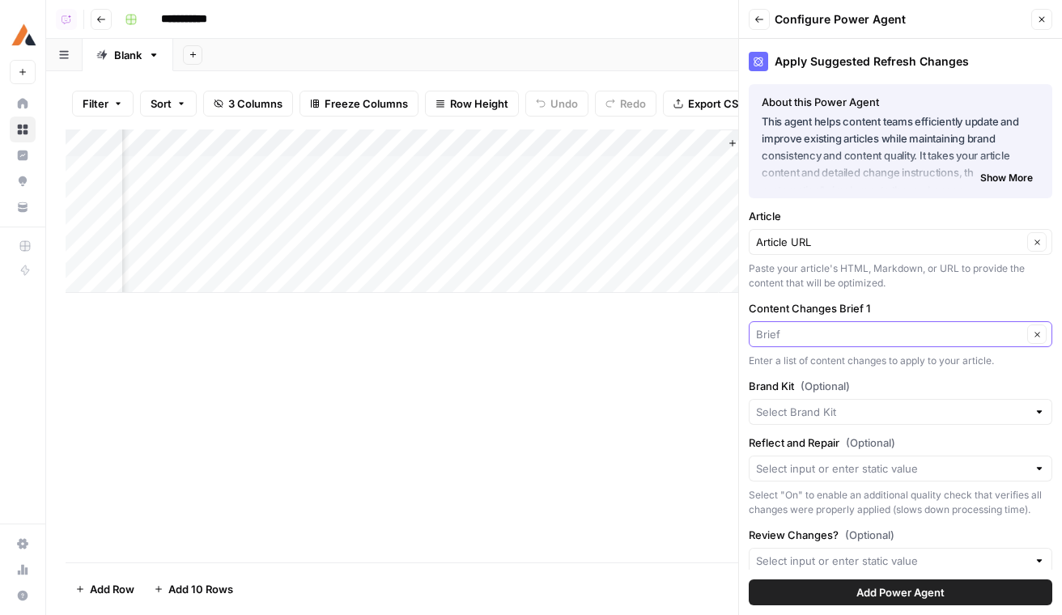
click at [942, 327] on input "Content Changes Brief 1" at bounding box center [889, 334] width 266 height 16
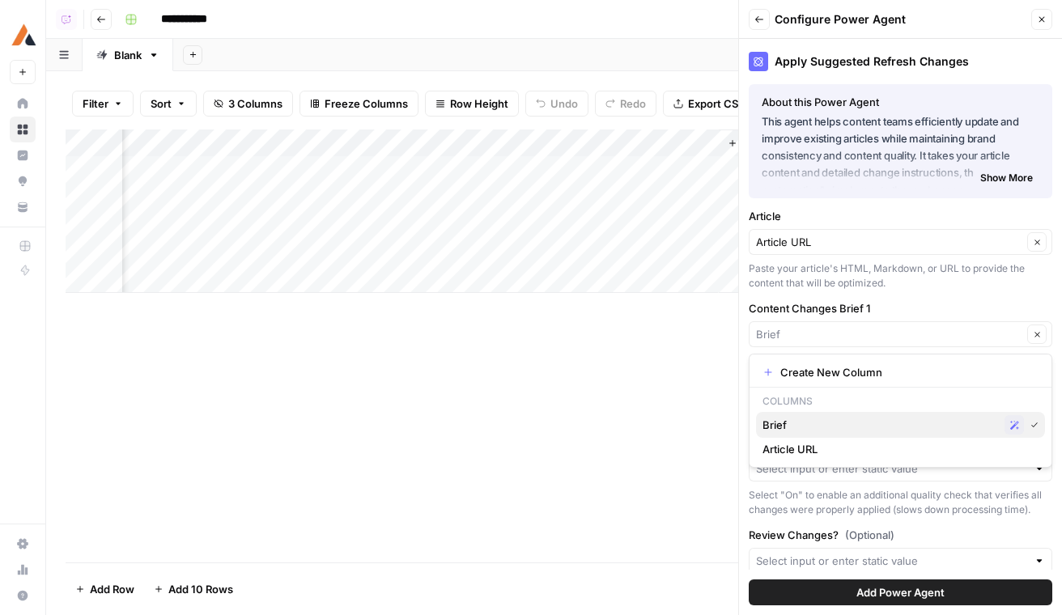
click at [878, 427] on span "Brief" at bounding box center [881, 425] width 236 height 16
type input "Brief"
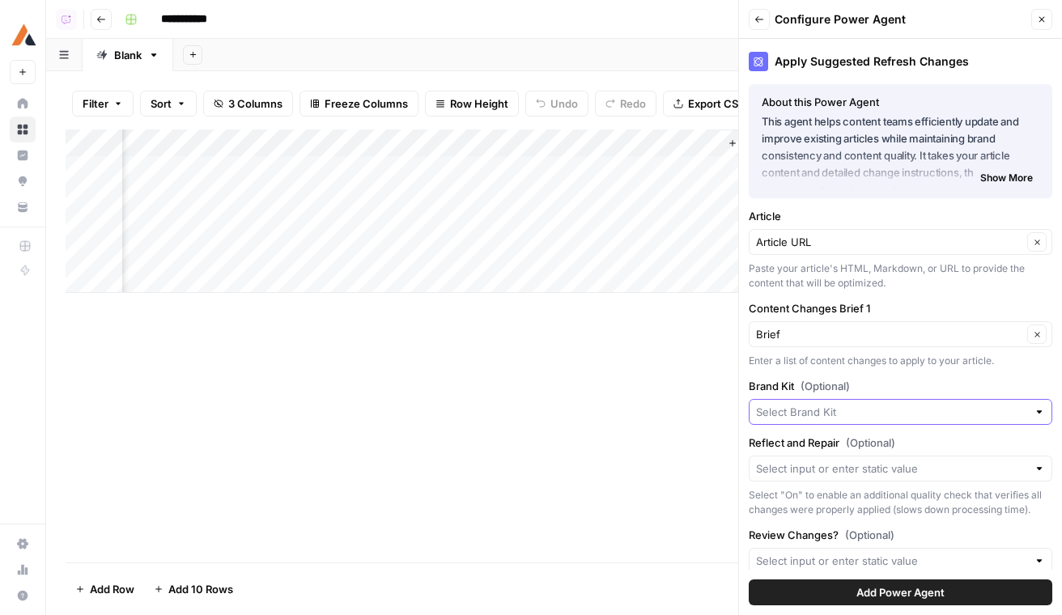
click at [890, 408] on input "Brand Kit (Optional)" at bounding box center [891, 412] width 271 height 16
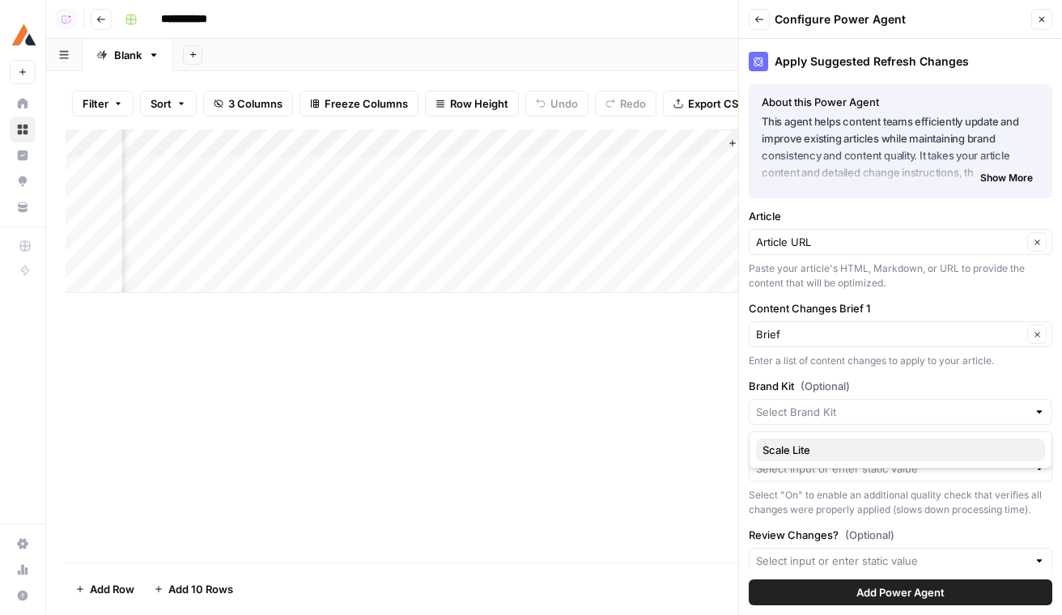
click at [869, 454] on span "Scale Lite" at bounding box center [898, 450] width 270 height 16
type input "Scale Lite"
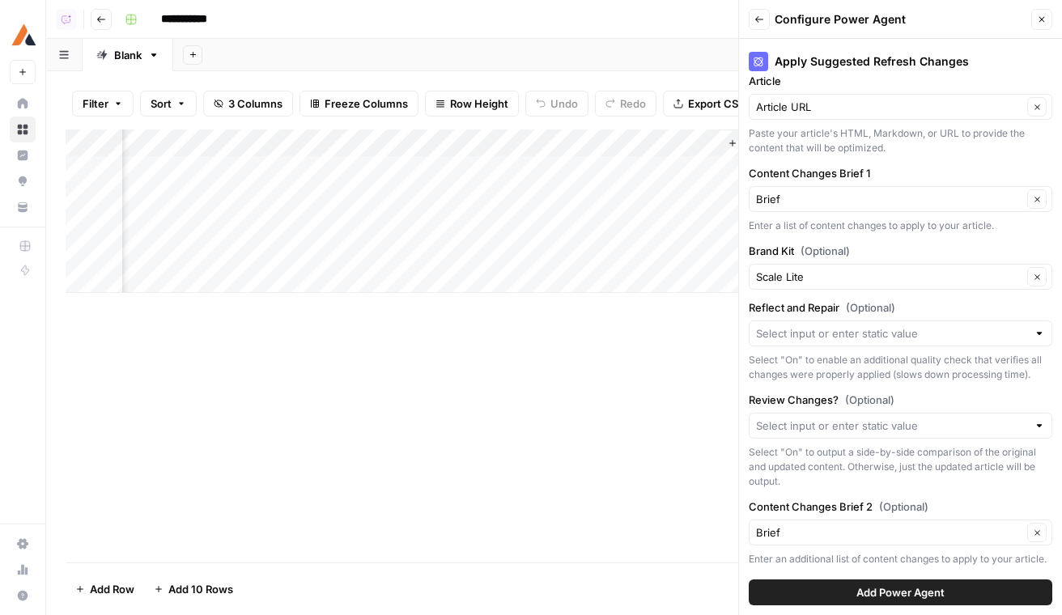
scroll to position [136, 0]
click at [899, 608] on div "Add Power Agent" at bounding box center [901, 592] width 304 height 45
click at [900, 589] on span "Add Power Agent" at bounding box center [900, 592] width 88 height 16
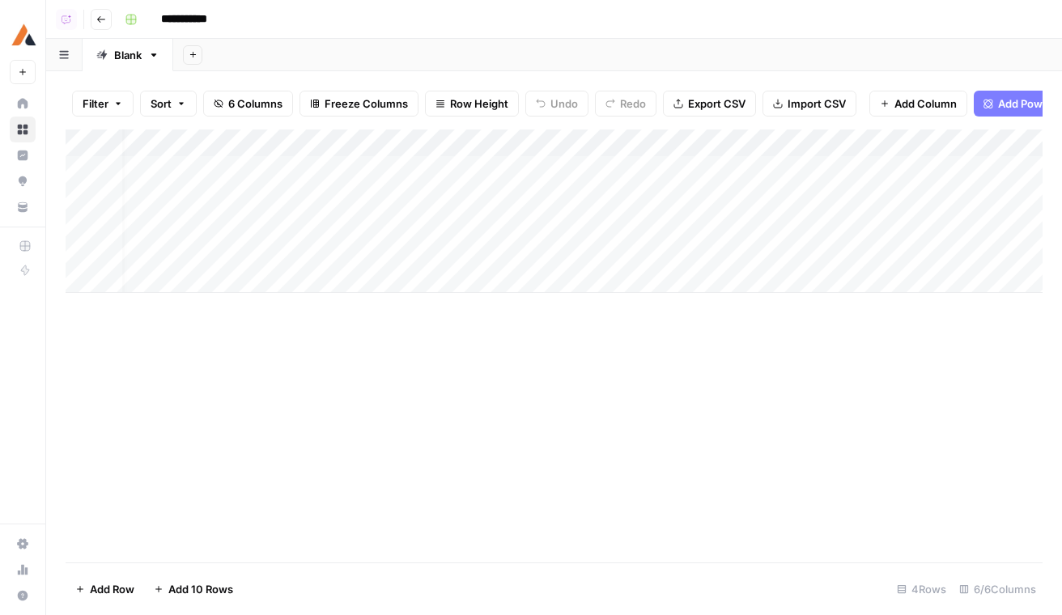
scroll to position [0, 83]
click at [785, 169] on div "Add Column" at bounding box center [554, 212] width 977 height 164
click at [785, 195] on div "Add Column" at bounding box center [554, 212] width 977 height 164
click at [785, 219] on div "Add Column" at bounding box center [554, 212] width 977 height 164
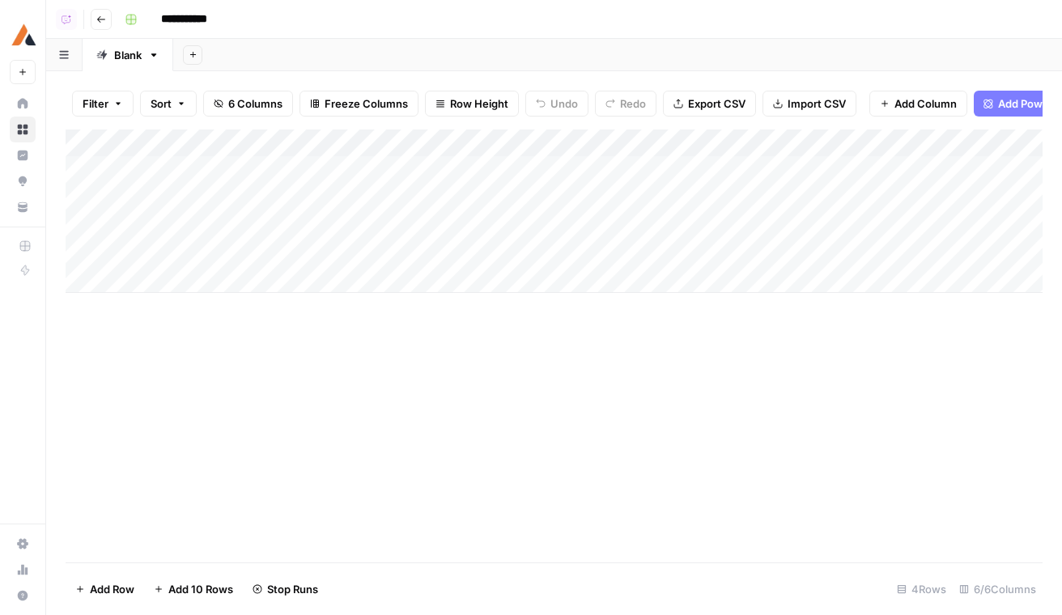
click at [105, 33] on header "**********" at bounding box center [554, 19] width 1016 height 39
click at [92, 20] on button "Go back" at bounding box center [101, 19] width 21 height 21
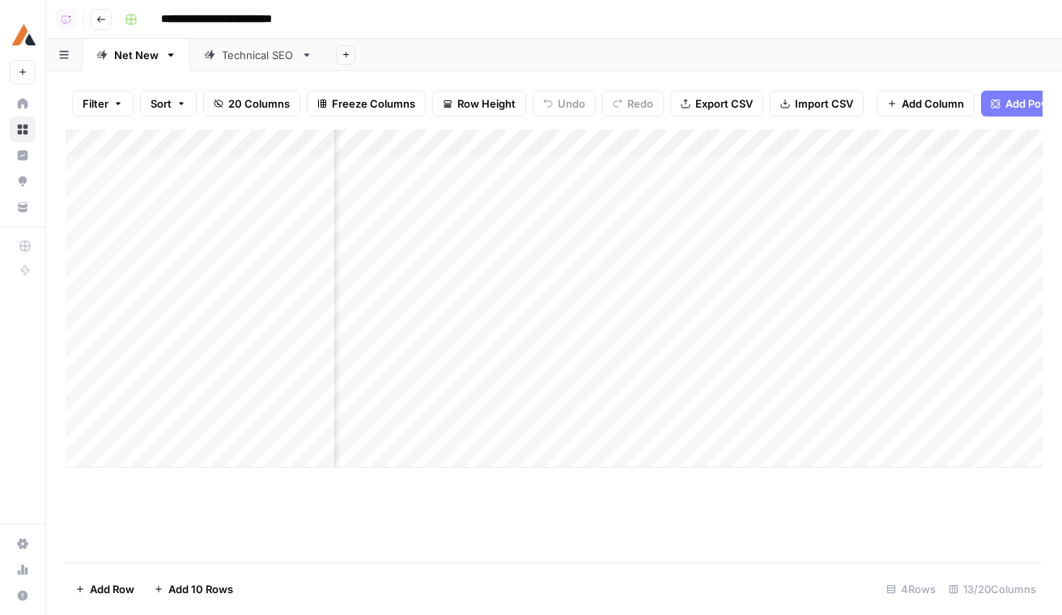
scroll to position [0, 668]
click at [557, 334] on div "Add Column" at bounding box center [554, 299] width 977 height 338
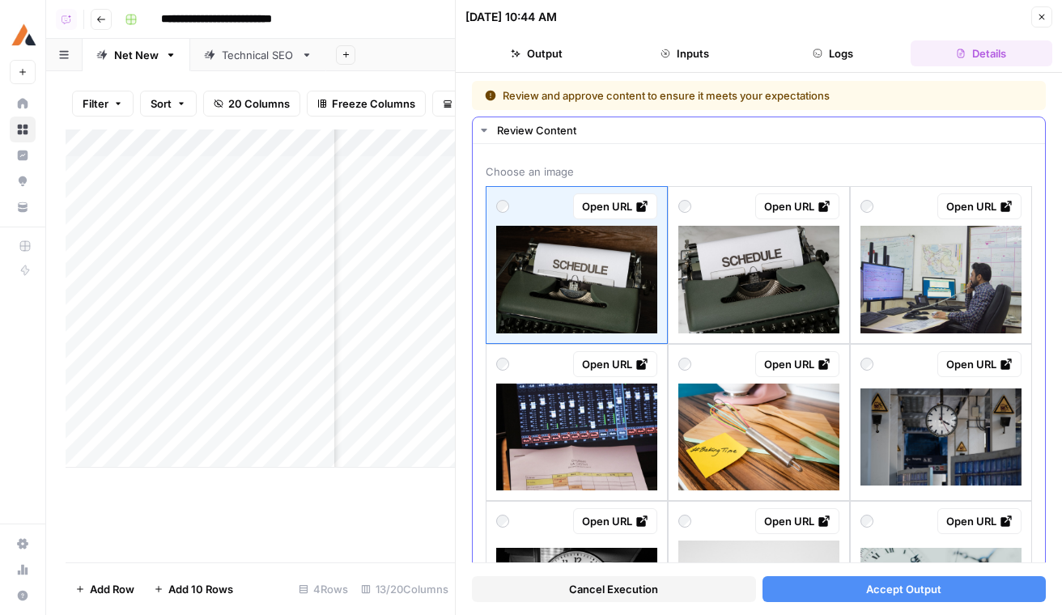
click at [937, 321] on img at bounding box center [941, 280] width 161 height 108
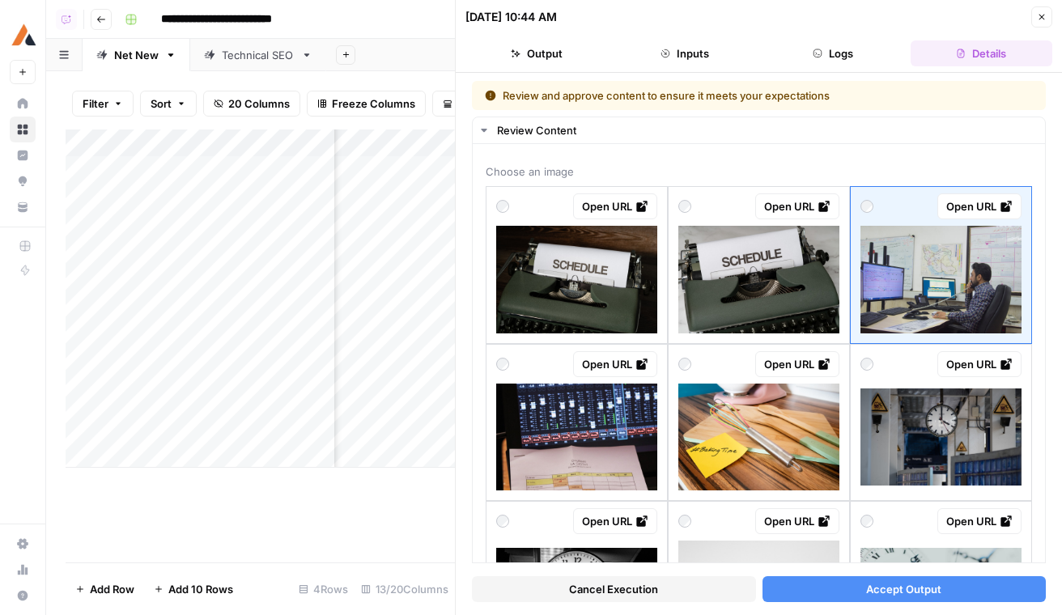
click at [954, 589] on button "Accept Output" at bounding box center [905, 589] width 284 height 26
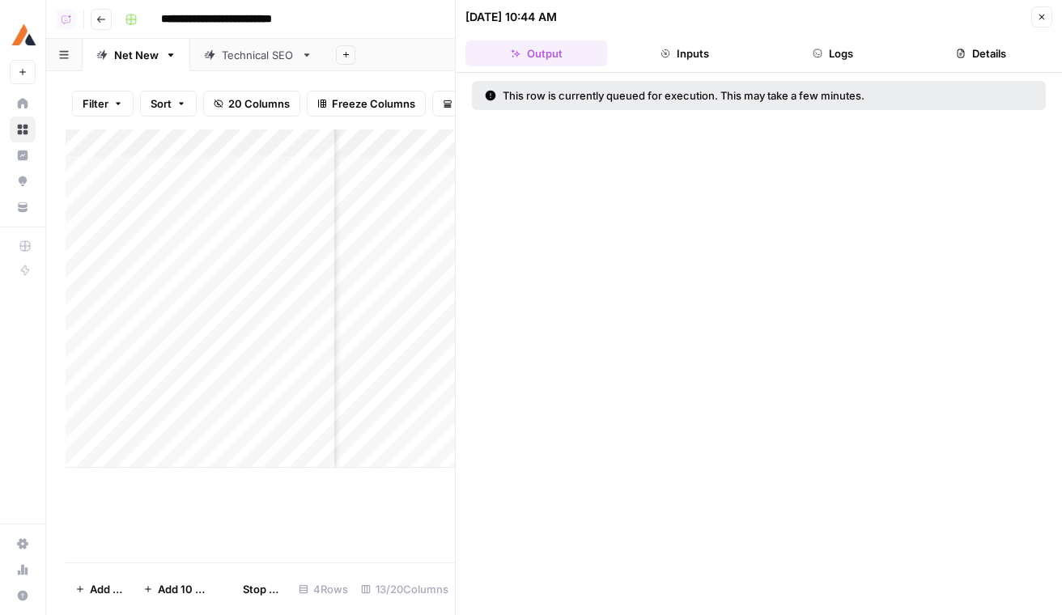
click at [1044, 6] on div "09/08/25 at 10:44 AM Close Output Inputs Logs Details This row is currently que…" at bounding box center [758, 307] width 607 height 615
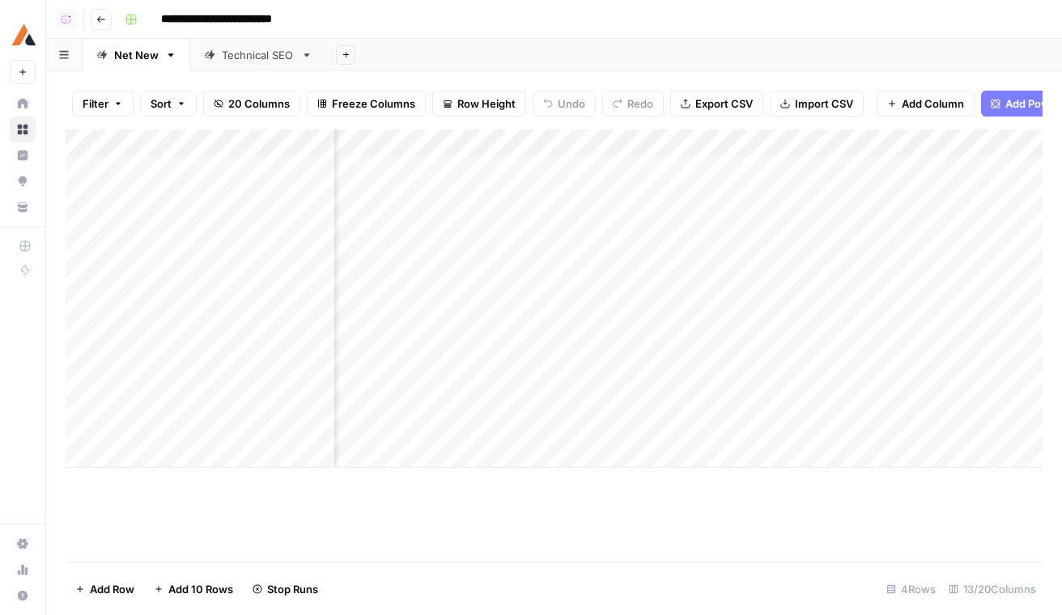
scroll to position [0, 1304]
drag, startPoint x: 929, startPoint y: 135, endPoint x: 489, endPoint y: 131, distance: 439.6
click at [489, 131] on div "Add Column" at bounding box center [554, 299] width 977 height 338
drag, startPoint x: 903, startPoint y: 136, endPoint x: 440, endPoint y: 136, distance: 462.2
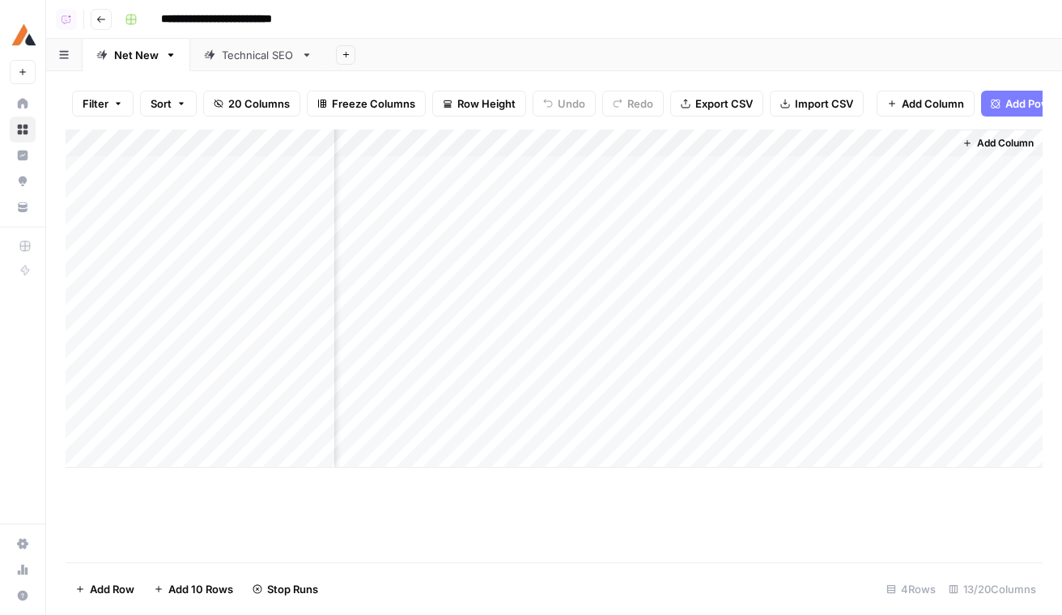
click at [440, 136] on div "Add Column" at bounding box center [554, 299] width 977 height 338
drag, startPoint x: 380, startPoint y: 141, endPoint x: 805, endPoint y: 141, distance: 425.8
click at [805, 141] on div "Add Column" at bounding box center [554, 299] width 977 height 338
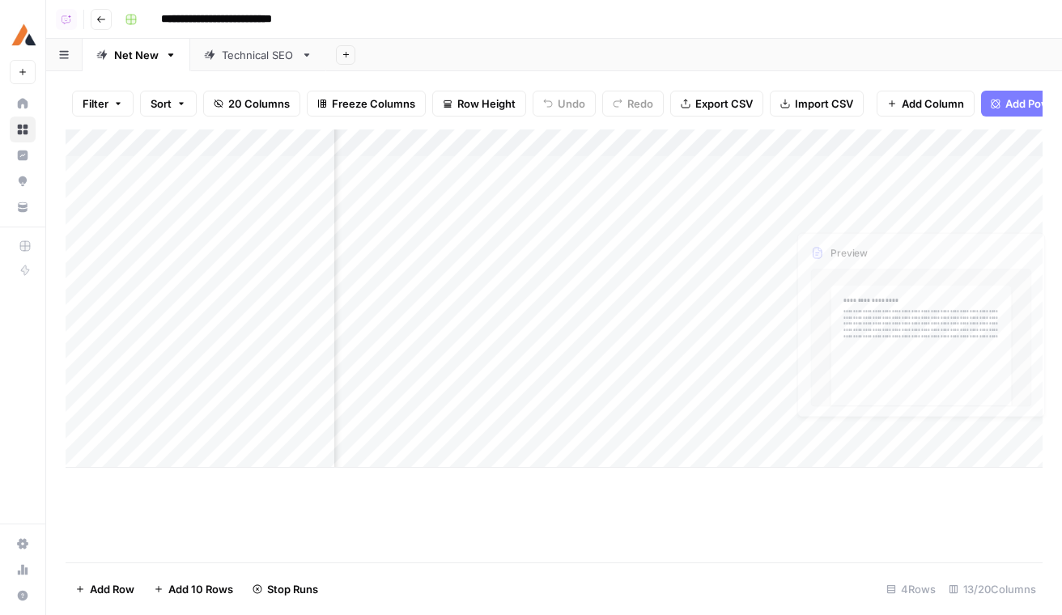
click at [921, 297] on div "Add Column" at bounding box center [554, 299] width 977 height 338
click at [250, 62] on div "Technical SEO" at bounding box center [258, 55] width 73 height 16
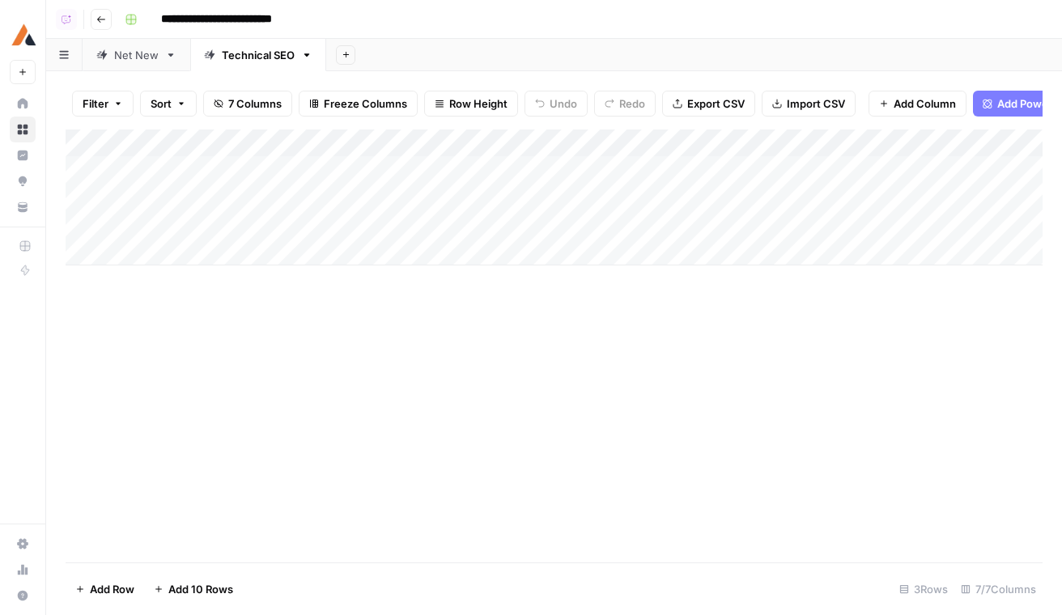
click at [96, 18] on icon "button" at bounding box center [101, 20] width 10 height 10
click at [108, 28] on button "Go back" at bounding box center [101, 19] width 21 height 21
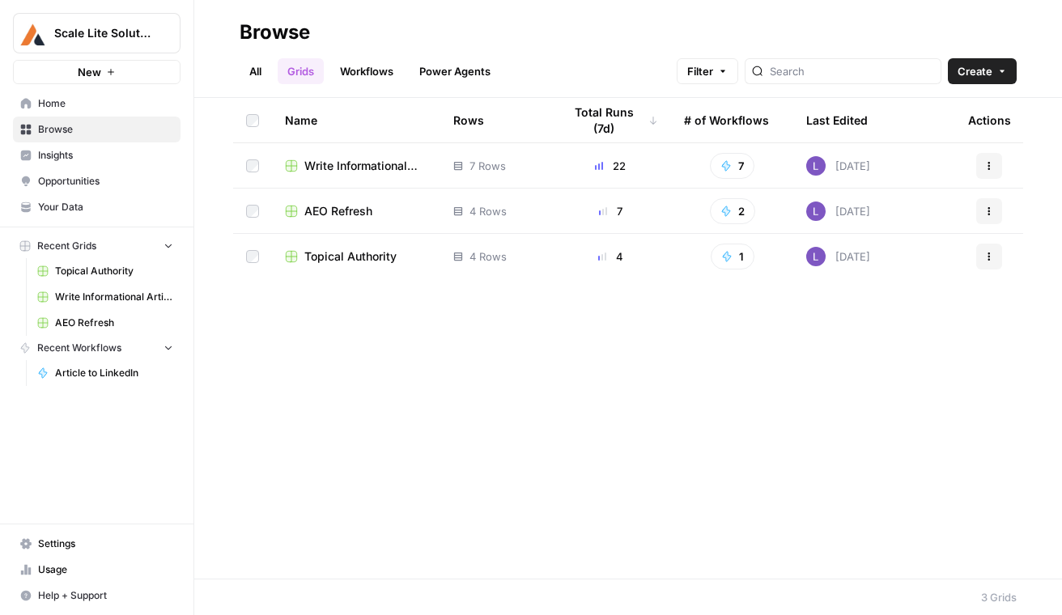
click at [329, 201] on td "AEO Refresh" at bounding box center [356, 211] width 168 height 45
click at [335, 205] on span "AEO Refresh" at bounding box center [338, 211] width 68 height 16
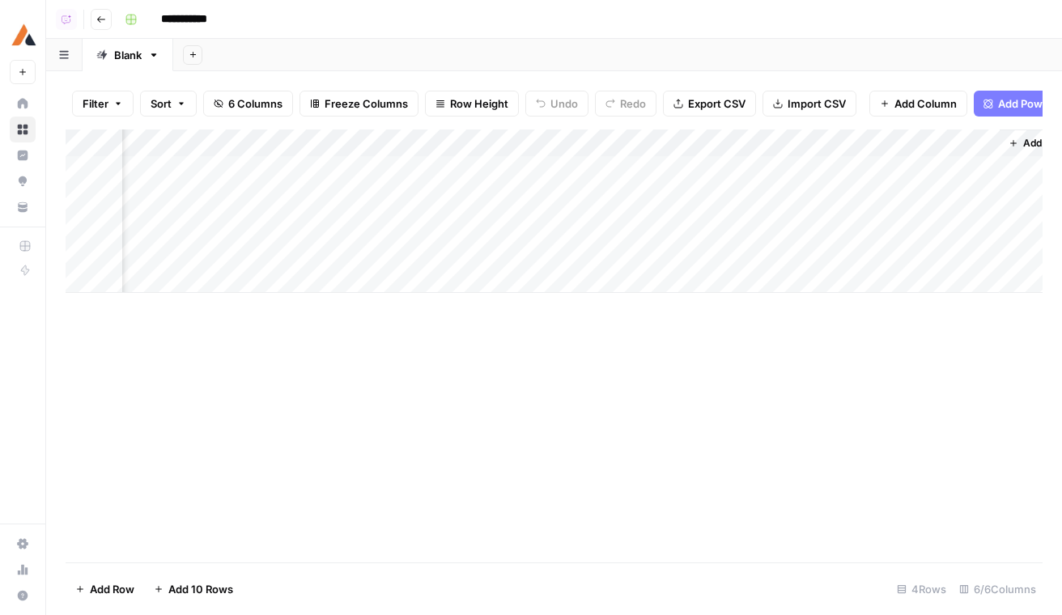
scroll to position [0, 334]
click at [637, 147] on div "Add Column" at bounding box center [554, 212] width 977 height 164
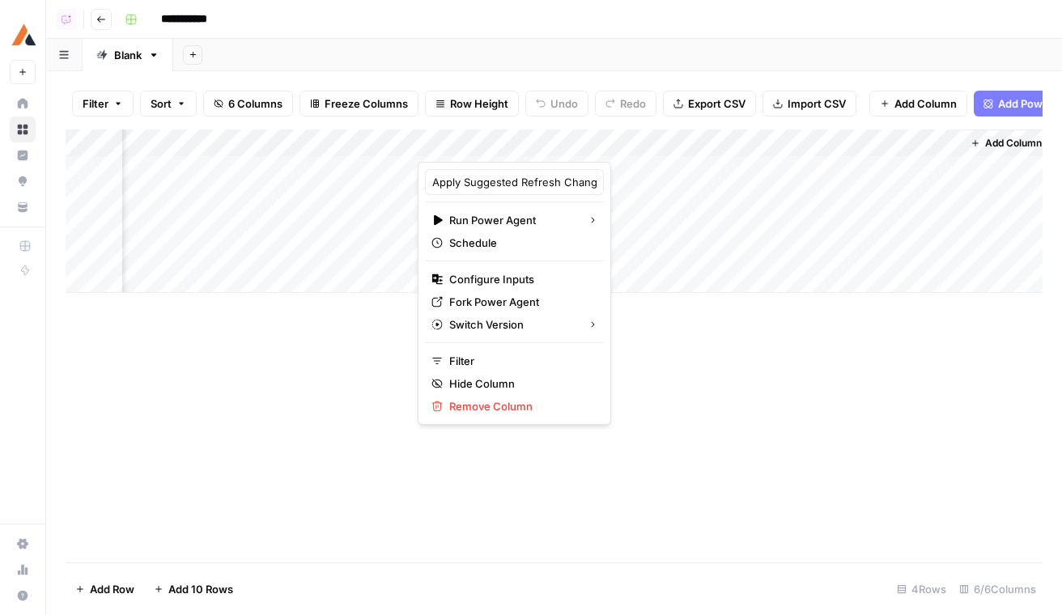
click at [1022, 97] on span "Add Power Agent" at bounding box center [1042, 104] width 88 height 16
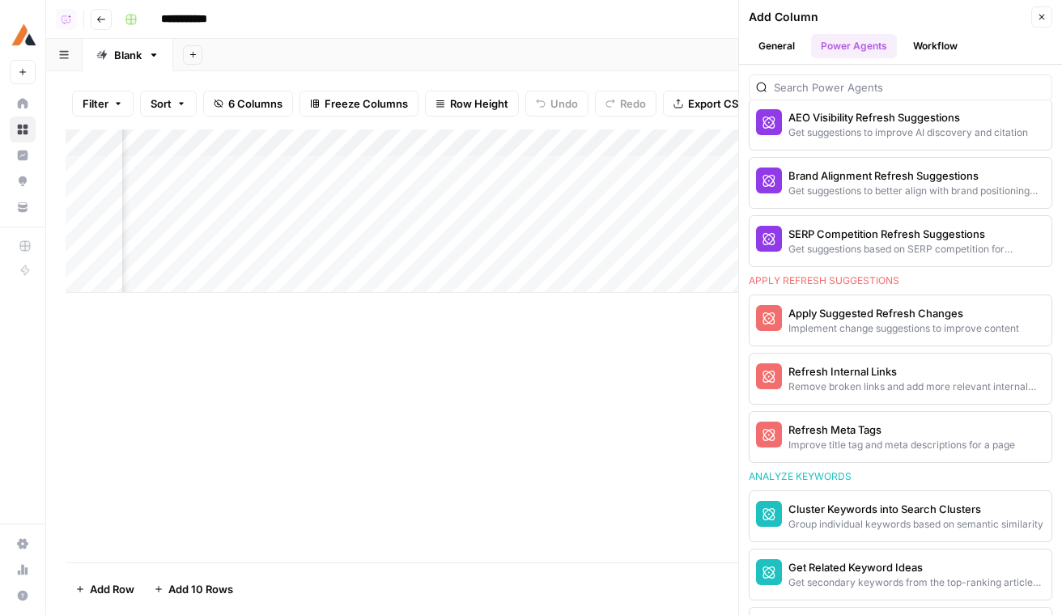
scroll to position [978, 0]
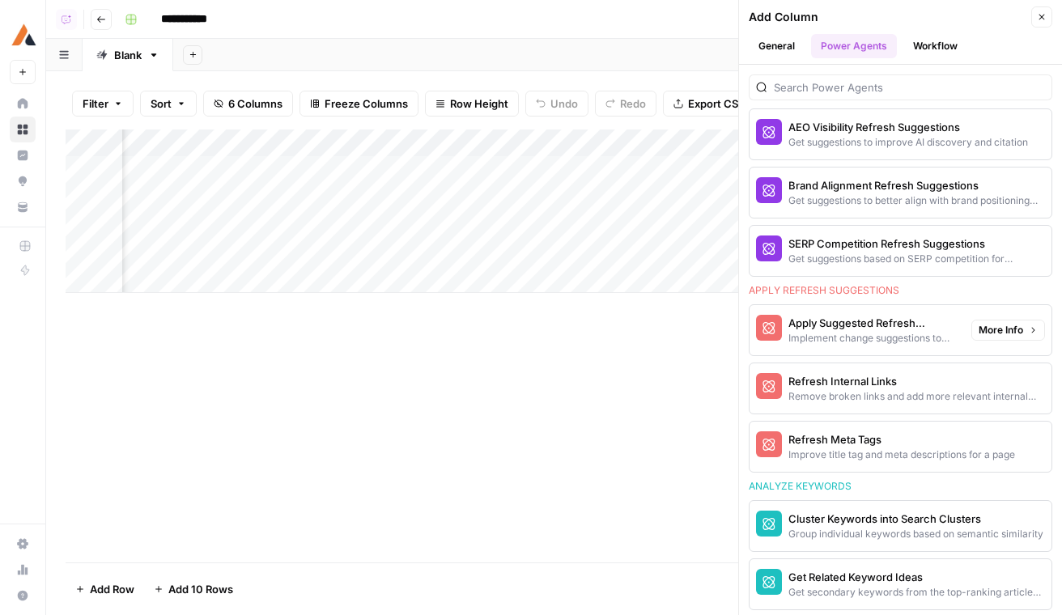
click at [1026, 323] on button "More Info" at bounding box center [1008, 330] width 74 height 21
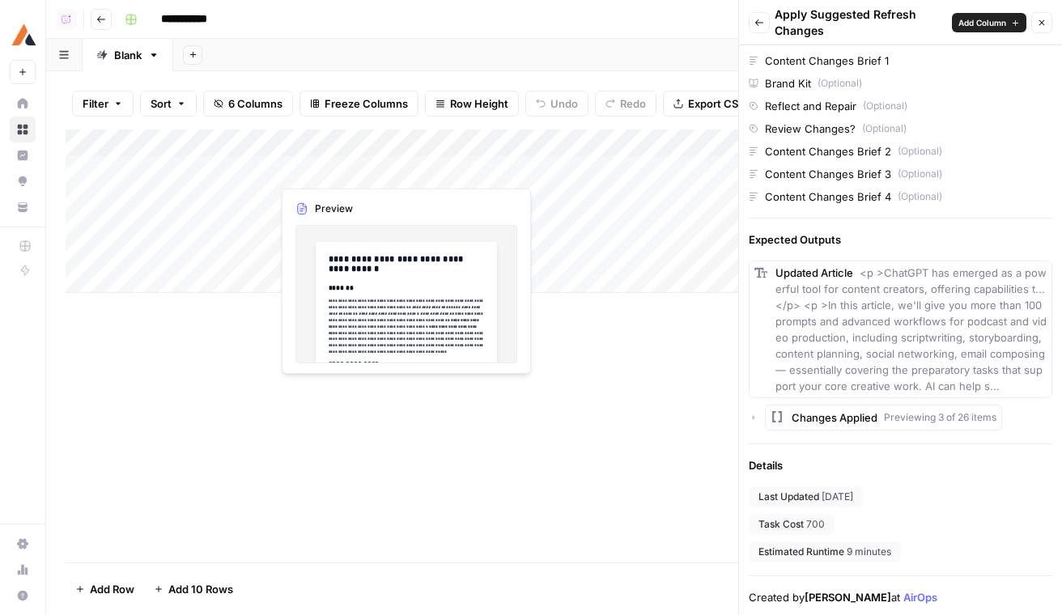
scroll to position [0, 0]
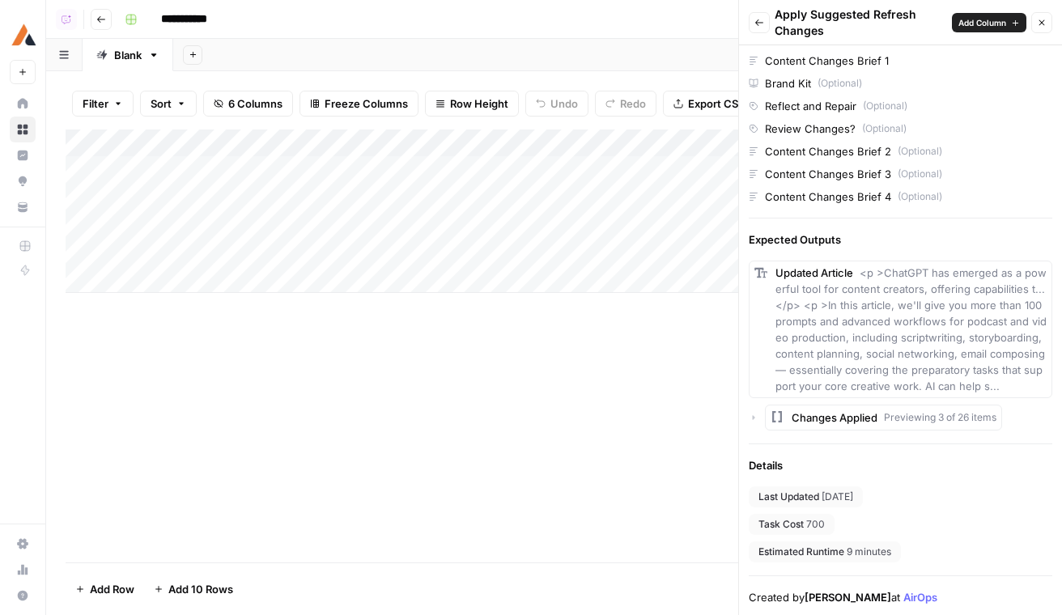
click at [117, 28] on header "**********" at bounding box center [554, 19] width 1016 height 39
click at [106, 19] on button "Go back" at bounding box center [101, 19] width 21 height 21
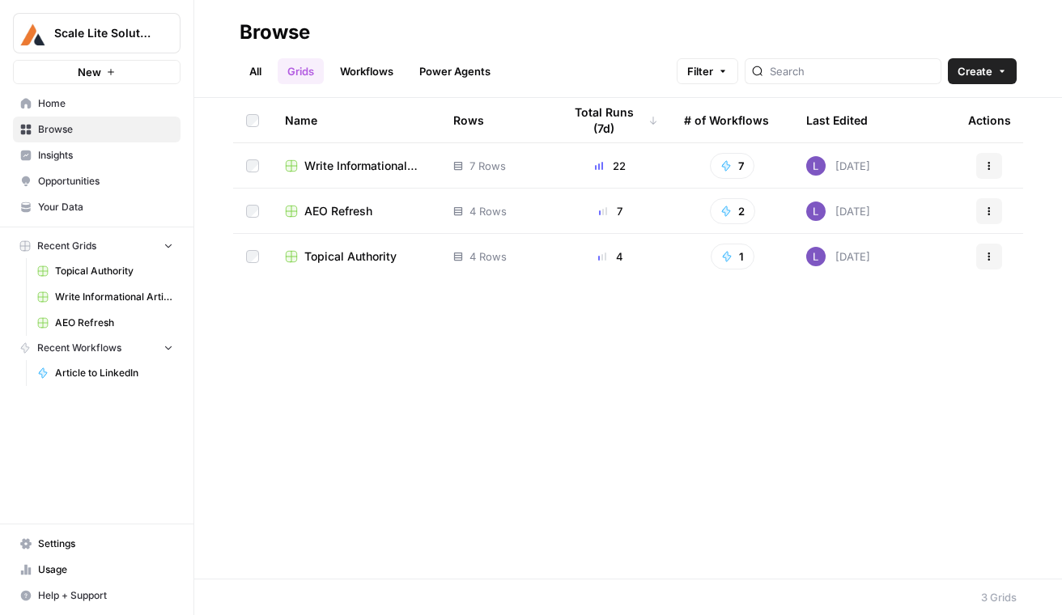
click at [357, 165] on span "Write Informational Article" at bounding box center [365, 166] width 123 height 16
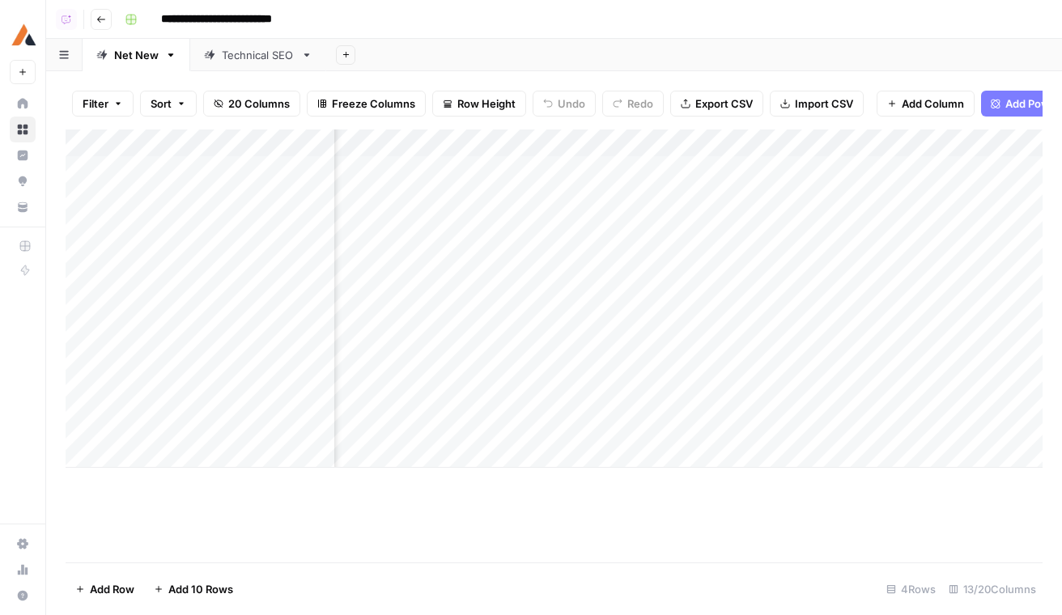
scroll to position [0, 555]
click at [741, 142] on div "Add Column" at bounding box center [554, 299] width 977 height 338
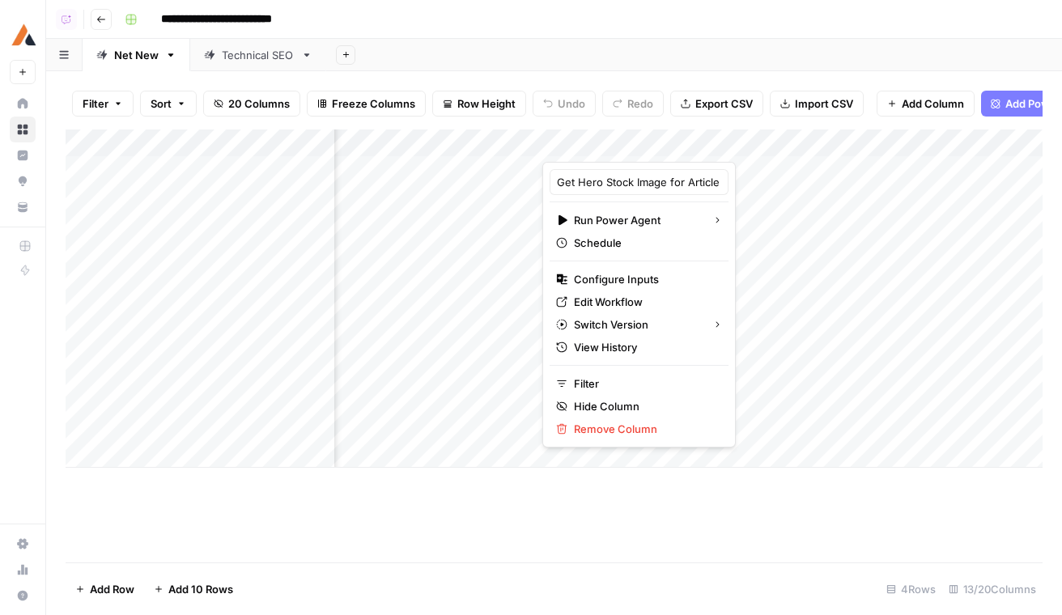
click at [1019, 109] on span "Add Power Agent" at bounding box center [1049, 104] width 88 height 16
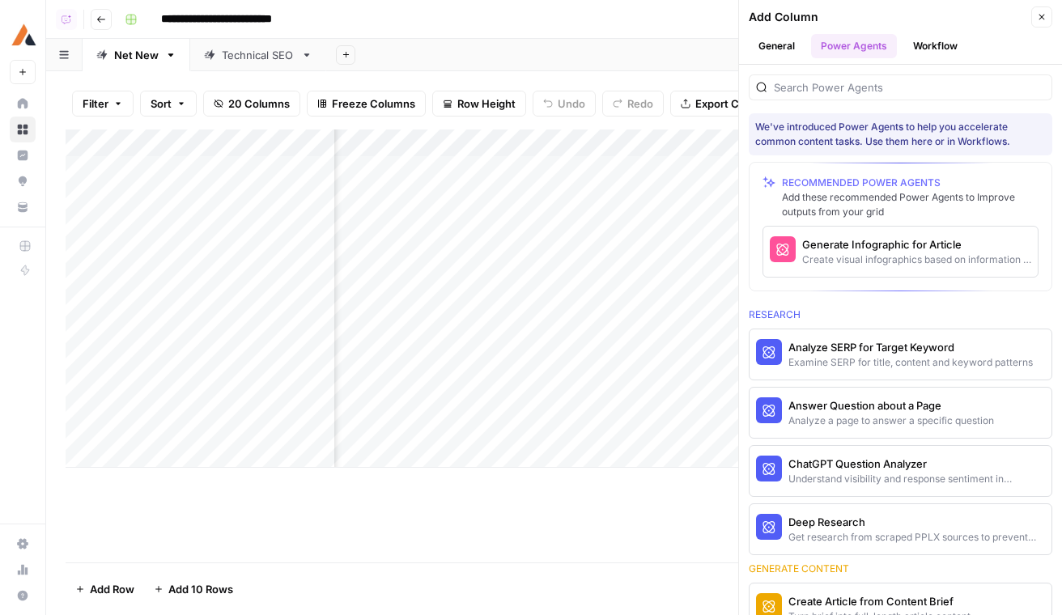
click at [865, 96] on div at bounding box center [901, 87] width 304 height 26
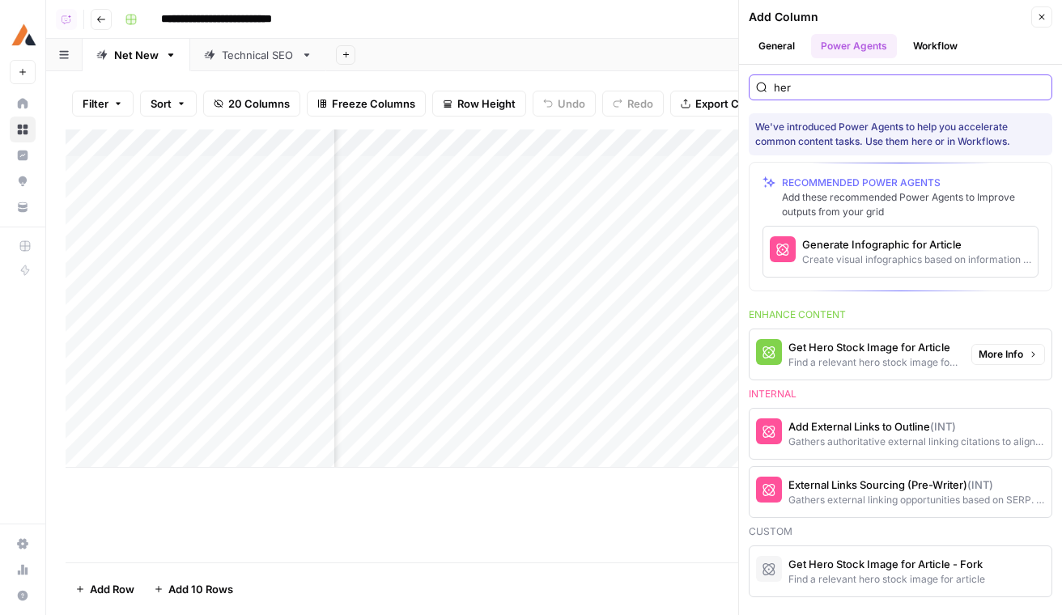
type input "her"
click at [1022, 354] on span "More Info" at bounding box center [1001, 354] width 45 height 15
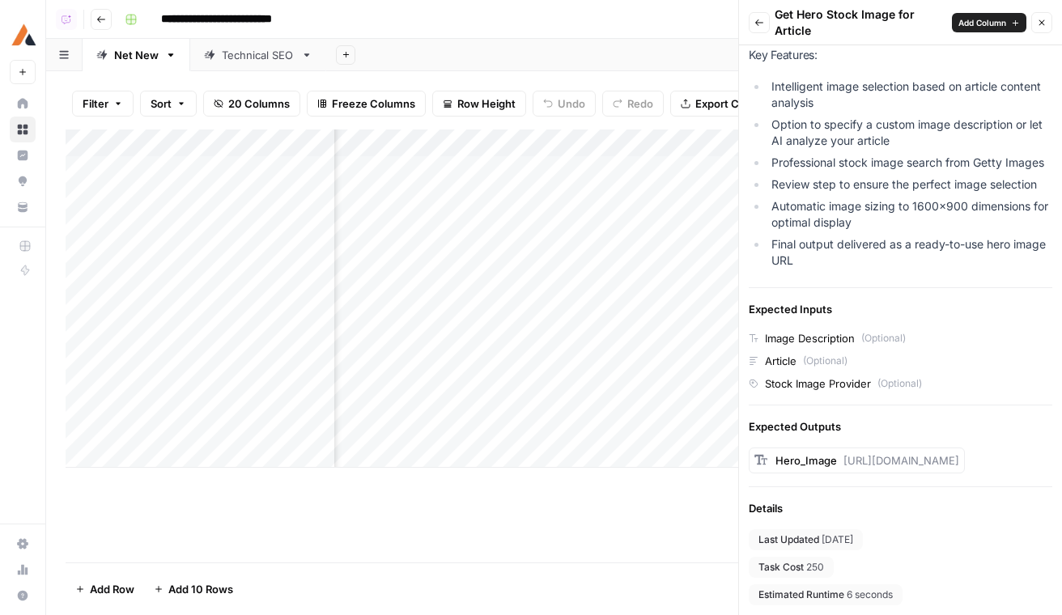
scroll to position [0, 975]
click at [766, 21] on button "Back" at bounding box center [759, 22] width 21 height 21
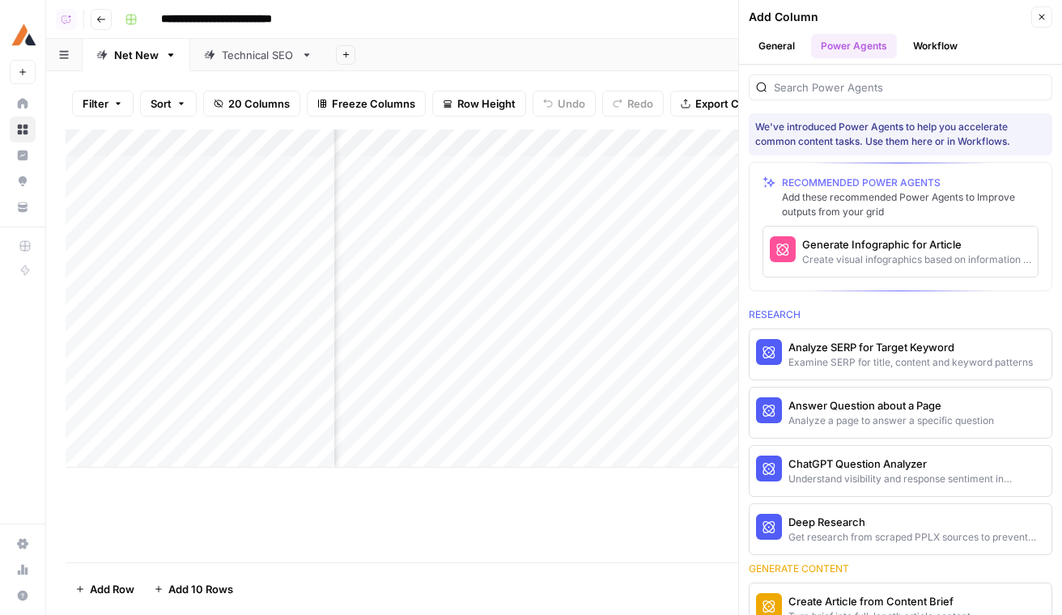
click at [923, 71] on div at bounding box center [901, 83] width 304 height 36
click at [921, 75] on div at bounding box center [901, 87] width 304 height 26
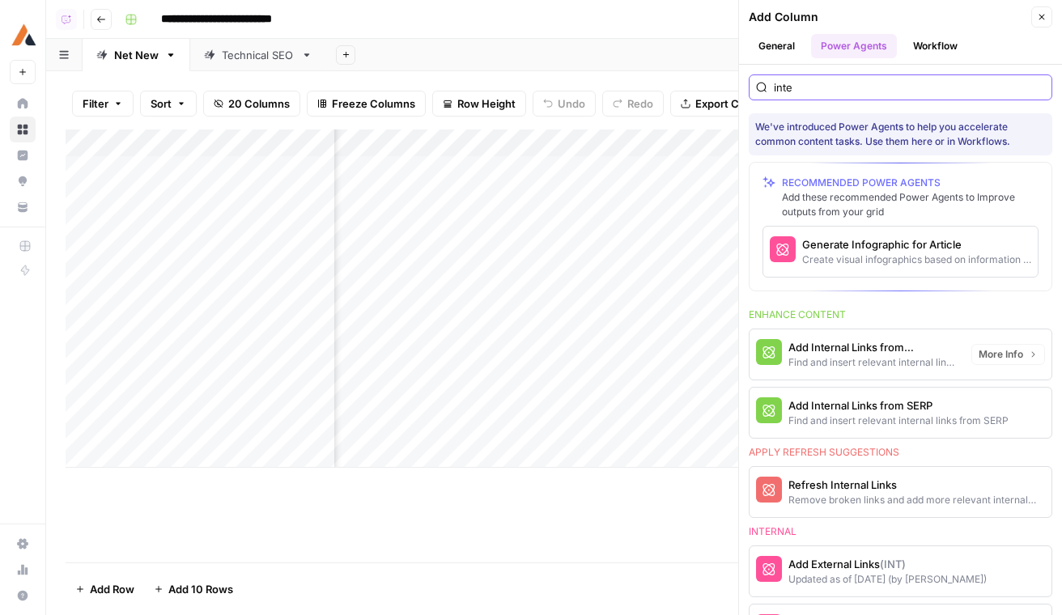
type input "inte"
click at [1015, 358] on span "More Info" at bounding box center [1001, 354] width 45 height 15
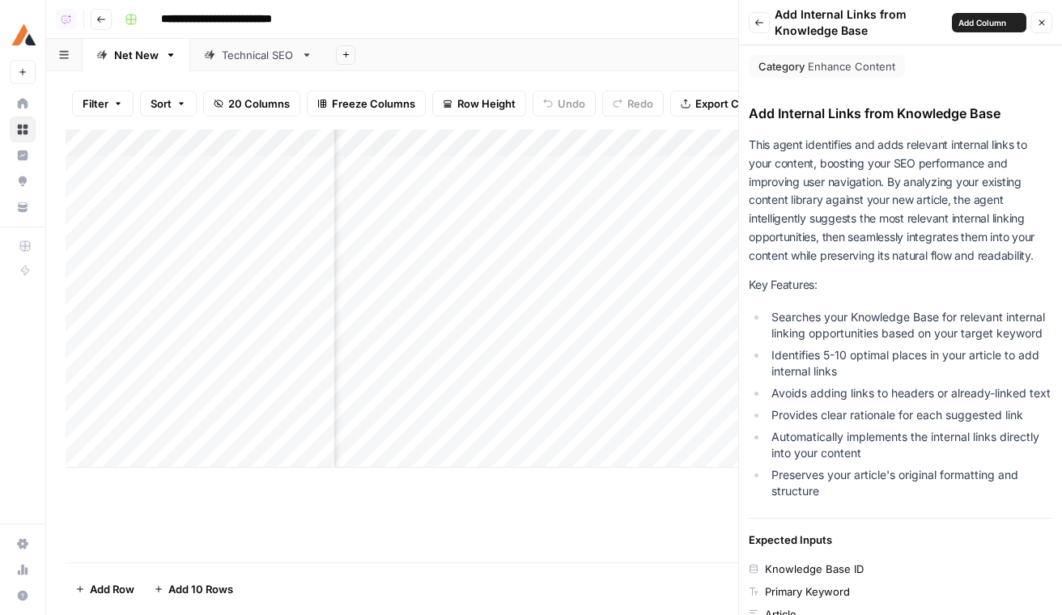
scroll to position [342, 0]
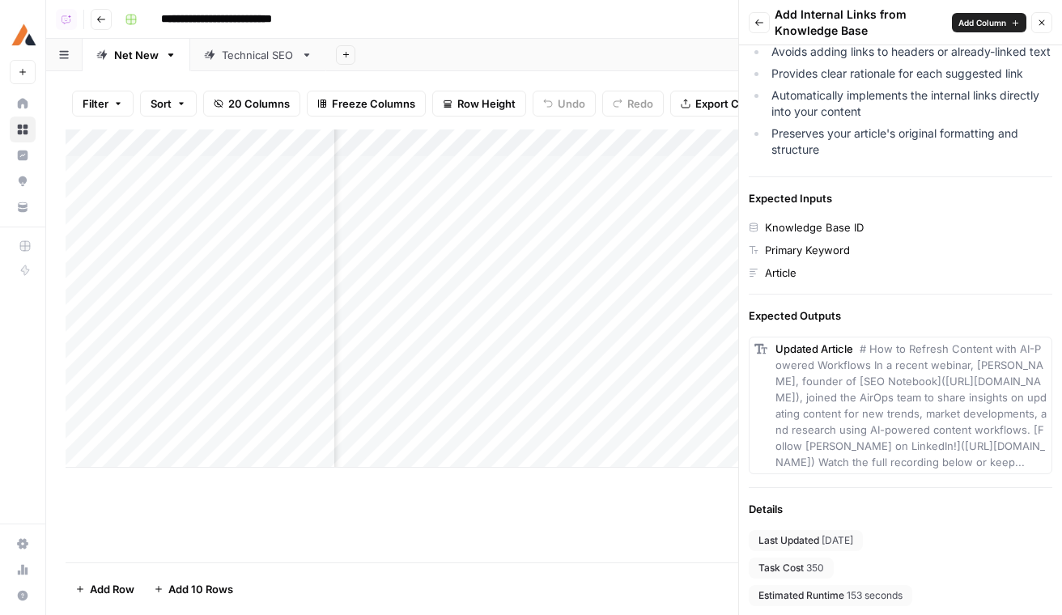
click at [266, 56] on div "Technical SEO" at bounding box center [258, 55] width 73 height 16
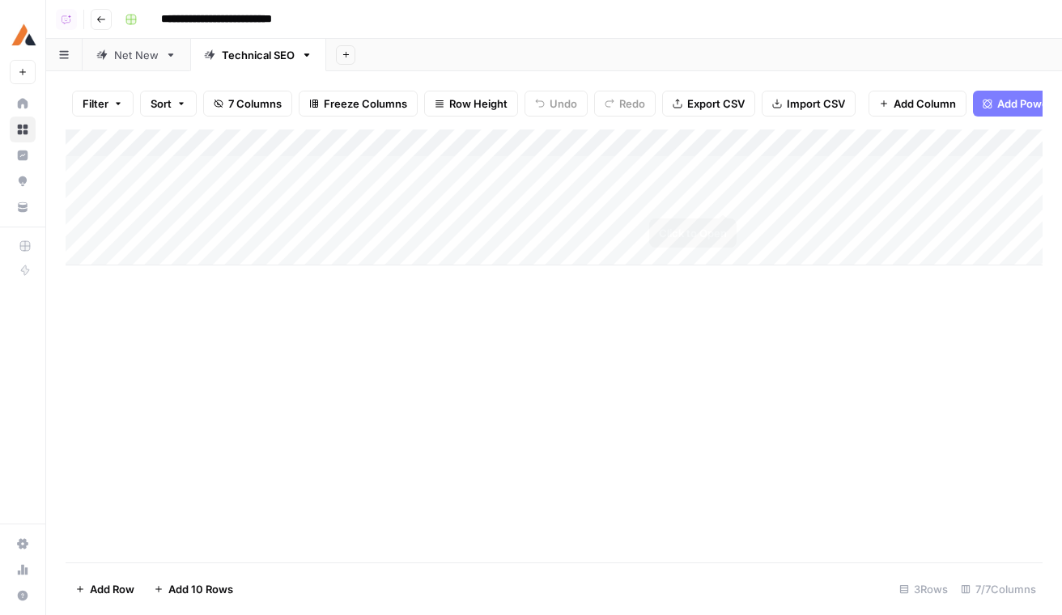
click at [722, 197] on div "Add Column" at bounding box center [554, 198] width 977 height 136
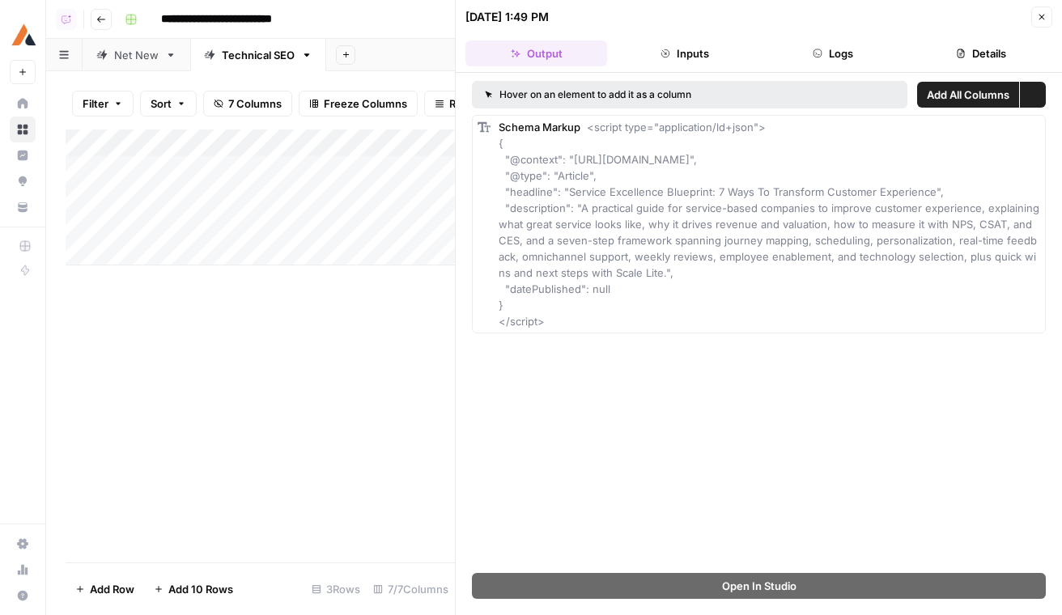
click at [950, 47] on button "Details" at bounding box center [982, 53] width 142 height 26
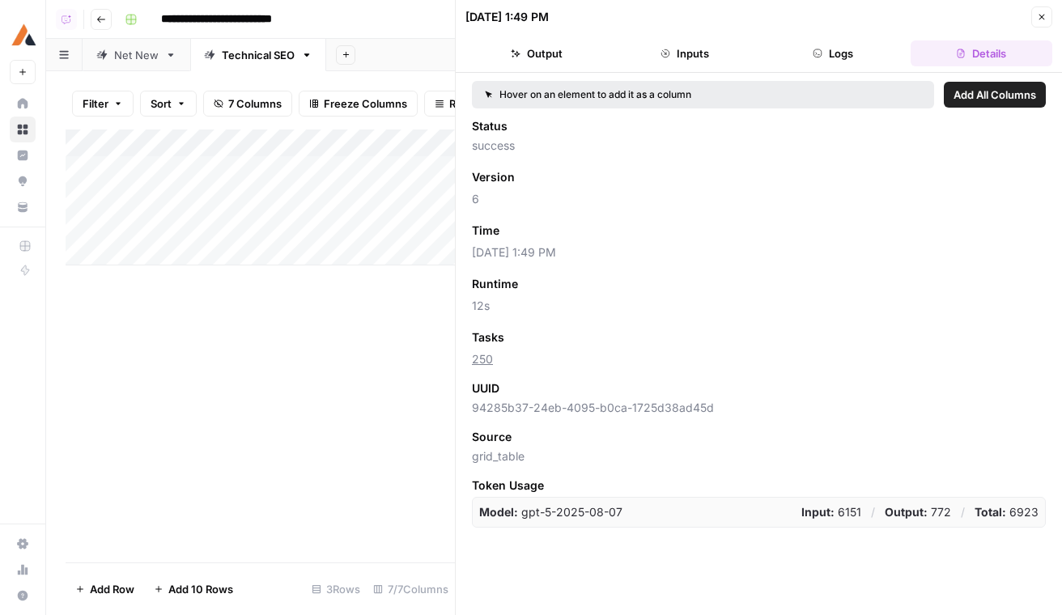
click at [1039, 19] on icon "button" at bounding box center [1042, 17] width 10 height 10
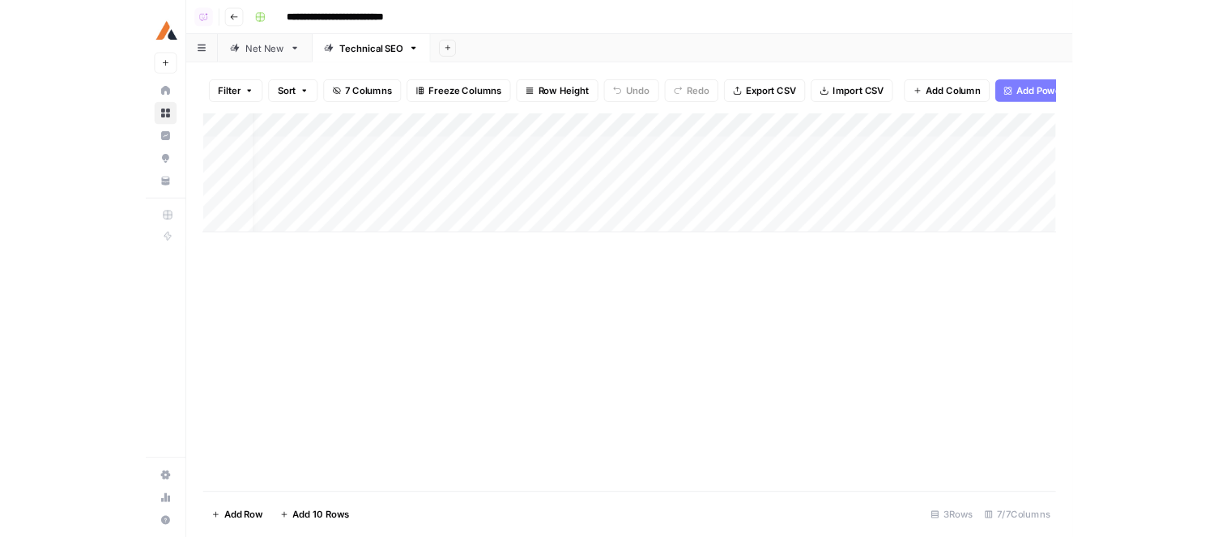
scroll to position [0, 331]
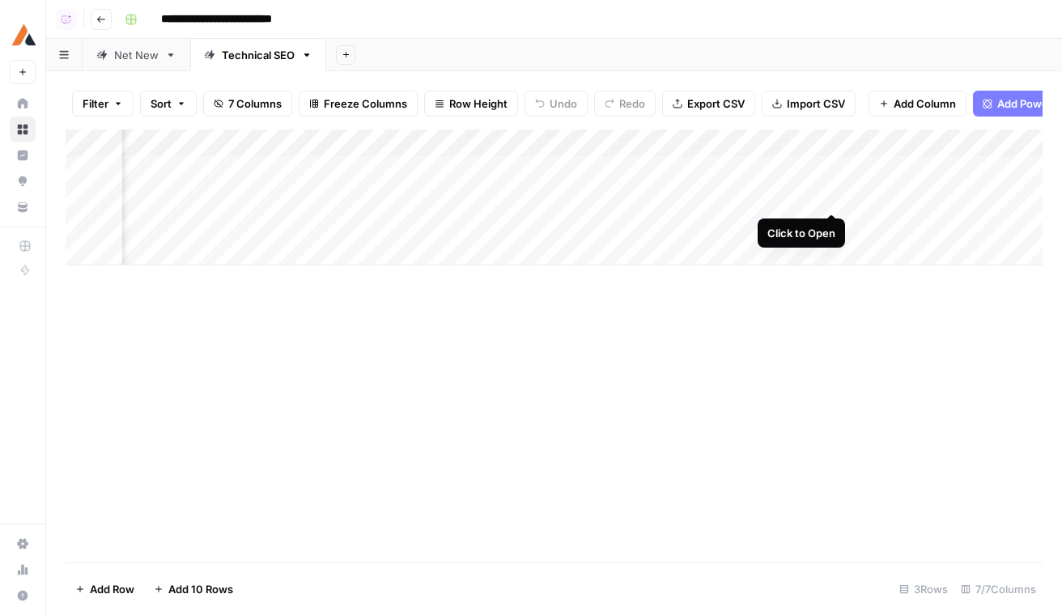
click at [834, 195] on div "Add Column" at bounding box center [554, 198] width 977 height 136
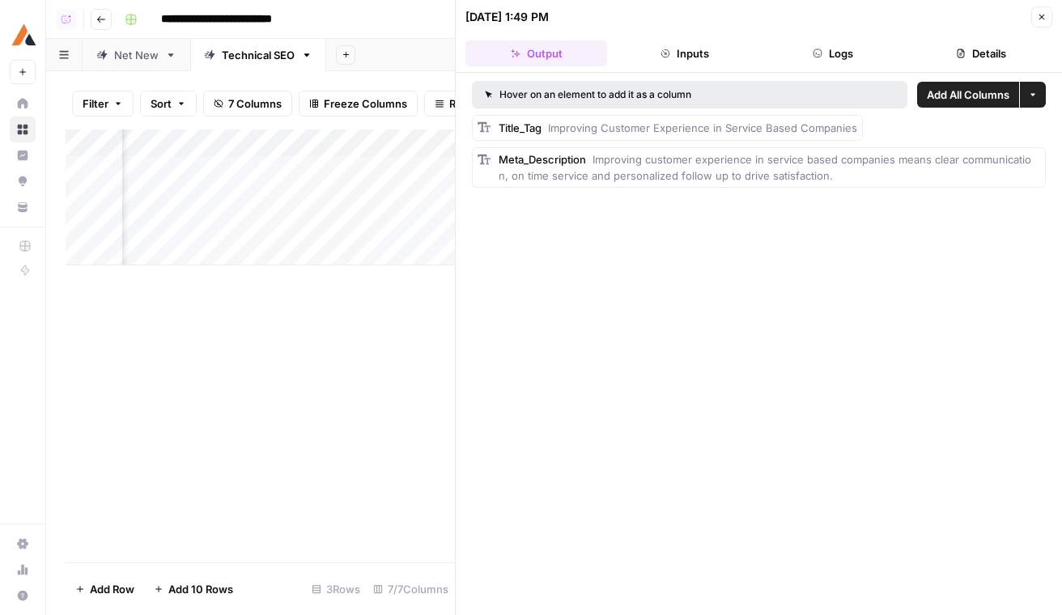
click at [990, 49] on button "Details" at bounding box center [982, 53] width 142 height 26
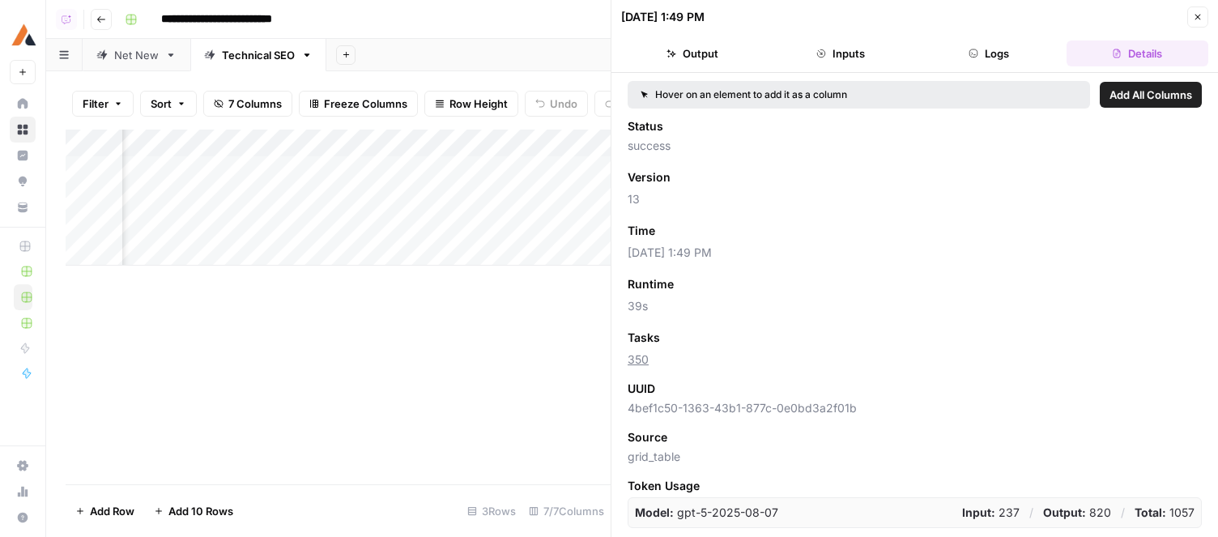
click at [1061, 9] on button "Close" at bounding box center [1197, 16] width 21 height 21
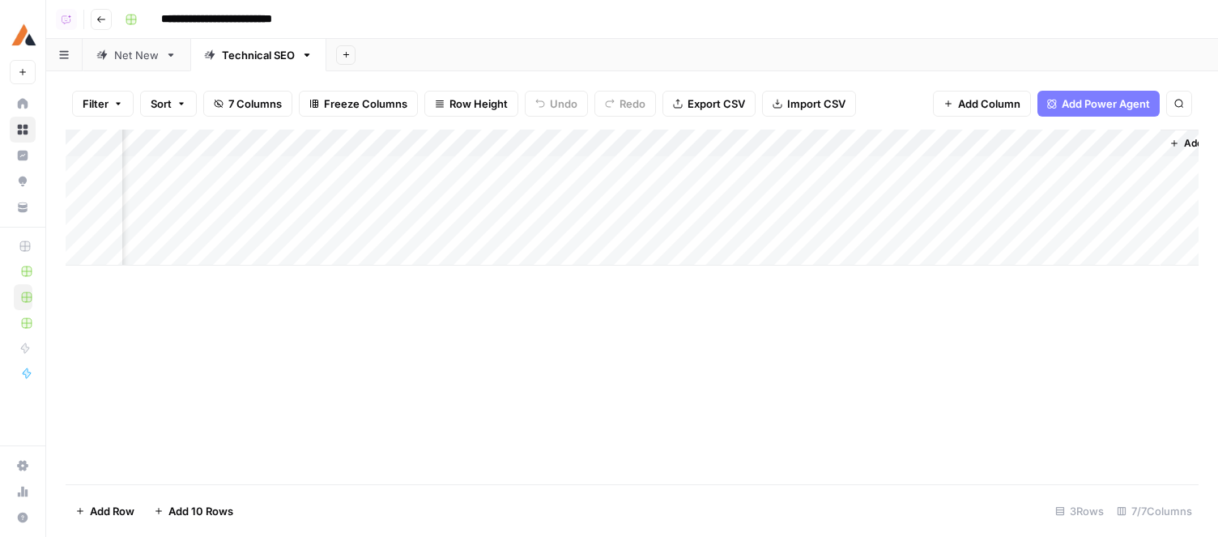
click at [104, 26] on button "Go back" at bounding box center [101, 19] width 21 height 21
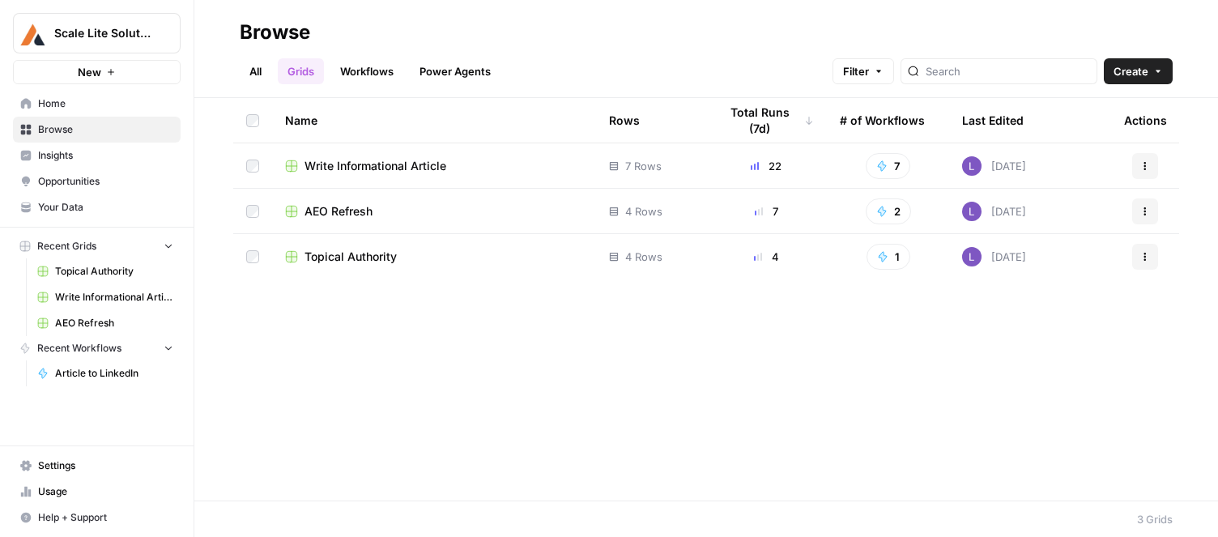
click at [338, 218] on span "AEO Refresh" at bounding box center [338, 211] width 68 height 16
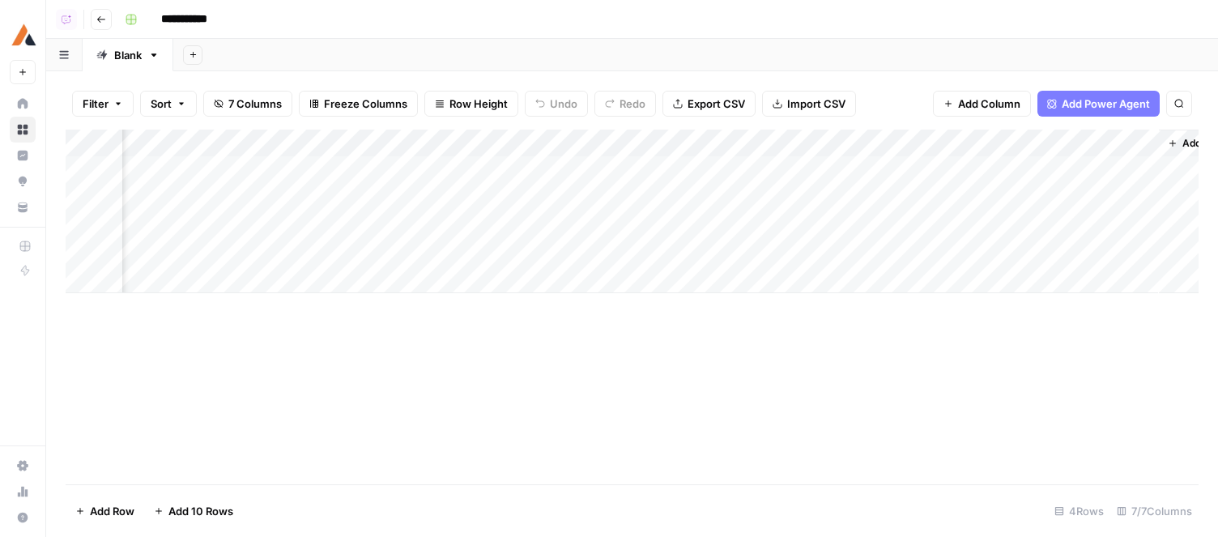
scroll to position [0, 288]
click at [844, 168] on div "Add Column" at bounding box center [632, 212] width 1133 height 164
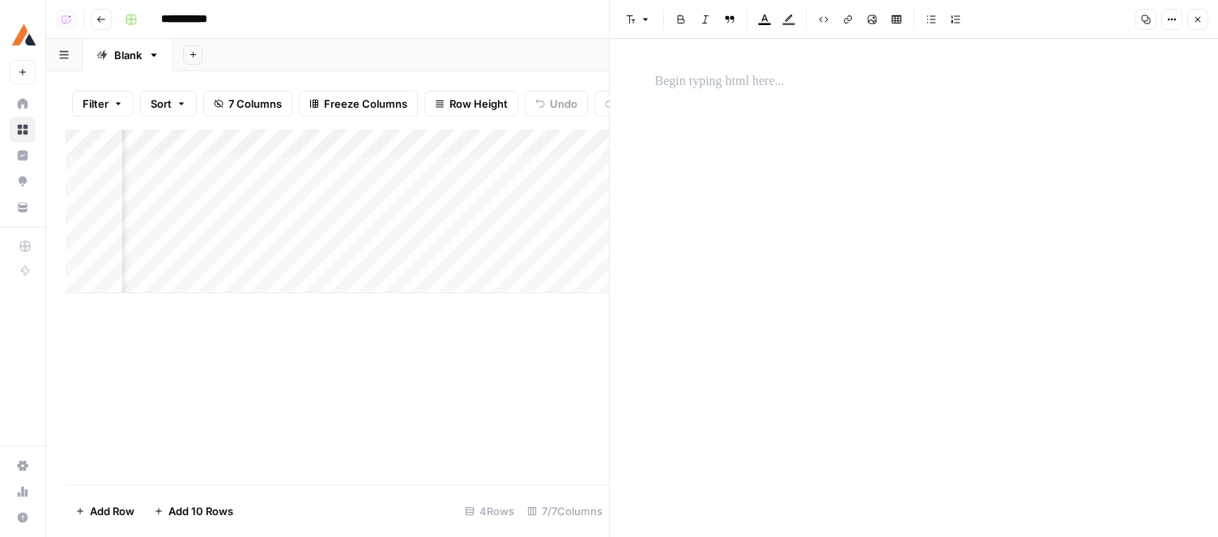
click at [1061, 21] on button "Close" at bounding box center [1197, 19] width 21 height 21
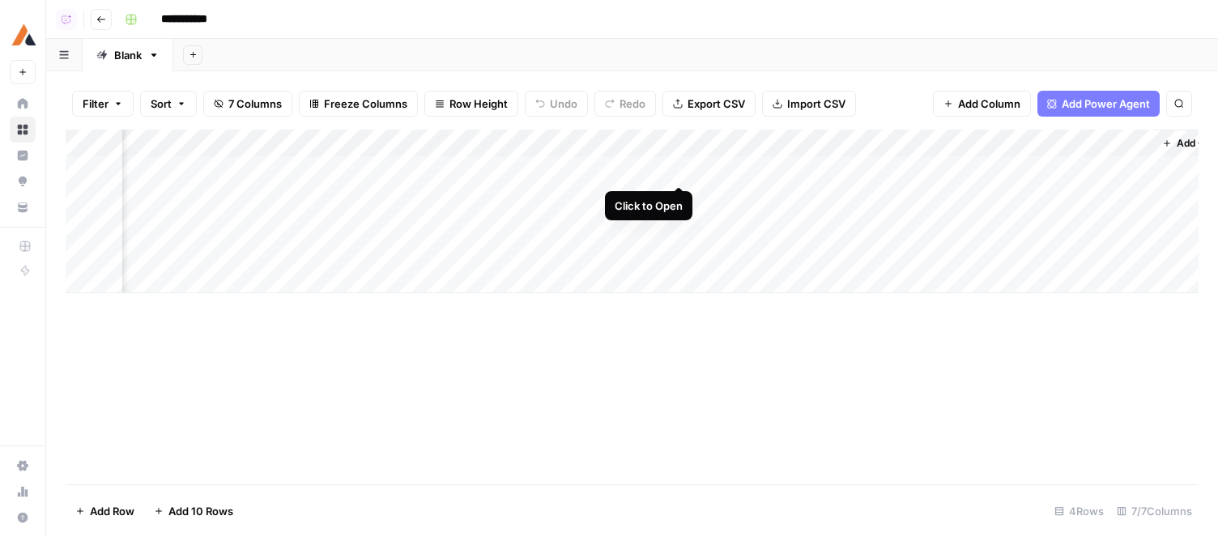
click at [676, 168] on div "Add Column" at bounding box center [632, 212] width 1133 height 164
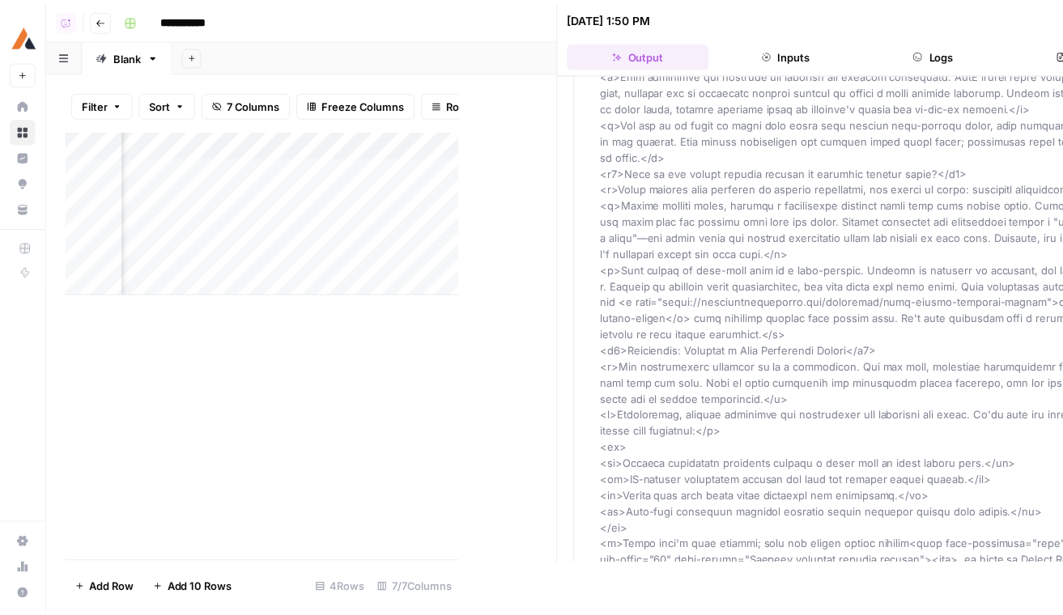
scroll to position [7384, 0]
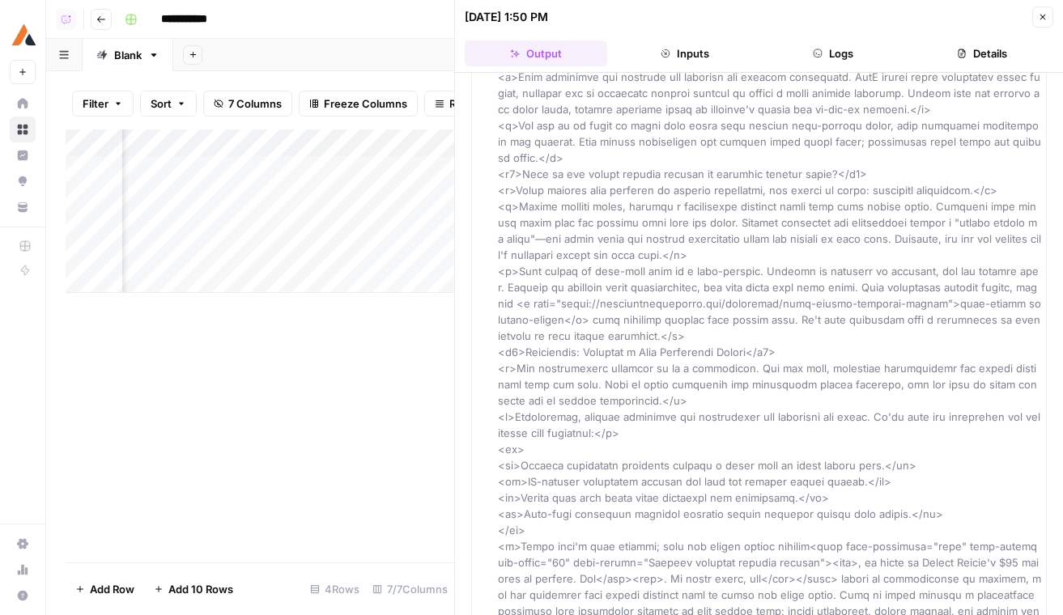
click at [1050, 22] on button "Close" at bounding box center [1042, 16] width 21 height 21
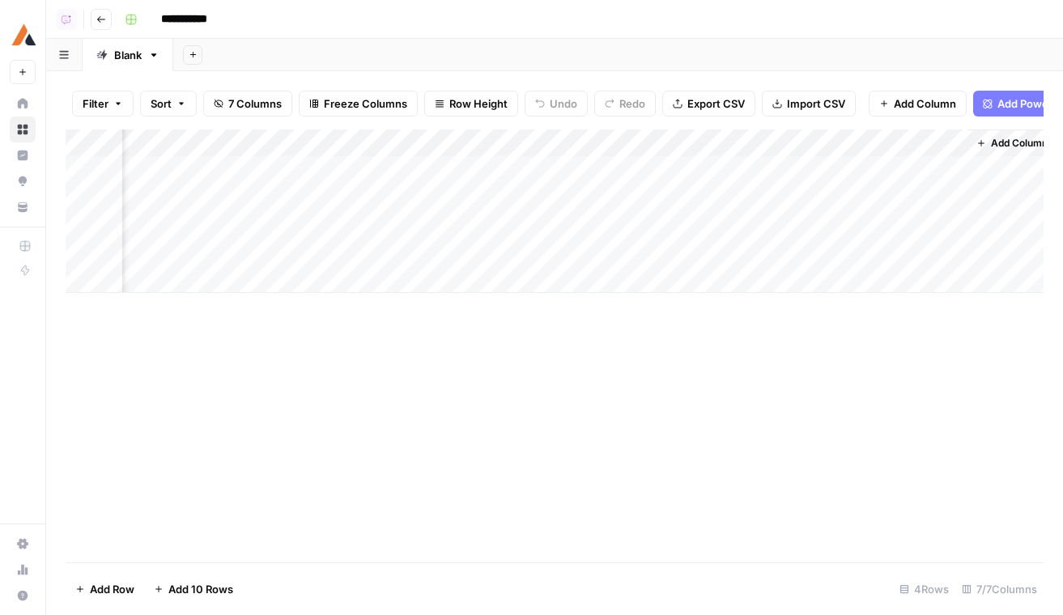
scroll to position [0, 487]
click at [917, 172] on div "Add Column" at bounding box center [555, 212] width 978 height 164
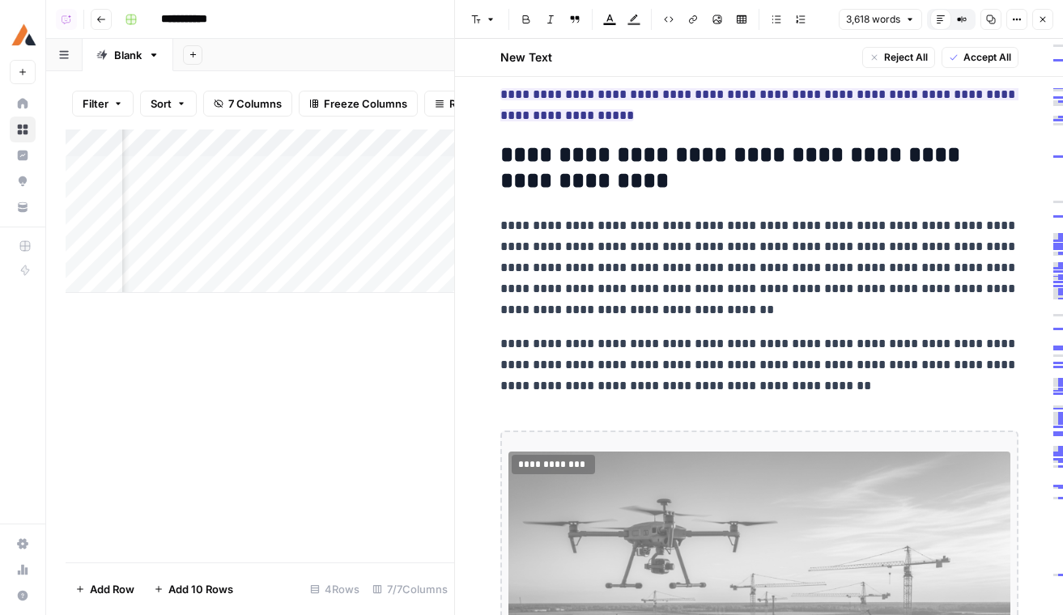
scroll to position [9718, 0]
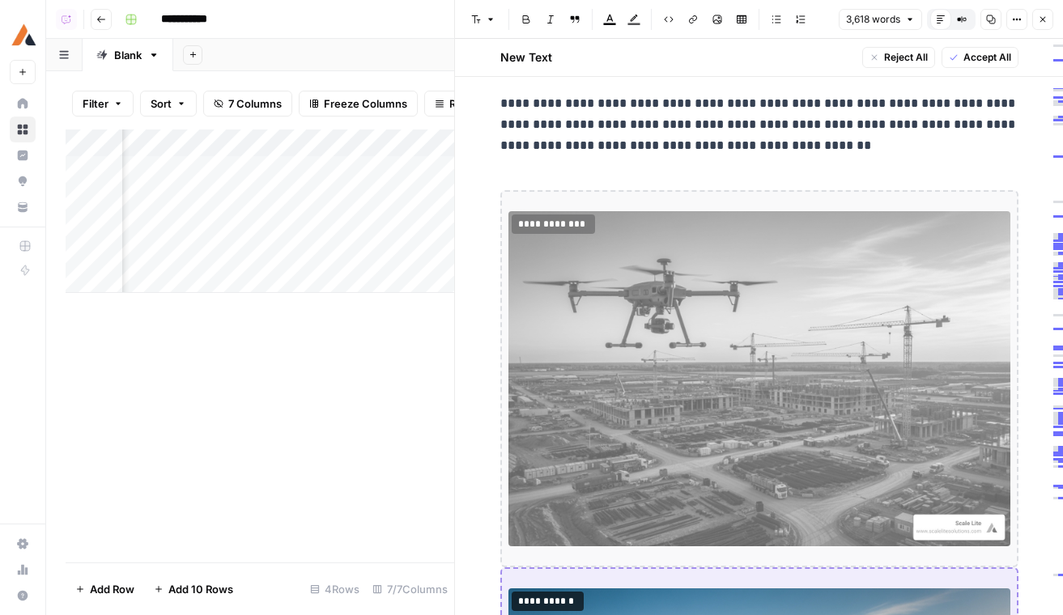
click at [1048, 17] on button "Close" at bounding box center [1042, 19] width 21 height 21
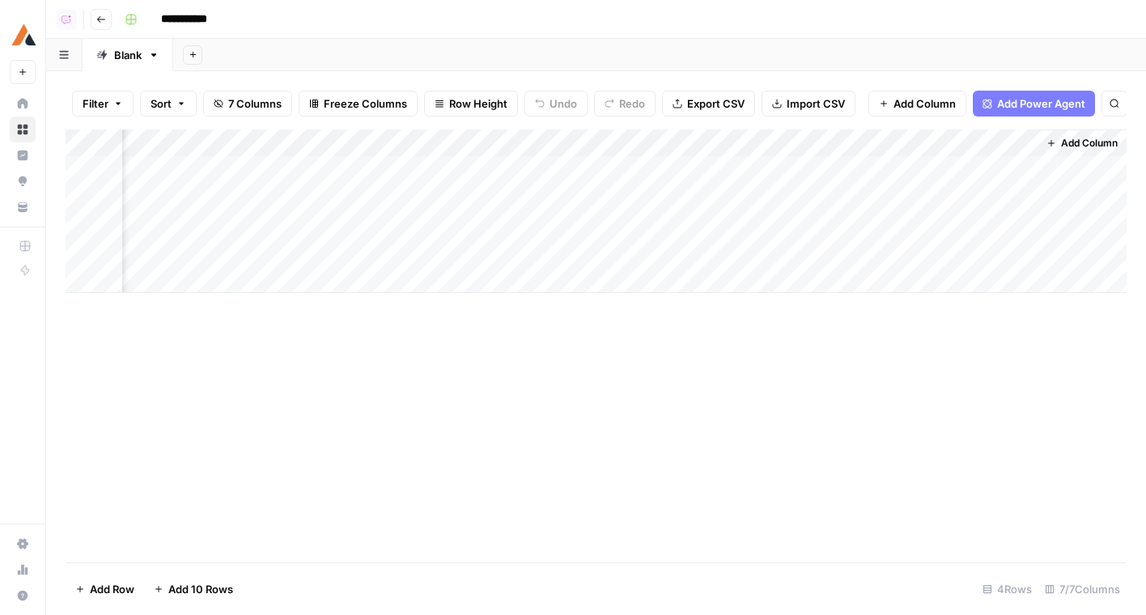
click at [741, 144] on div "Add Column" at bounding box center [596, 212] width 1061 height 164
click at [733, 141] on div "Add Column" at bounding box center [596, 212] width 1061 height 164
click at [674, 274] on span "Hide Column" at bounding box center [705, 279] width 142 height 16
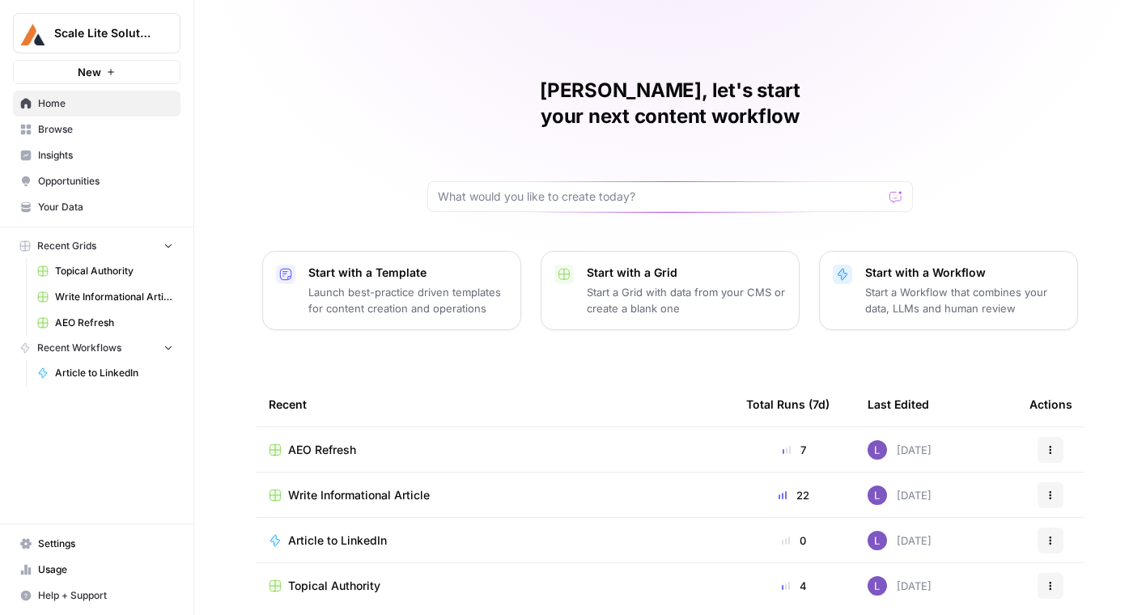
click at [321, 442] on span "AEO Refresh" at bounding box center [322, 450] width 68 height 16
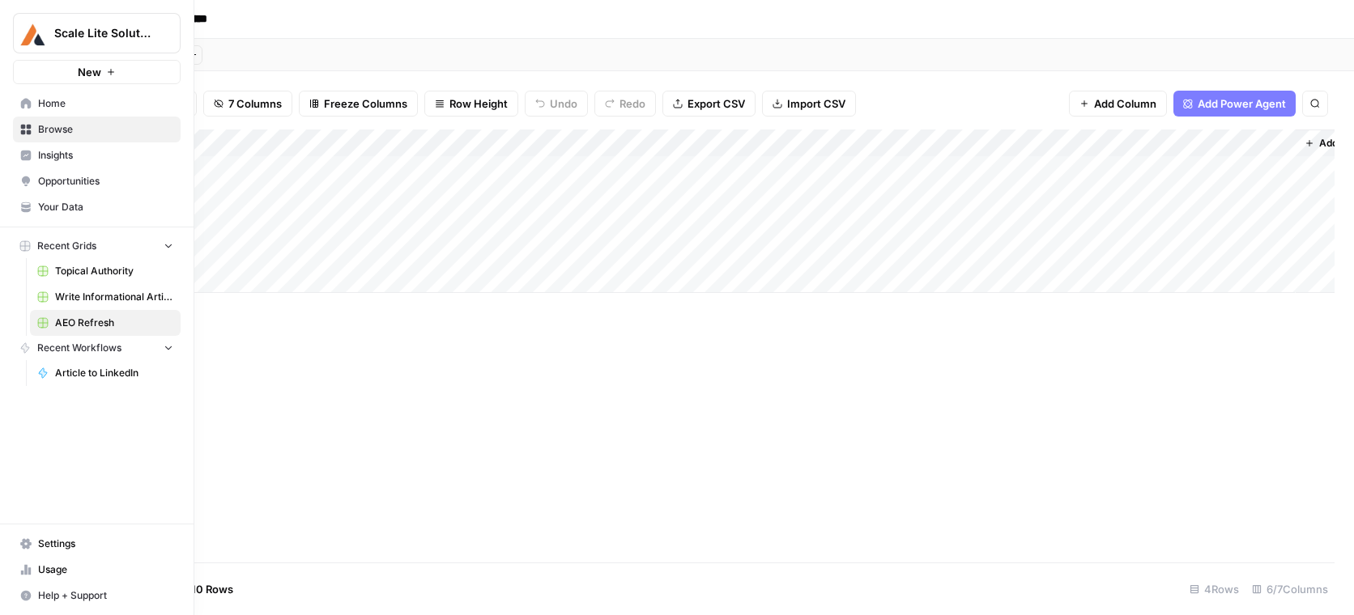
click at [95, 210] on span "Your Data" at bounding box center [105, 207] width 135 height 15
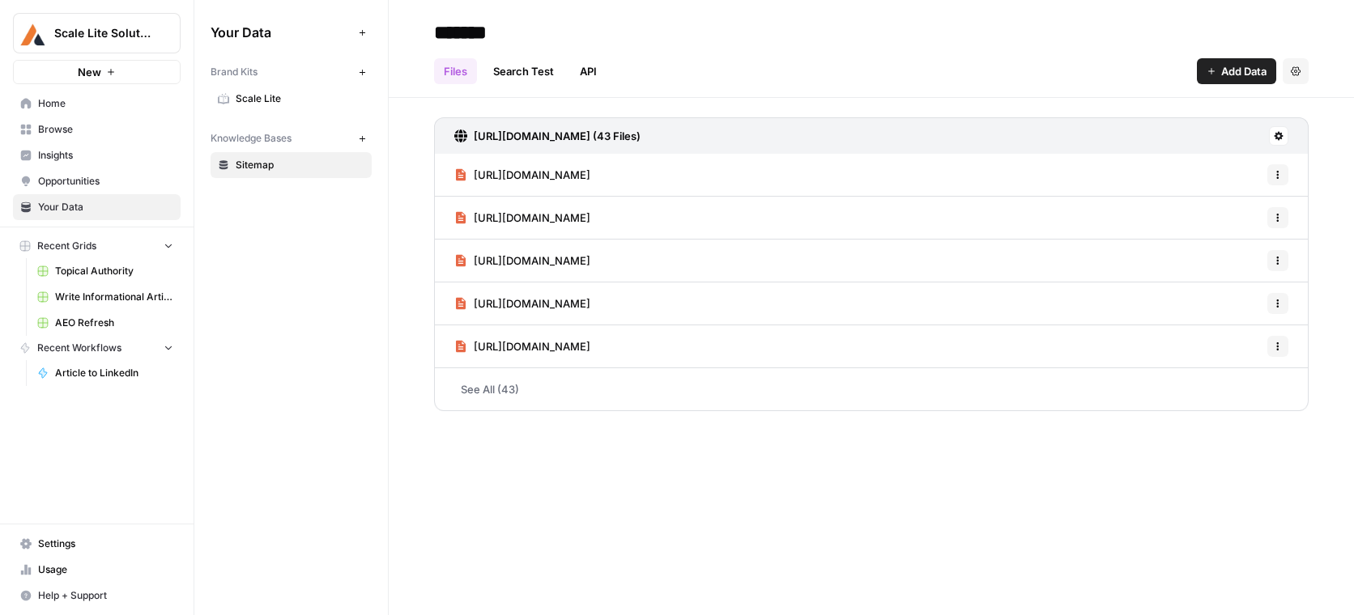
click at [250, 94] on span "Scale Lite" at bounding box center [300, 98] width 129 height 15
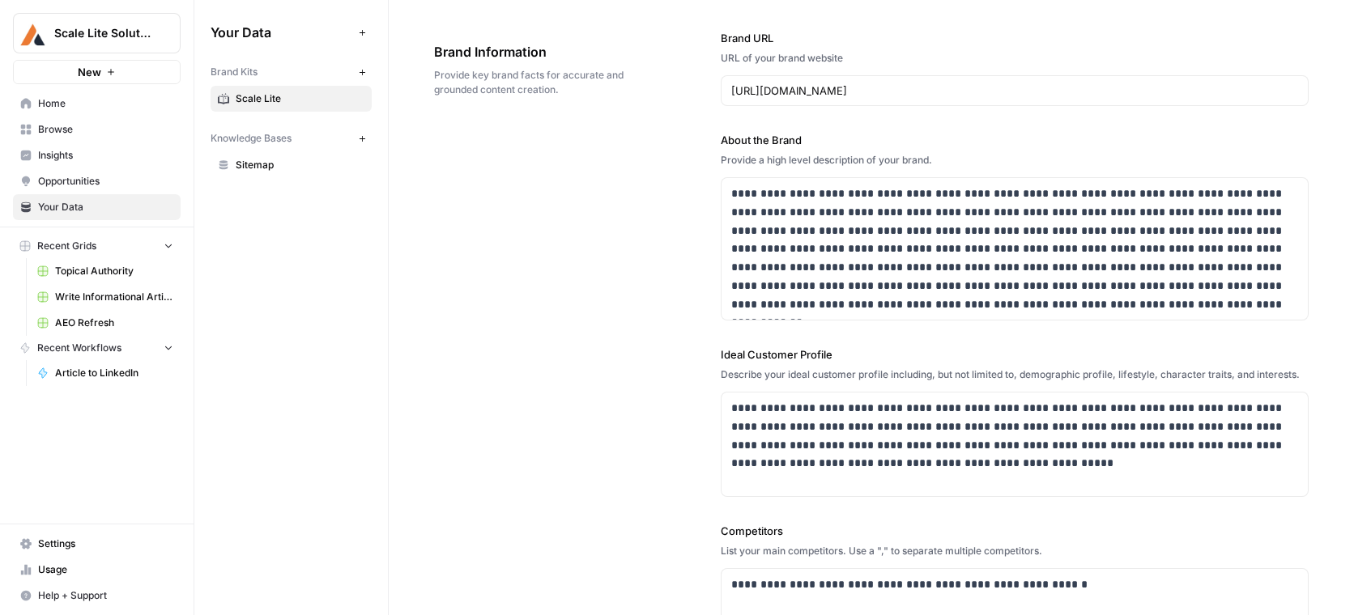
scroll to position [50, 0]
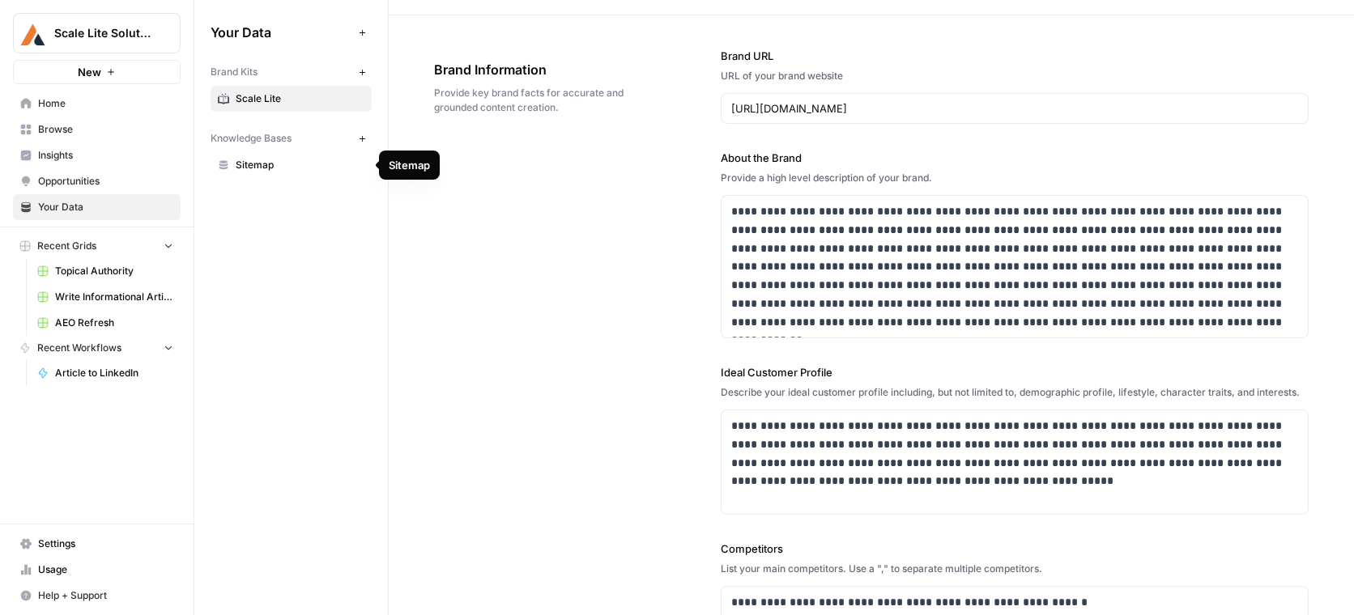
click at [246, 164] on span "Sitemap" at bounding box center [300, 165] width 129 height 15
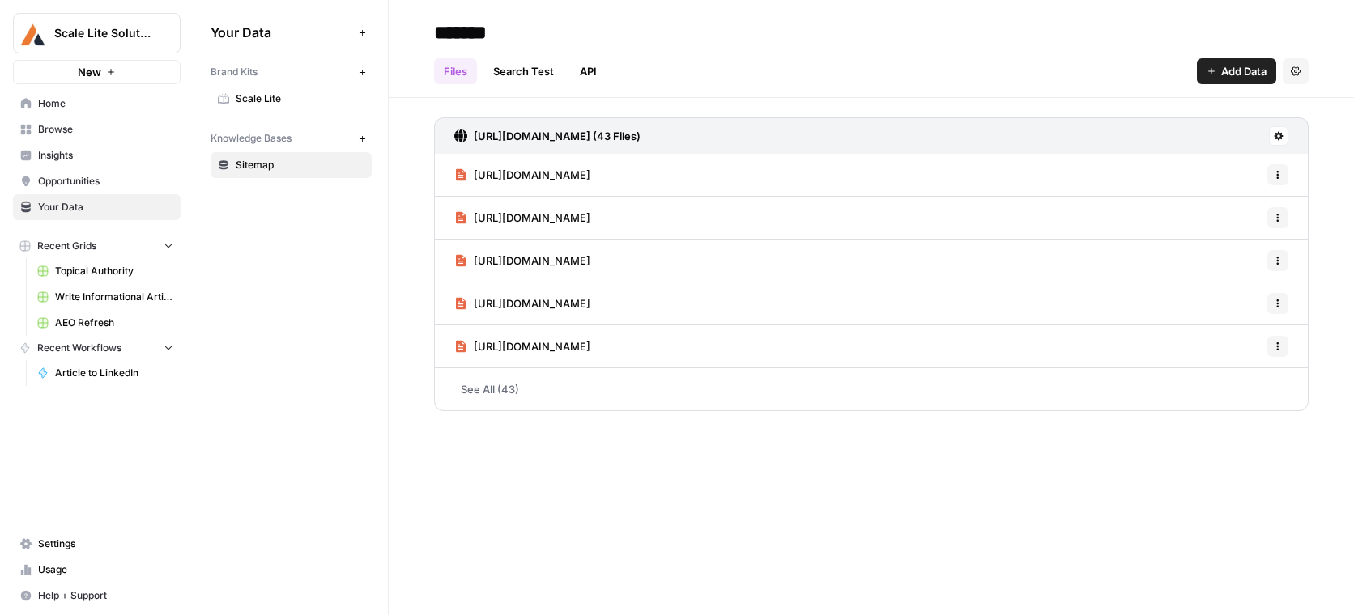
click at [308, 93] on span "Scale Lite" at bounding box center [300, 98] width 129 height 15
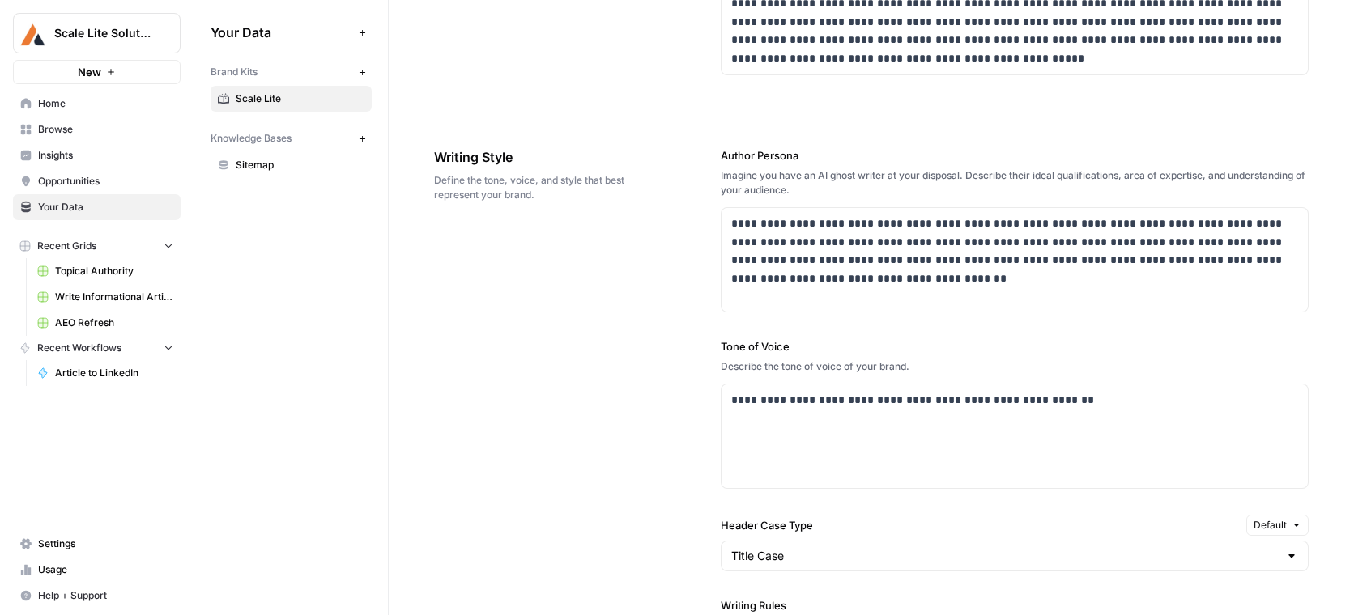
scroll to position [857, 0]
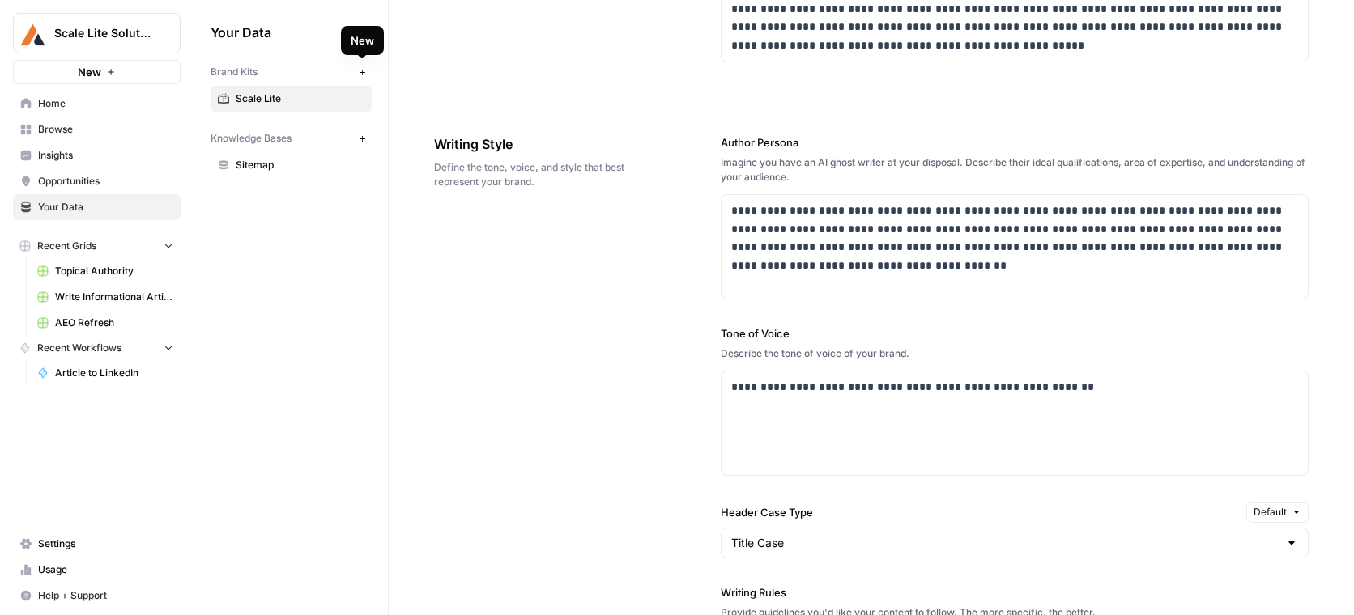
click at [364, 71] on icon "button" at bounding box center [362, 72] width 6 height 6
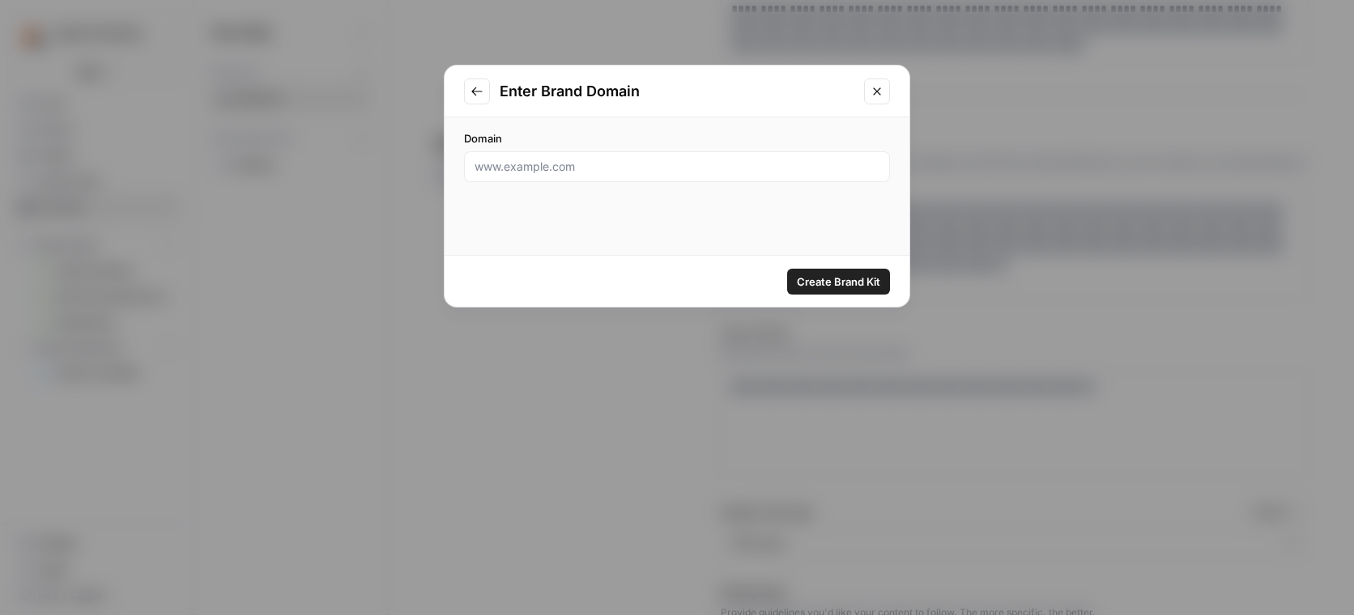
click at [873, 92] on icon "Close modal" at bounding box center [876, 91] width 13 height 13
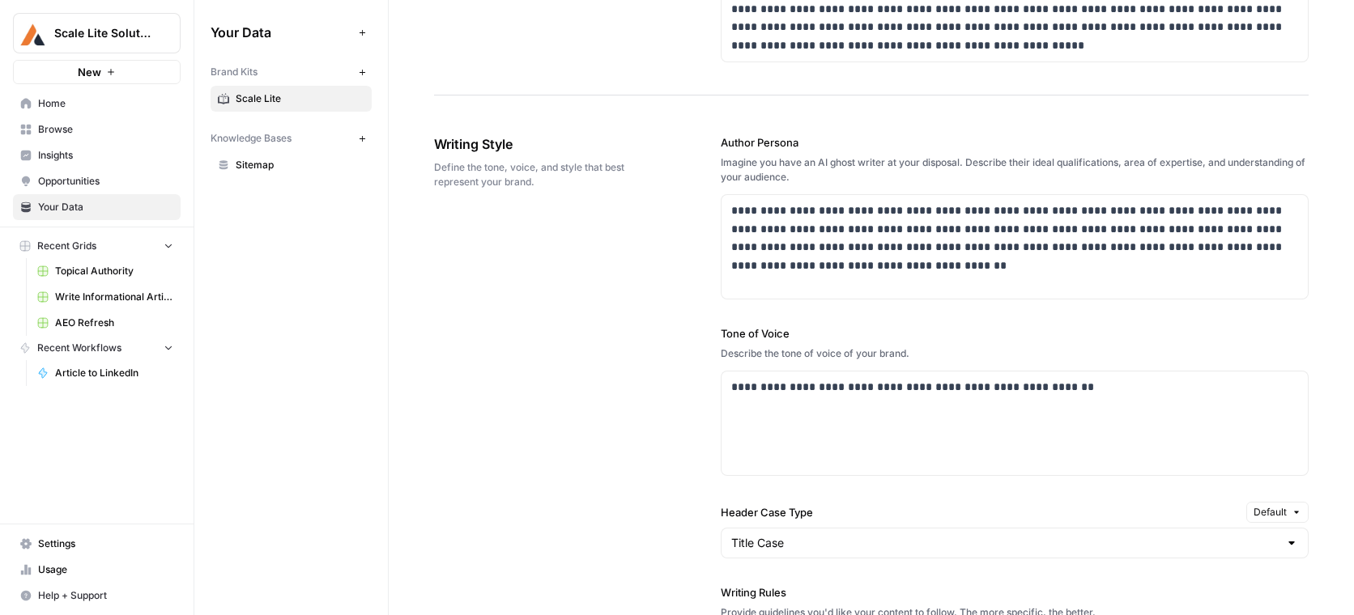
click at [280, 176] on link "Sitemap" at bounding box center [290, 165] width 161 height 26
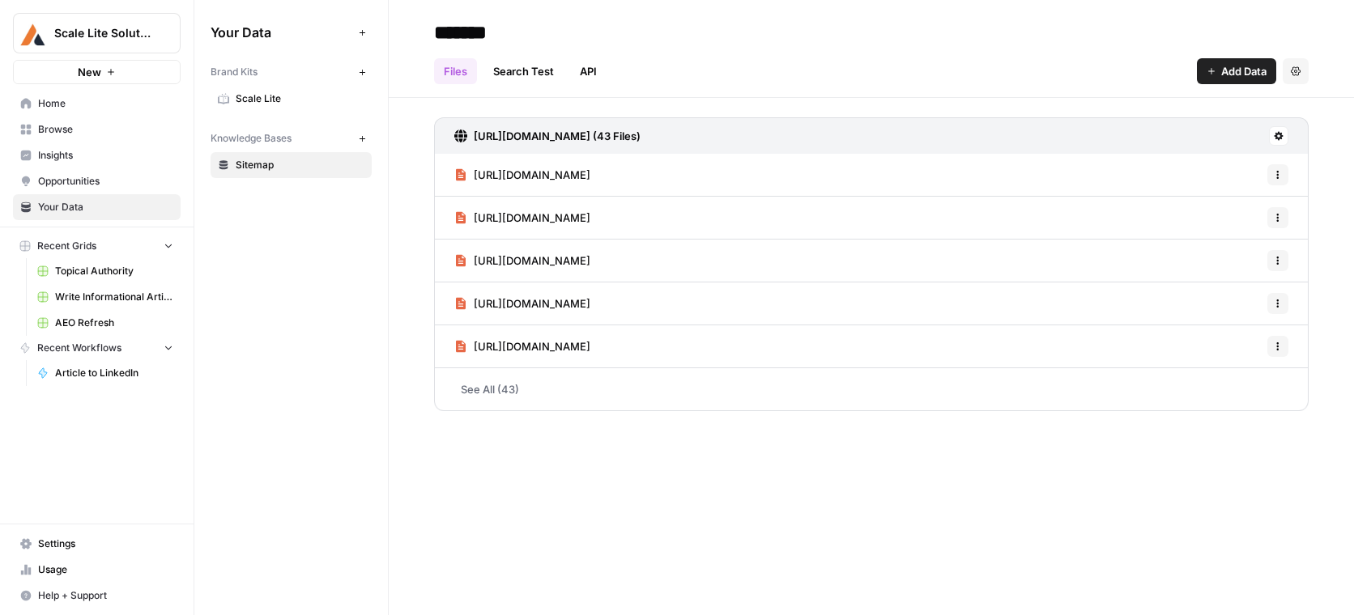
click at [256, 166] on span "Sitemap" at bounding box center [300, 165] width 129 height 15
click at [433, 33] on input "*******" at bounding box center [556, 32] width 259 height 32
click at [1145, 72] on icon "button" at bounding box center [1211, 71] width 10 height 10
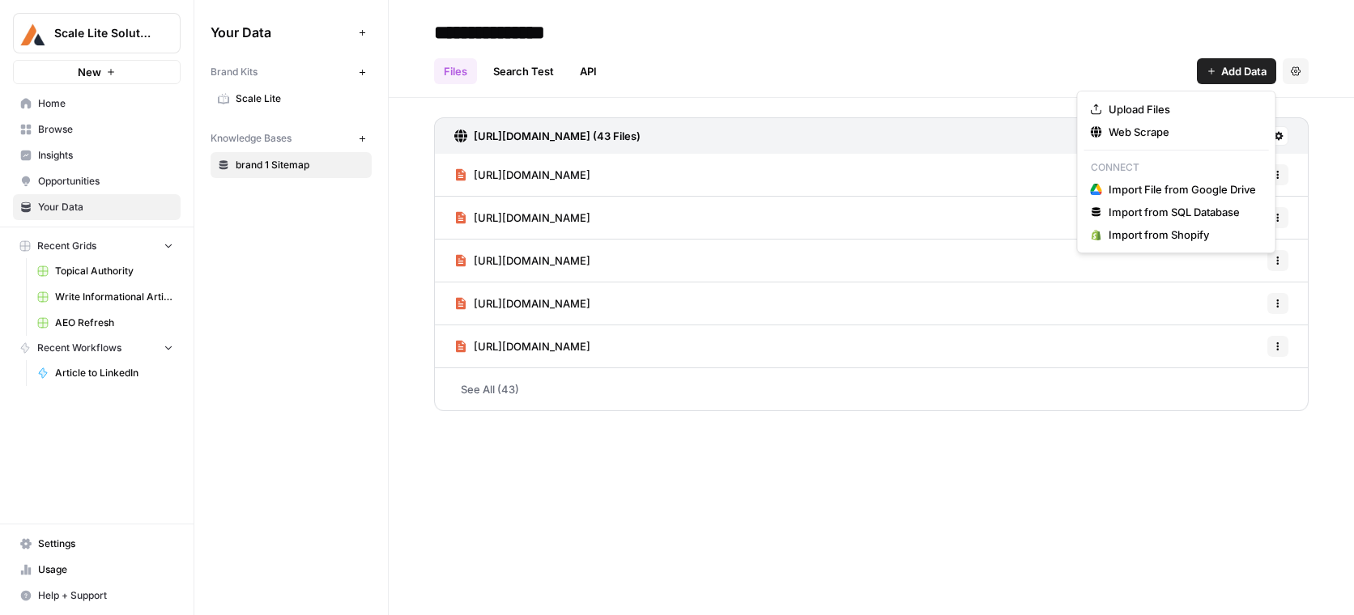
click at [494, 40] on input "**********" at bounding box center [556, 32] width 259 height 32
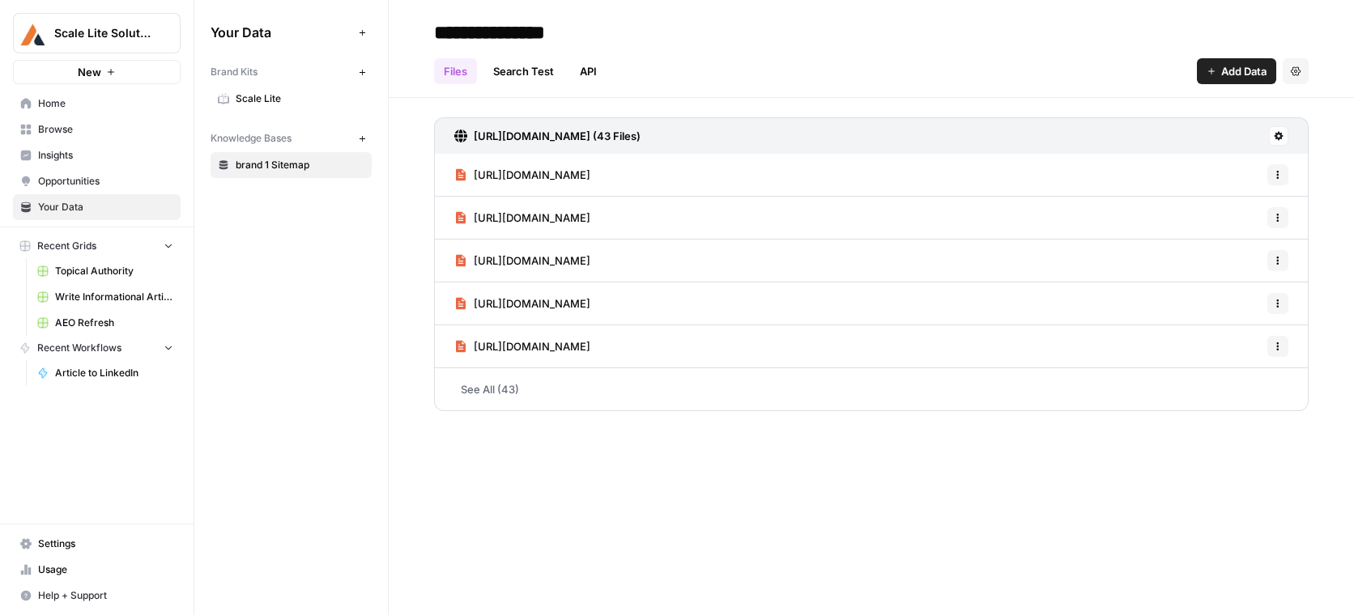
drag, startPoint x: 502, startPoint y: 32, endPoint x: 423, endPoint y: 30, distance: 78.5
click at [423, 30] on header "**********" at bounding box center [871, 49] width 965 height 98
type input "*******"
click at [1145, 76] on span "Add Data" at bounding box center [1243, 71] width 45 height 16
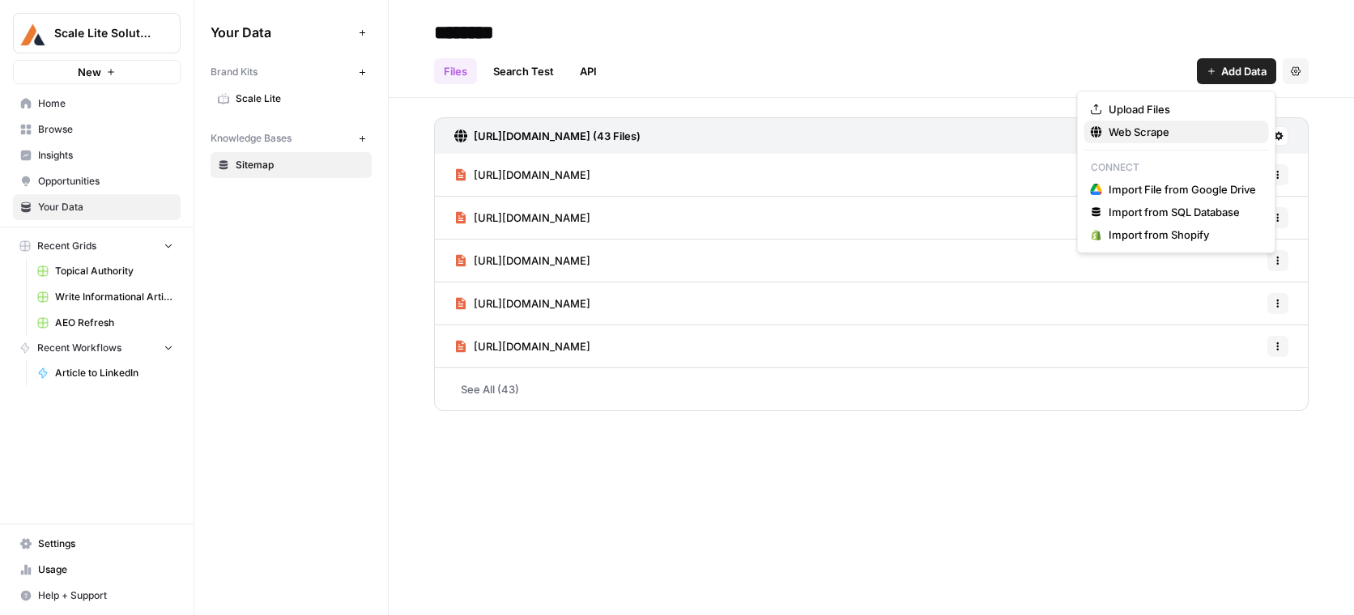
click at [1123, 129] on span "Web Scrape" at bounding box center [1181, 132] width 147 height 16
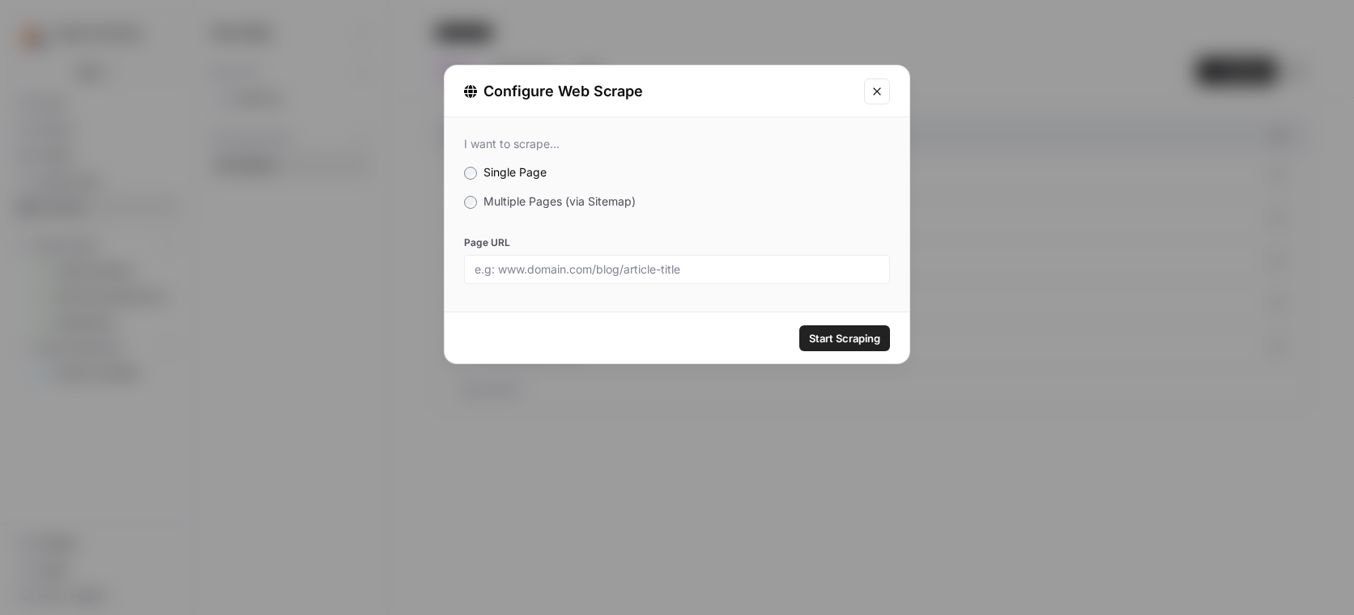
click at [554, 193] on label "Multiple Pages (via Sitemap)" at bounding box center [677, 201] width 426 height 16
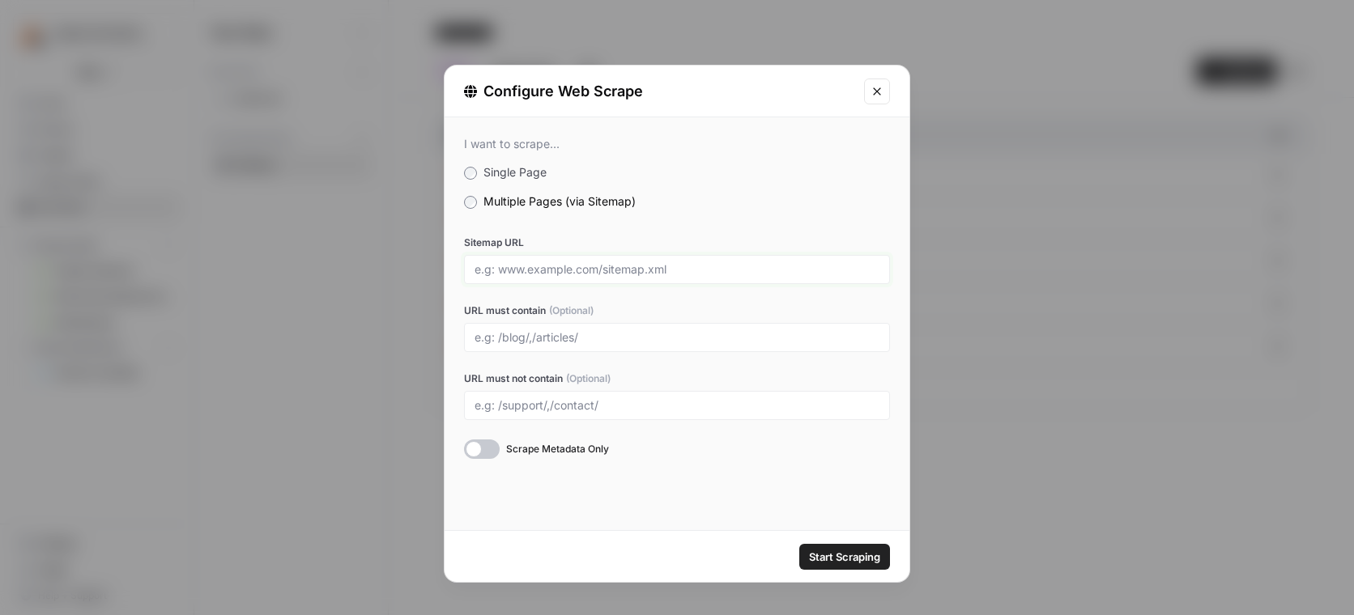
drag, startPoint x: 600, startPoint y: 270, endPoint x: 682, endPoint y: 270, distance: 82.6
click at [682, 270] on input "Sitemap URL" at bounding box center [676, 269] width 405 height 15
click at [482, 346] on div at bounding box center [677, 337] width 426 height 29
click at [872, 101] on button "Close modal" at bounding box center [877, 92] width 26 height 26
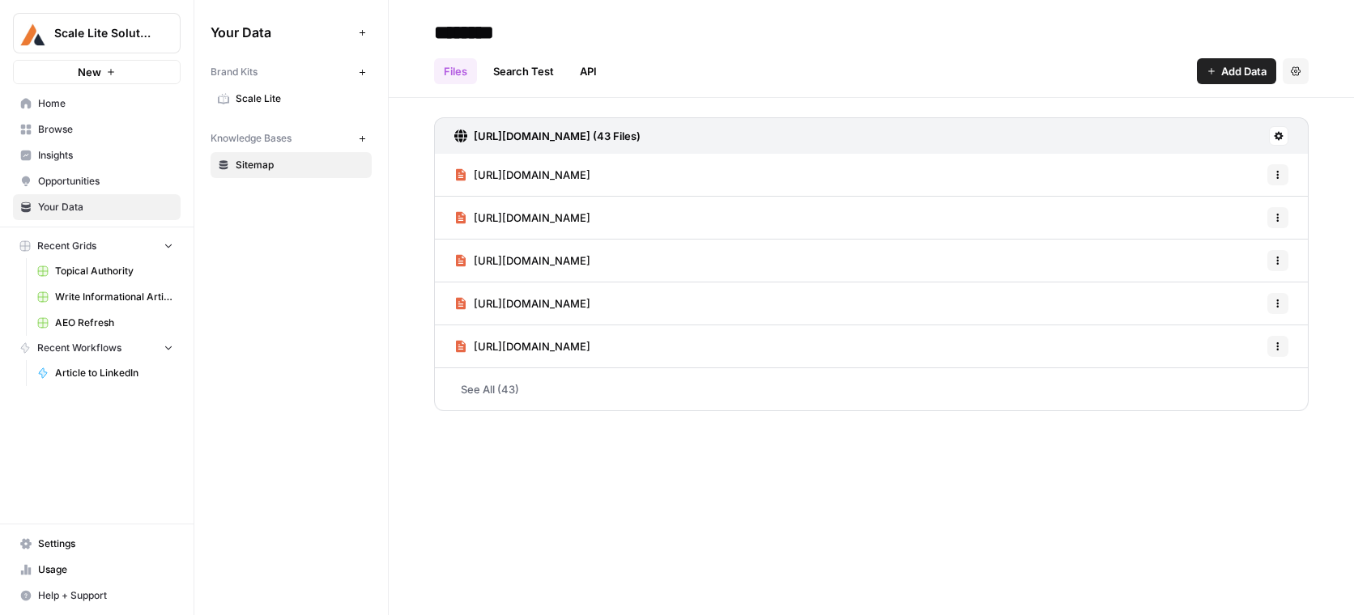
click at [537, 69] on link "Search Test" at bounding box center [523, 71] width 80 height 26
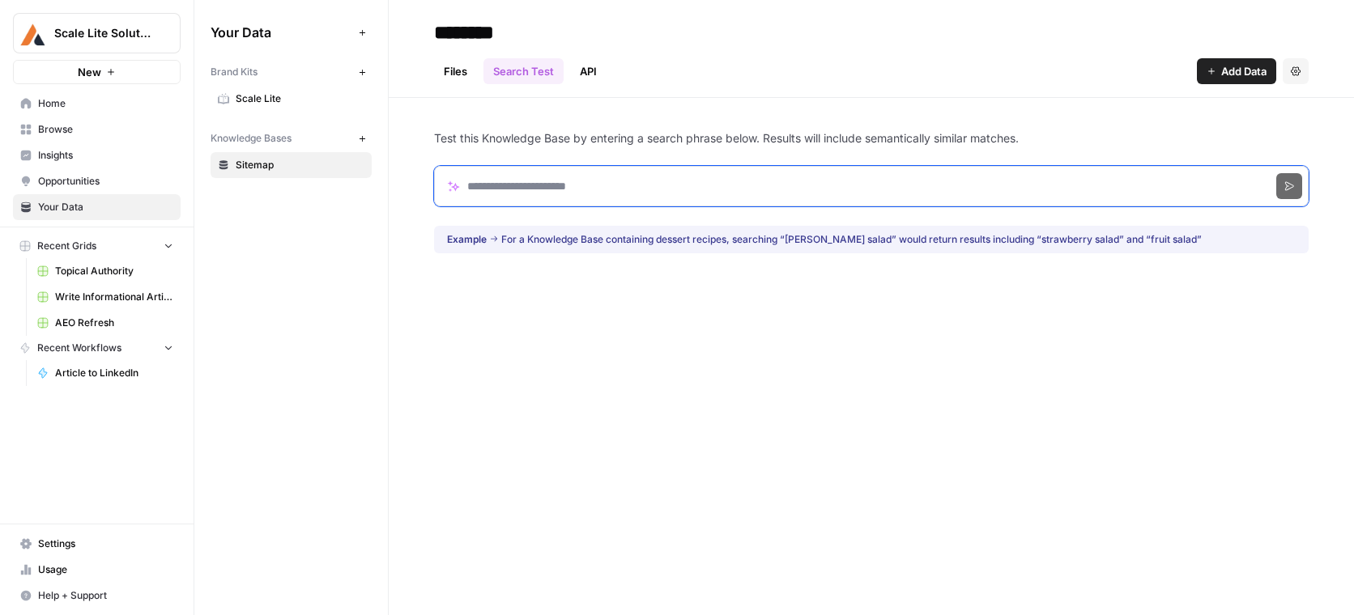
click at [595, 189] on input "Search phrase" at bounding box center [871, 186] width 874 height 40
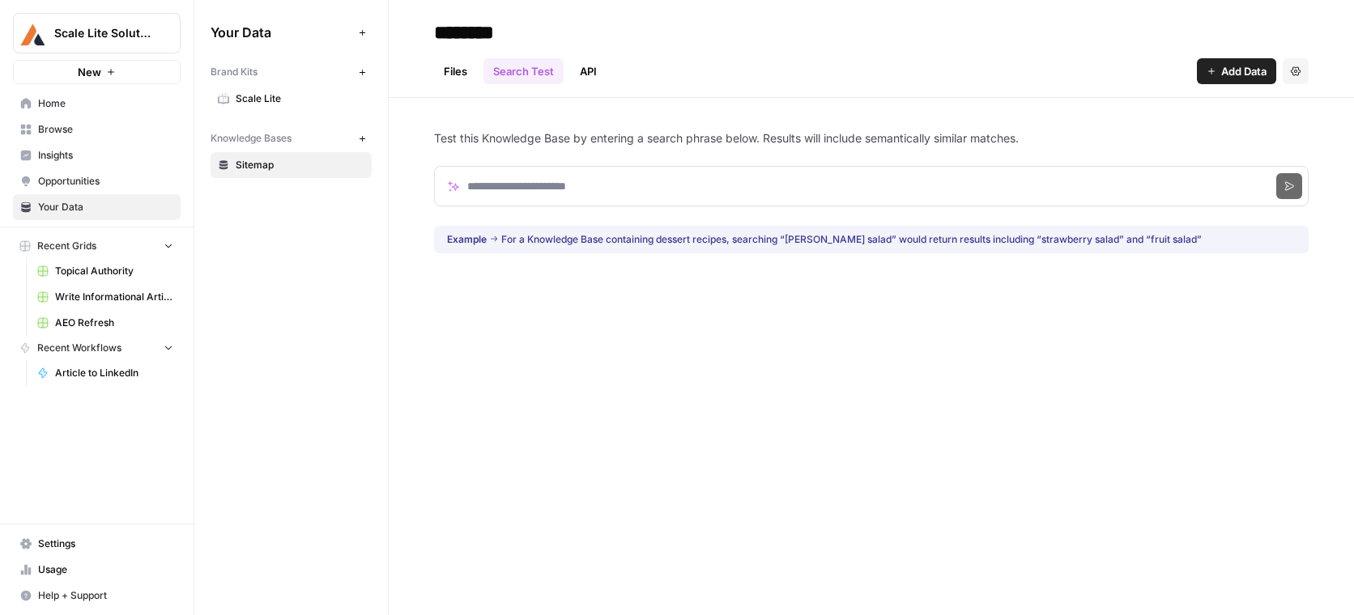
click at [585, 70] on link "API" at bounding box center [588, 71] width 36 height 26
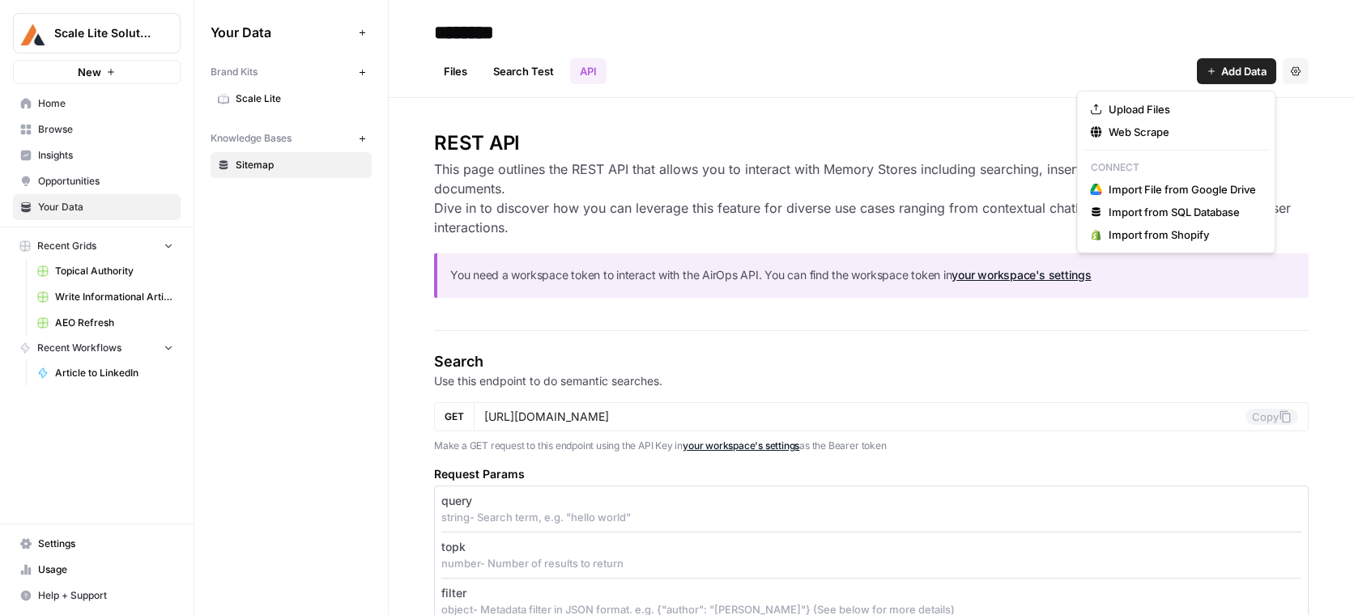
click at [1145, 69] on button "Add Data" at bounding box center [1235, 71] width 79 height 26
click at [1145, 352] on h4 "Search" at bounding box center [871, 362] width 874 height 23
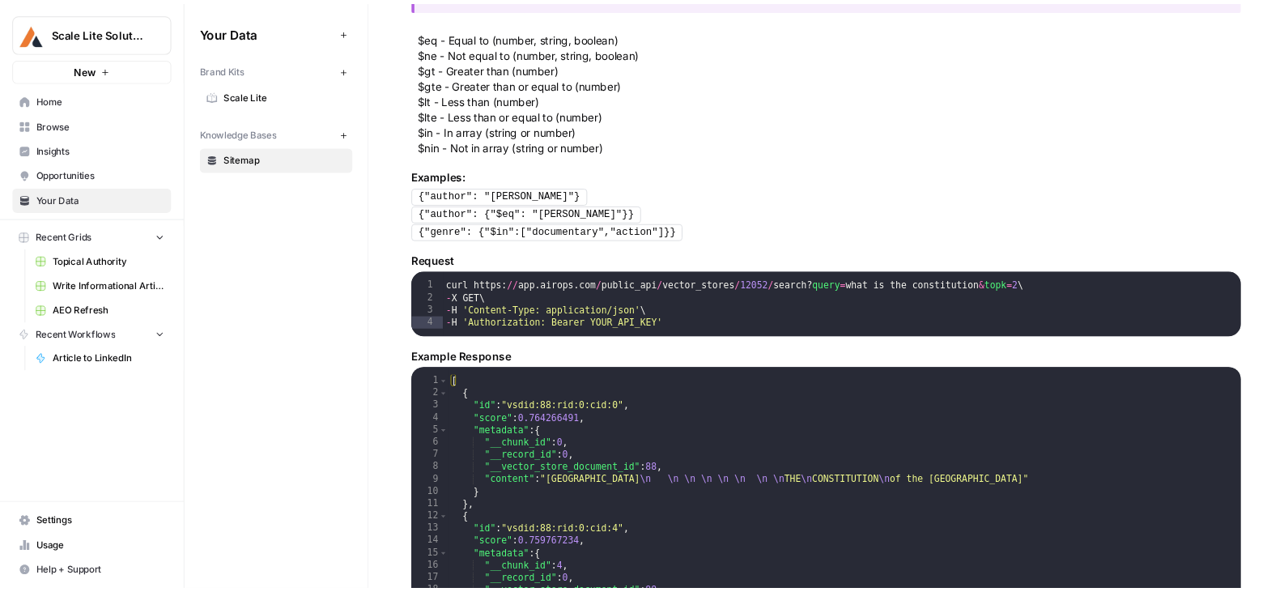
scroll to position [730, 0]
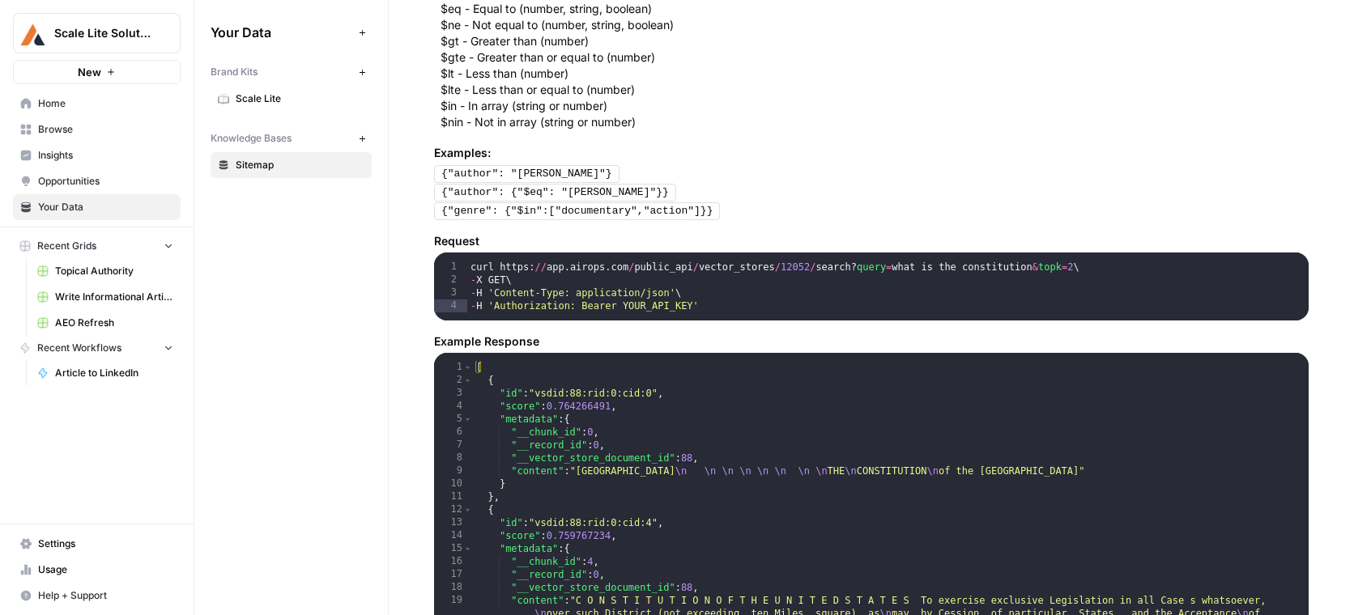
click at [106, 124] on span "Browse" at bounding box center [105, 129] width 135 height 15
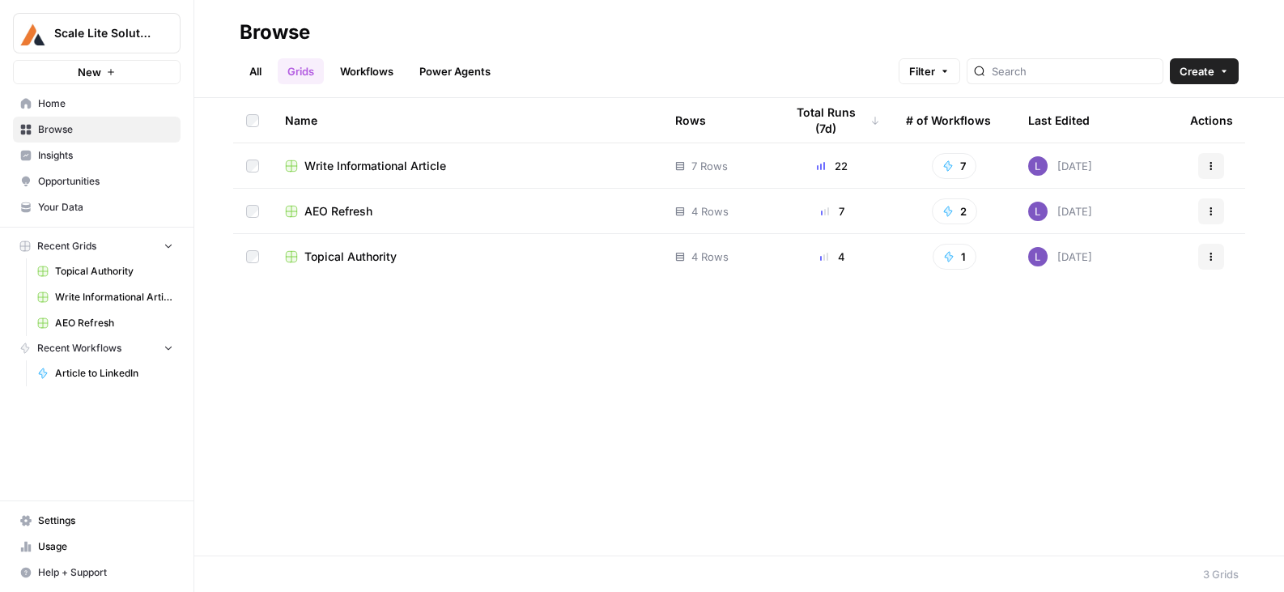
click at [49, 127] on span "Browse" at bounding box center [105, 129] width 135 height 15
click at [1145, 77] on span "Create" at bounding box center [1196, 71] width 35 height 16
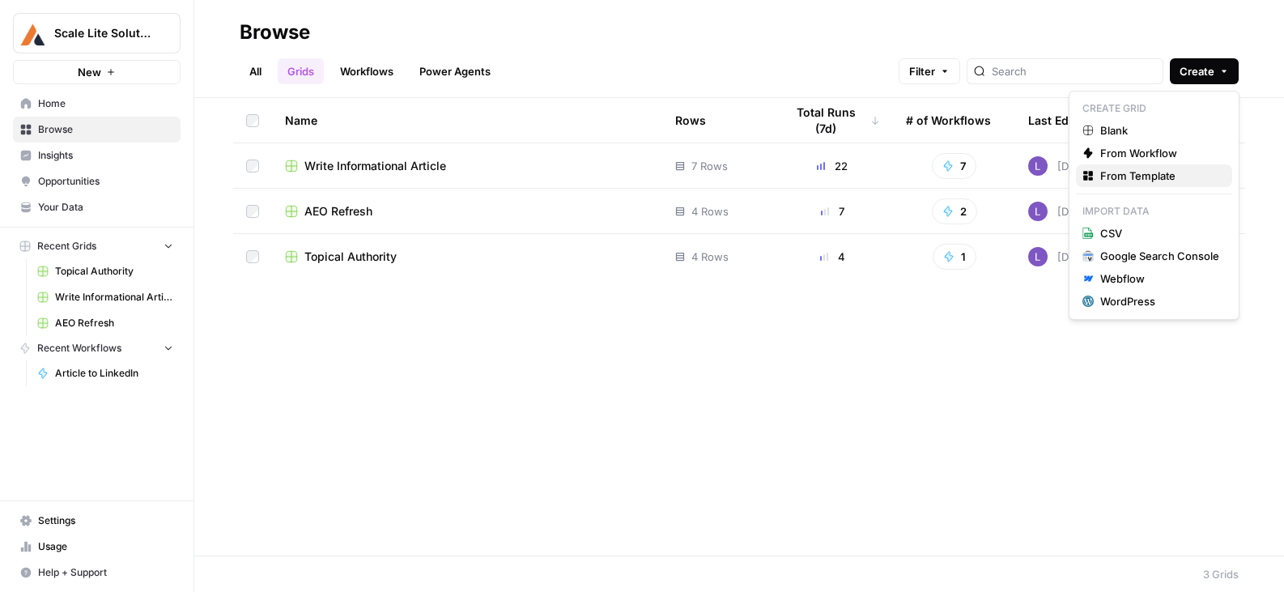
click at [1140, 175] on span "From Template" at bounding box center [1159, 176] width 119 height 16
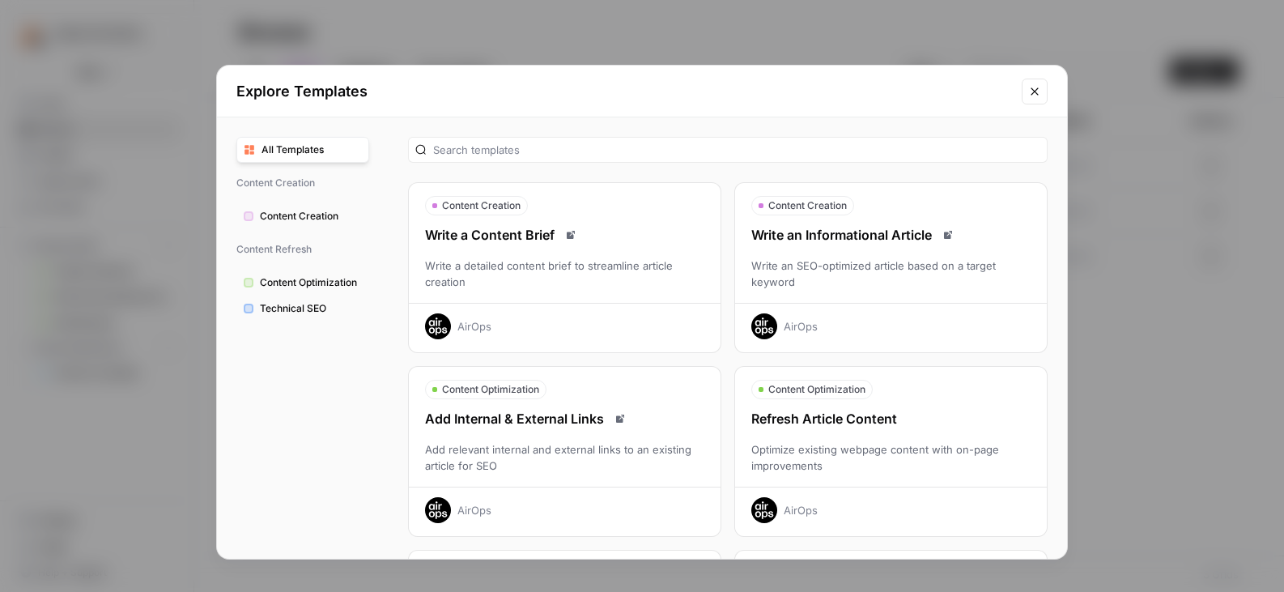
click at [946, 268] on div "Write an SEO-optimized article based on a target keyword" at bounding box center [891, 273] width 312 height 32
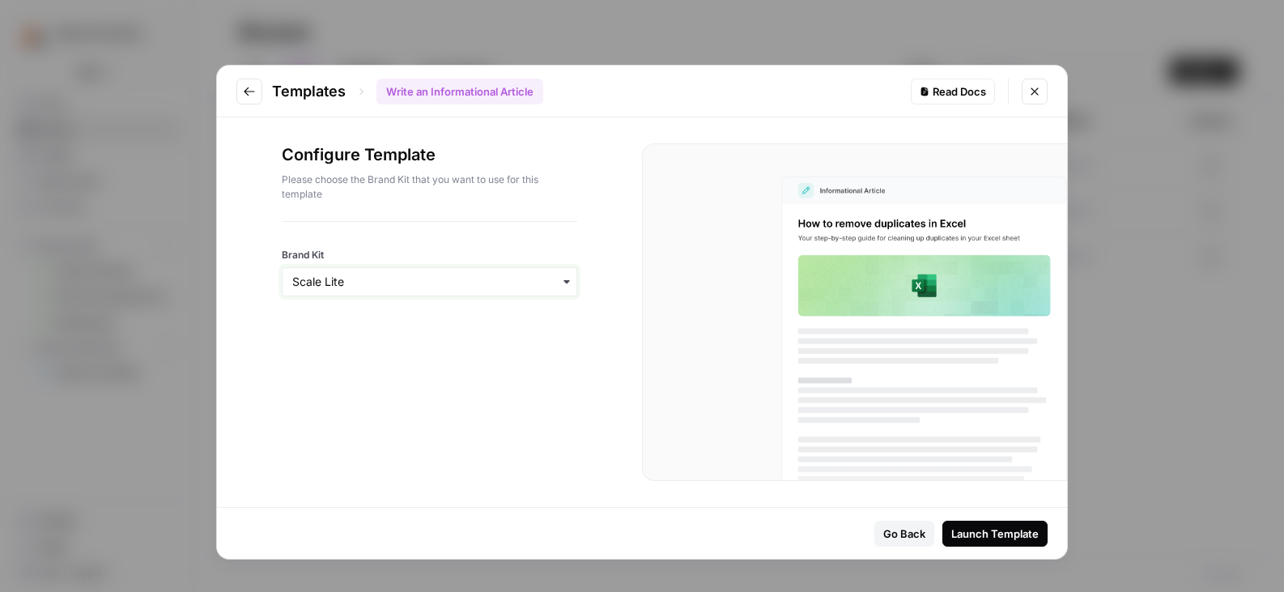
click at [466, 286] on input "Brand Kit" at bounding box center [429, 282] width 274 height 16
click at [1035, 90] on icon "Close modal" at bounding box center [1034, 91] width 13 height 13
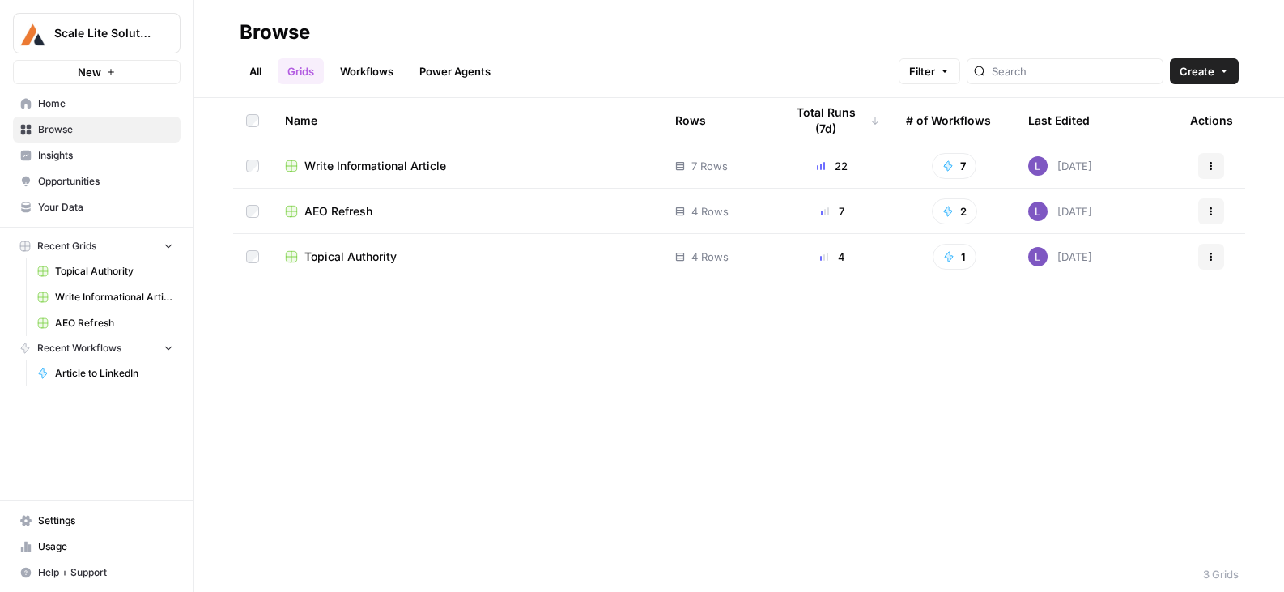
click at [349, 168] on span "Write Informational Article" at bounding box center [375, 166] width 142 height 16
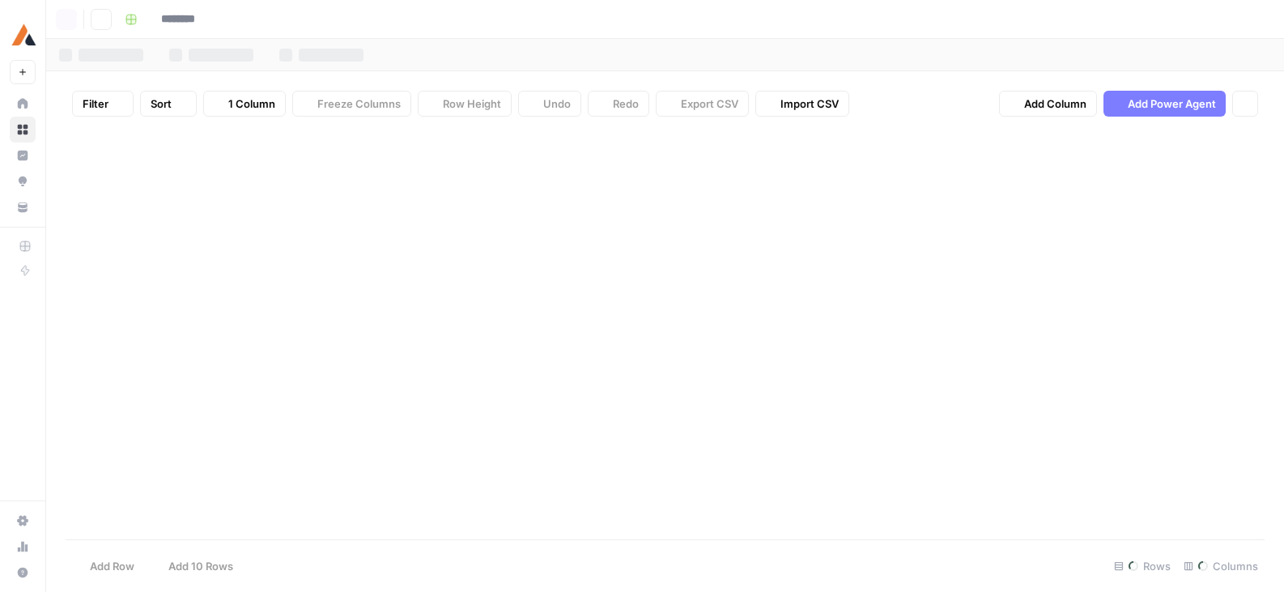
type input "**********"
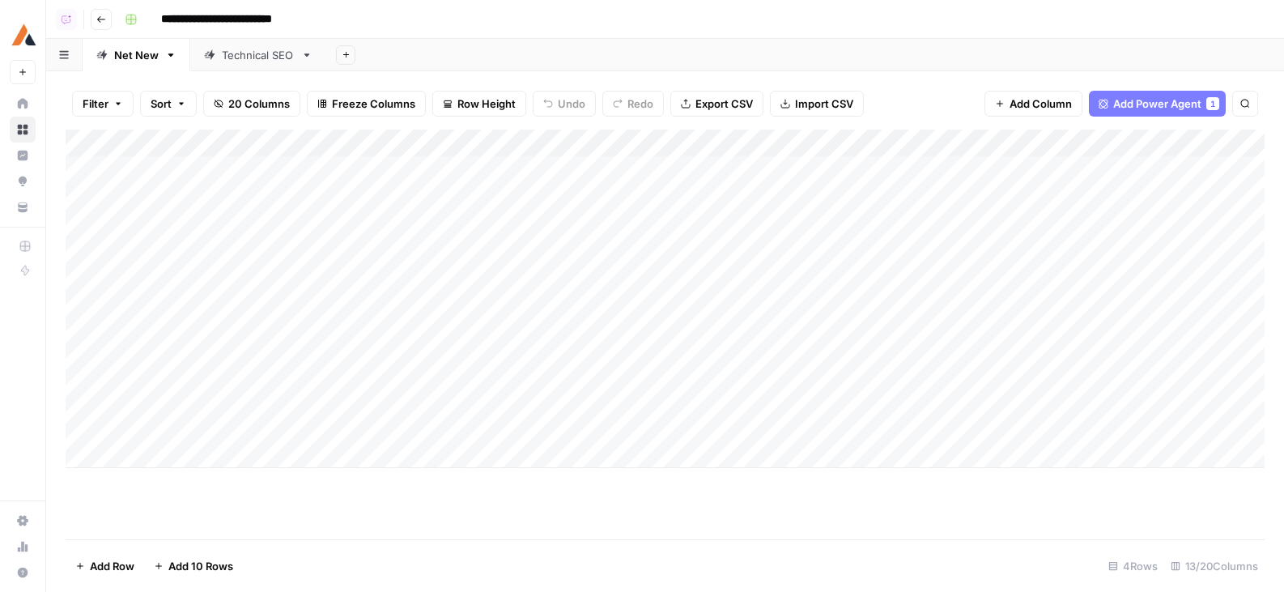
click at [227, 451] on div "Add Column" at bounding box center [665, 299] width 1199 height 338
click at [153, 533] on div "Add Column" at bounding box center [665, 335] width 1199 height 410
click at [214, 446] on div "Add Column" at bounding box center [665, 335] width 1199 height 410
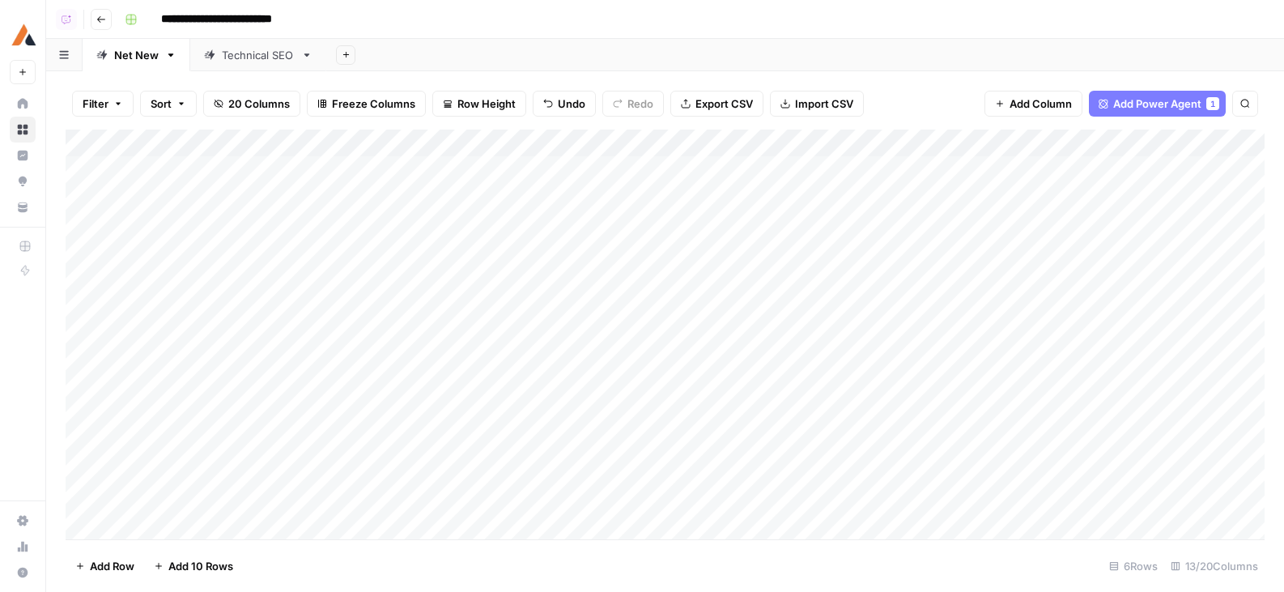
click at [252, 193] on div "Add Column" at bounding box center [665, 335] width 1199 height 410
click at [546, 145] on div "Add Column" at bounding box center [665, 335] width 1199 height 410
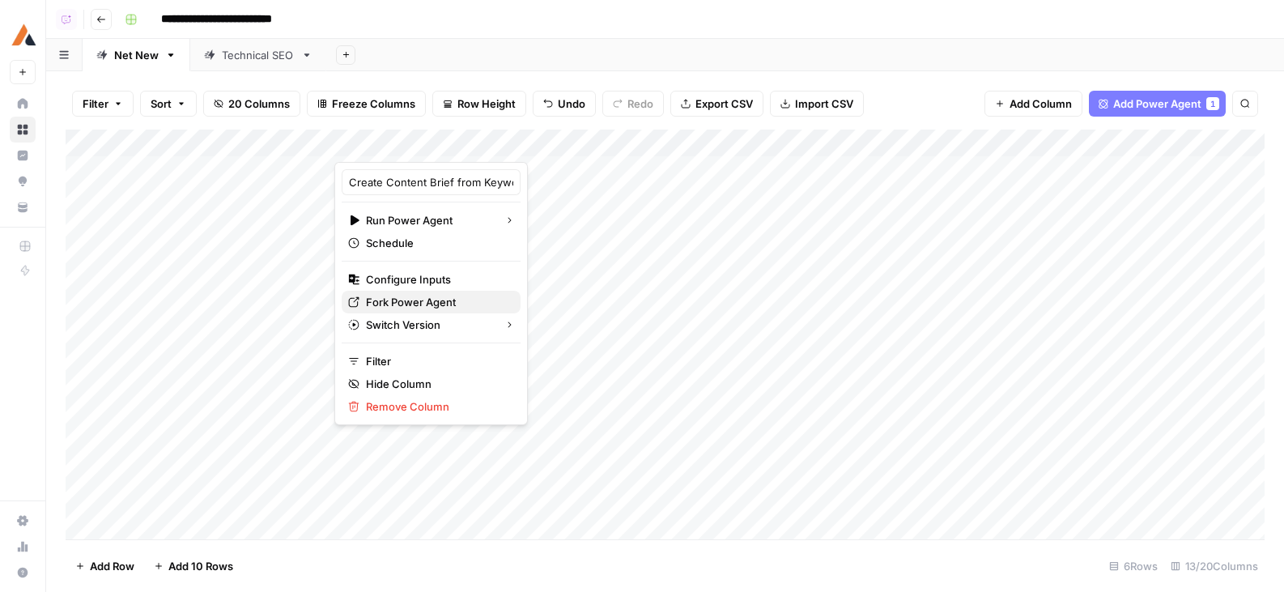
click at [417, 303] on span "Fork Power Agent" at bounding box center [437, 302] width 142 height 16
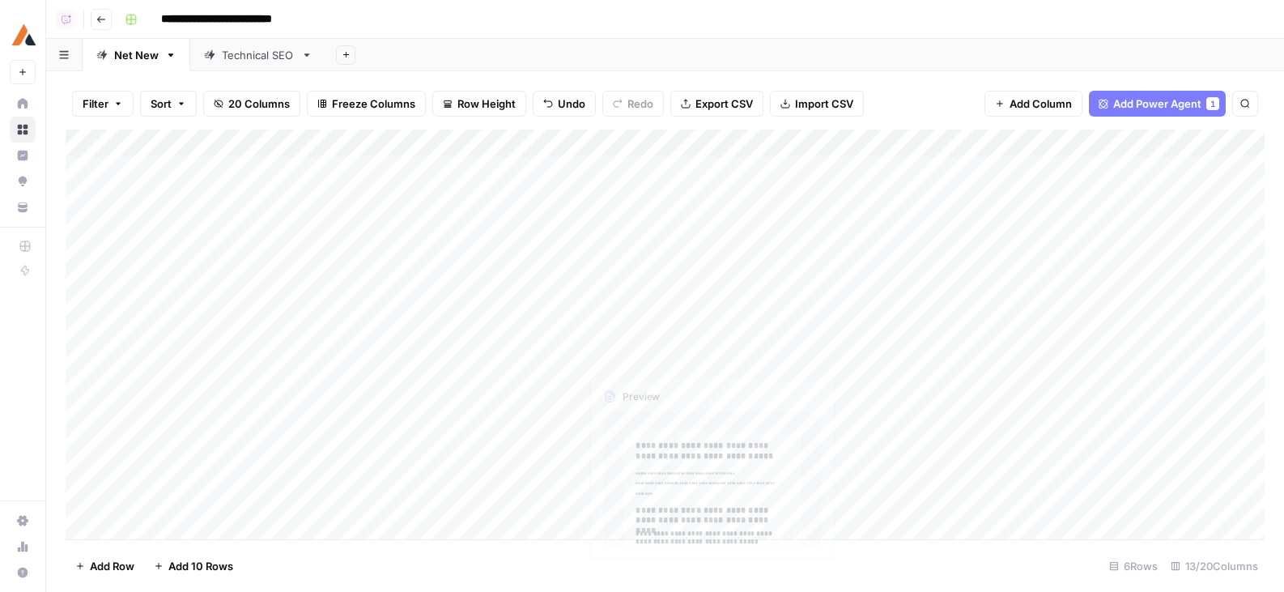
scroll to position [30, 0]
click at [465, 389] on div "Add Column" at bounding box center [665, 335] width 1199 height 410
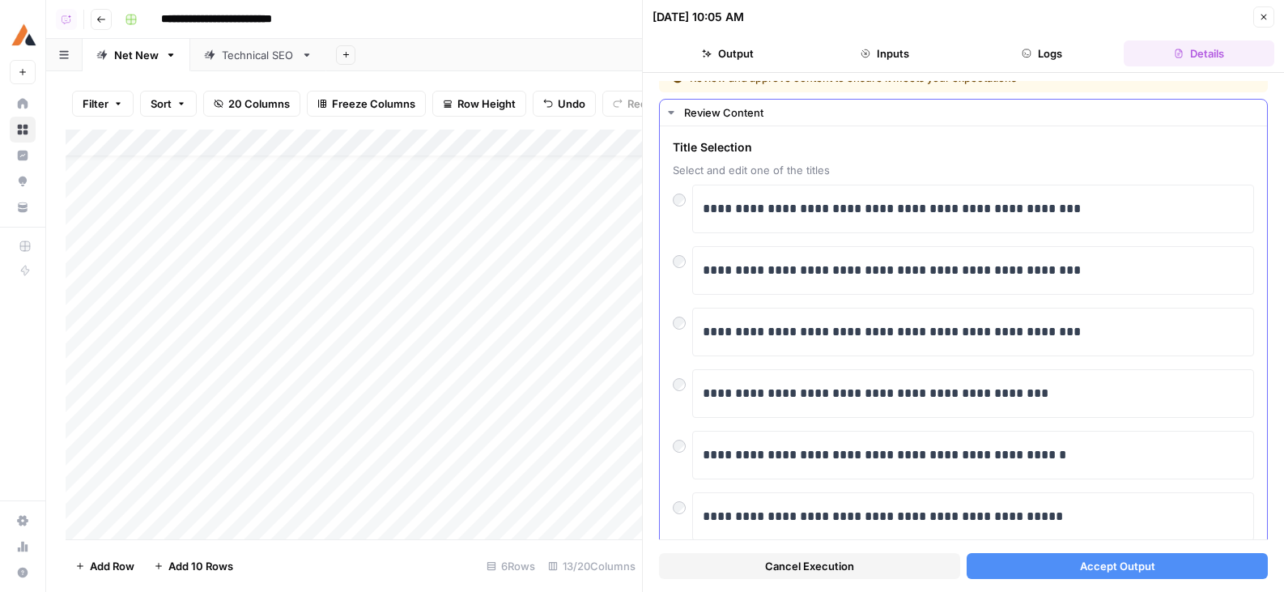
scroll to position [21, 0]
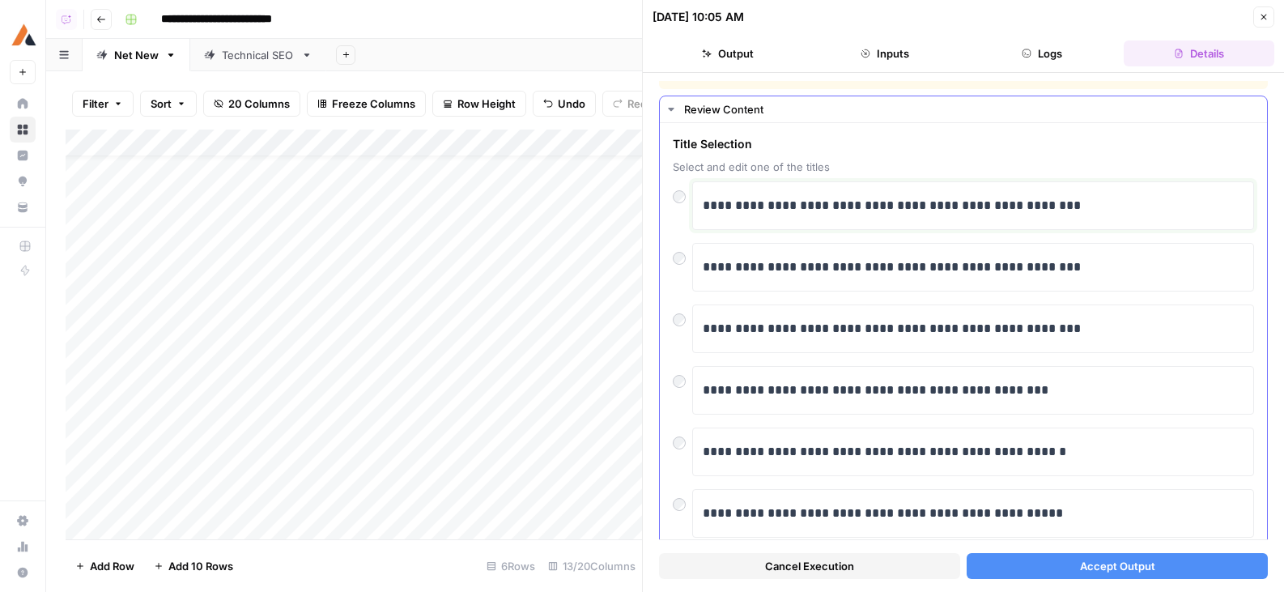
drag, startPoint x: 1141, startPoint y: 211, endPoint x: 903, endPoint y: 193, distance: 238.7
click at [903, 194] on div "**********" at bounding box center [973, 206] width 541 height 34
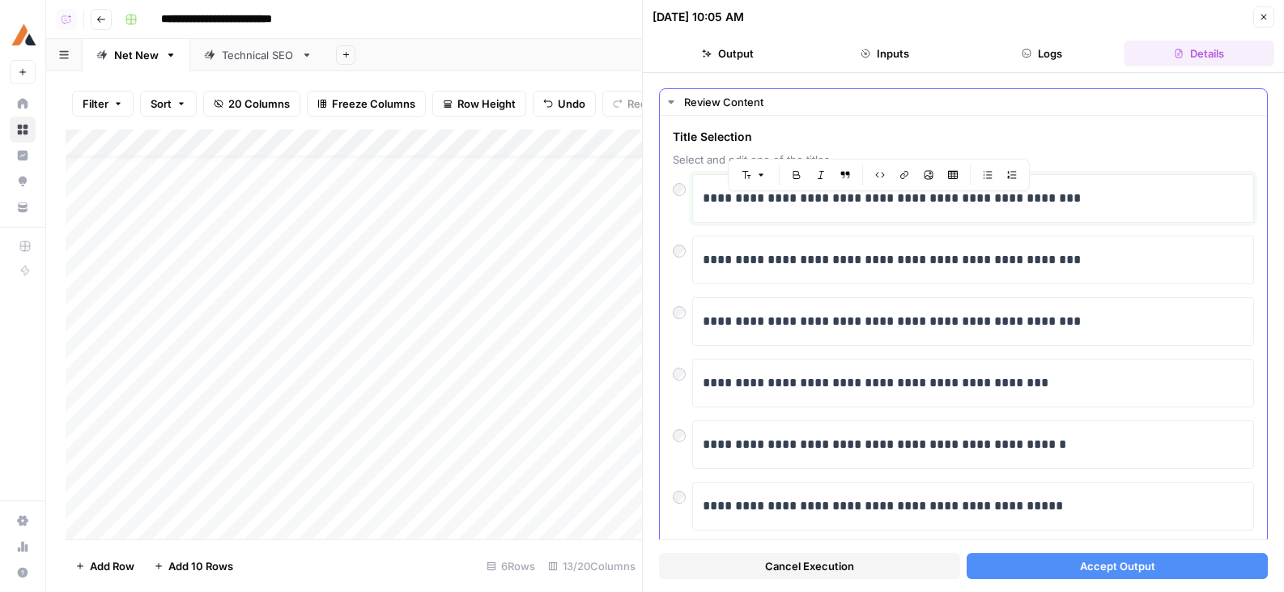
scroll to position [16, 0]
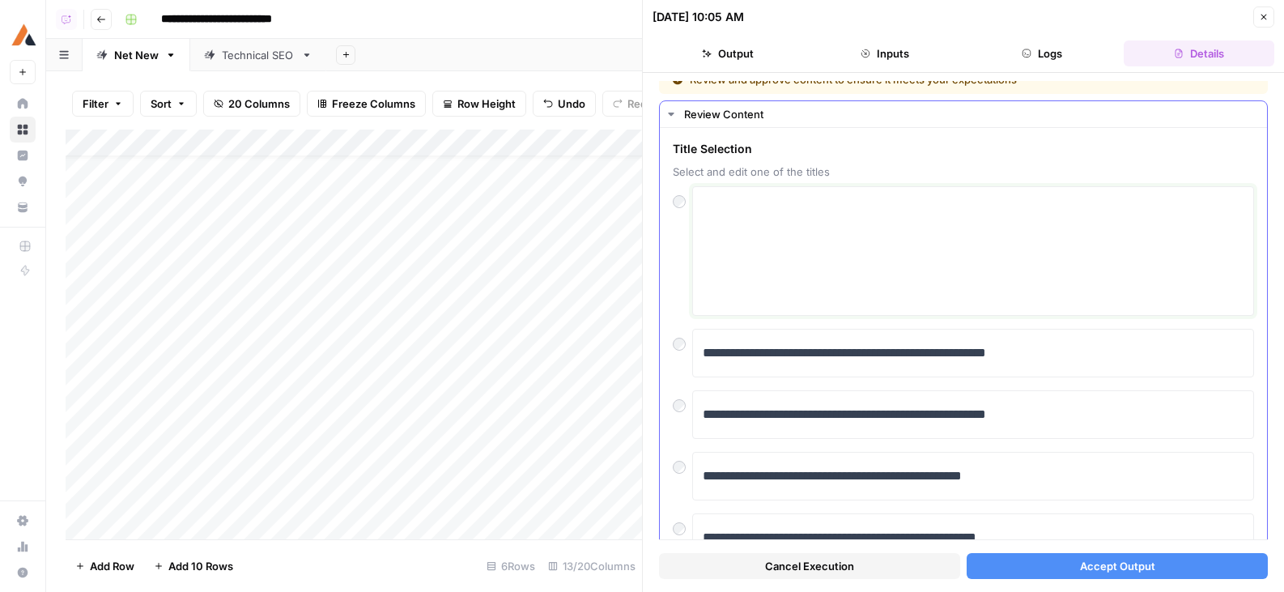
click at [879, 271] on textarea at bounding box center [973, 250] width 541 height 115
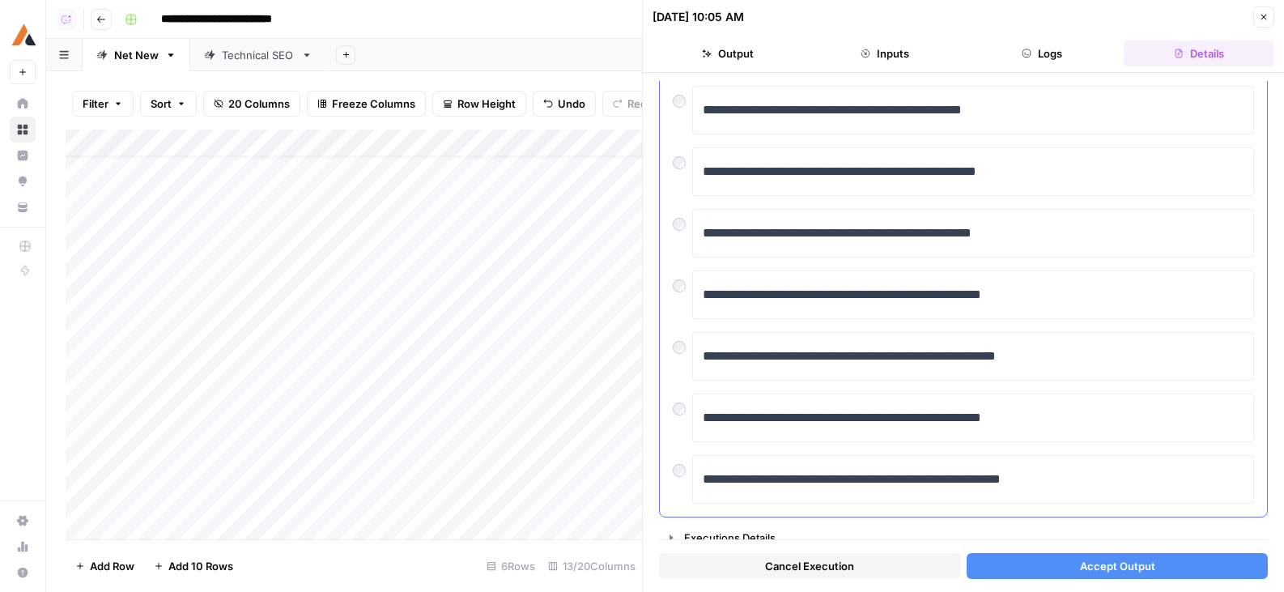
scroll to position [394, 0]
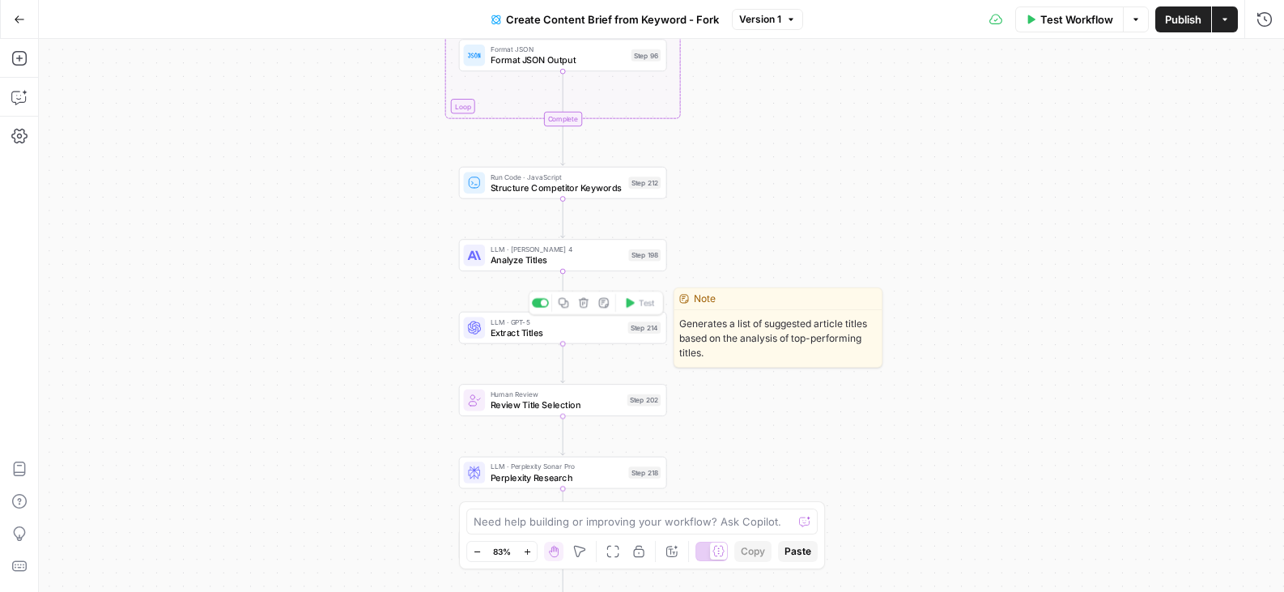
click at [499, 338] on span "Extract Titles" at bounding box center [557, 332] width 132 height 14
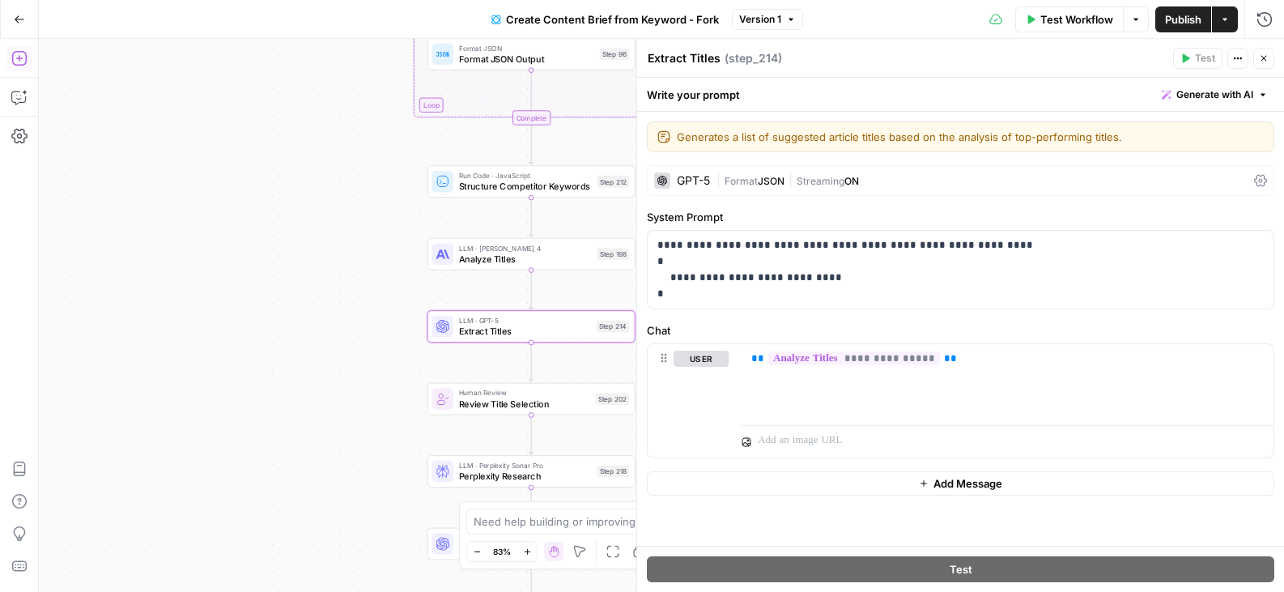
click at [21, 60] on icon "button" at bounding box center [19, 58] width 16 height 16
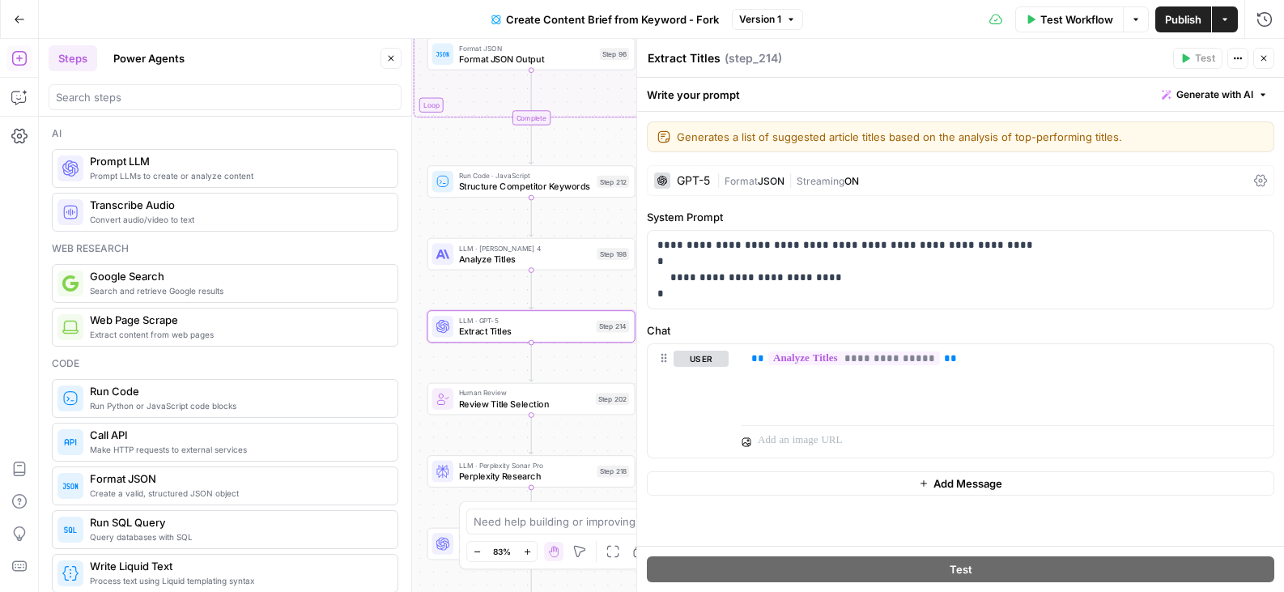
click at [686, 187] on div "GPT-5" at bounding box center [682, 180] width 56 height 16
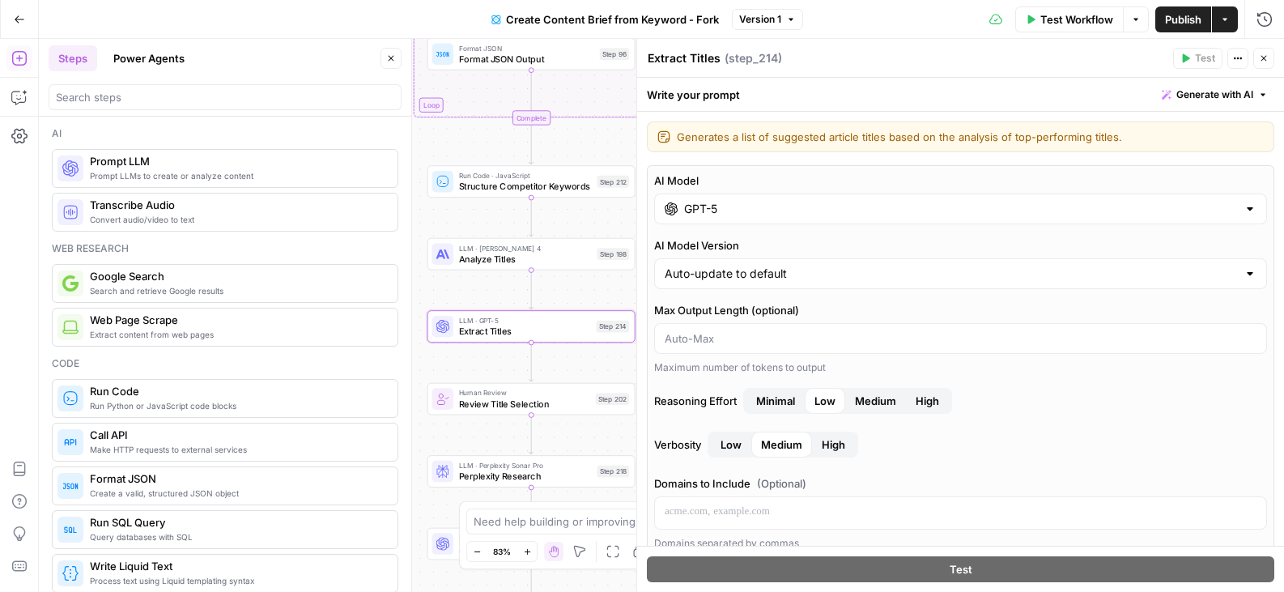
click at [742, 220] on div "GPT-5" at bounding box center [960, 208] width 613 height 31
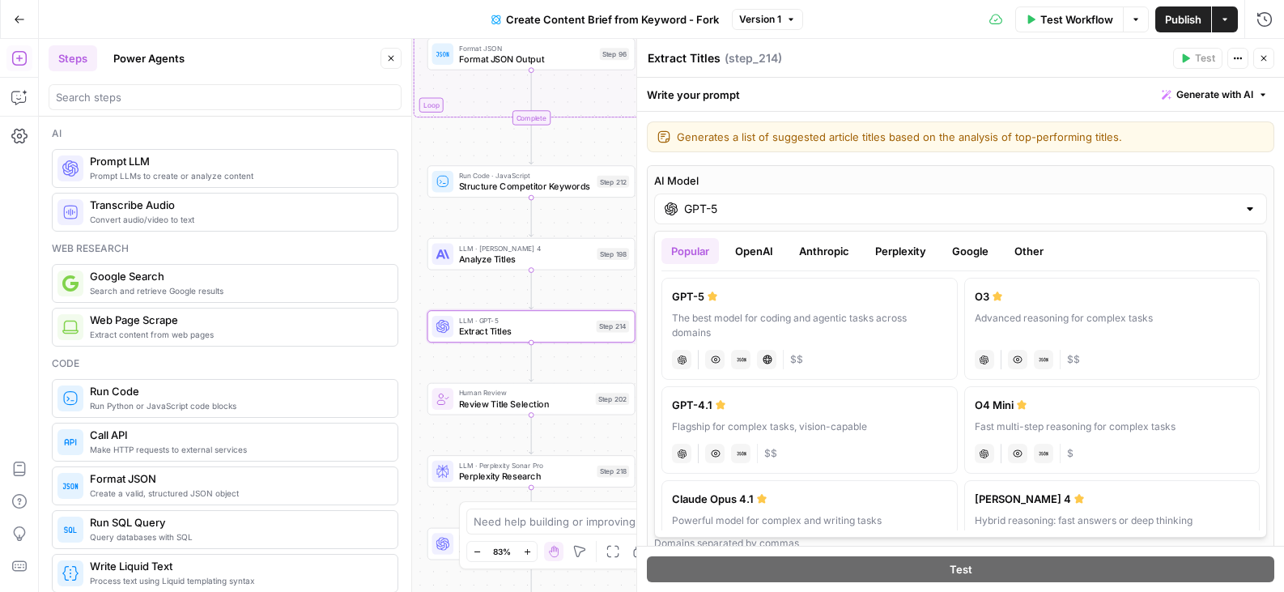
click at [759, 238] on button "OpenAI" at bounding box center [753, 251] width 57 height 26
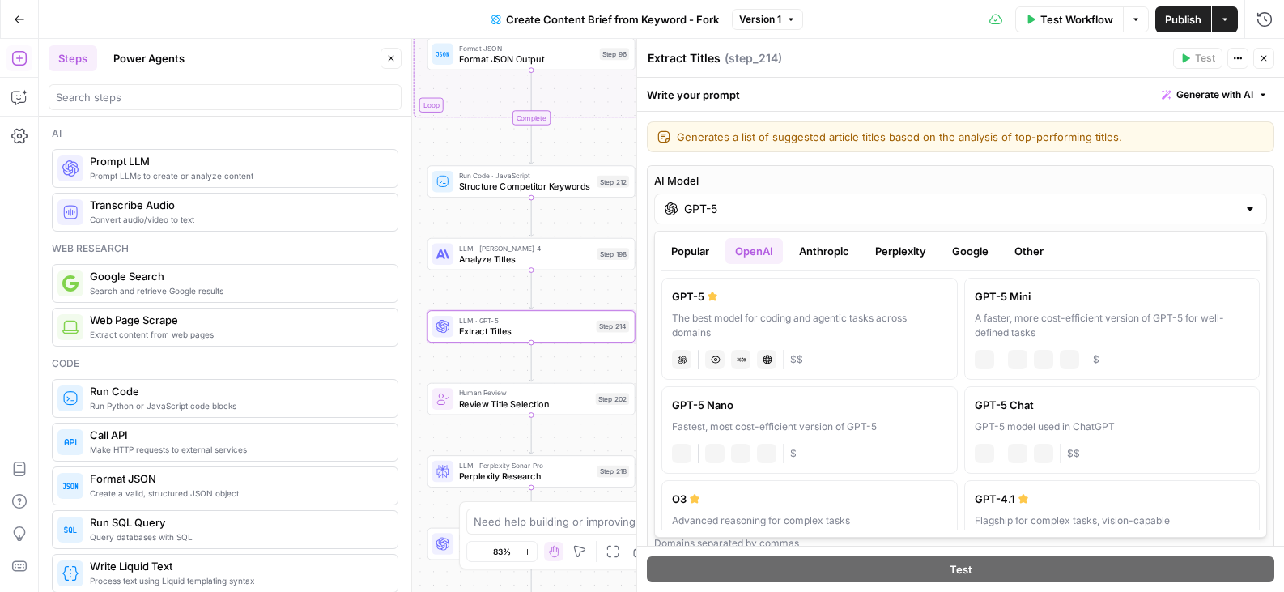
click at [821, 245] on button "Anthropic" at bounding box center [824, 251] width 70 height 26
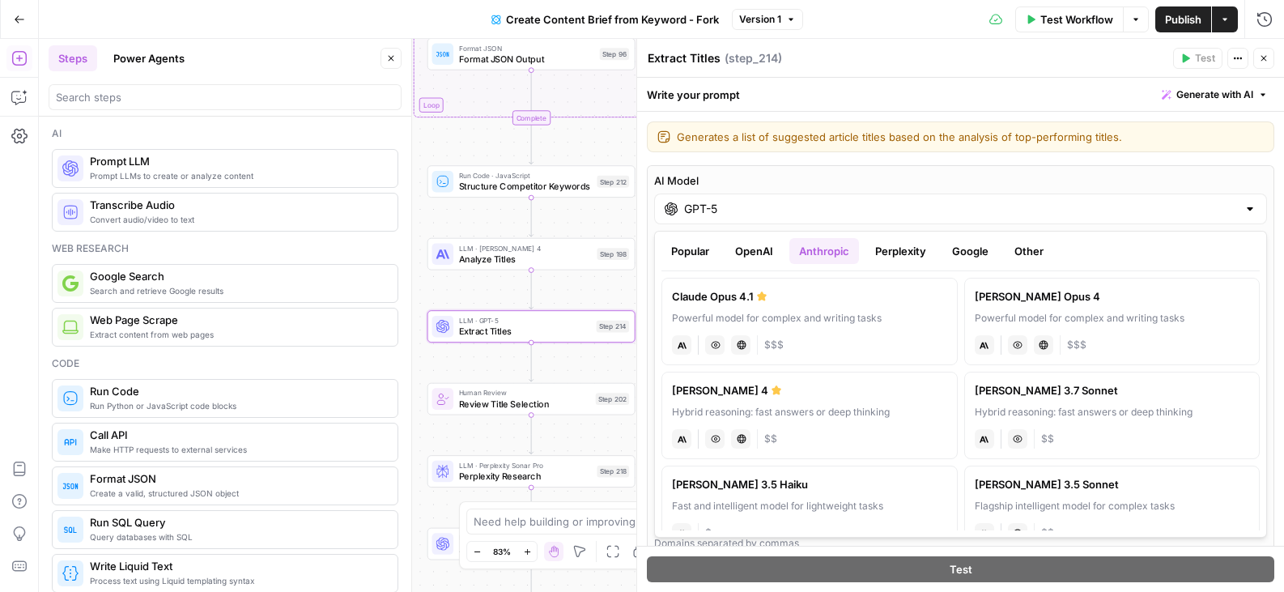
click at [929, 256] on button "Perplexity" at bounding box center [900, 251] width 70 height 26
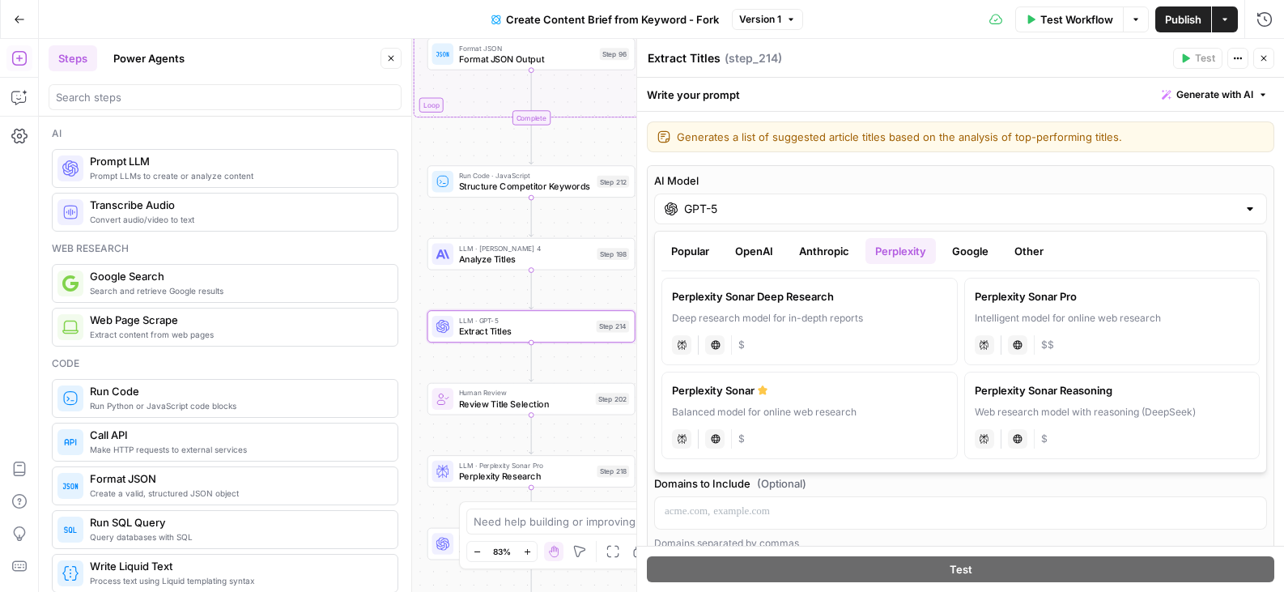
click at [693, 249] on button "Popular" at bounding box center [689, 251] width 57 height 26
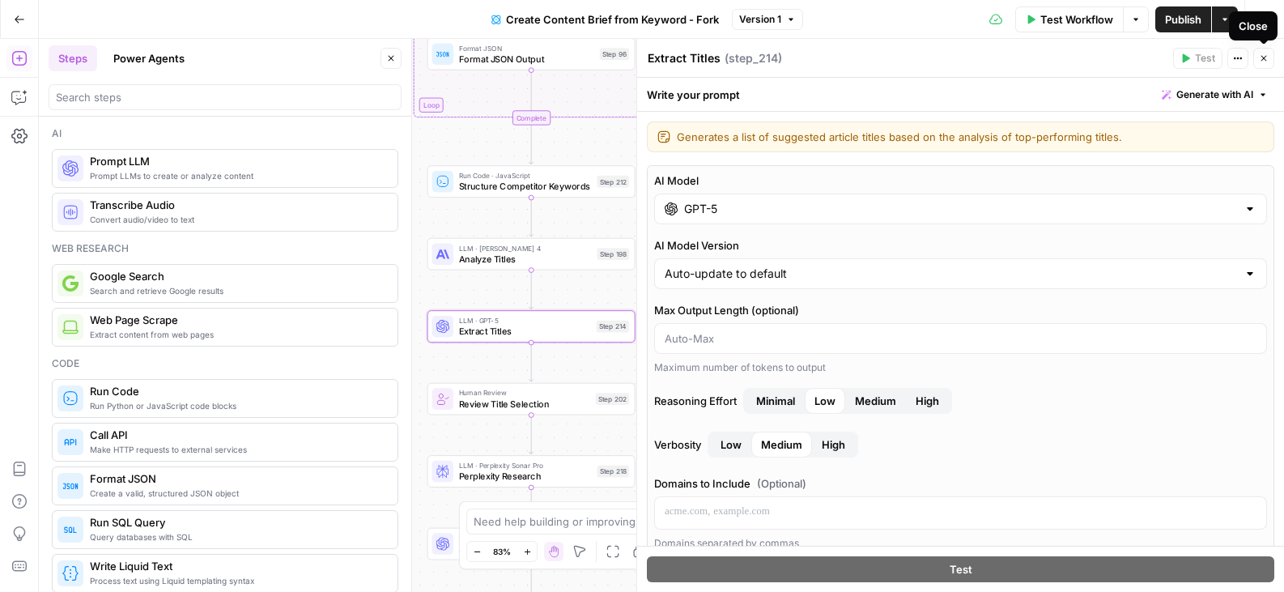
click at [1262, 61] on icon "button" at bounding box center [1264, 58] width 10 height 10
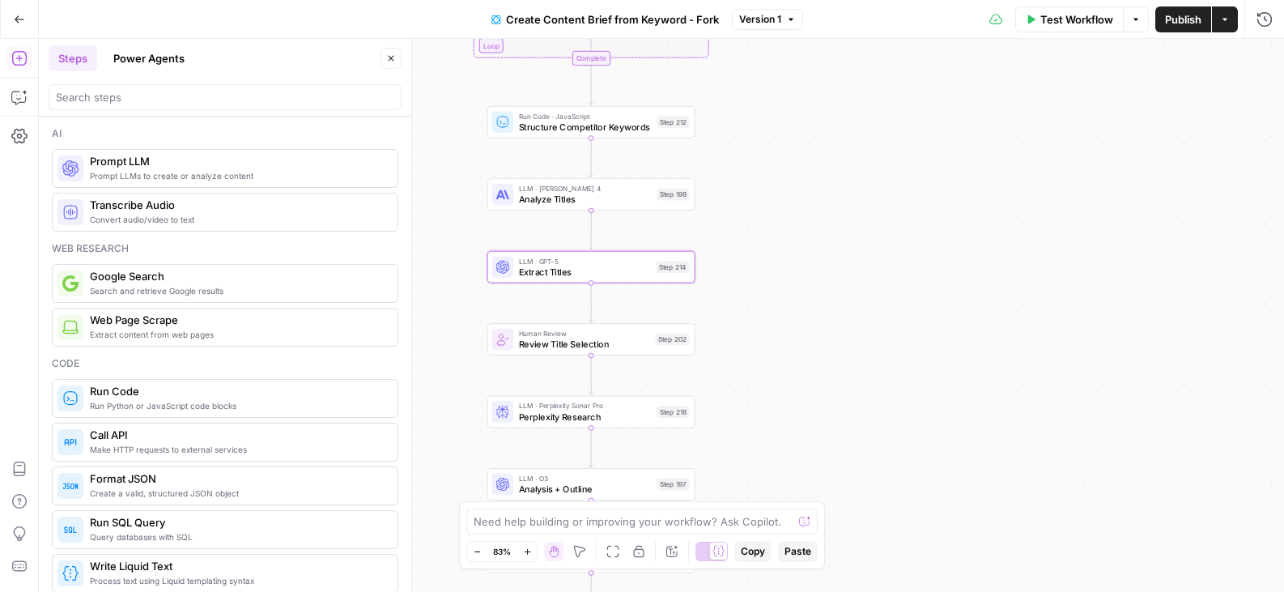
click at [15, 10] on button "Go Back" at bounding box center [19, 19] width 29 height 29
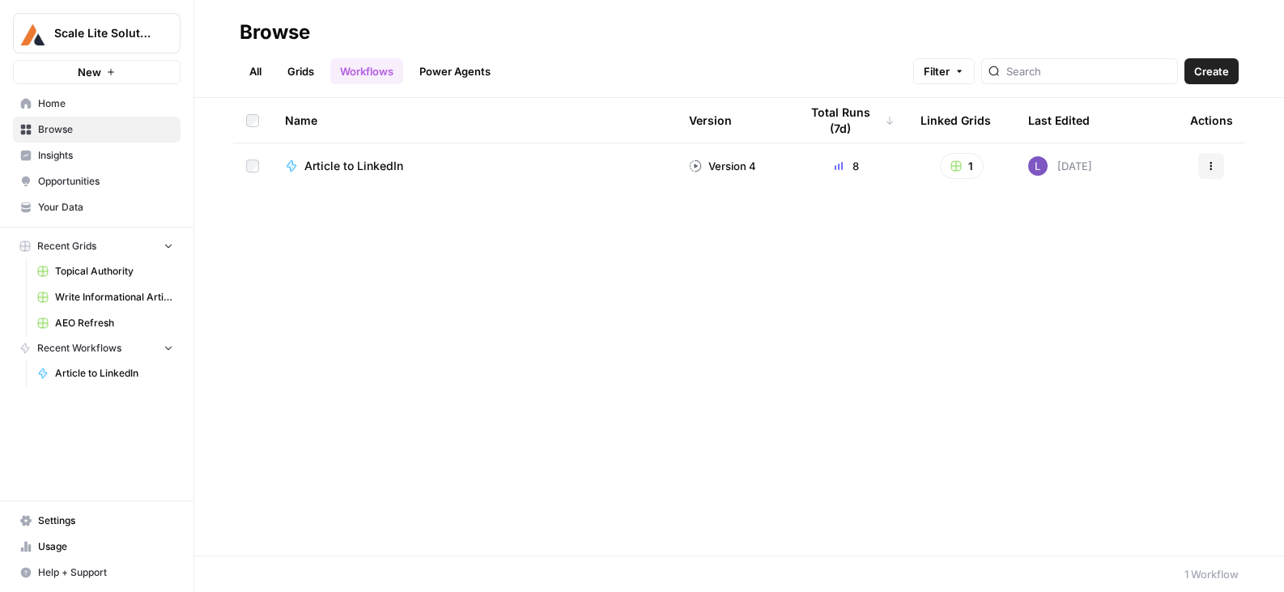
click at [300, 74] on link "Grids" at bounding box center [301, 71] width 46 height 26
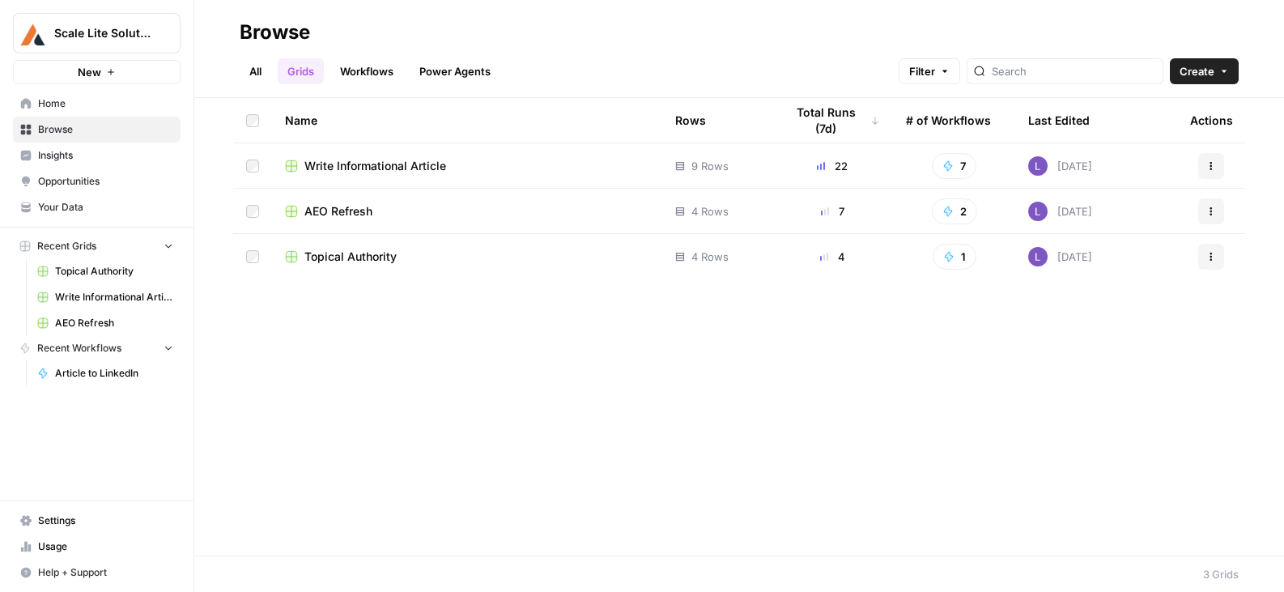
click at [1213, 91] on header "Browse All Grids Workflows Power Agents Filter Create" at bounding box center [739, 49] width 1090 height 98
click at [1213, 70] on span "Create" at bounding box center [1196, 71] width 35 height 16
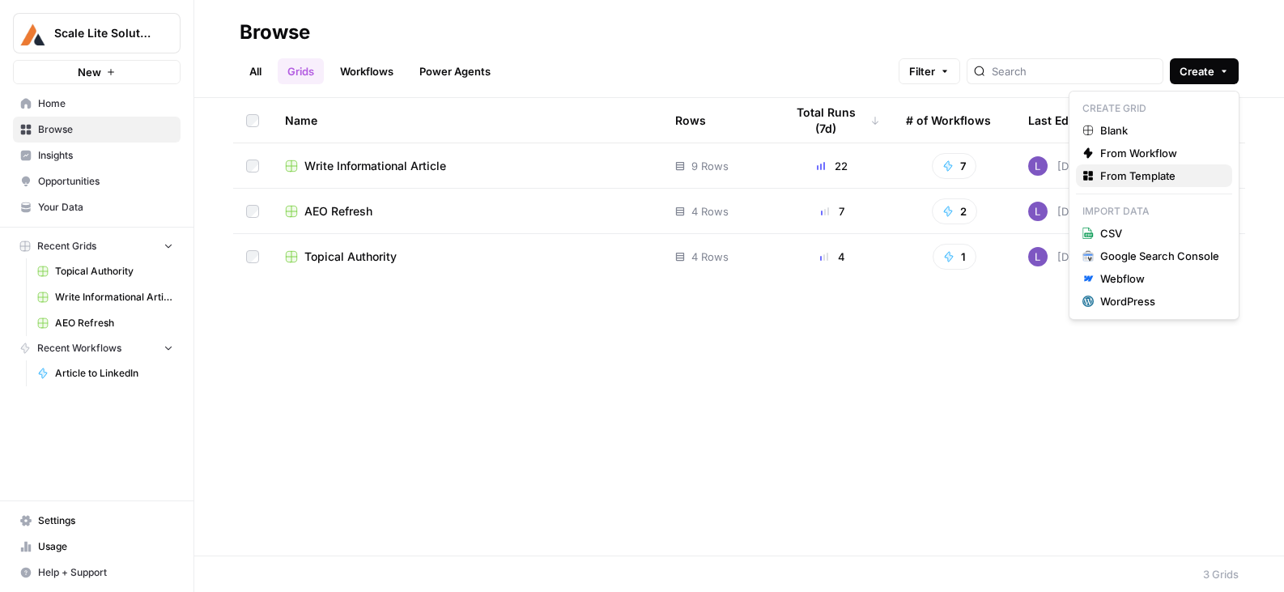
click at [1146, 171] on span "From Template" at bounding box center [1159, 176] width 119 height 16
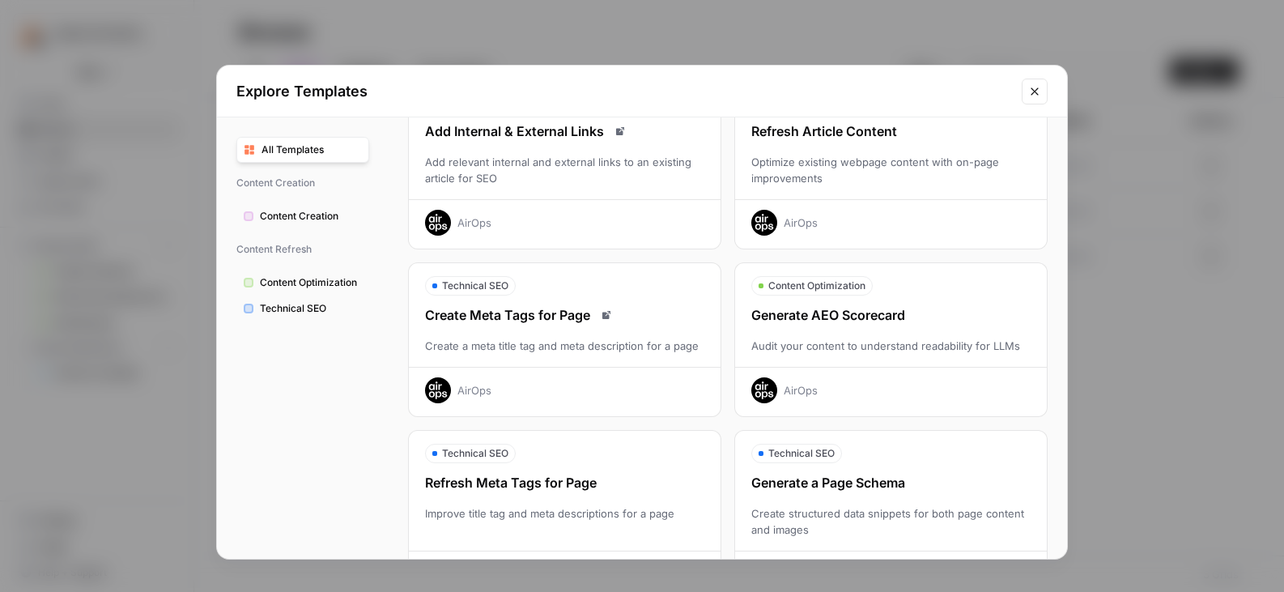
scroll to position [281, 0]
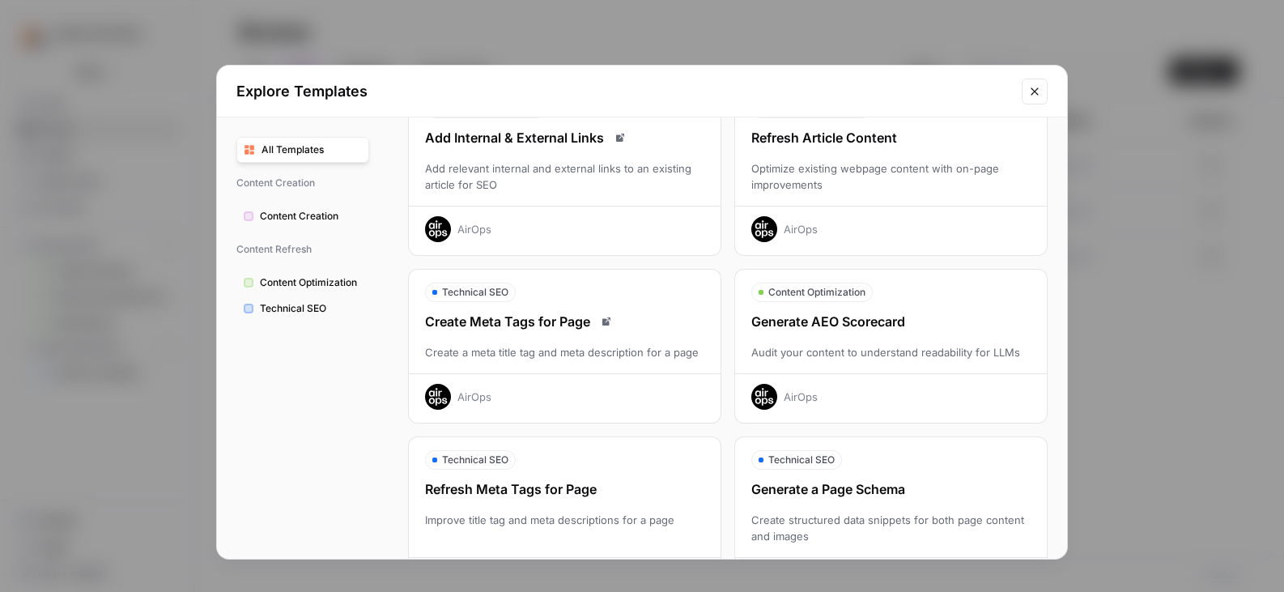
click at [1037, 87] on icon "Close modal" at bounding box center [1034, 91] width 13 height 13
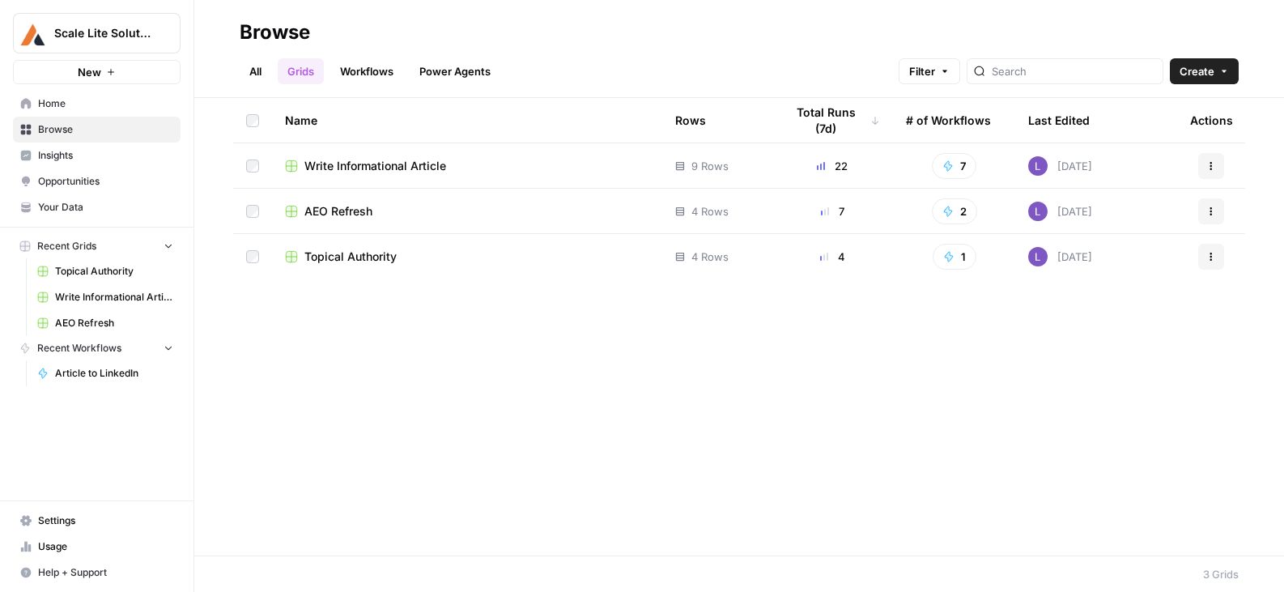
click at [373, 74] on link "Workflows" at bounding box center [366, 71] width 73 height 26
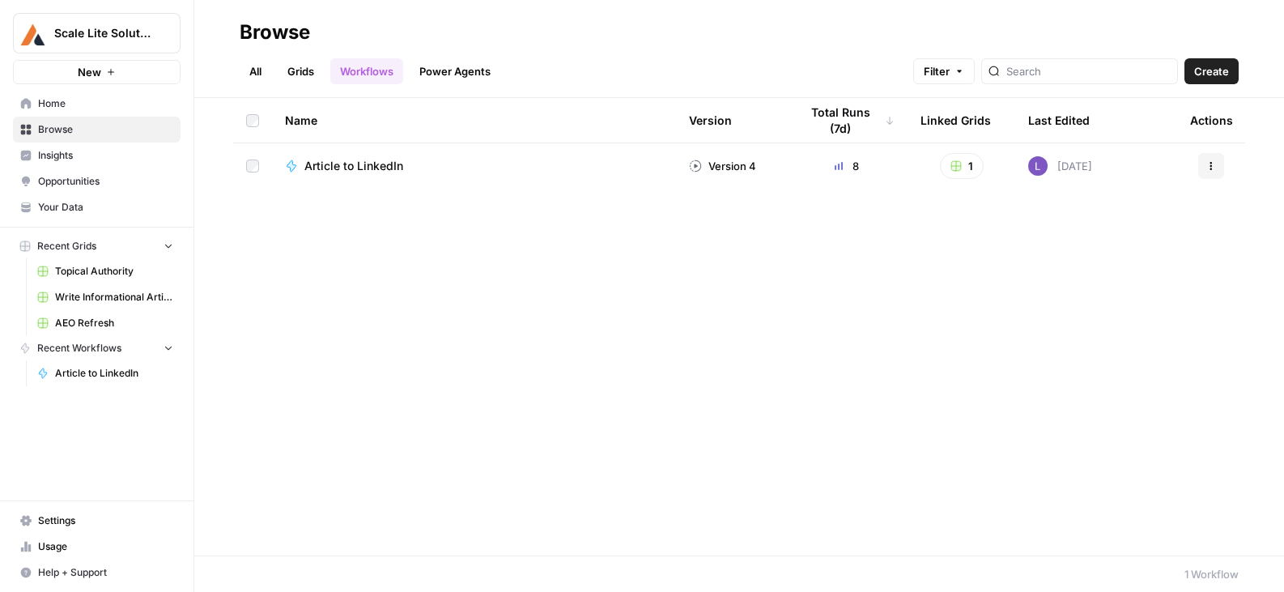
click at [298, 71] on link "Grids" at bounding box center [301, 71] width 46 height 26
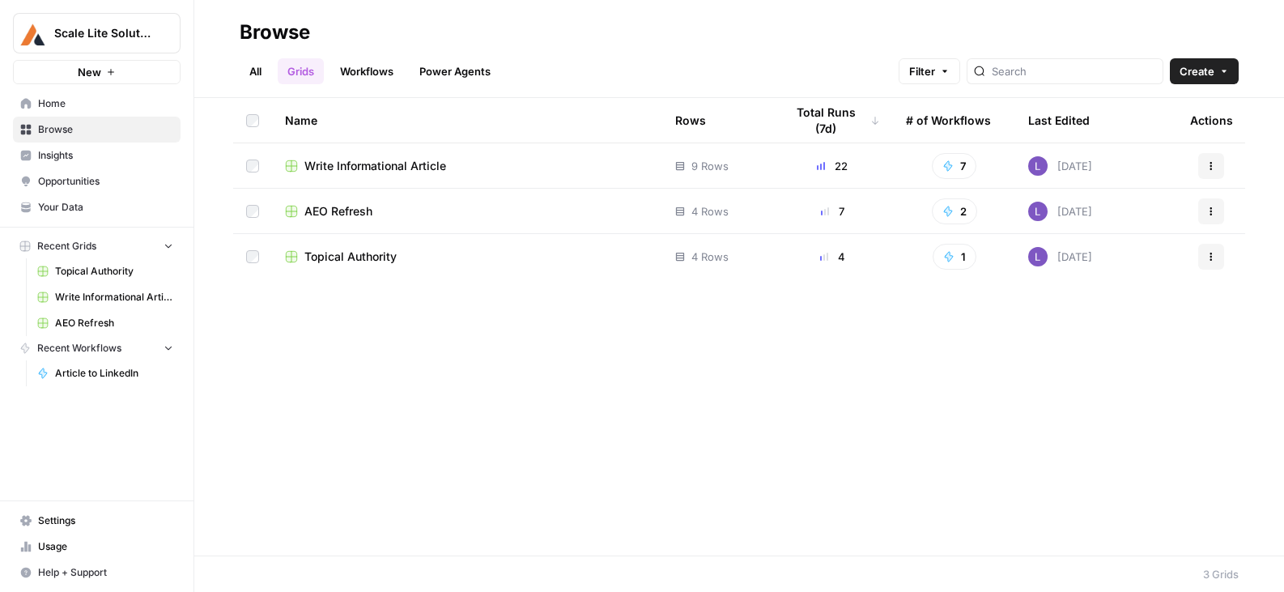
click at [376, 162] on span "Write Informational Article" at bounding box center [375, 166] width 142 height 16
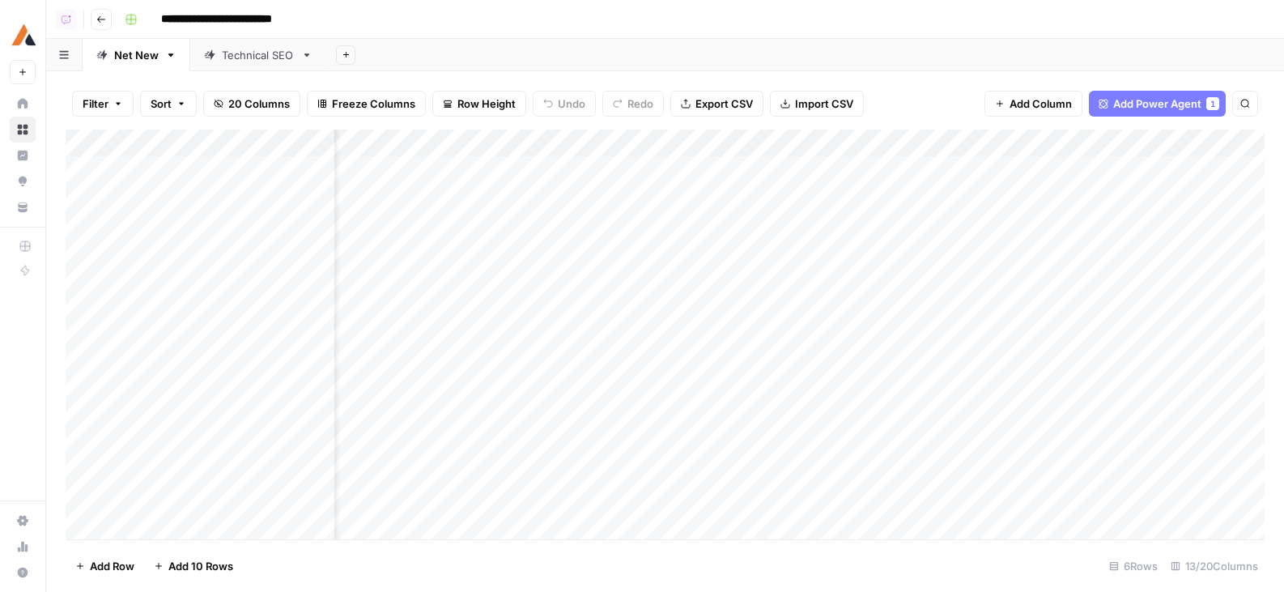
scroll to position [0, 46]
click at [498, 144] on div "Add Column" at bounding box center [665, 335] width 1199 height 410
click at [852, 144] on div "Add Column" at bounding box center [665, 335] width 1199 height 410
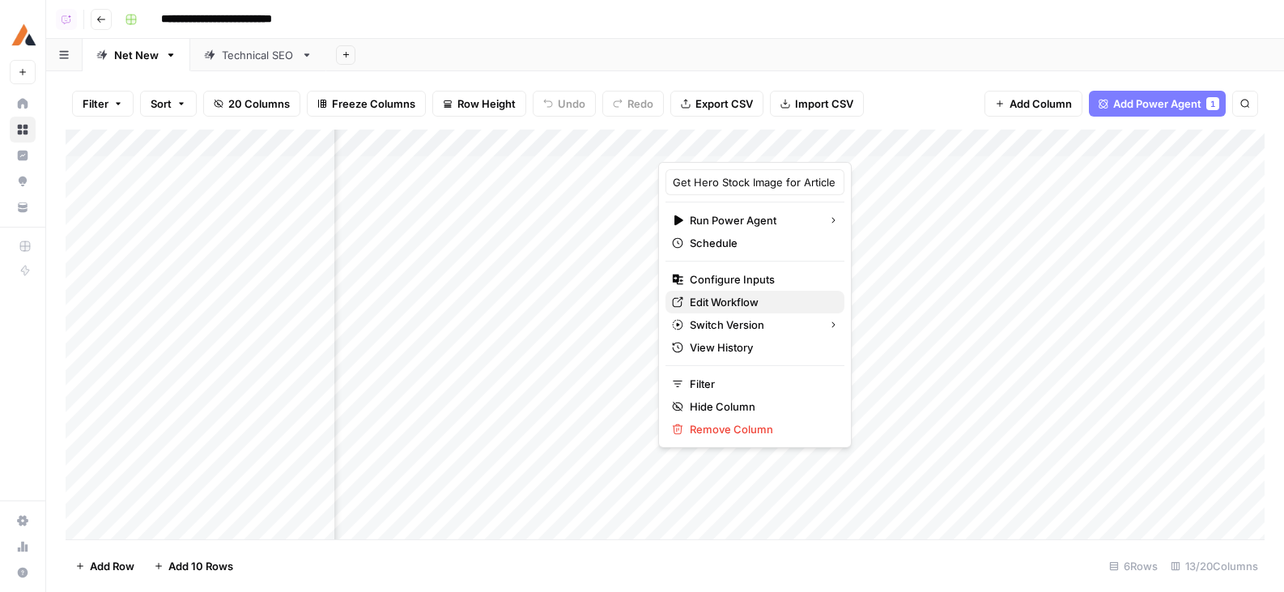
click at [733, 297] on span "Edit Workflow" at bounding box center [761, 302] width 142 height 16
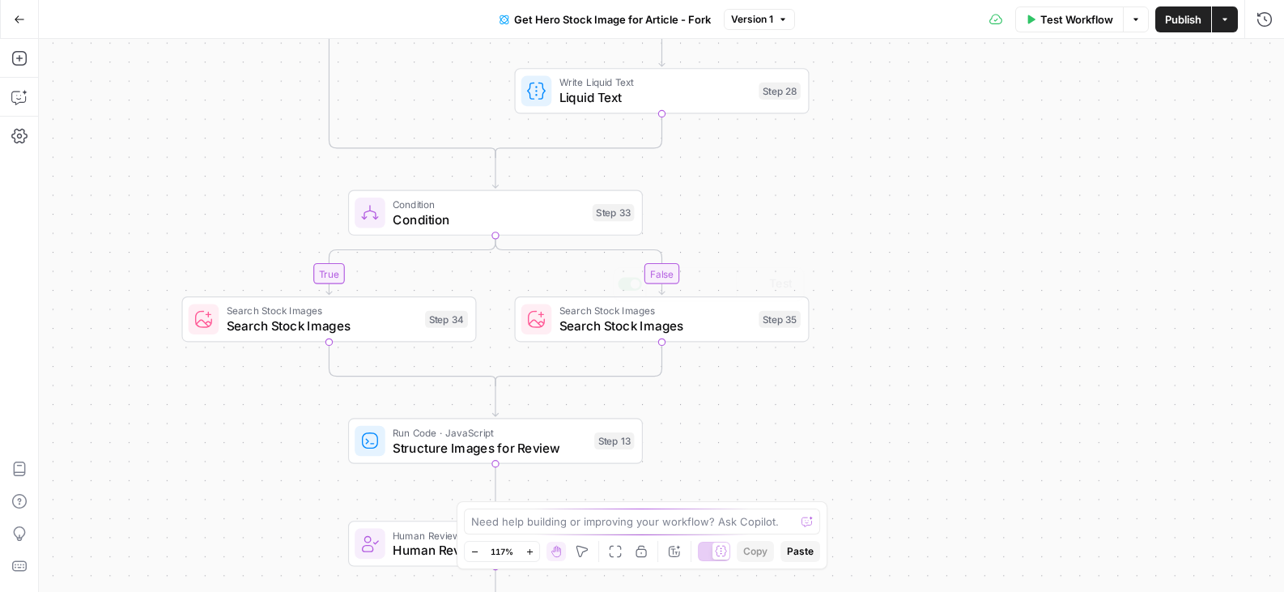
click at [563, 343] on div "true false true false true false Workflow Set Inputs Inputs Condition Check Ima…" at bounding box center [661, 315] width 1245 height 553
click at [577, 334] on span "Search Stock Images" at bounding box center [655, 326] width 192 height 19
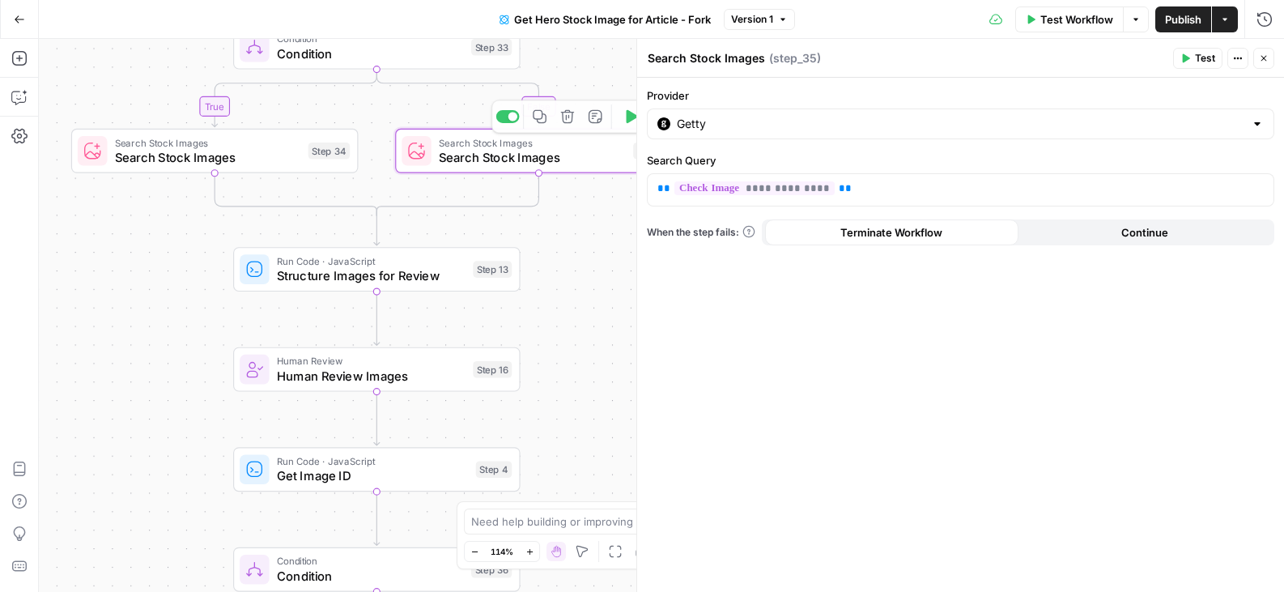
click at [752, 132] on div "Getty" at bounding box center [960, 123] width 627 height 31
type input "Getty"
click at [560, 397] on div "true false true false true false Workflow Set Inputs Inputs Condition Check Ima…" at bounding box center [661, 315] width 1245 height 553
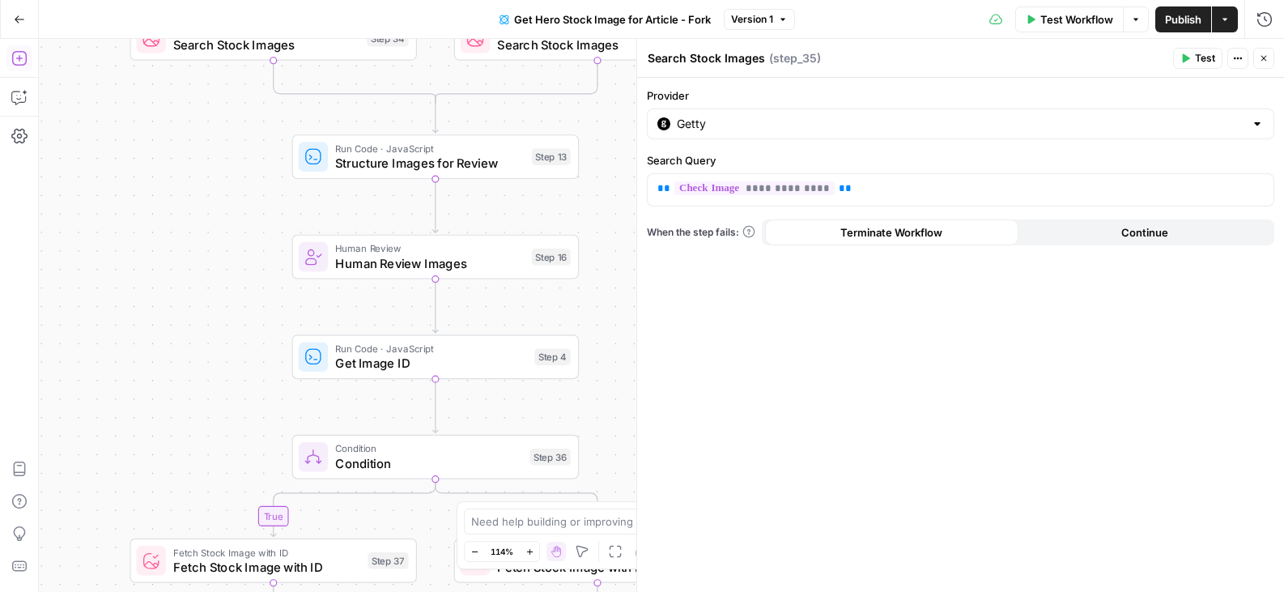
click at [23, 60] on icon "button" at bounding box center [19, 58] width 16 height 16
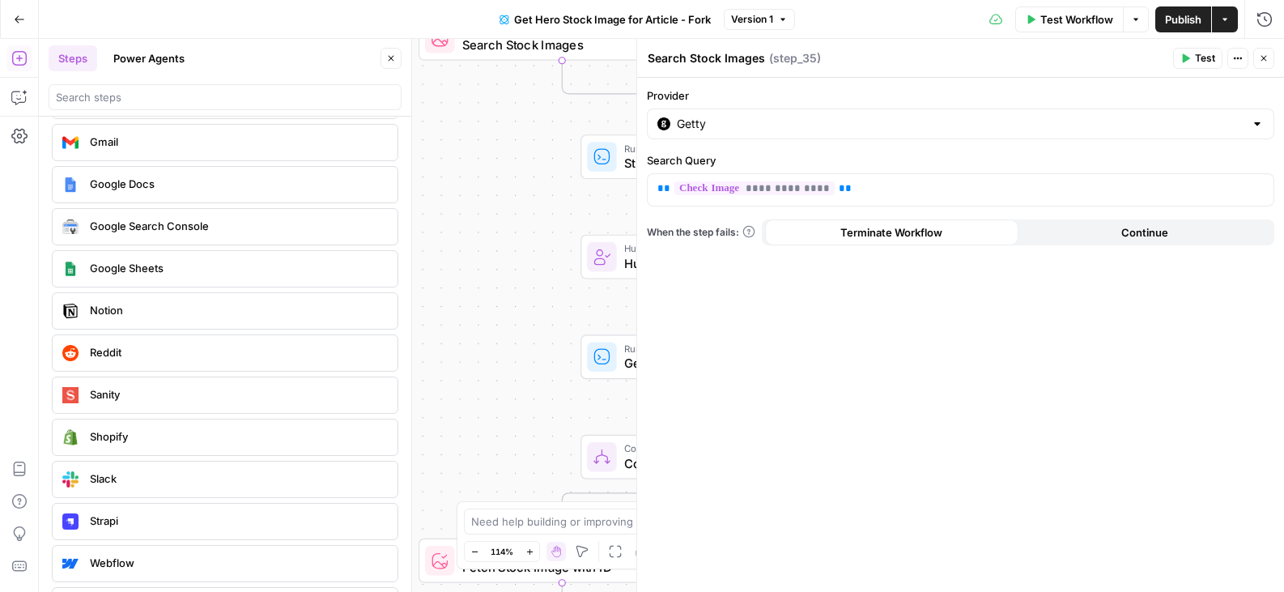
scroll to position [2970, 0]
click at [96, 481] on span "Slack" at bounding box center [237, 477] width 295 height 16
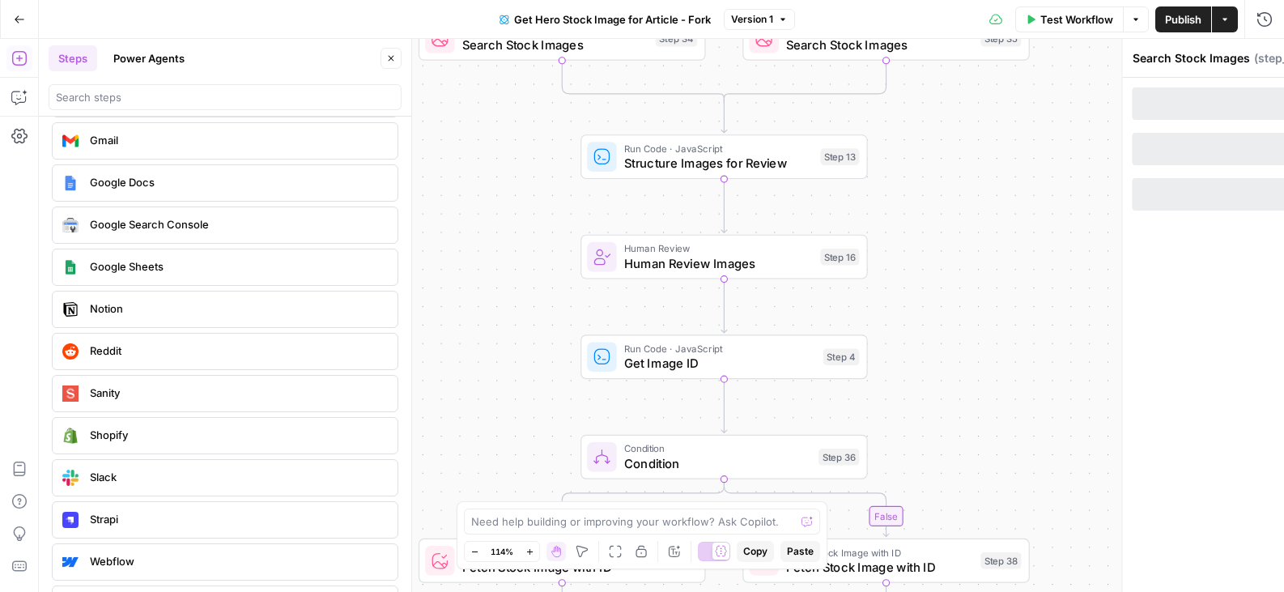
type textarea "Slack Integration"
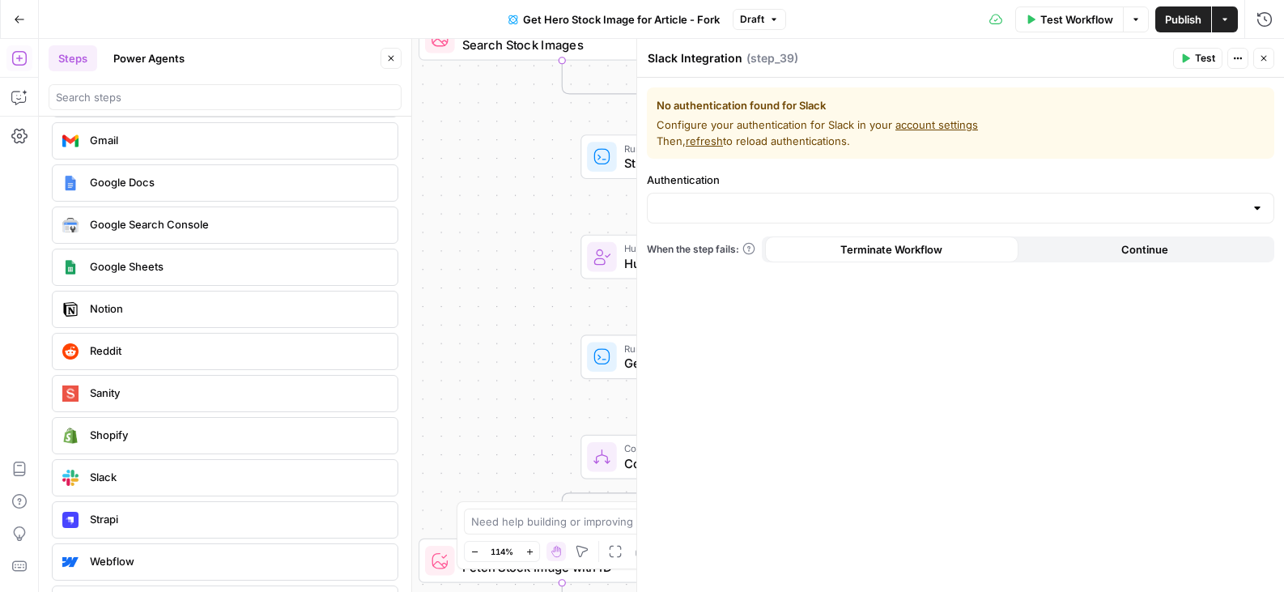
click at [716, 143] on span "refresh" at bounding box center [704, 140] width 37 height 13
click at [922, 129] on link "account settings" at bounding box center [936, 124] width 83 height 13
click at [134, 94] on input "search" at bounding box center [225, 97] width 338 height 16
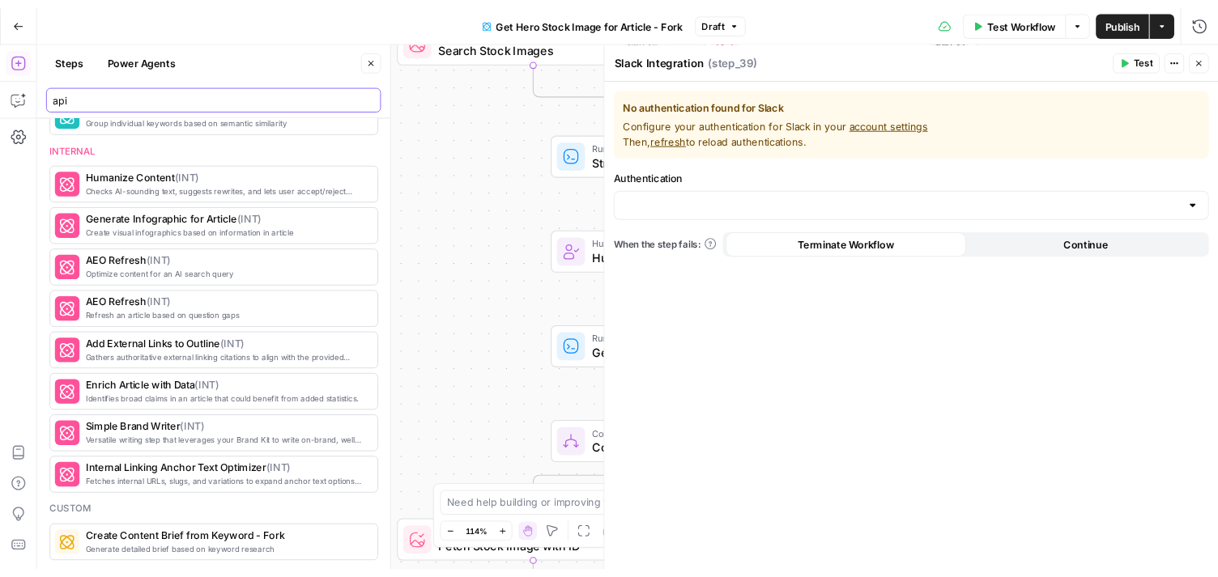
scroll to position [0, 0]
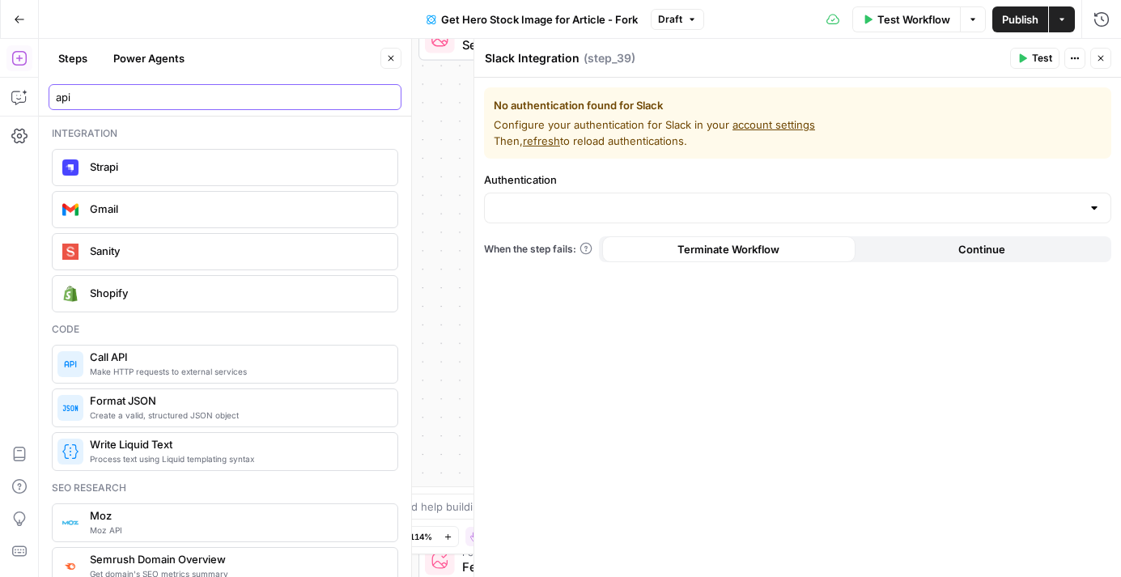
type input "api"
click at [1103, 58] on icon "button" at bounding box center [1101, 58] width 10 height 10
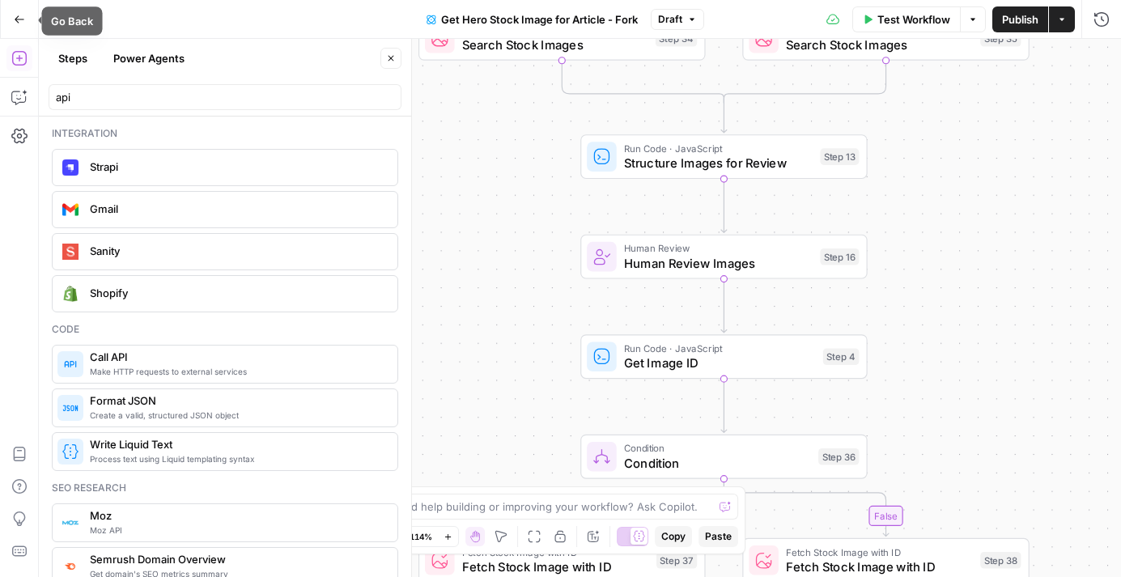
click at [18, 15] on icon "button" at bounding box center [19, 19] width 11 height 11
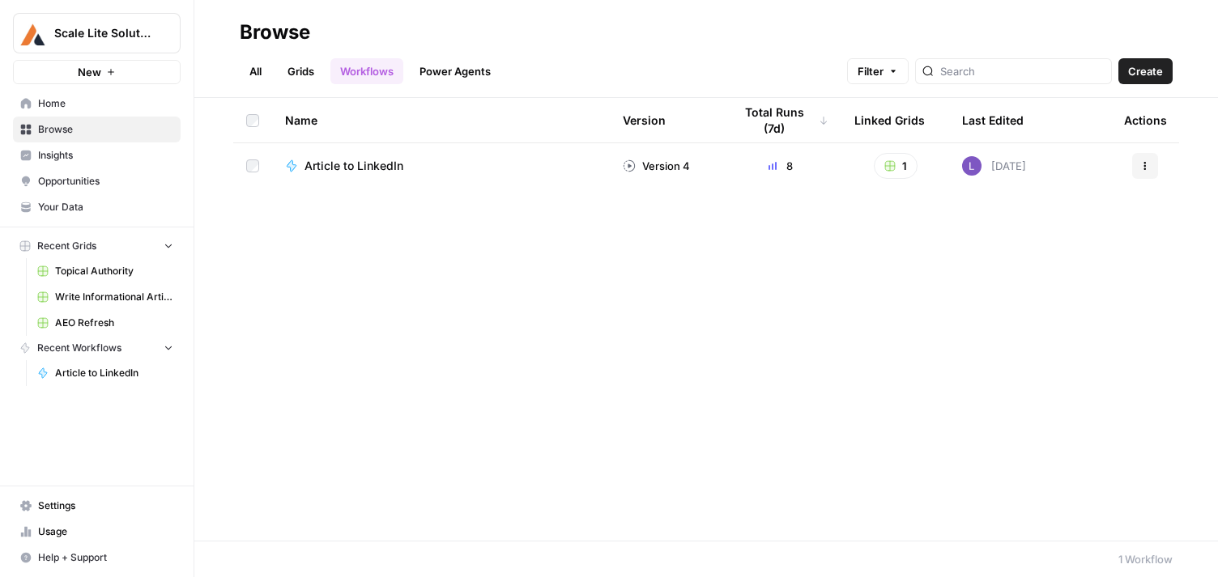
click at [297, 79] on link "Grids" at bounding box center [301, 71] width 46 height 26
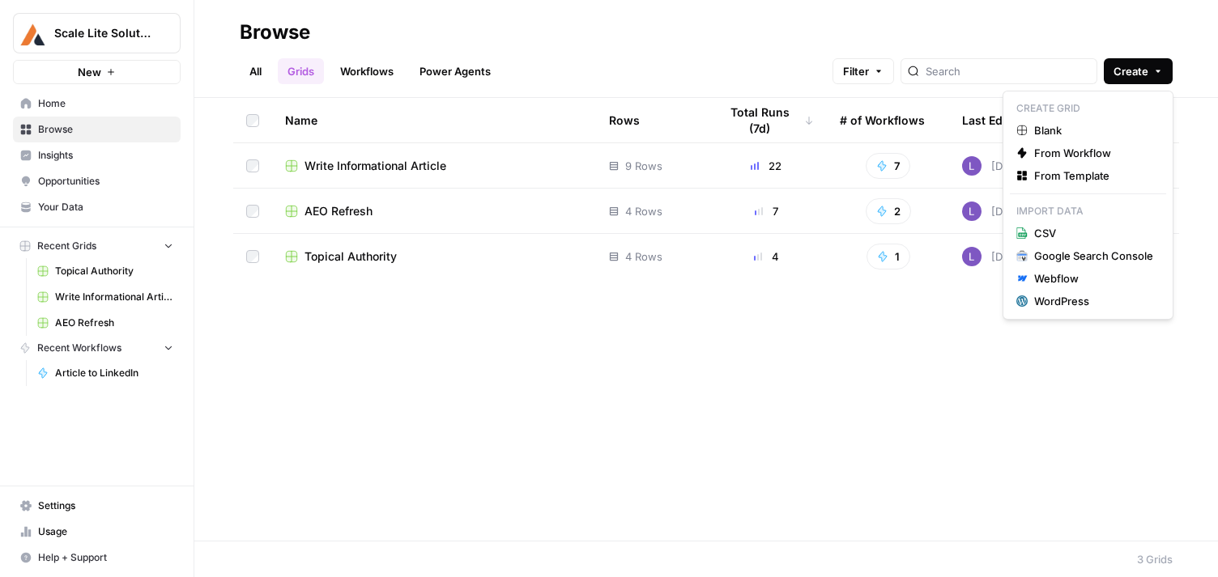
click at [1121, 70] on span "Create" at bounding box center [1130, 71] width 35 height 16
click at [1063, 132] on span "Blank" at bounding box center [1093, 130] width 119 height 16
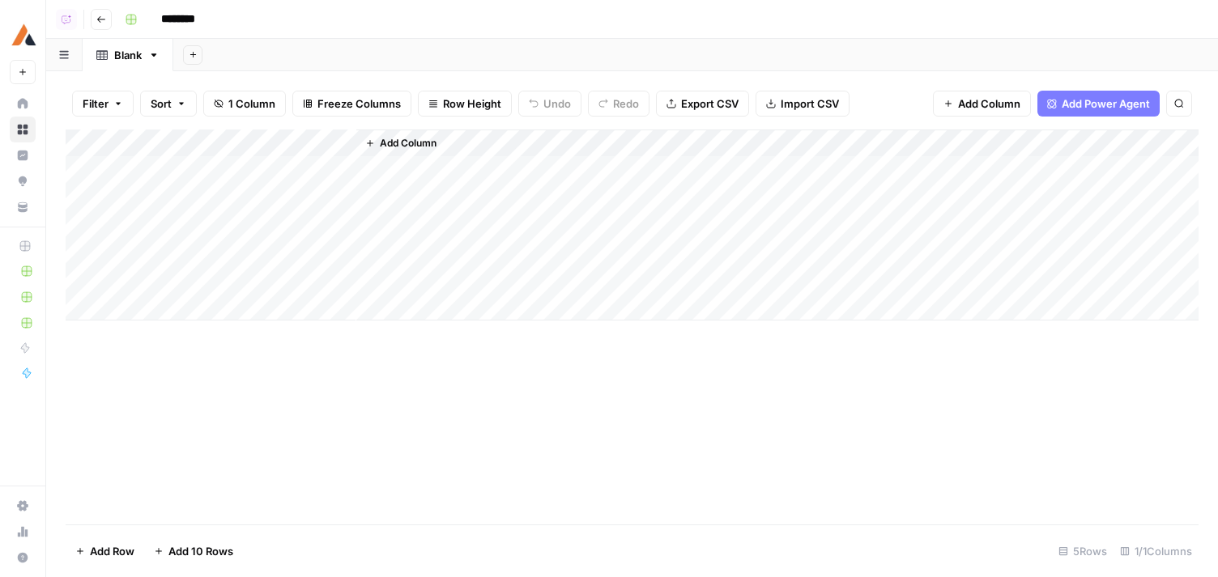
click at [186, 62] on button "Add Sheet" at bounding box center [192, 54] width 19 height 19
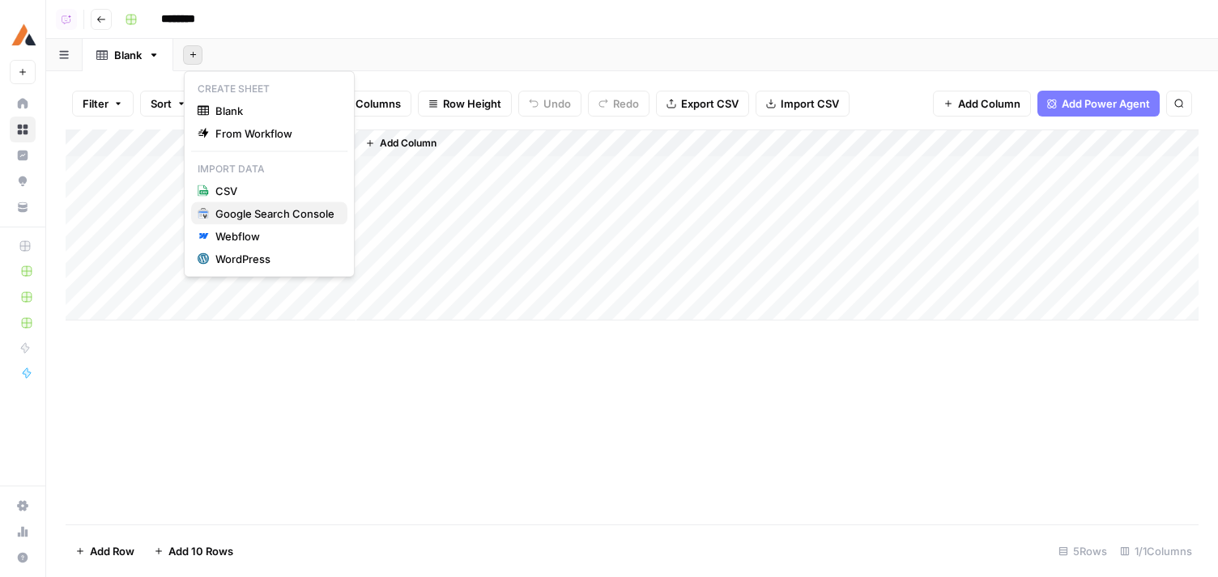
click at [257, 218] on div "Google Search Console" at bounding box center [274, 214] width 119 height 16
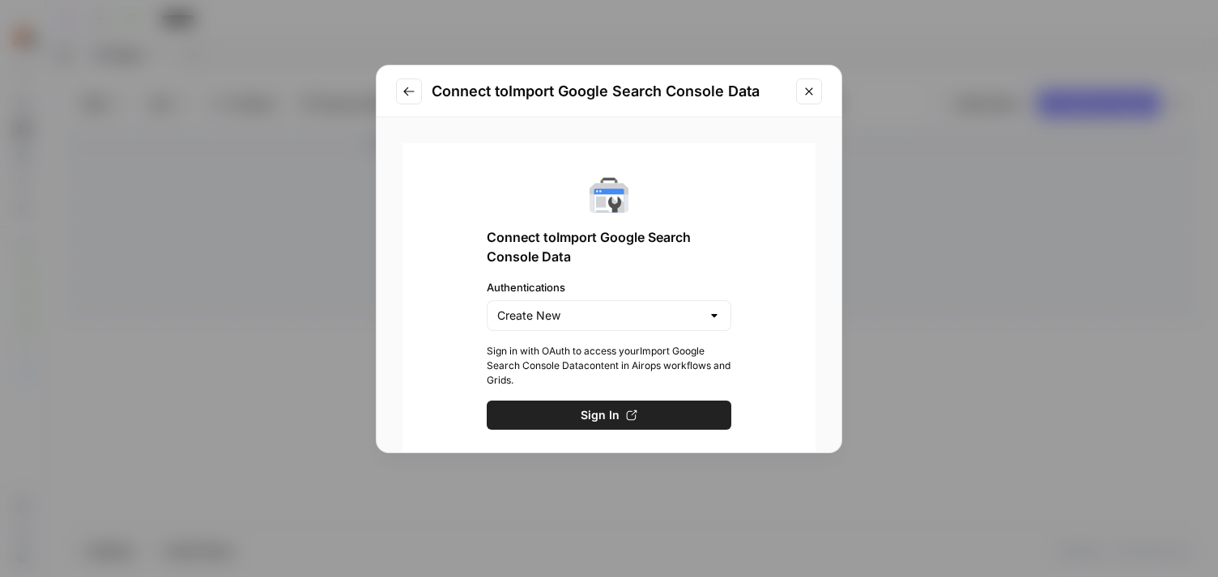
click at [414, 97] on button "Go to previous step" at bounding box center [409, 92] width 26 height 26
click at [815, 96] on button "Close modal" at bounding box center [809, 92] width 26 height 26
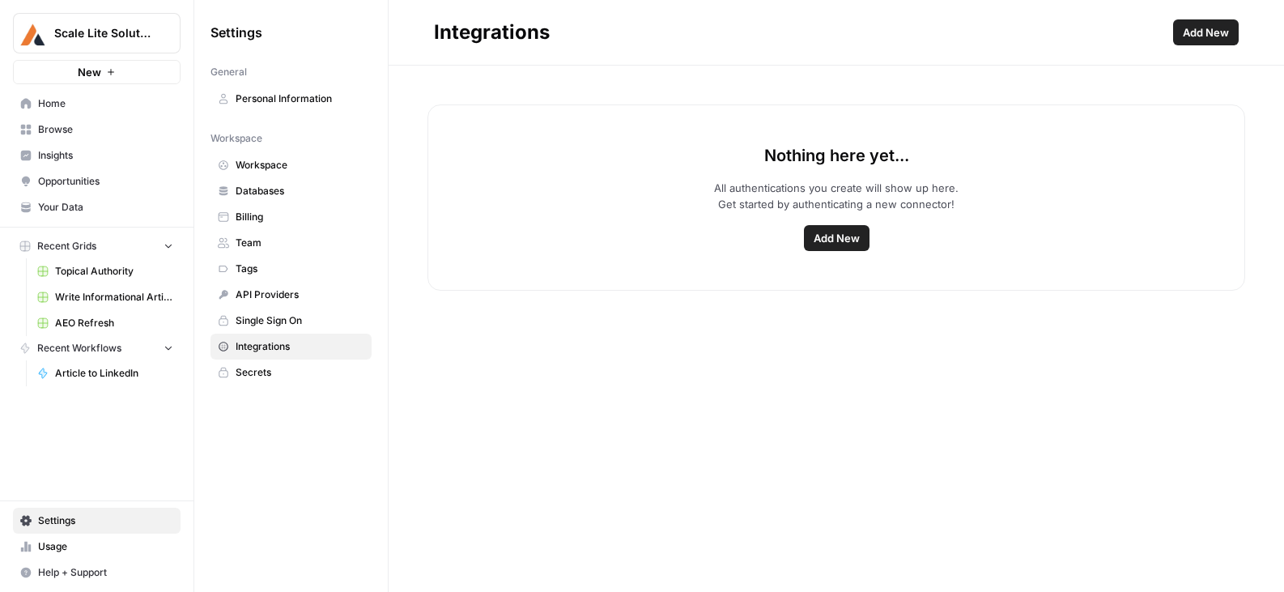
click at [1206, 34] on span "Add New" at bounding box center [1206, 32] width 46 height 16
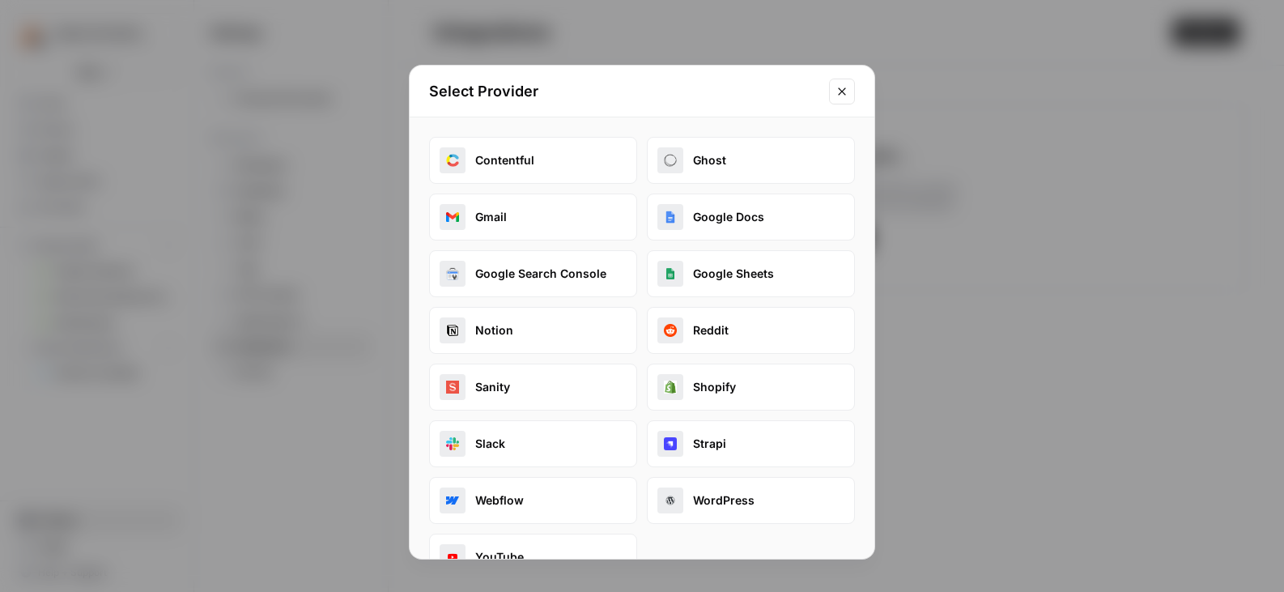
scroll to position [41, 0]
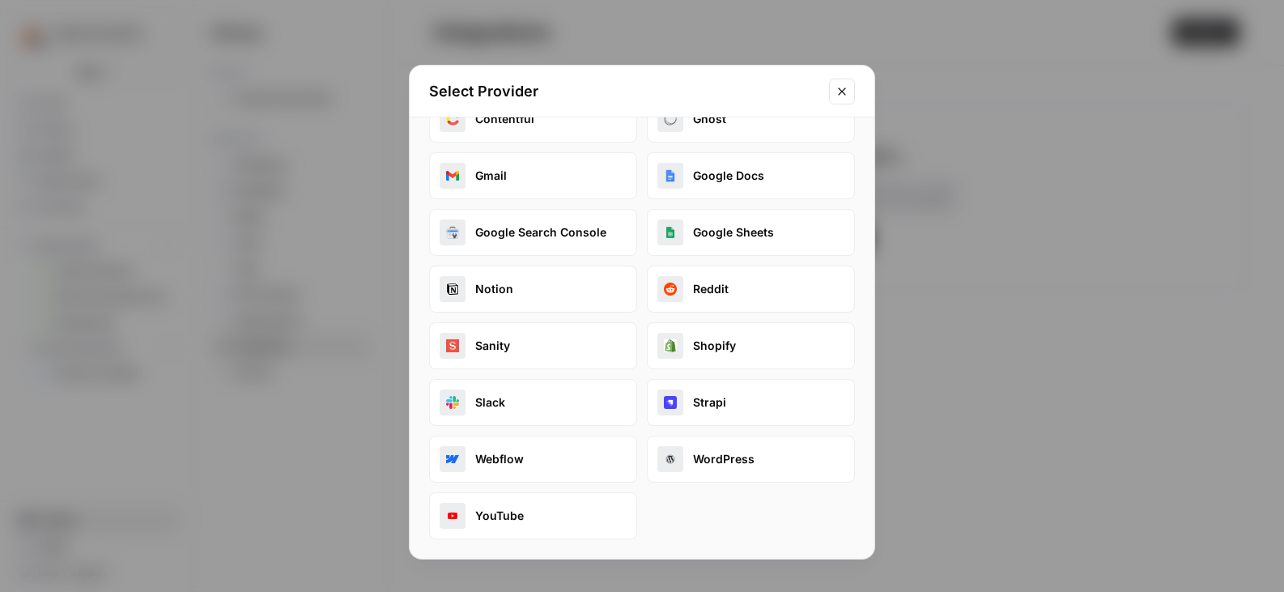
click at [483, 423] on button "Slack" at bounding box center [533, 402] width 208 height 47
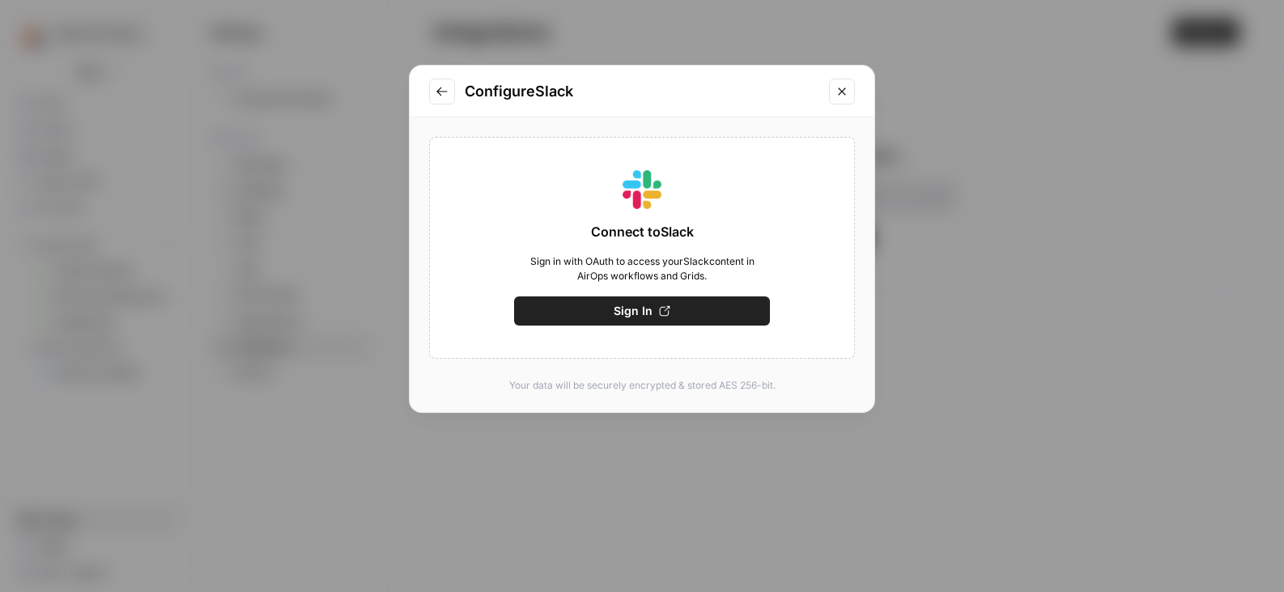
click at [836, 92] on icon "Close modal" at bounding box center [841, 91] width 13 height 13
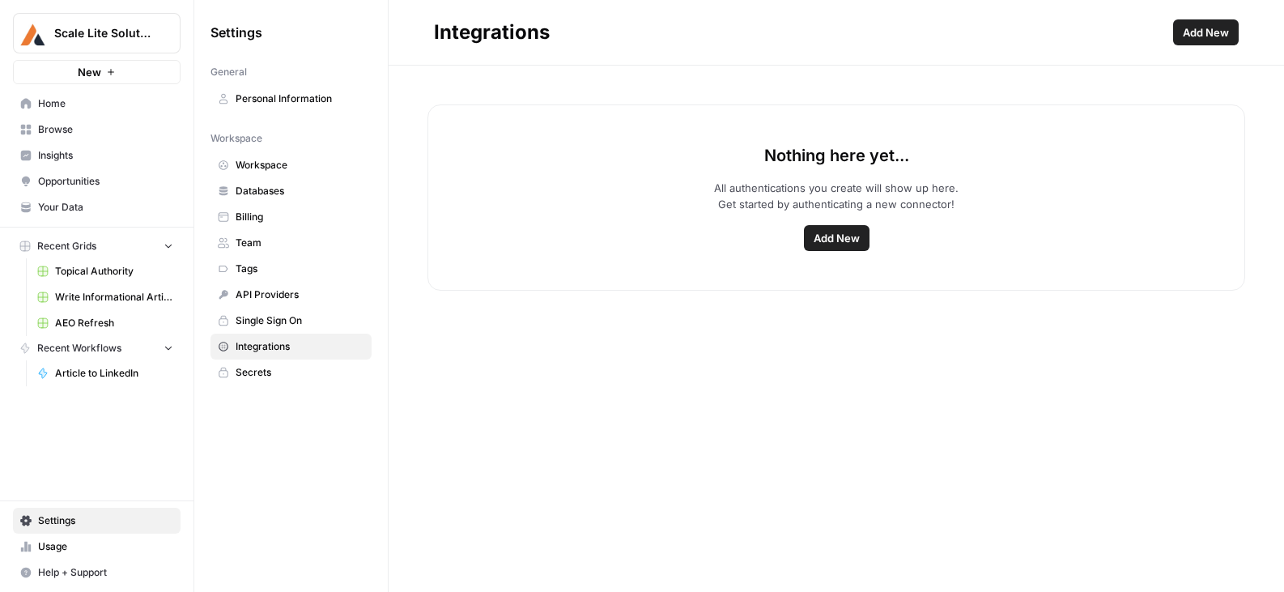
click at [91, 129] on span "Browse" at bounding box center [105, 129] width 135 height 15
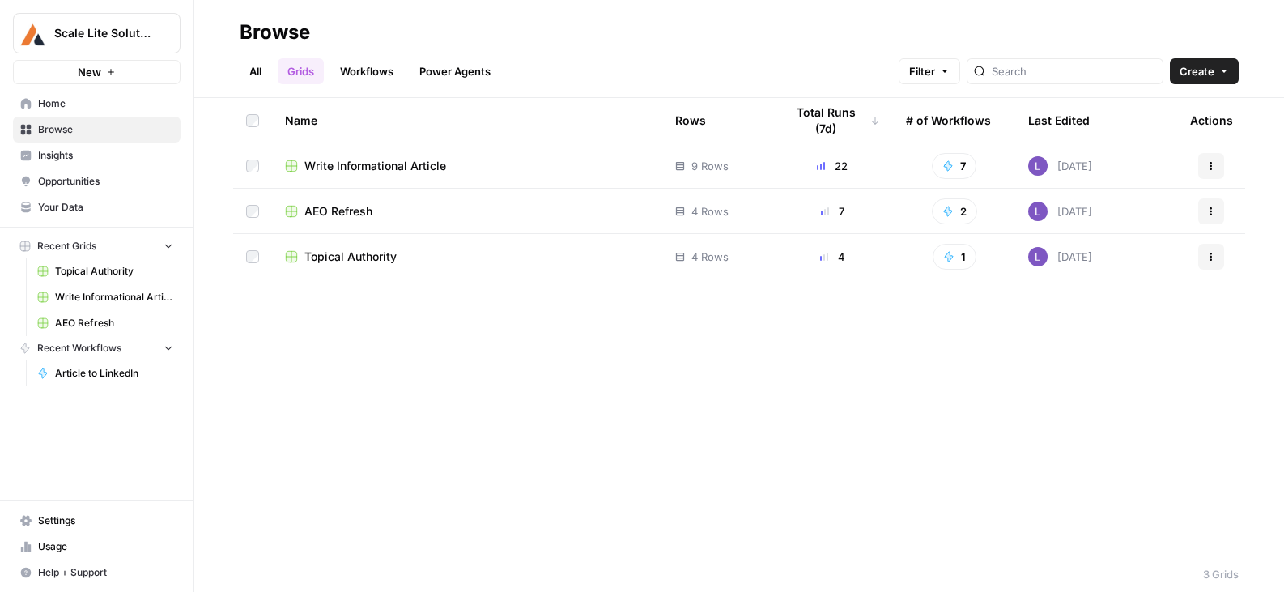
click at [100, 97] on span "Home" at bounding box center [105, 103] width 135 height 15
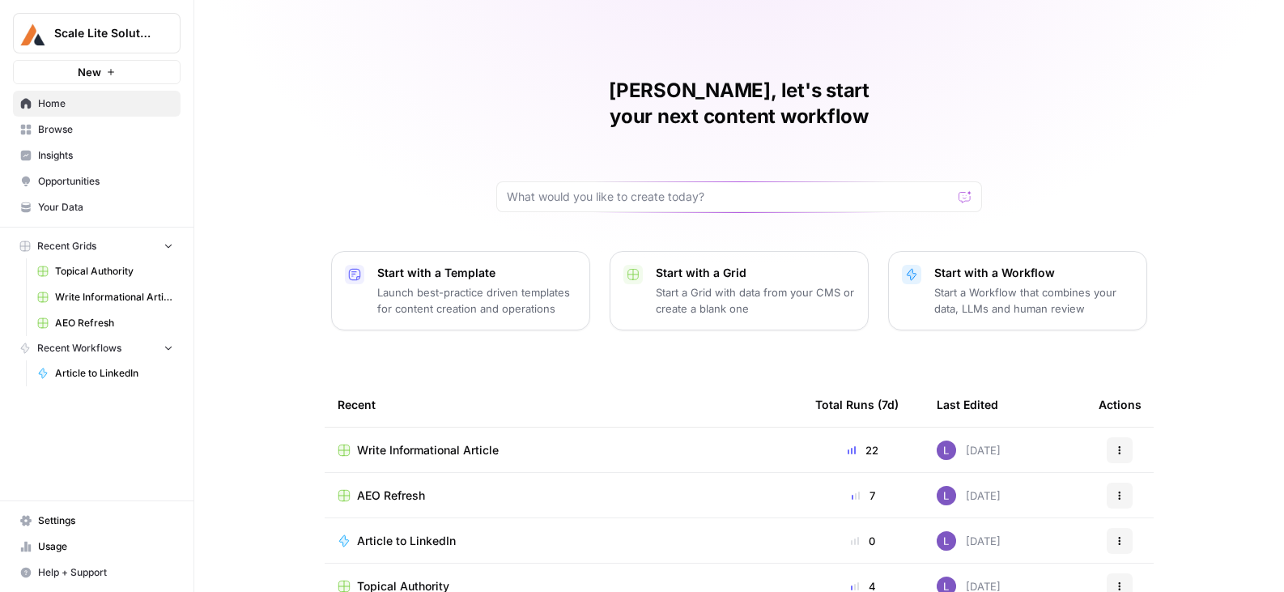
scroll to position [17, 0]
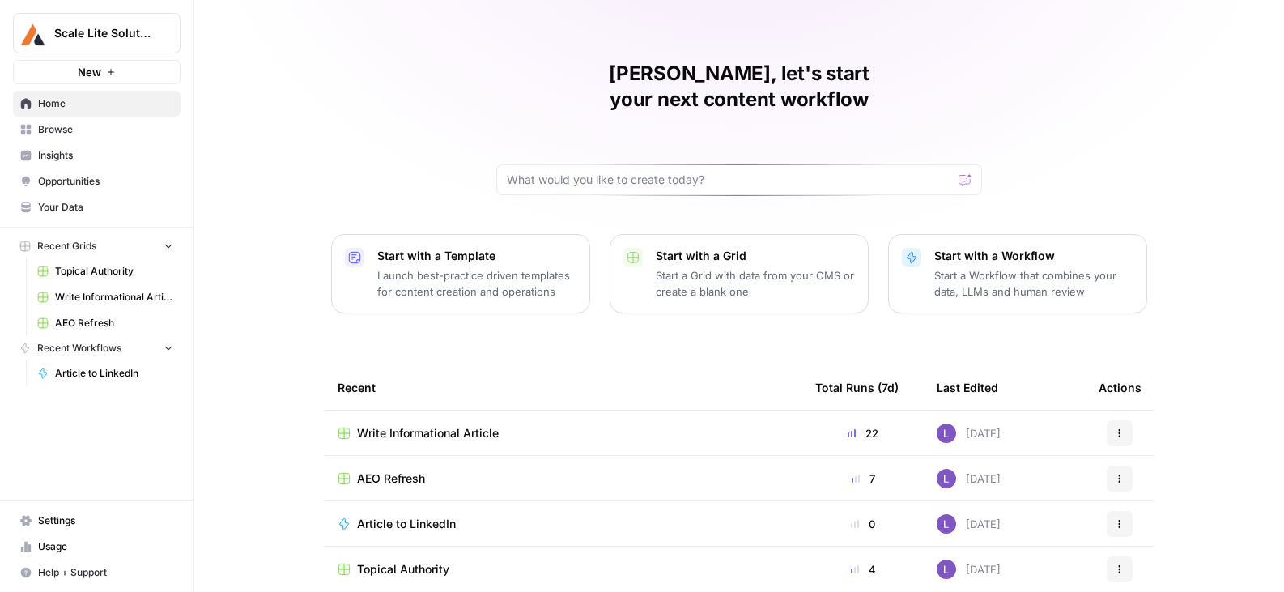
click at [417, 425] on span "Write Informational Article" at bounding box center [428, 433] width 142 height 16
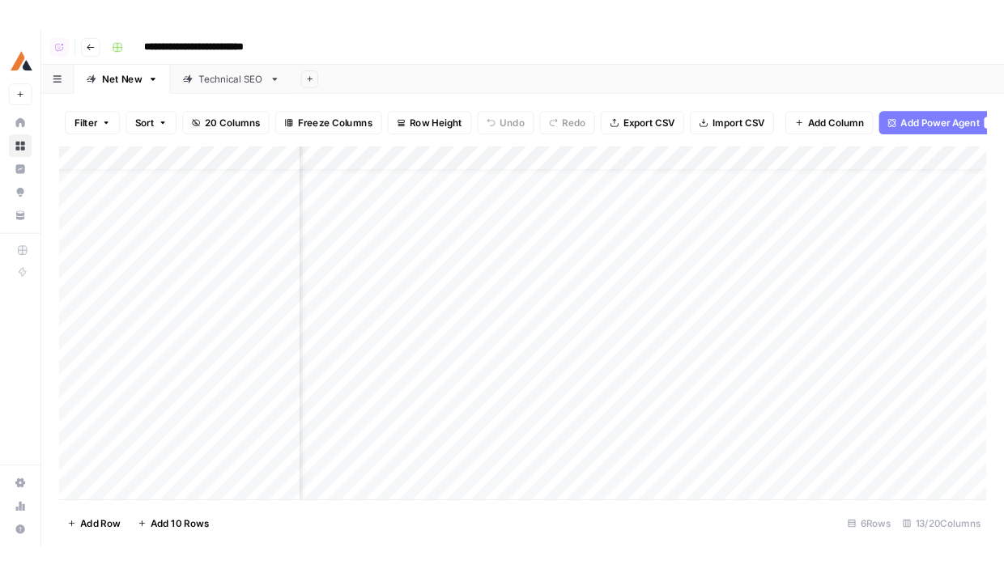
scroll to position [71, 0]
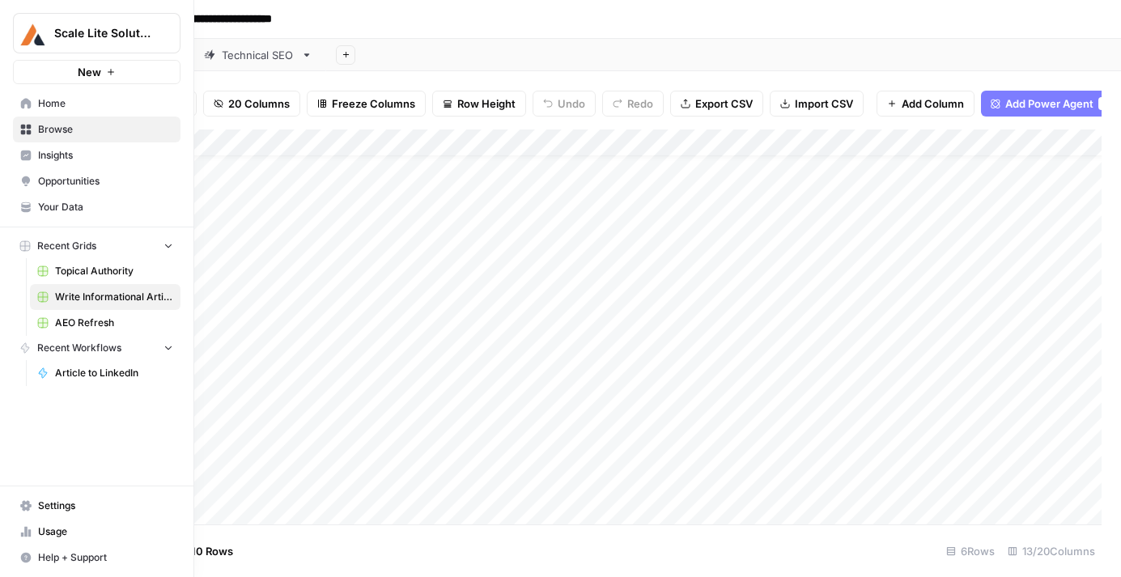
click at [91, 214] on span "Your Data" at bounding box center [105, 207] width 135 height 15
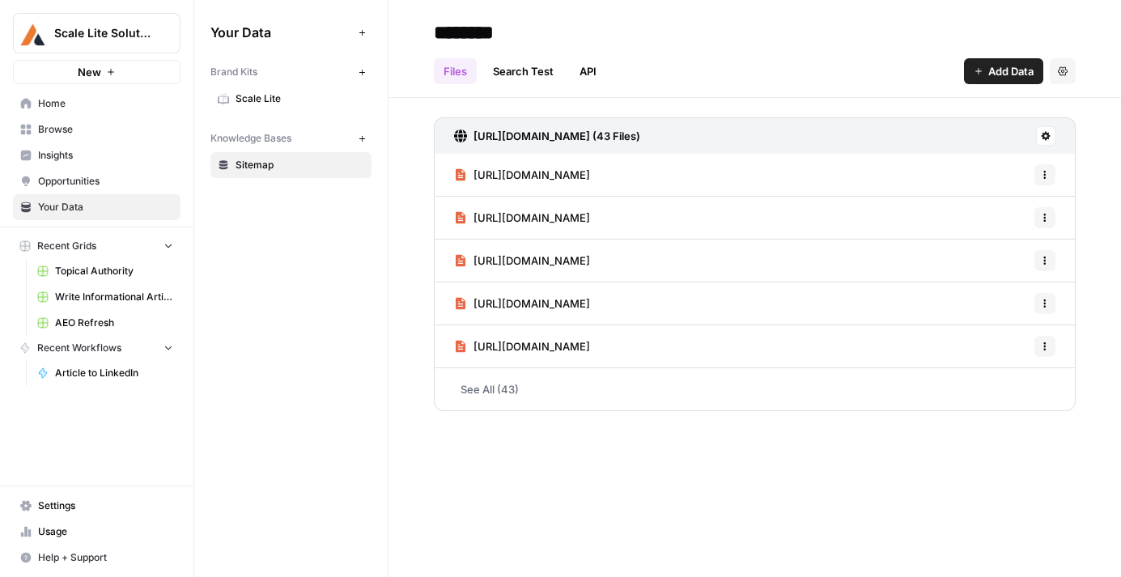
click at [28, 504] on icon at bounding box center [25, 505] width 11 height 11
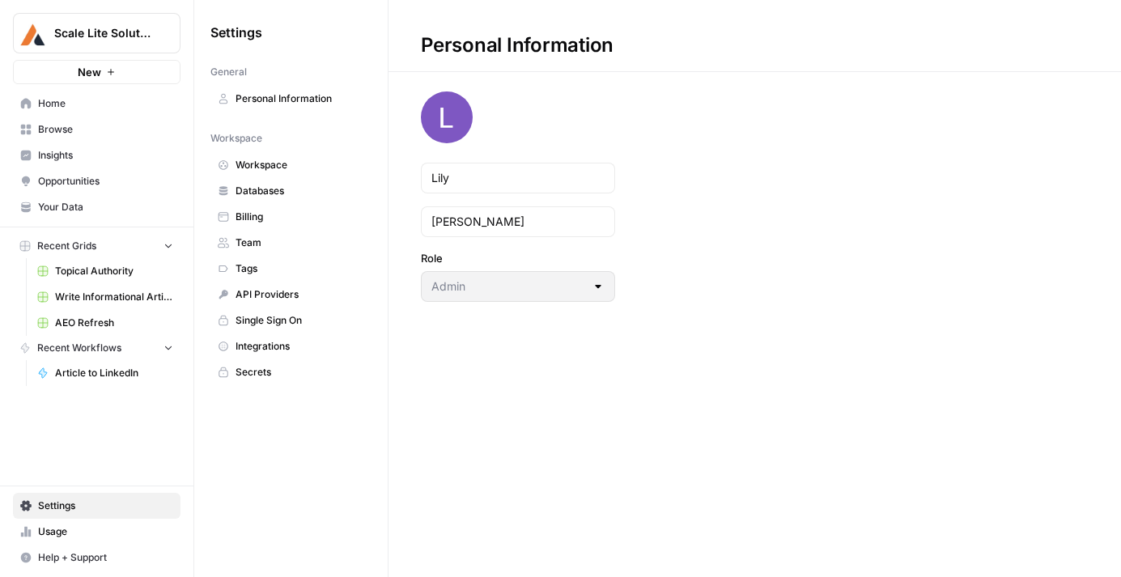
click at [256, 236] on span "Team" at bounding box center [300, 243] width 129 height 15
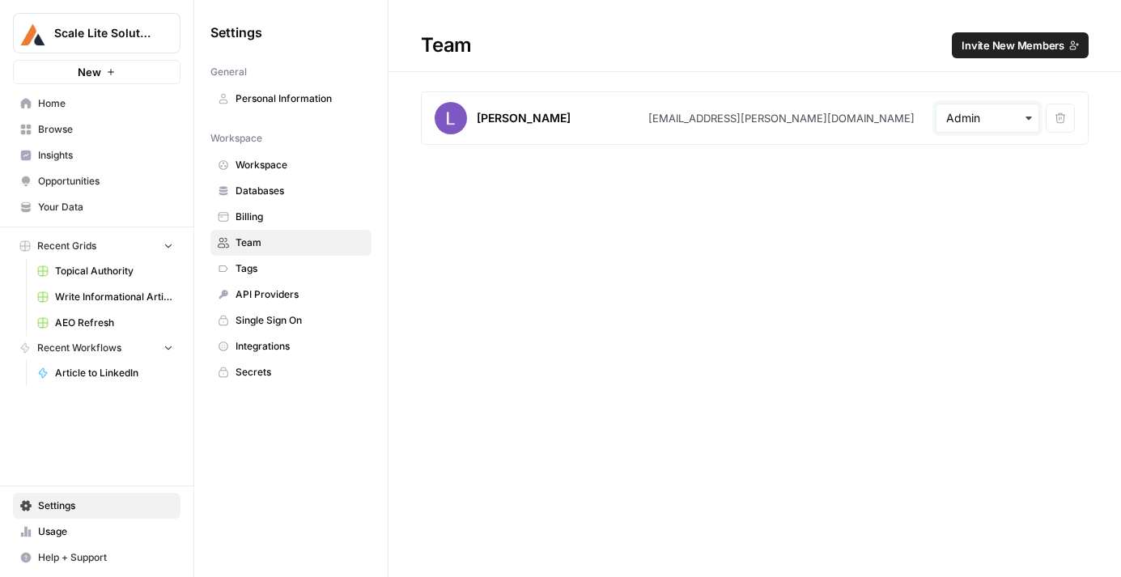
click at [995, 124] on input "text" at bounding box center [987, 118] width 83 height 16
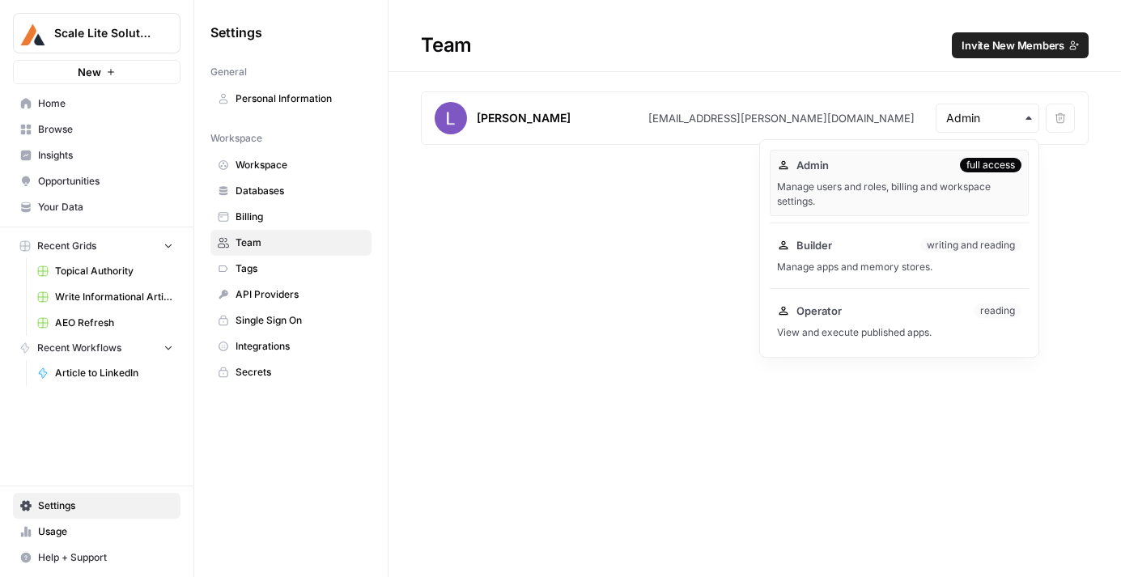
click at [636, 293] on div "Team Invite New Members [PERSON_NAME] [EMAIL_ADDRESS][PERSON_NAME][DOMAIN_NAME]…" at bounding box center [755, 288] width 733 height 577
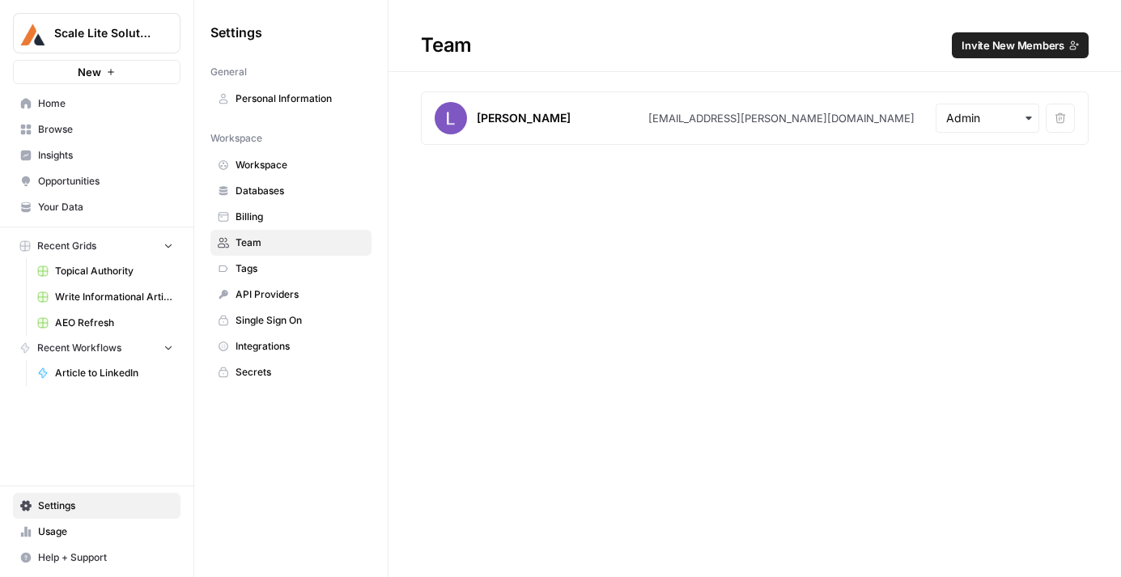
click at [106, 204] on span "Your Data" at bounding box center [105, 207] width 135 height 15
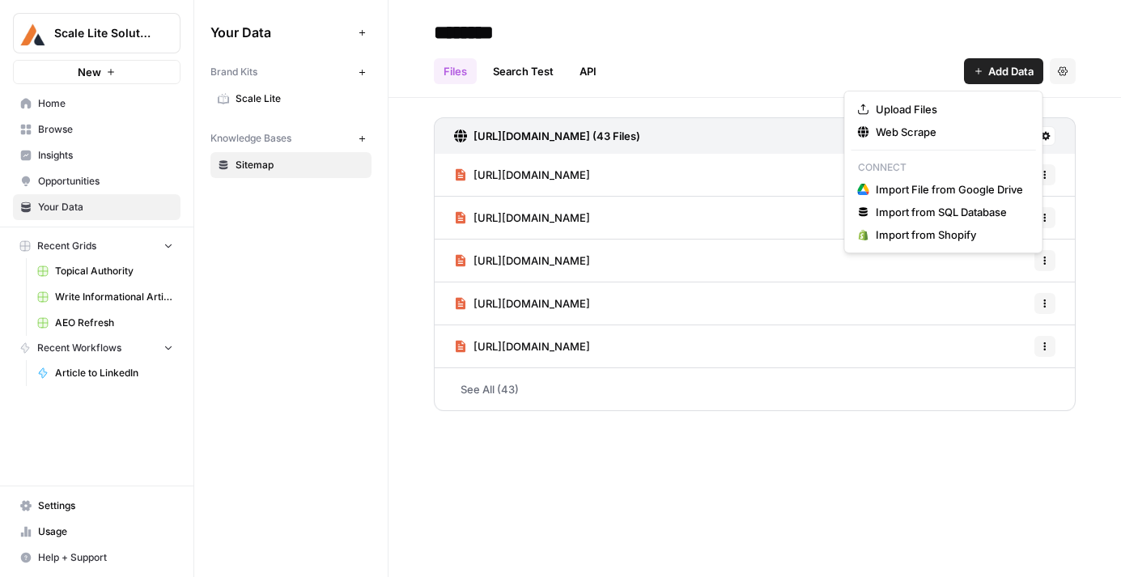
click at [992, 76] on span "Add Data" at bounding box center [1010, 71] width 45 height 16
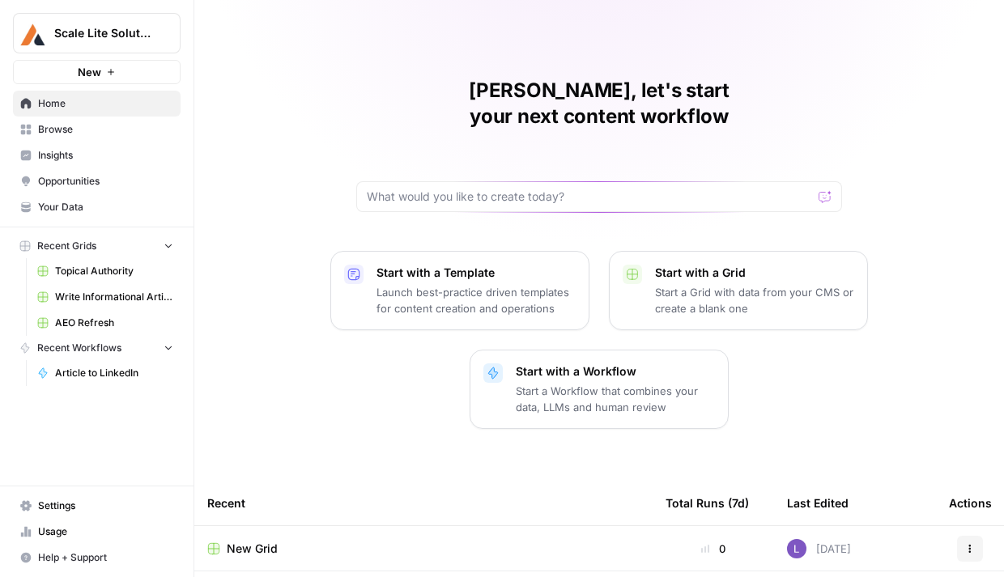
scroll to position [176, 0]
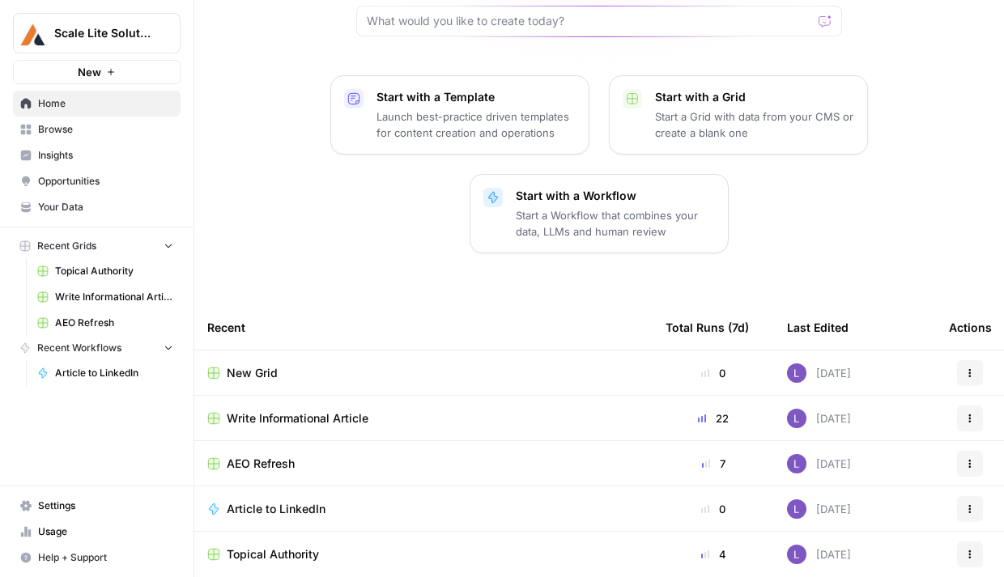
click at [91, 129] on span "Browse" at bounding box center [105, 129] width 135 height 15
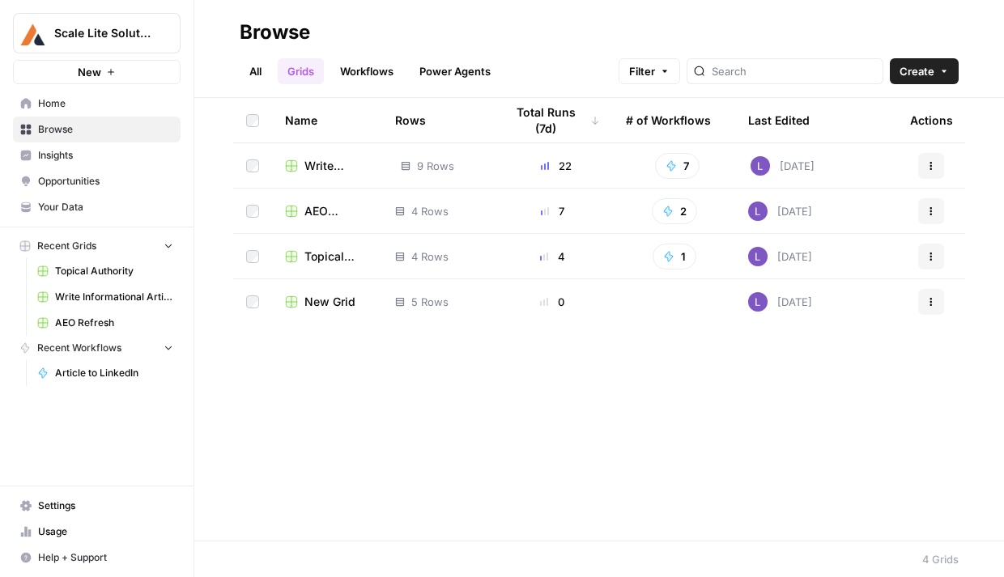
click at [116, 26] on span "Scale Lite Solutions" at bounding box center [103, 33] width 98 height 16
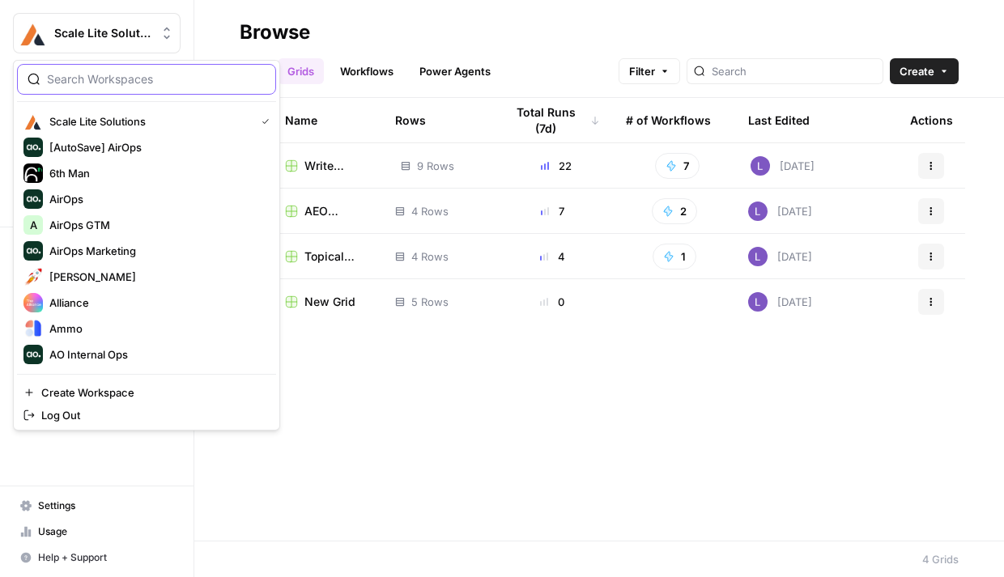
click at [127, 74] on input "search" at bounding box center [156, 79] width 219 height 16
type input "lily"
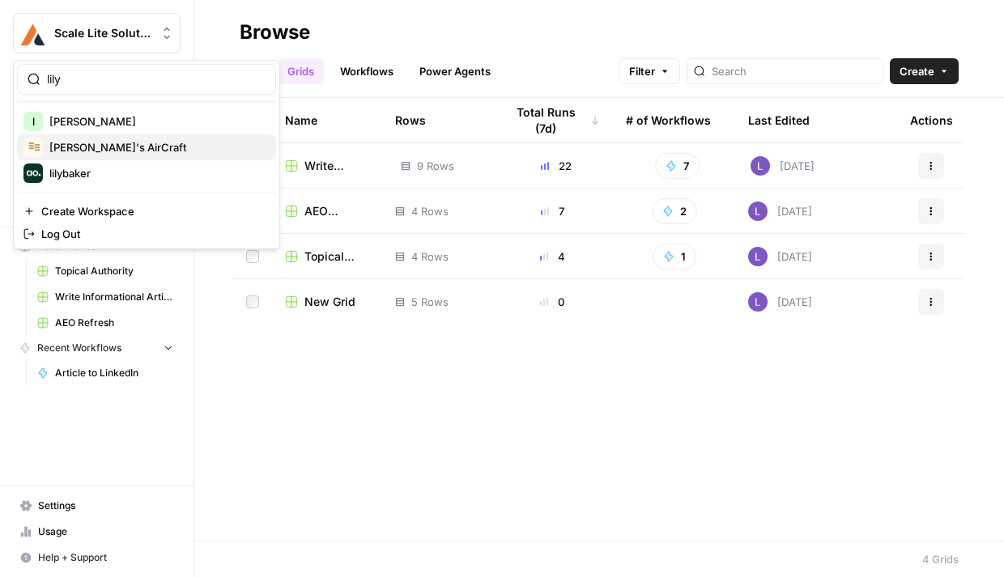
click at [119, 137] on button "[PERSON_NAME]'s AirCraft" at bounding box center [146, 147] width 259 height 26
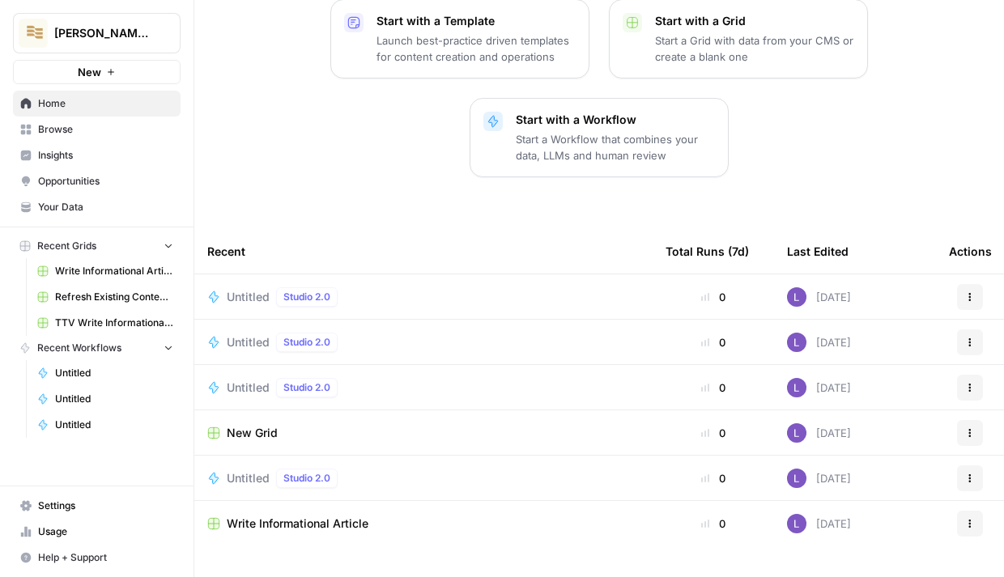
scroll to position [258, 0]
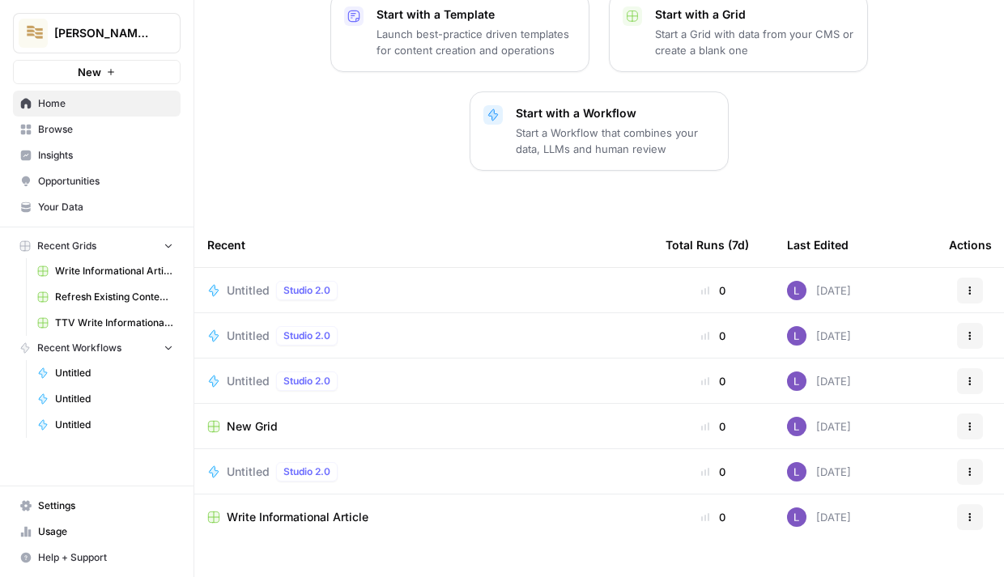
click at [225, 277] on td "Untitled Studio 2.0" at bounding box center [423, 290] width 458 height 45
click at [236, 283] on span "Untitled" at bounding box center [248, 291] width 43 height 16
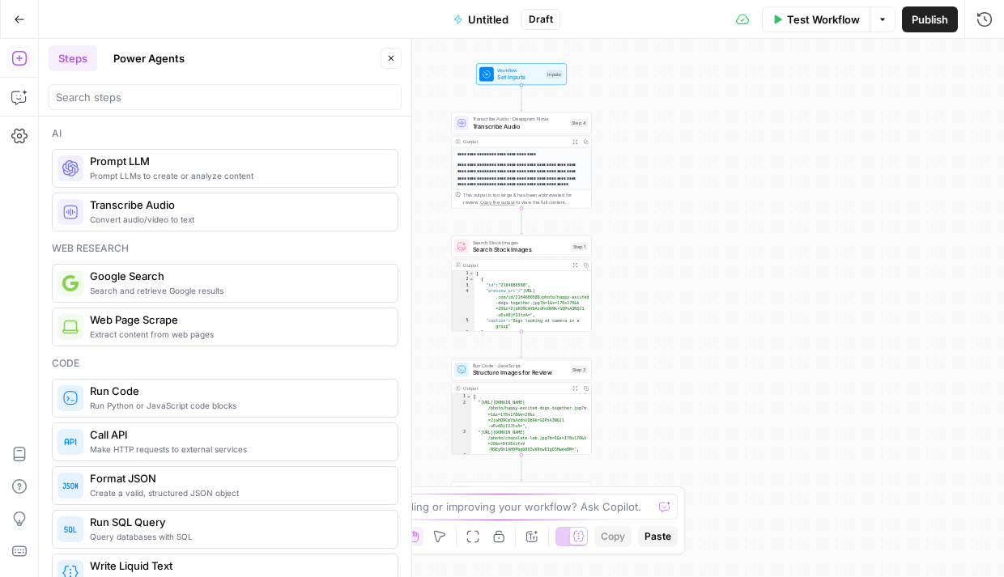
click at [100, 110] on header "Steps Power Agents Close" at bounding box center [225, 78] width 372 height 78
click at [125, 97] on input "search" at bounding box center [225, 97] width 338 height 16
click at [172, 62] on button "Power Agents" at bounding box center [149, 58] width 91 height 26
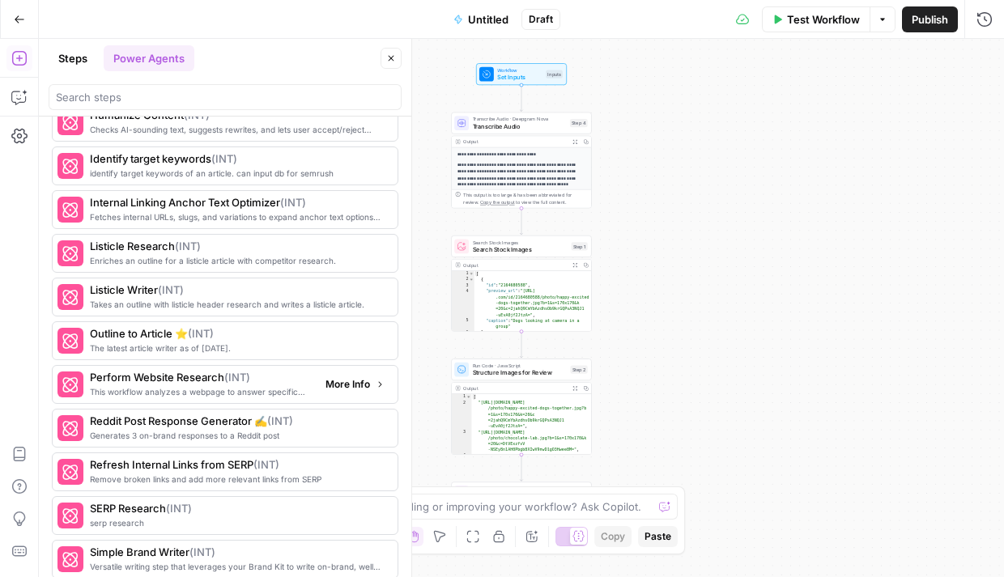
scroll to position [1945, 0]
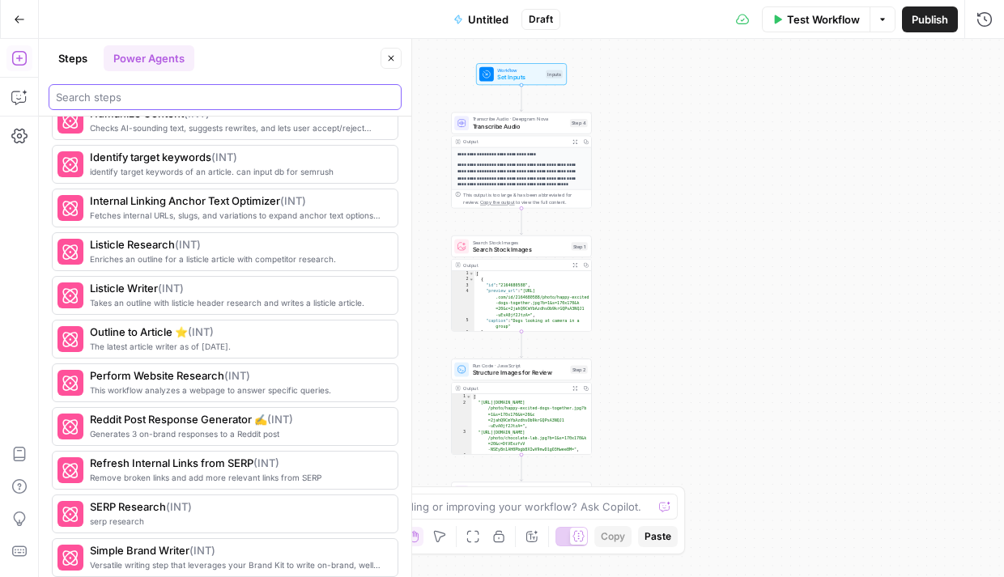
click at [139, 104] on div at bounding box center [225, 97] width 353 height 26
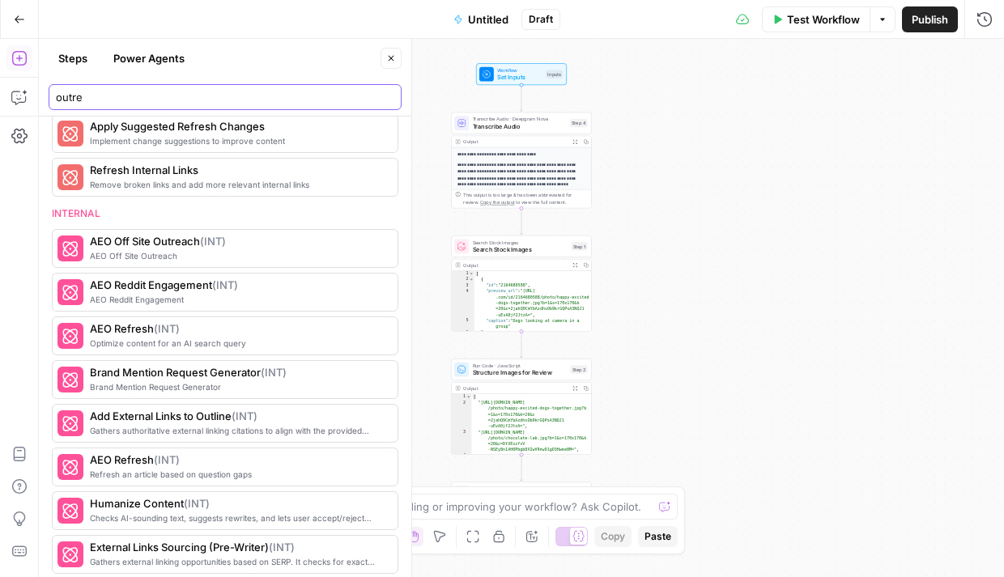
scroll to position [1680, 0]
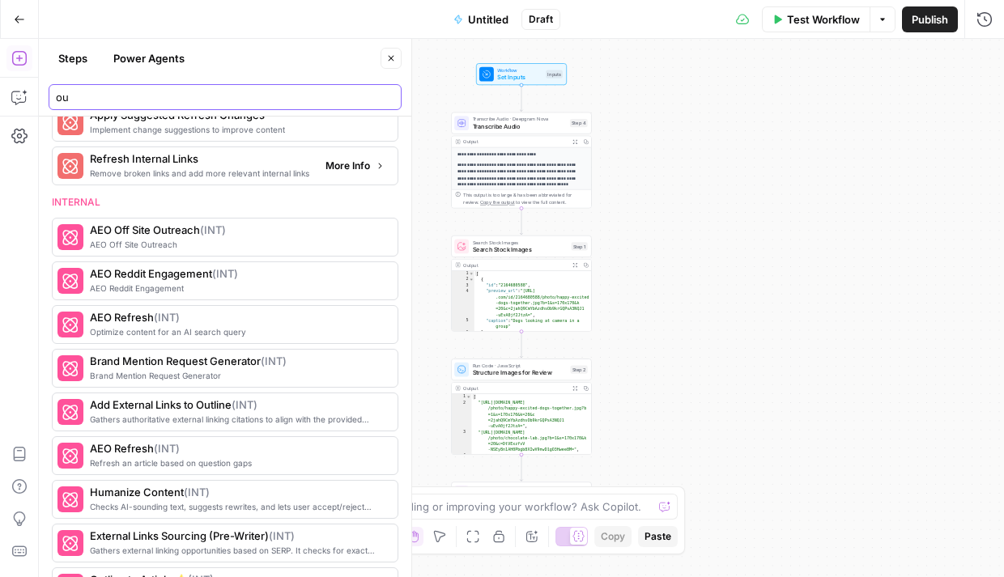
type input "o"
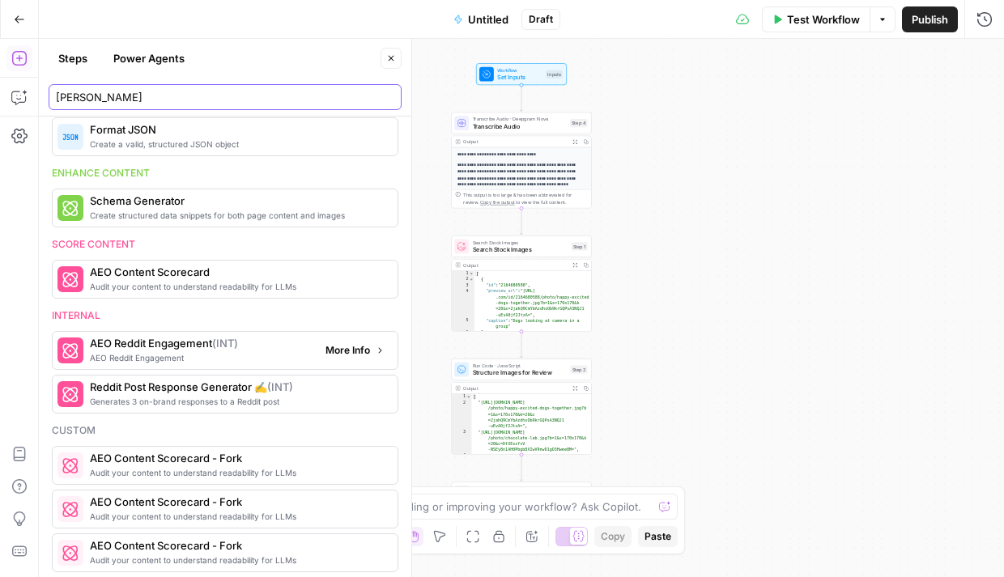
scroll to position [318, 0]
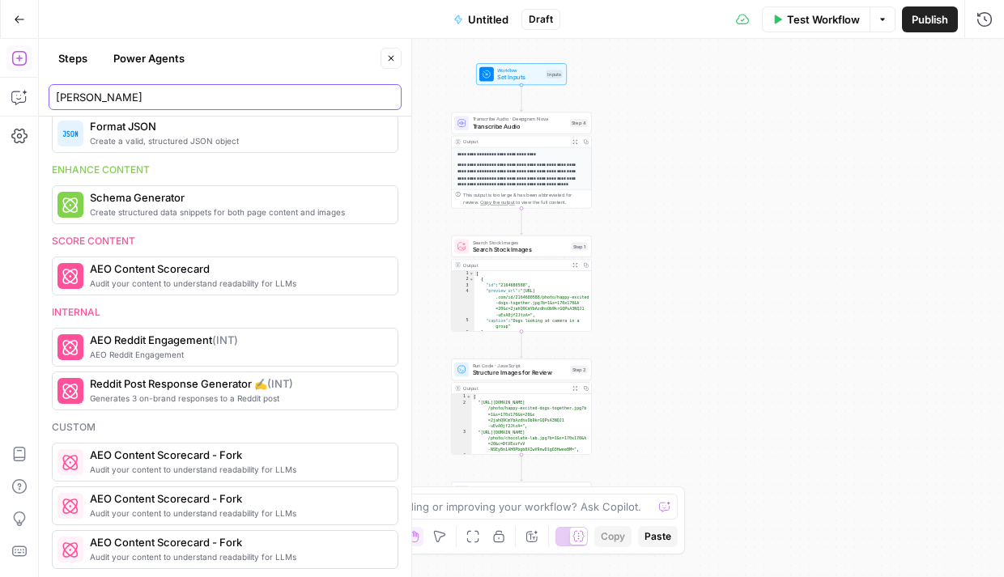
drag, startPoint x: 94, startPoint y: 95, endPoint x: 25, endPoint y: 95, distance: 68.8
click at [28, 95] on body "**********" at bounding box center [502, 288] width 1004 height 577
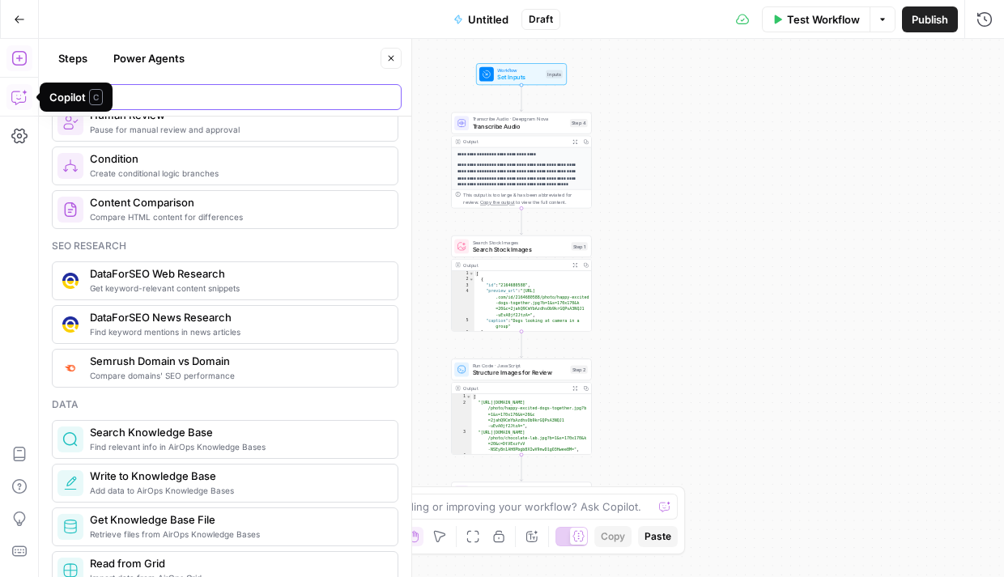
scroll to position [870, 0]
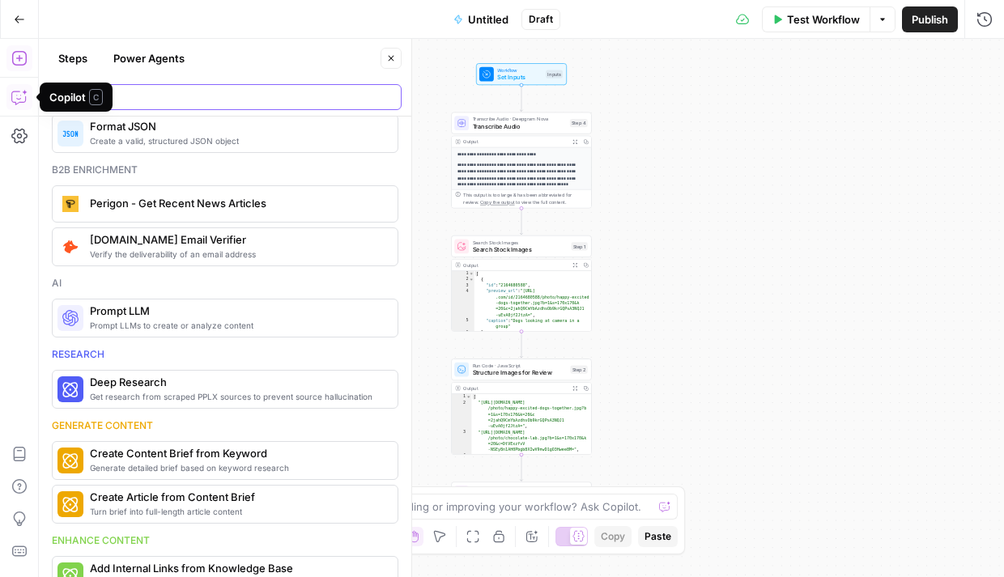
type input "r"
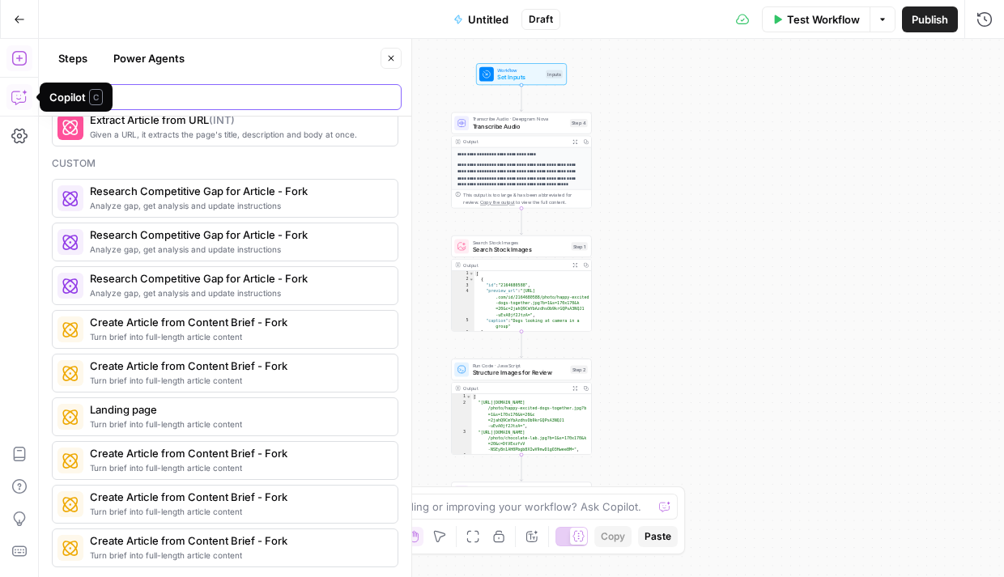
scroll to position [0, 0]
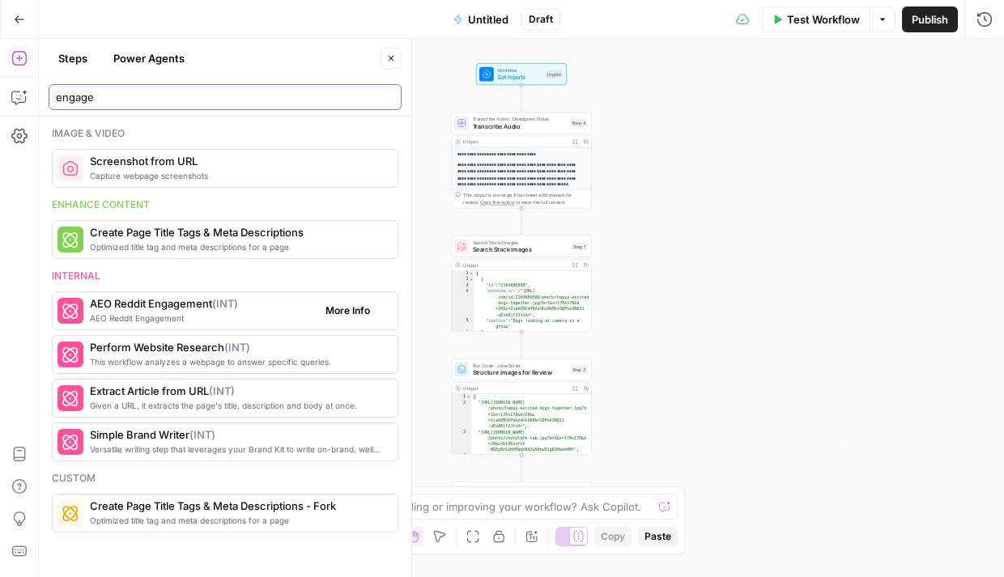
type input "engage"
click at [164, 308] on span "AEO Reddit Engagement ( INT )" at bounding box center [201, 303] width 223 height 16
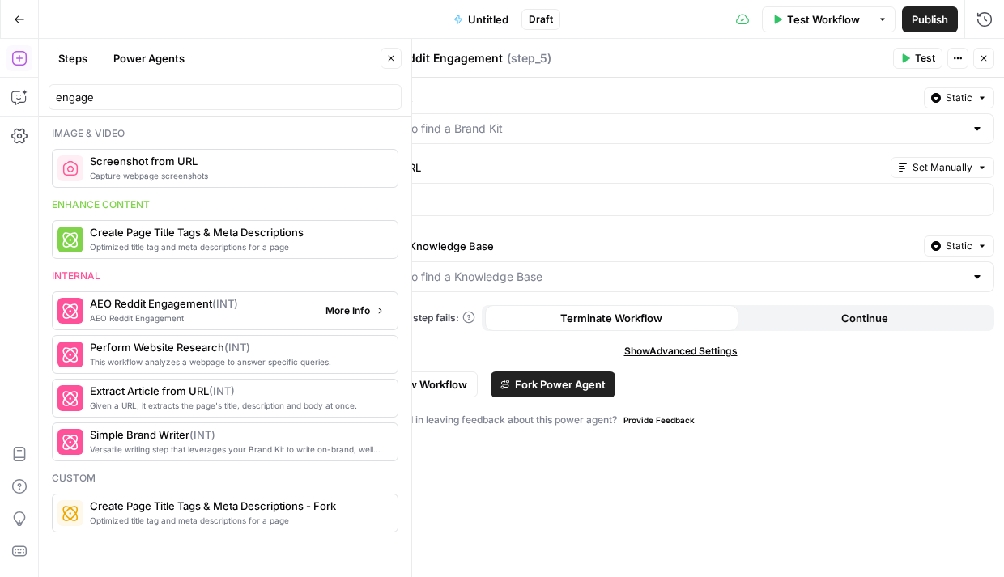
click at [352, 320] on button "More Info" at bounding box center [355, 310] width 72 height 21
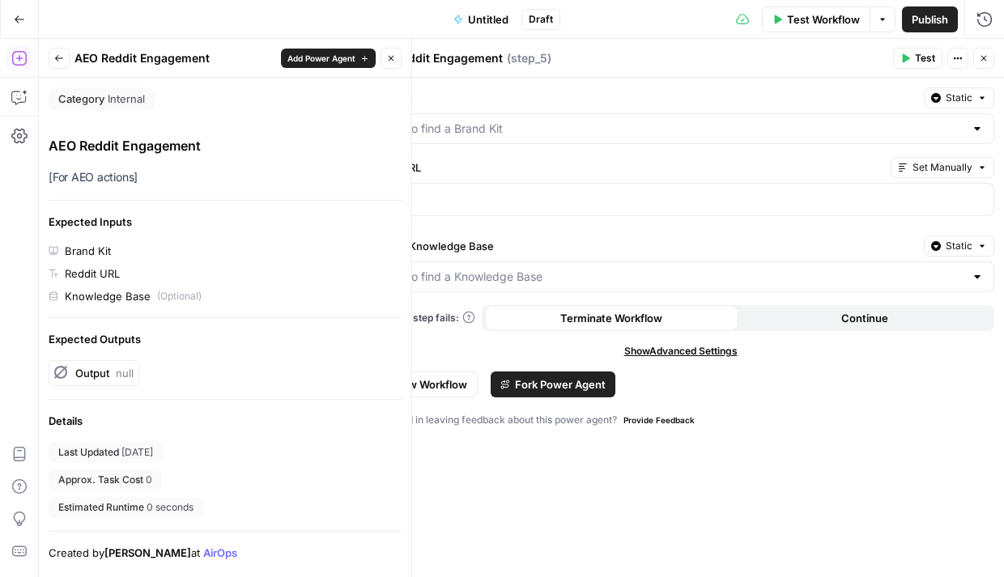
click at [12, 18] on button "Go Back" at bounding box center [19, 19] width 29 height 29
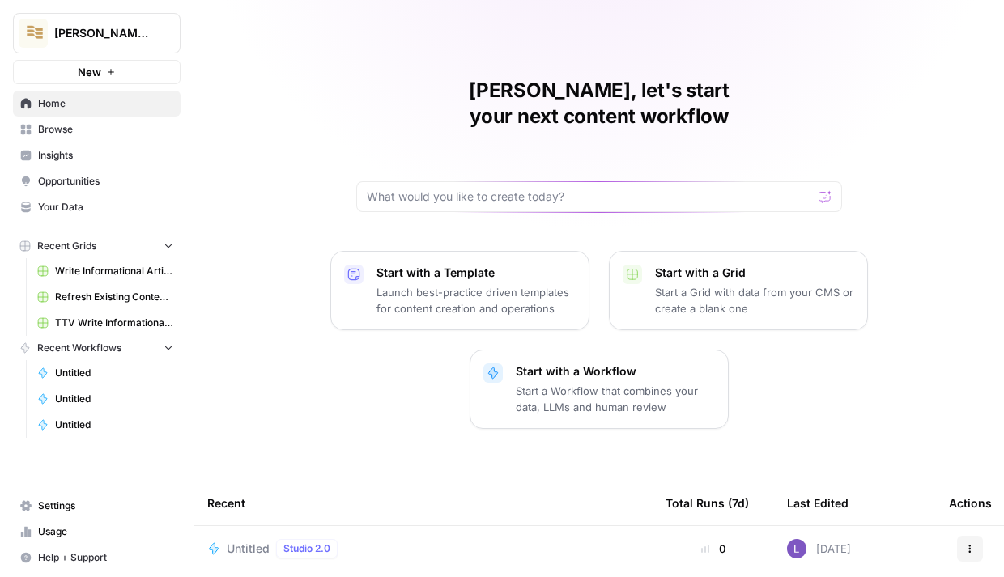
scroll to position [56, 0]
